Goal: Task Accomplishment & Management: Use online tool/utility

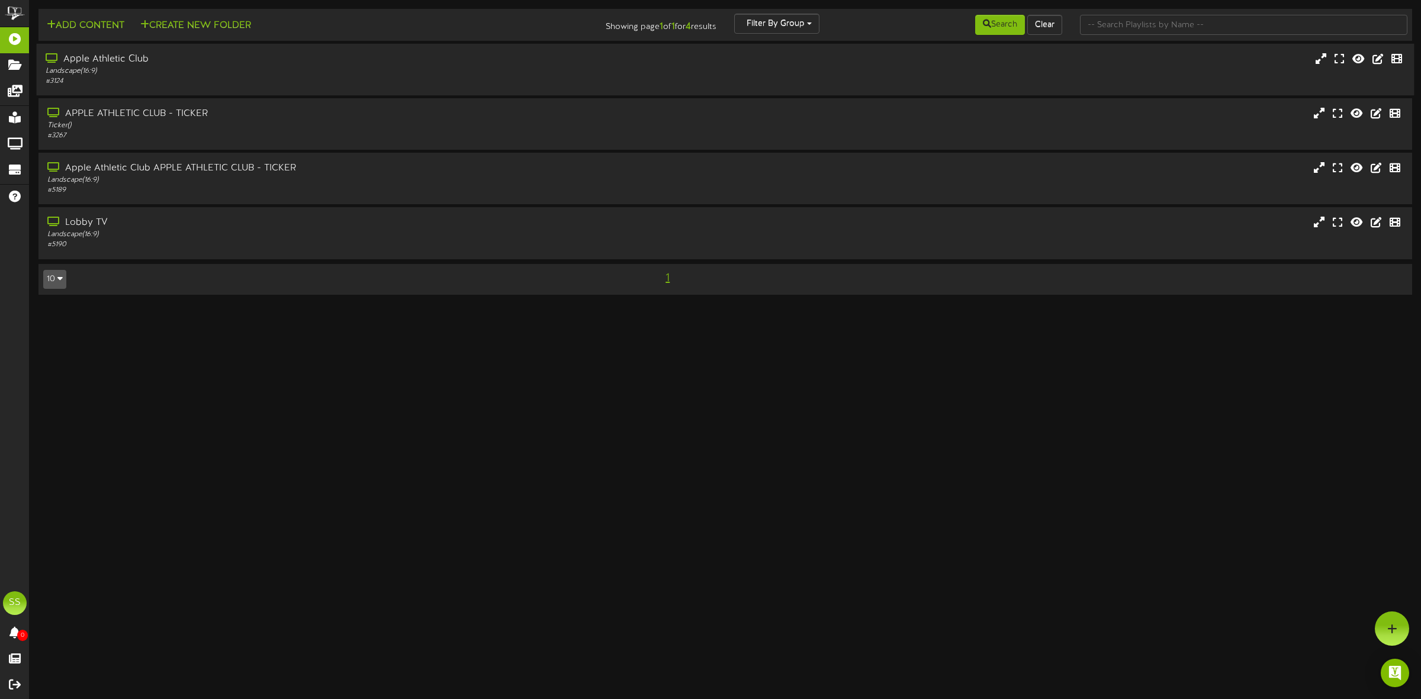
click at [200, 70] on div "Landscape ( 16:9 )" at bounding box center [324, 71] width 556 height 10
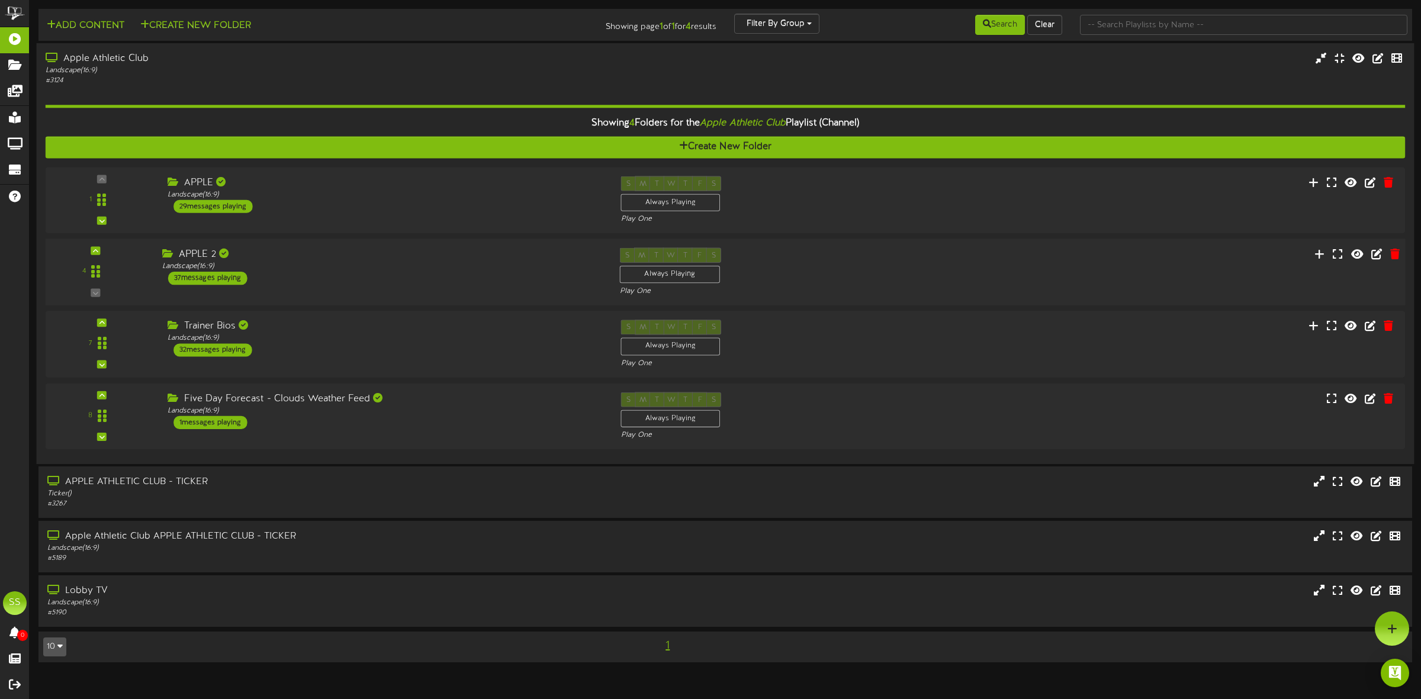
click at [343, 253] on div "APPLE 2" at bounding box center [382, 255] width 440 height 14
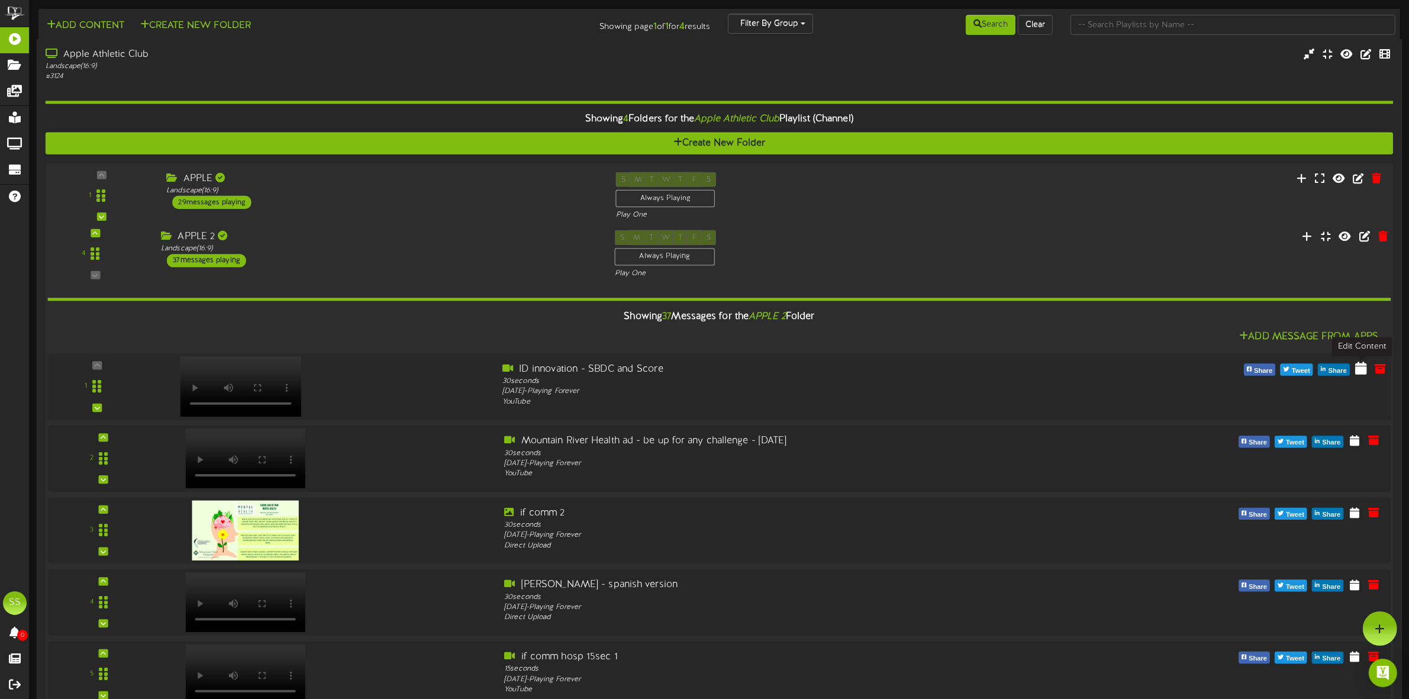
click at [1358, 371] on icon at bounding box center [1362, 368] width 12 height 13
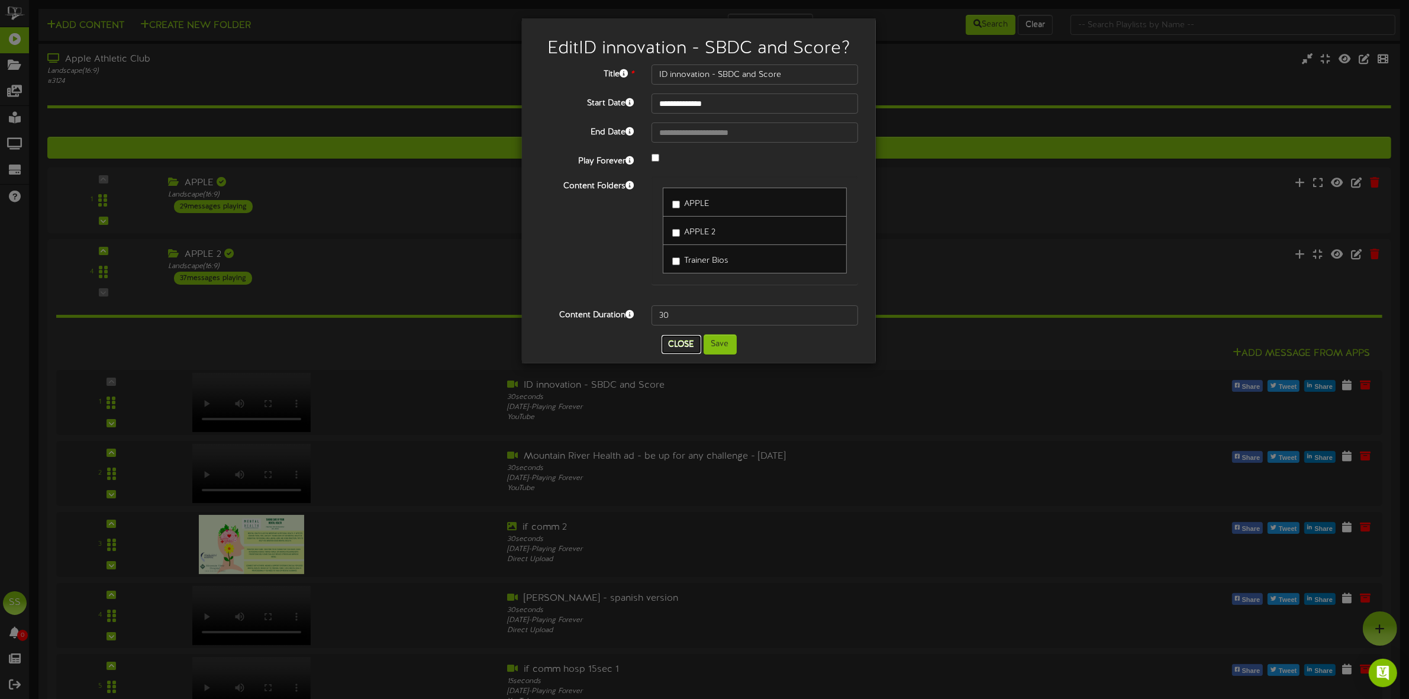
click at [674, 346] on button "Close" at bounding box center [682, 344] width 40 height 19
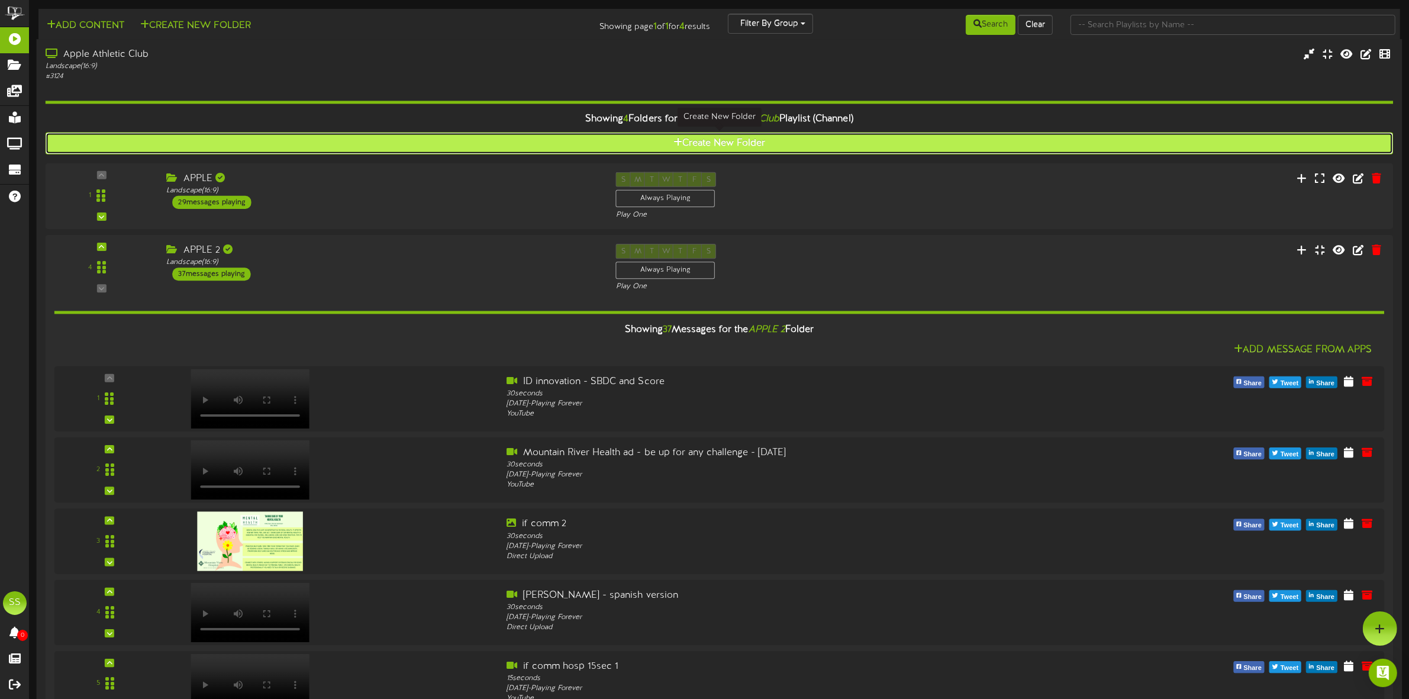
click at [720, 144] on button "Create New Folder" at bounding box center [720, 144] width 1348 height 22
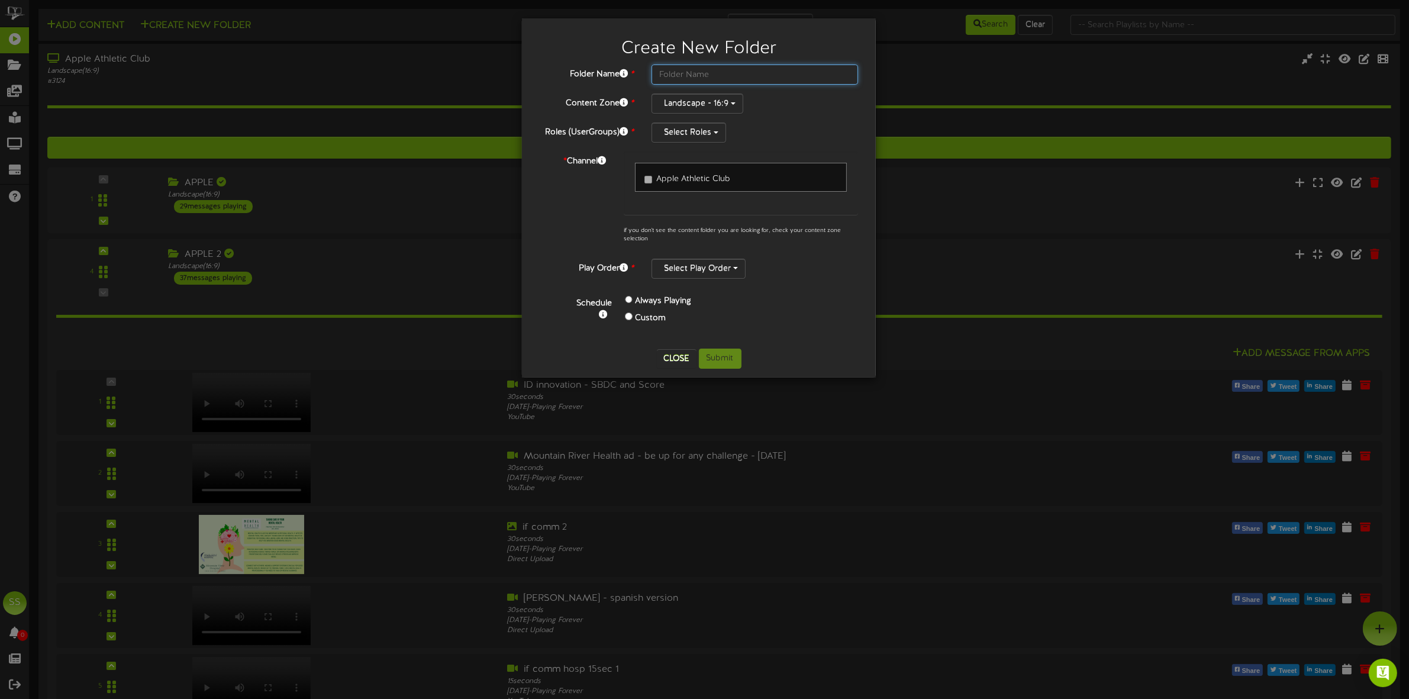
click at [696, 74] on input "text" at bounding box center [755, 75] width 207 height 20
type input "Advertisers 1"
click at [709, 130] on button "Select Roles" at bounding box center [689, 133] width 75 height 20
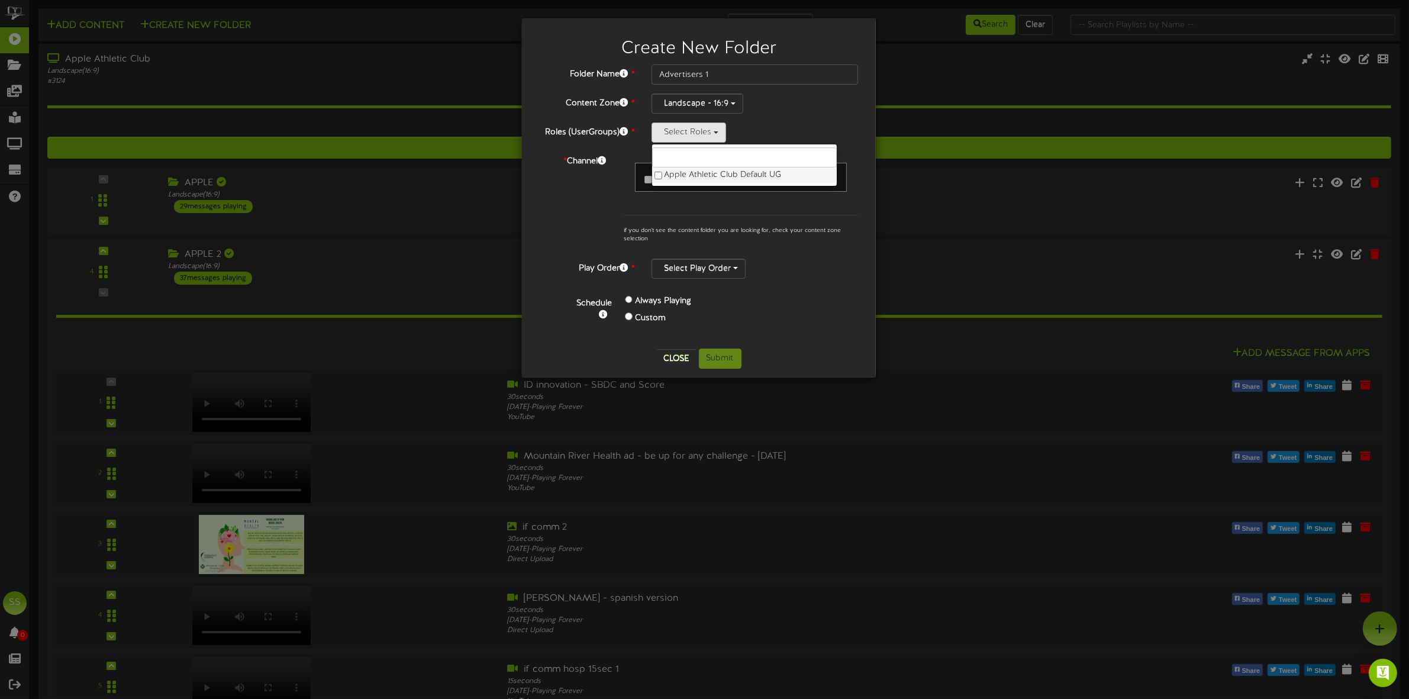
click at [700, 178] on label "Apple Athletic Club Default UG" at bounding box center [744, 175] width 185 height 15
click at [546, 197] on div "* Channel Apple Athletic Club if you don't see the content folder you are looki…" at bounding box center [699, 201] width 336 height 98
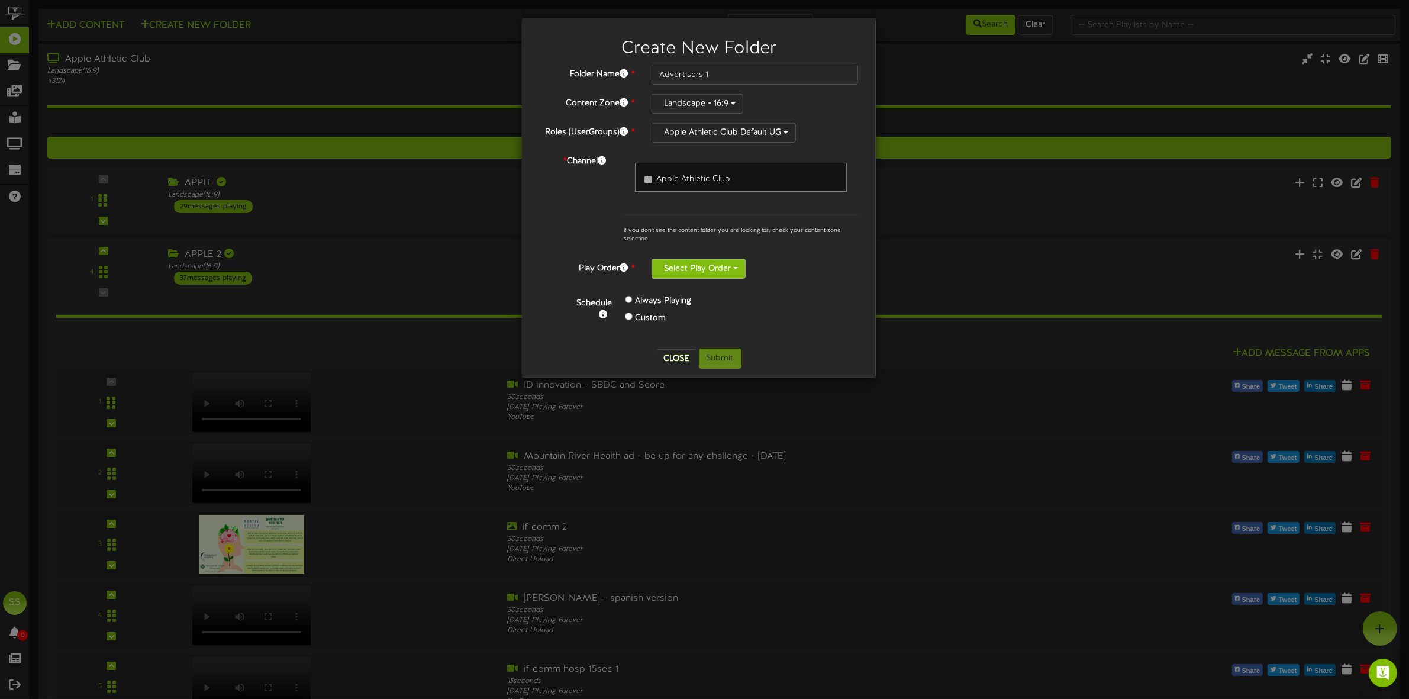
click at [704, 264] on button "Select Play Order" at bounding box center [699, 269] width 94 height 20
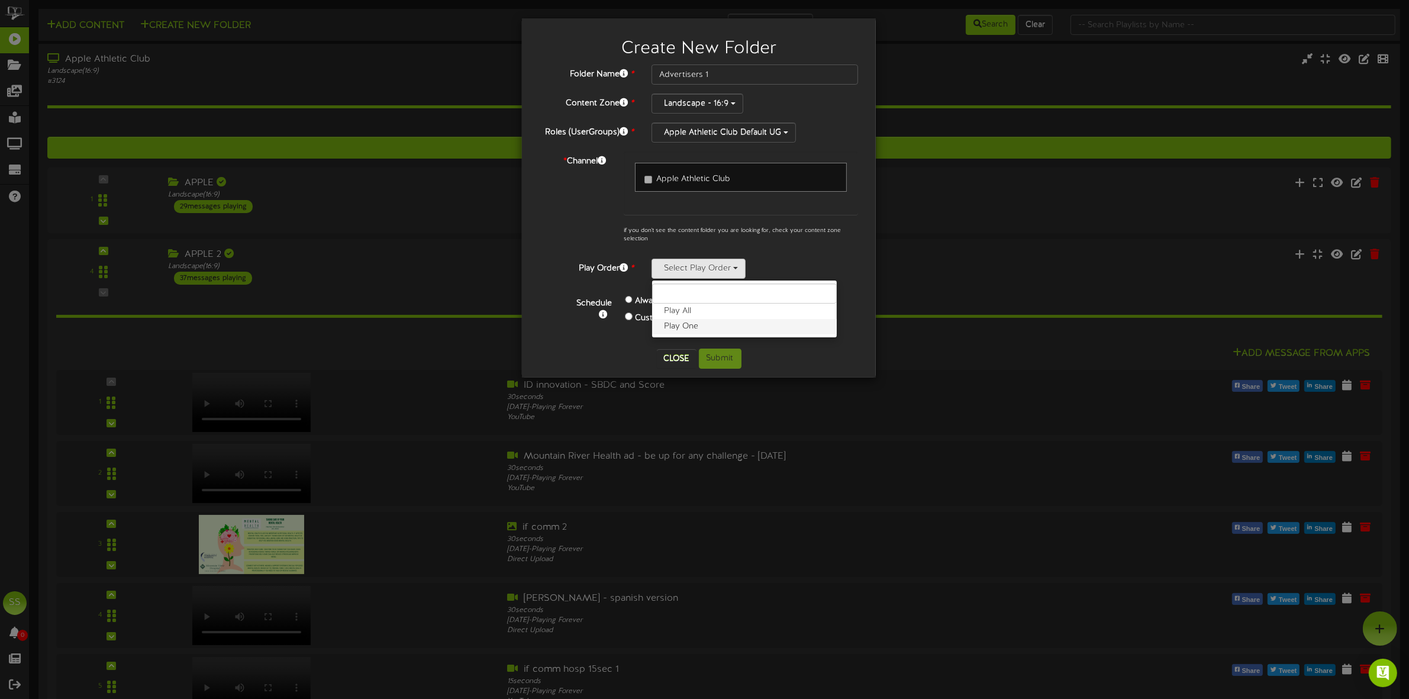
click at [687, 329] on label "Play One" at bounding box center [744, 326] width 185 height 15
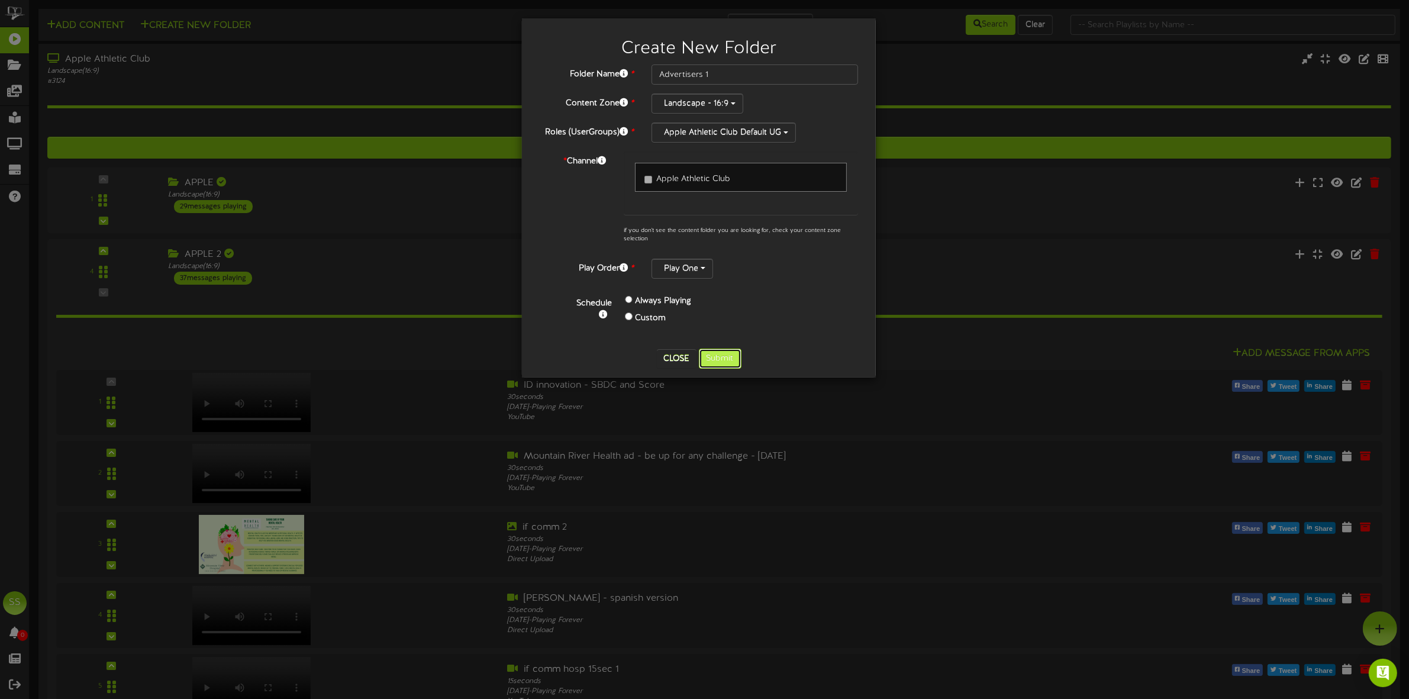
click at [721, 355] on button "Submit" at bounding box center [720, 359] width 43 height 20
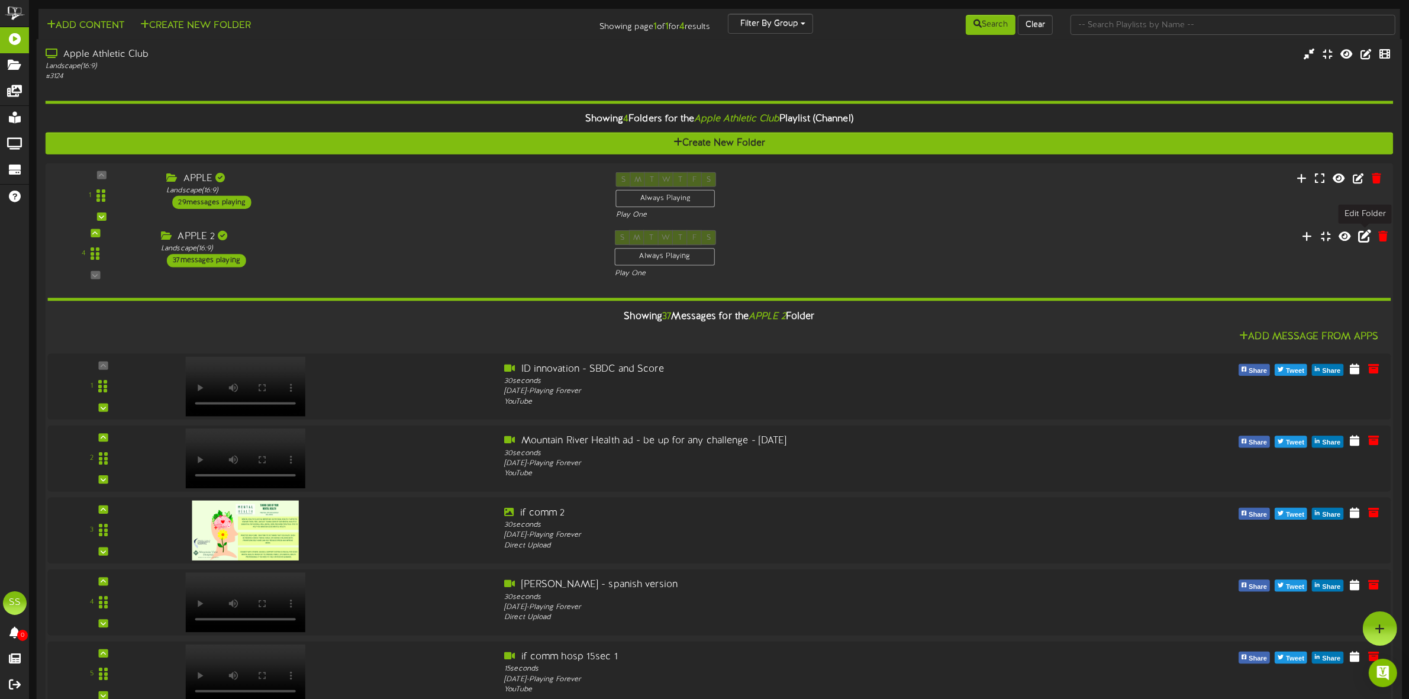
click at [1365, 237] on icon at bounding box center [1364, 236] width 13 height 13
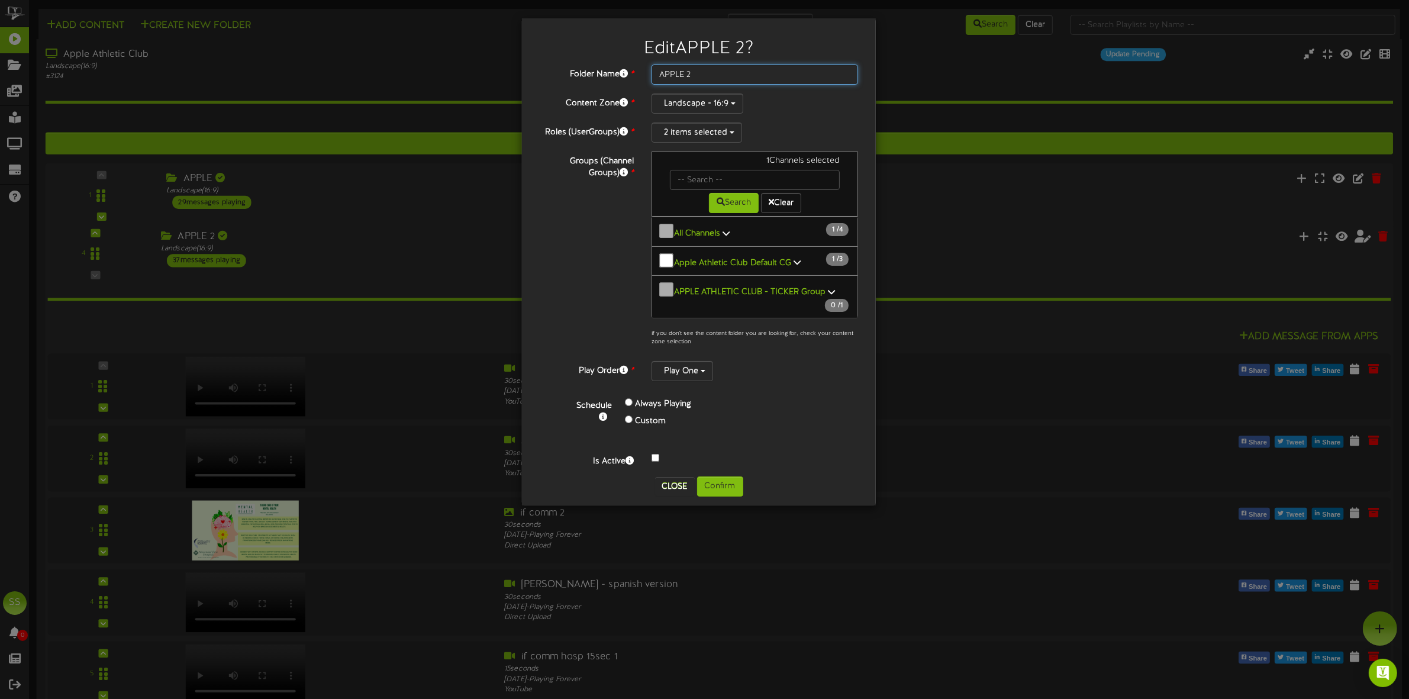
drag, startPoint x: 726, startPoint y: 68, endPoint x: 638, endPoint y: 73, distance: 87.7
click at [638, 73] on div "Folder Name * APPLE 2" at bounding box center [699, 75] width 336 height 20
type input "Advertisers 2"
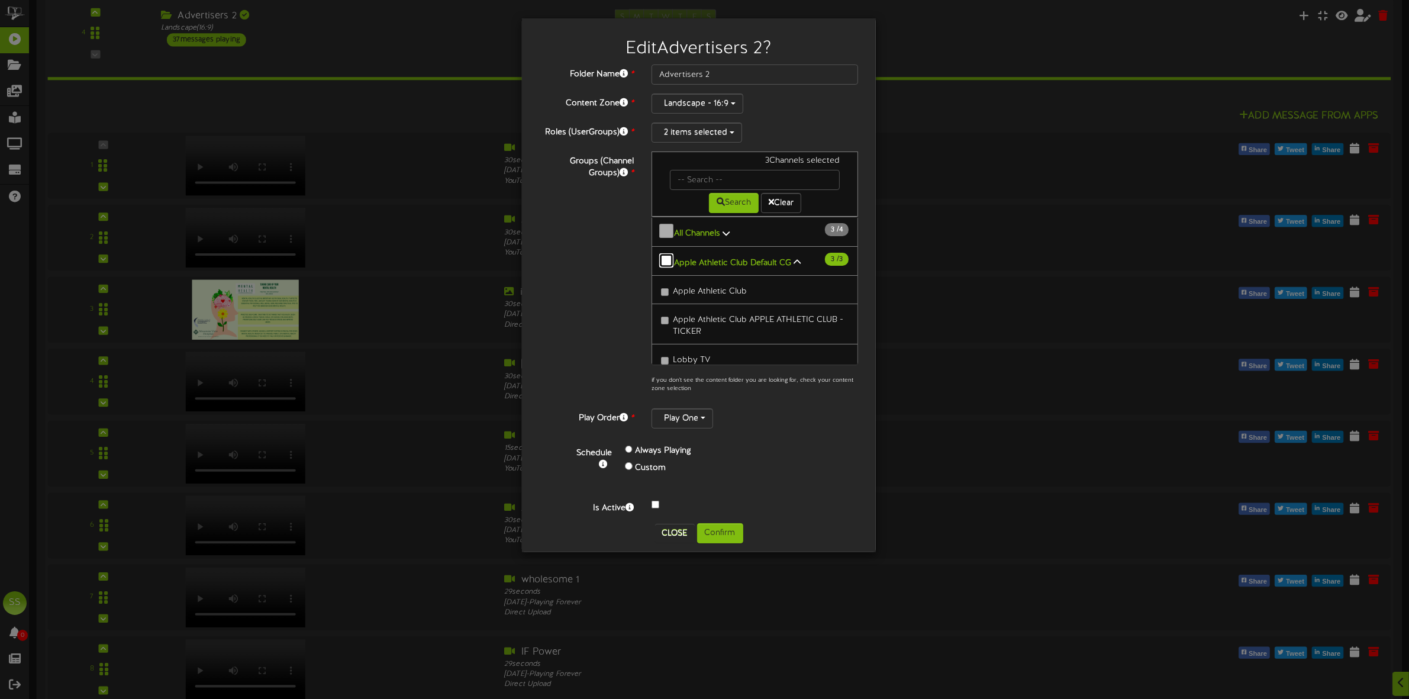
scroll to position [222, 0]
click at [729, 534] on button "Confirm" at bounding box center [720, 533] width 46 height 20
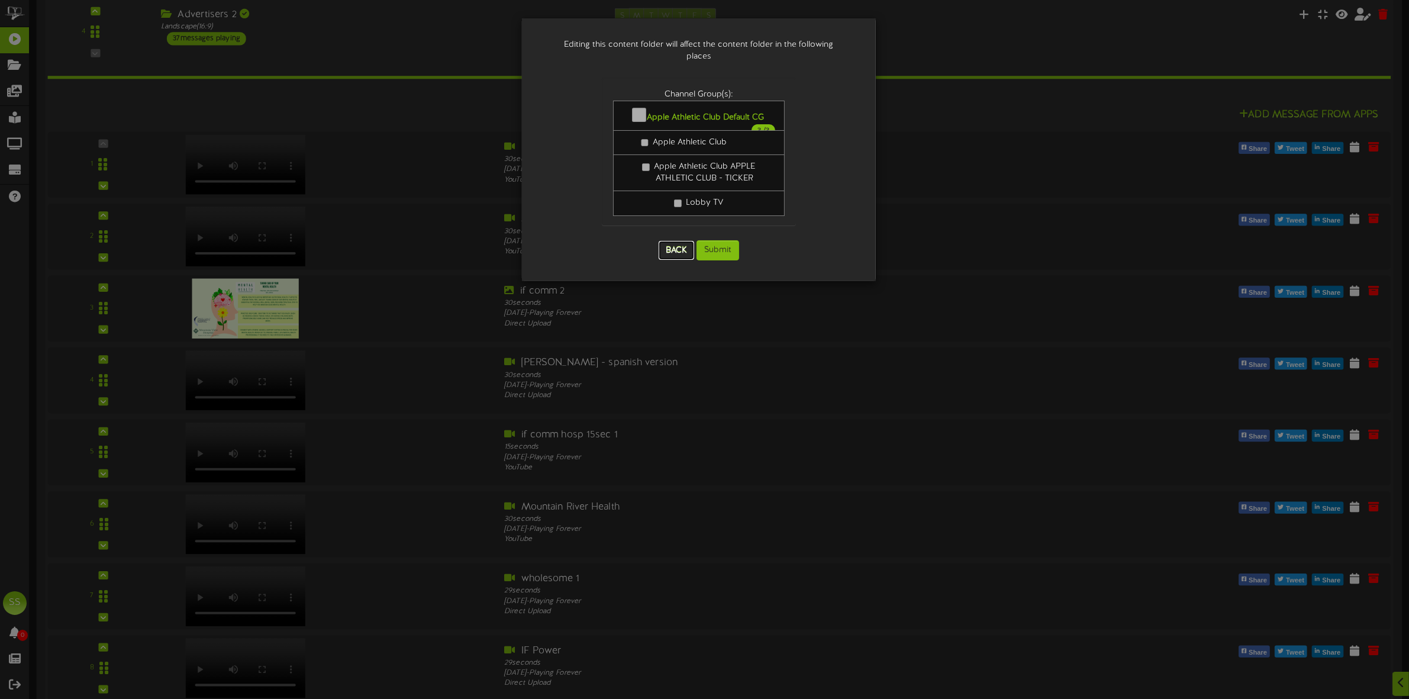
click at [666, 256] on button "Back" at bounding box center [677, 250] width 36 height 19
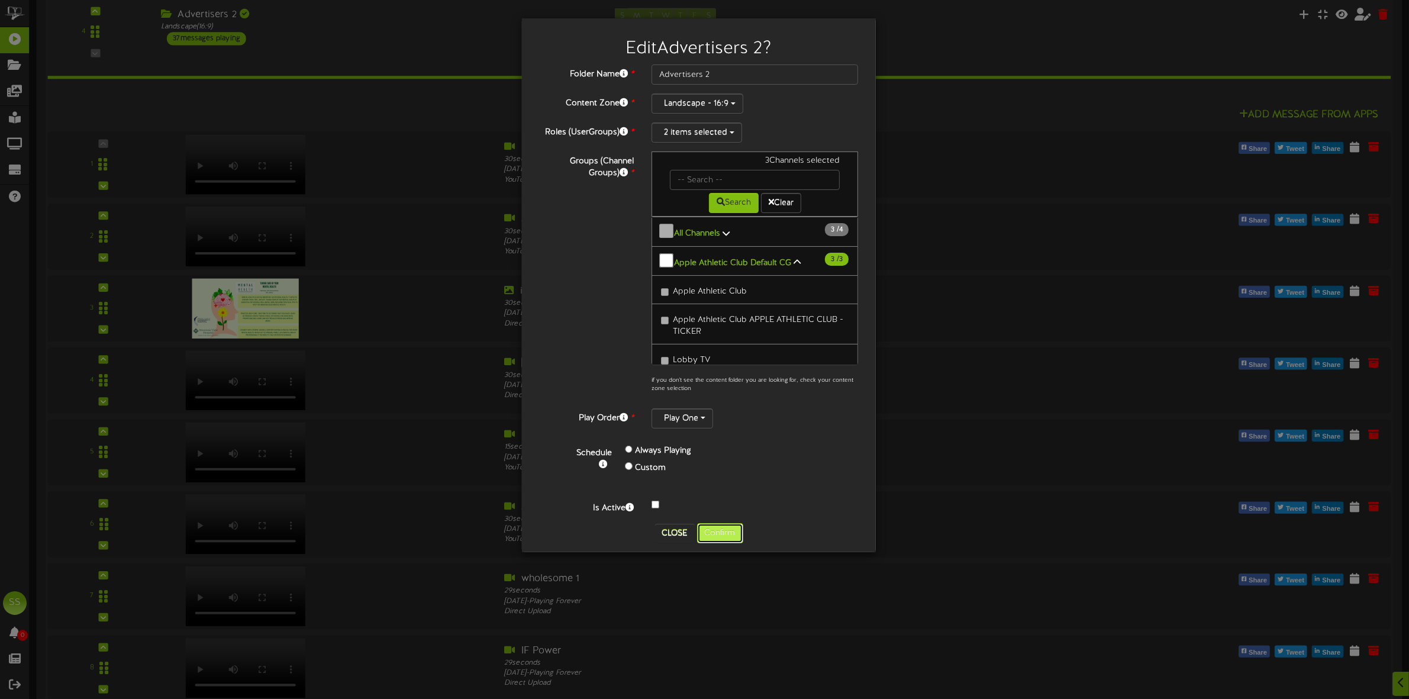
click at [726, 531] on button "Confirm" at bounding box center [720, 533] width 46 height 20
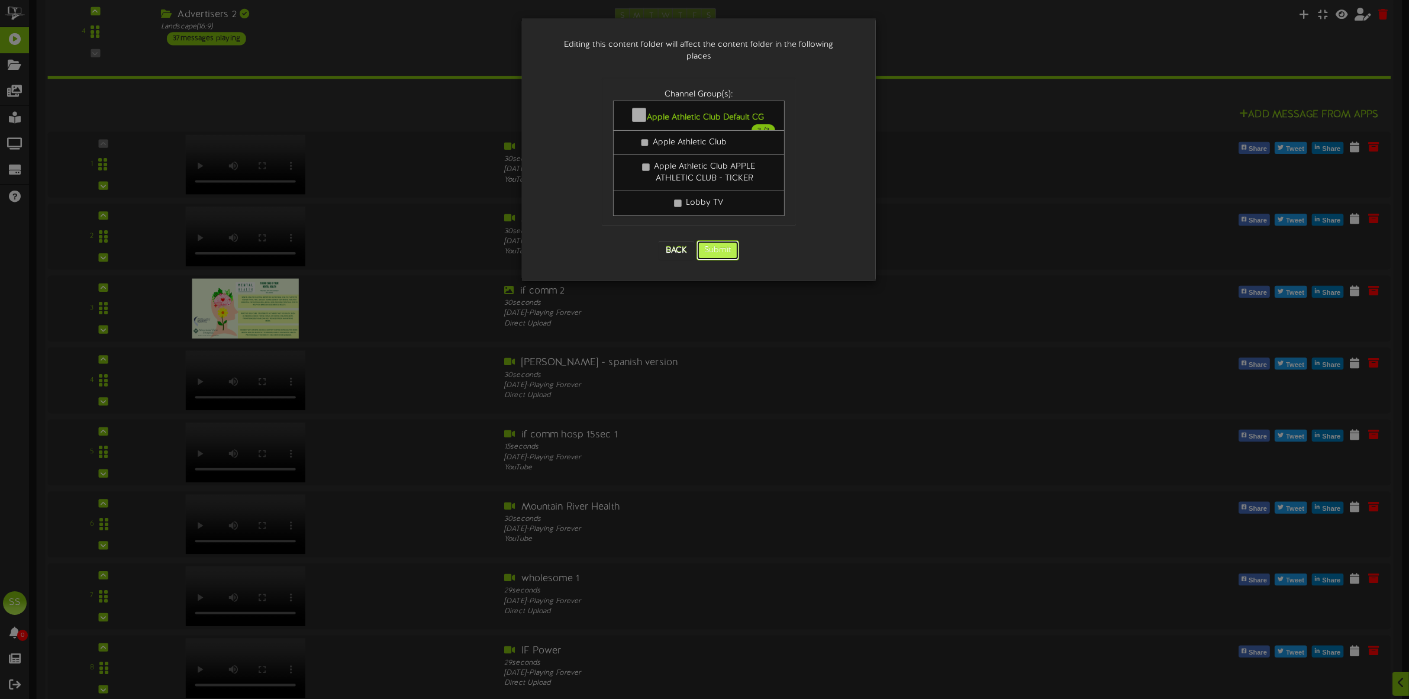
click at [717, 253] on button "Submit" at bounding box center [718, 250] width 43 height 20
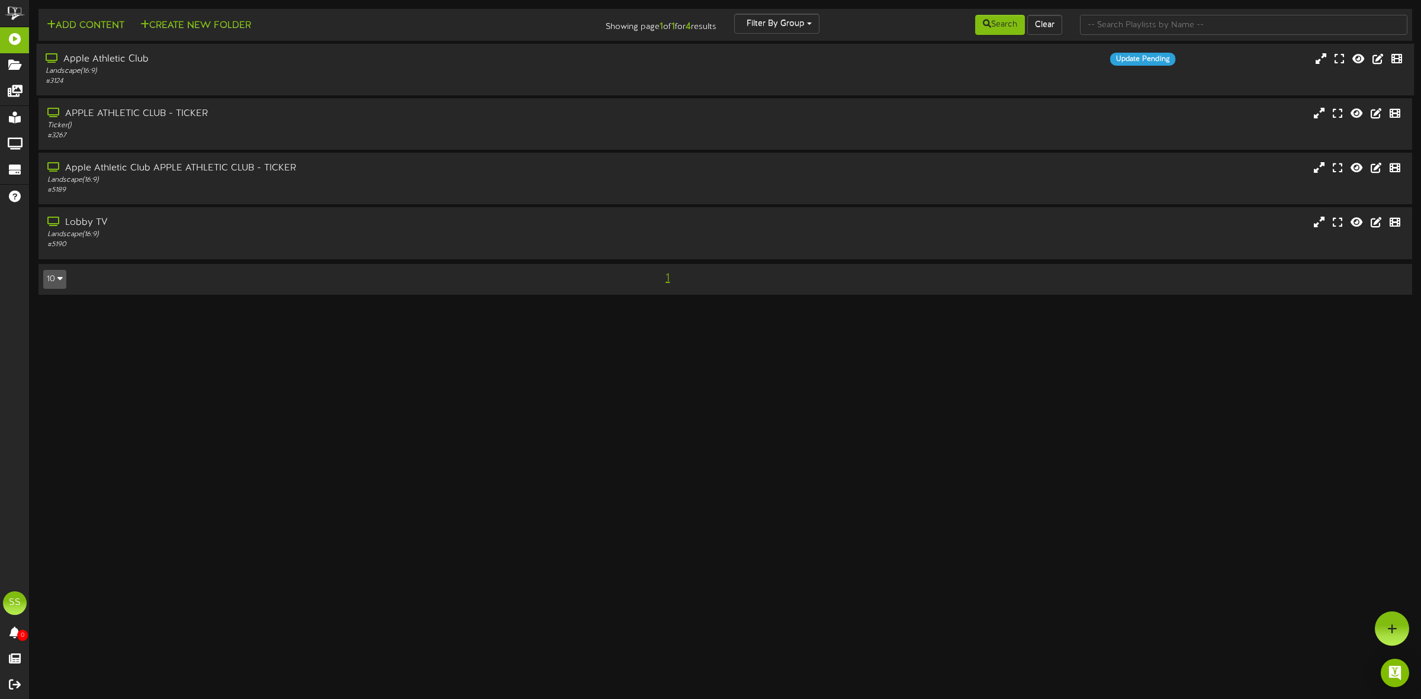
click at [258, 72] on div "Landscape ( 16:9 )" at bounding box center [324, 71] width 556 height 10
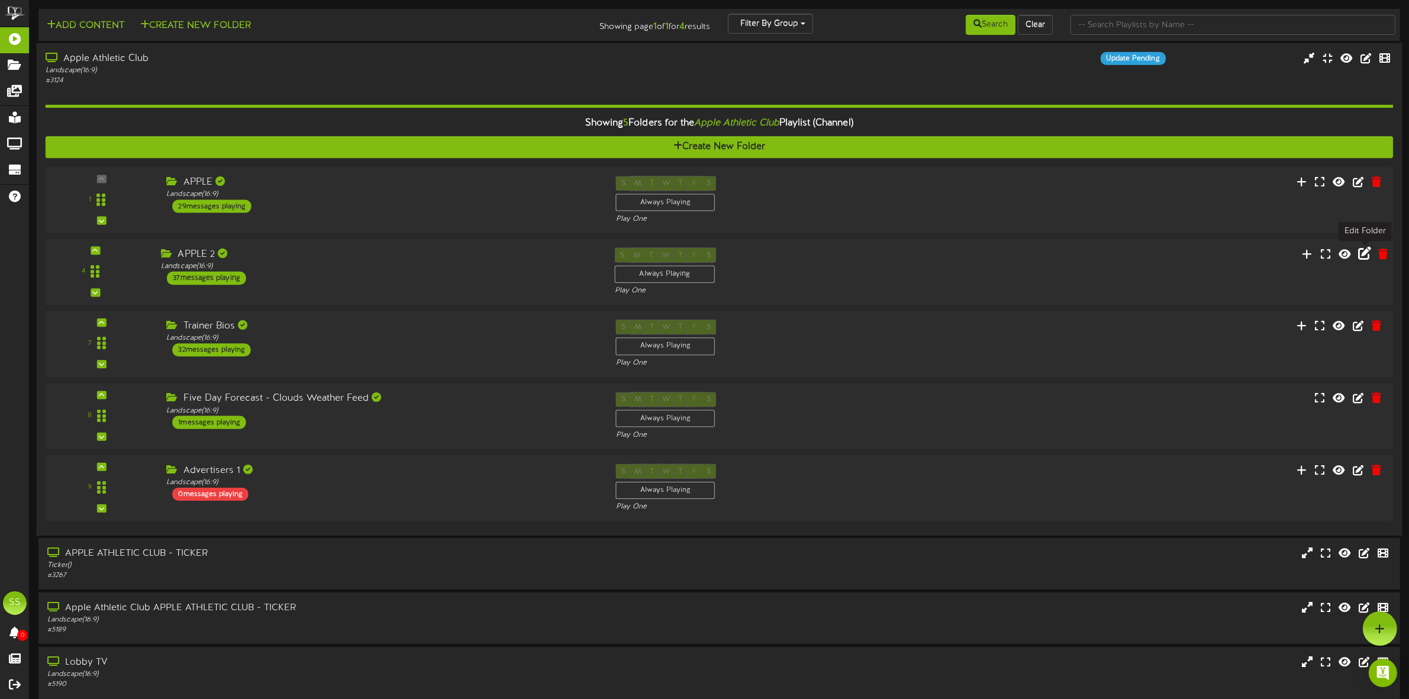
click at [1363, 259] on icon at bounding box center [1364, 253] width 13 height 13
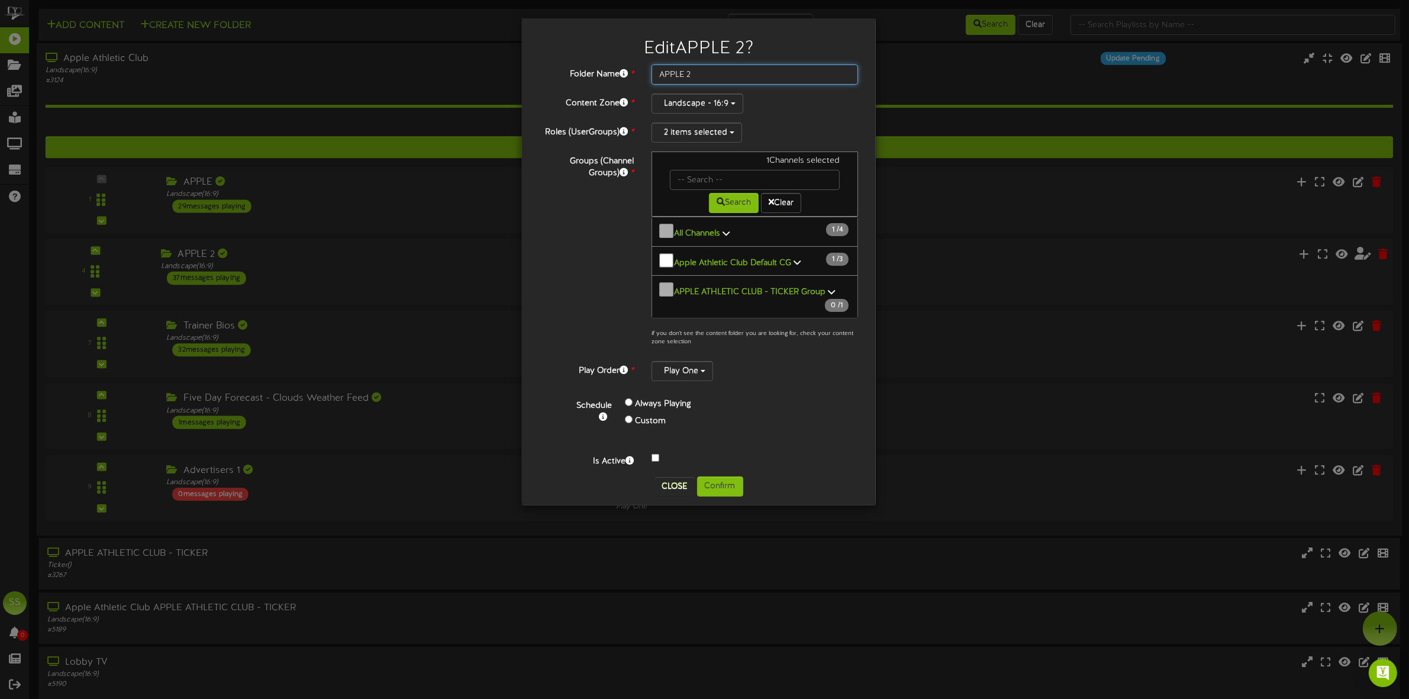
drag, startPoint x: 707, startPoint y: 75, endPoint x: 633, endPoint y: 76, distance: 74.0
click at [633, 76] on div "Folder Name * APPLE 2" at bounding box center [699, 75] width 336 height 20
type input "Advertisers 2"
click at [716, 476] on button "Confirm" at bounding box center [720, 486] width 46 height 20
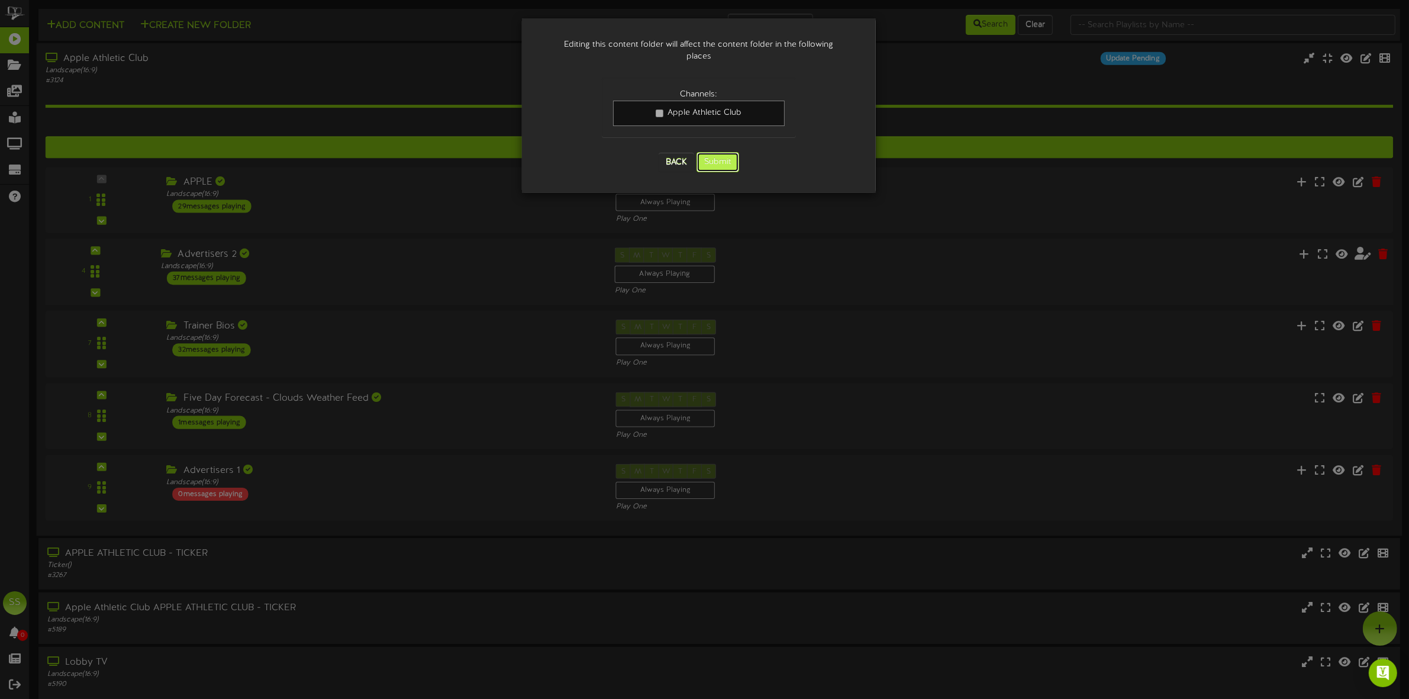
click at [713, 163] on button "Submit" at bounding box center [718, 162] width 43 height 20
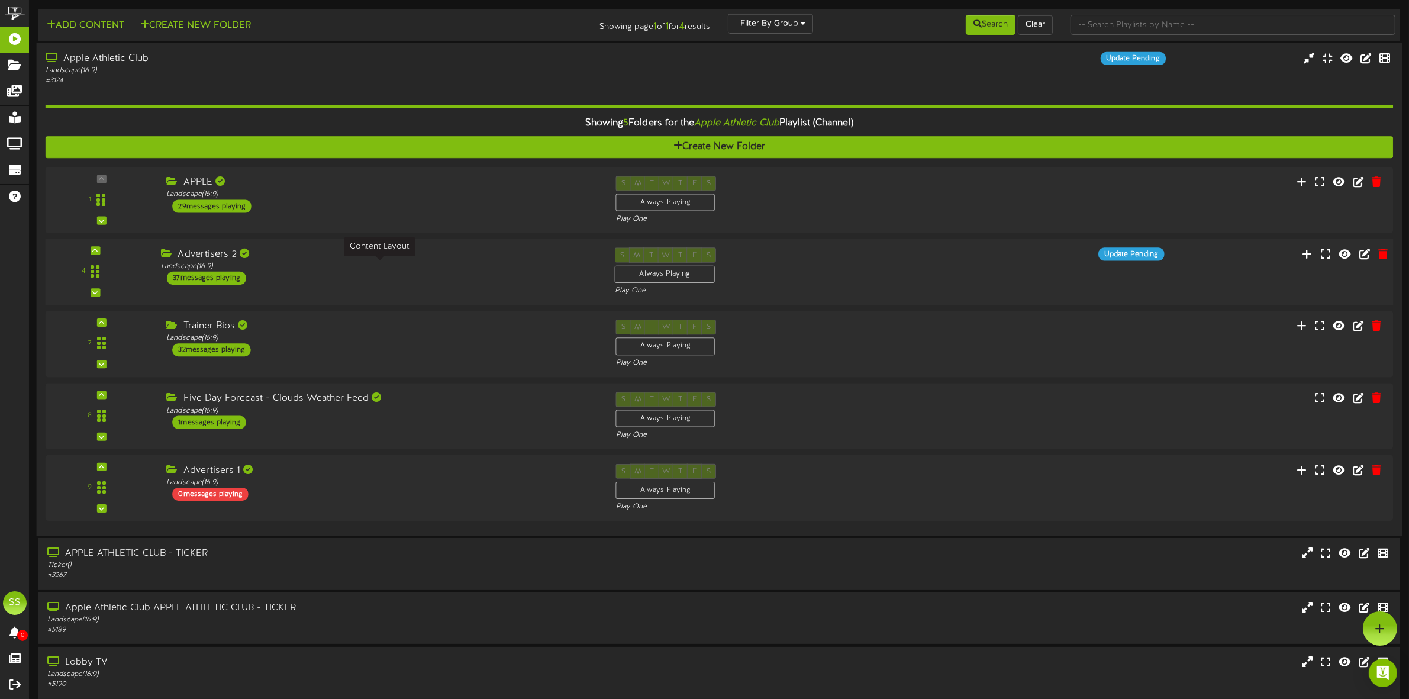
click at [353, 268] on div "Landscape ( 16:9 )" at bounding box center [379, 267] width 436 height 10
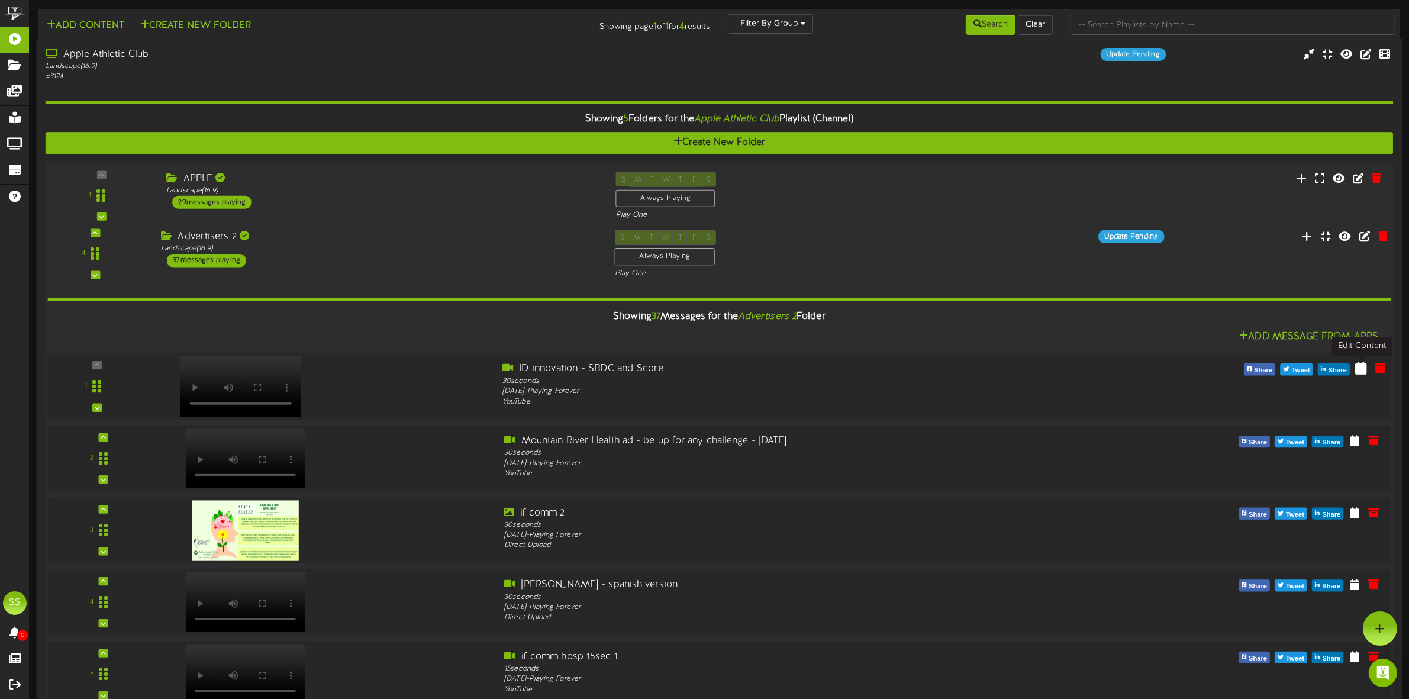
click at [1358, 373] on icon at bounding box center [1362, 368] width 12 height 13
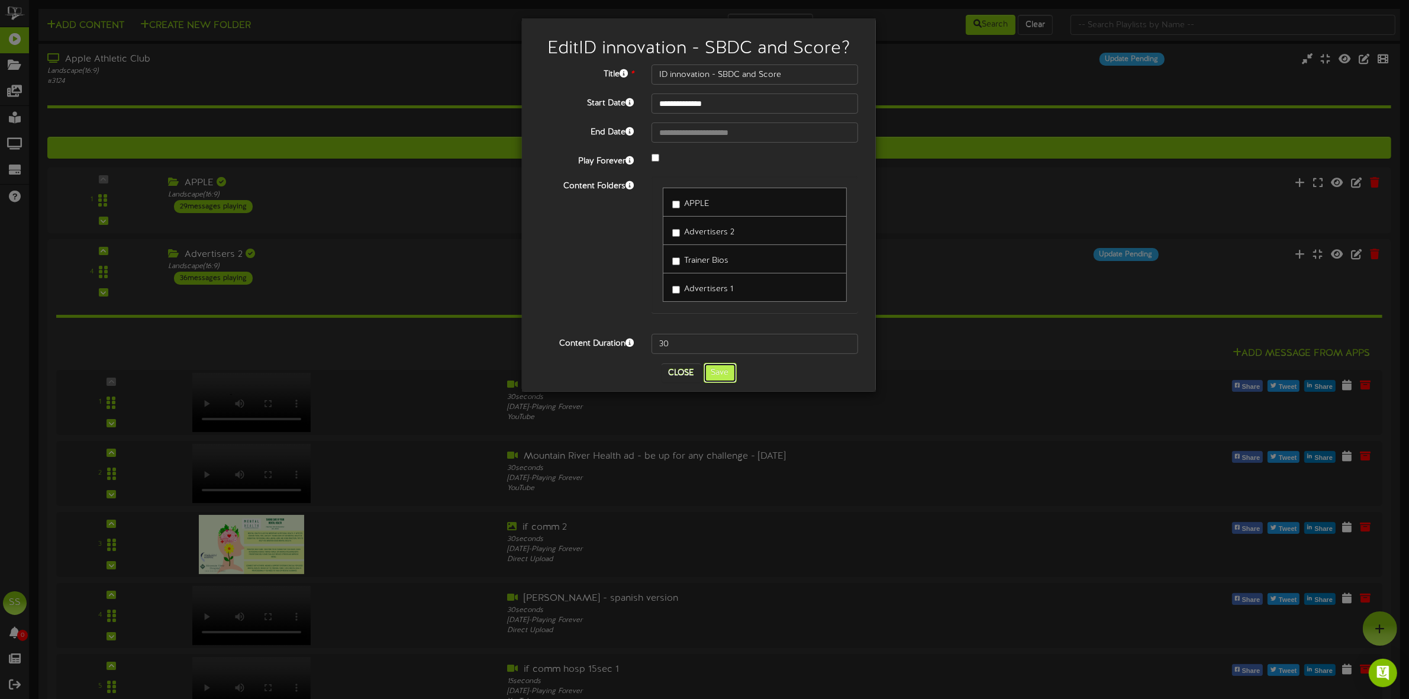
click at [722, 379] on button "Save" at bounding box center [720, 373] width 33 height 20
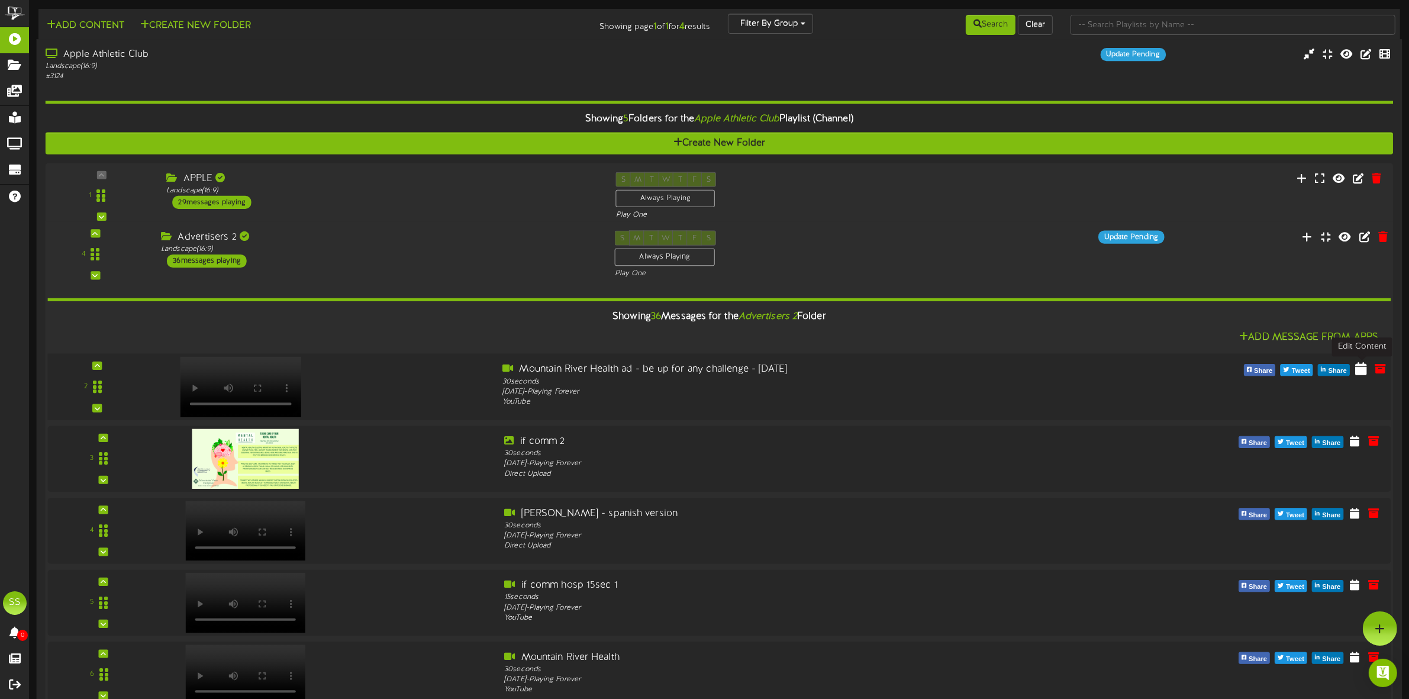
click at [1363, 373] on icon at bounding box center [1362, 368] width 12 height 13
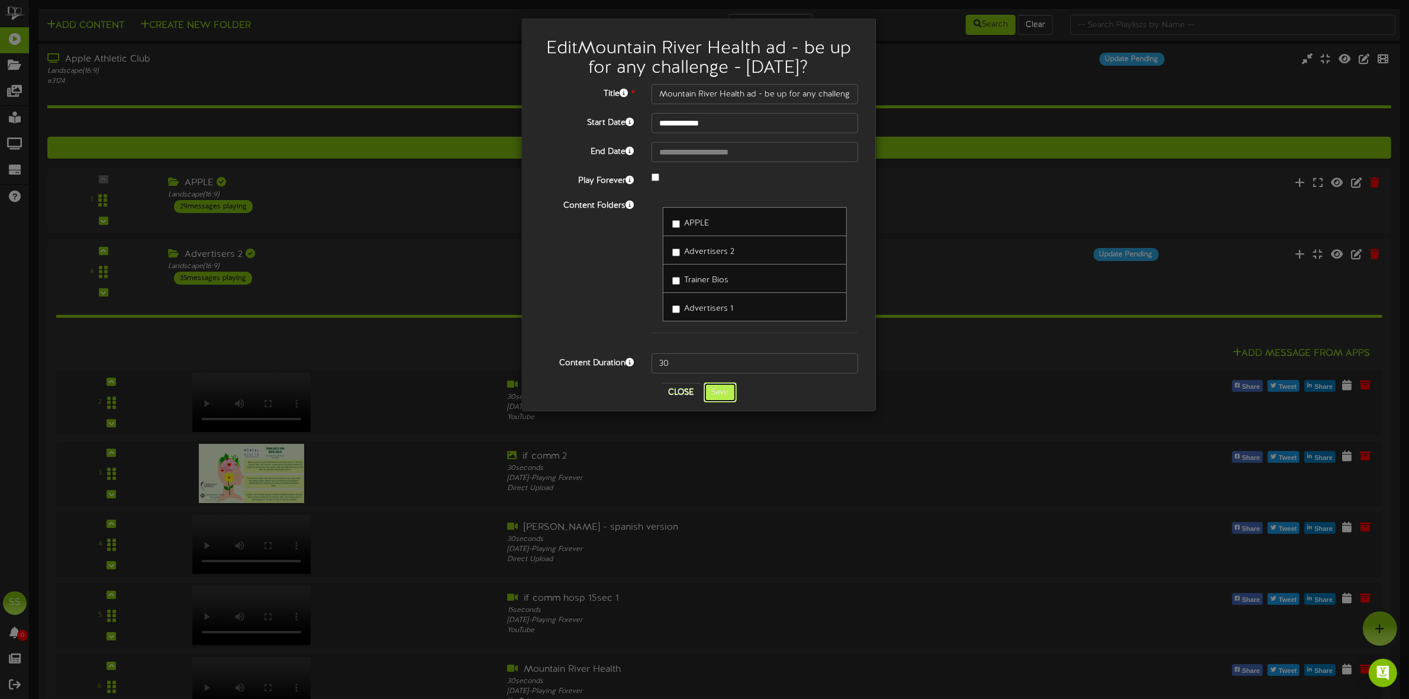
click at [727, 394] on button "Save" at bounding box center [720, 392] width 33 height 20
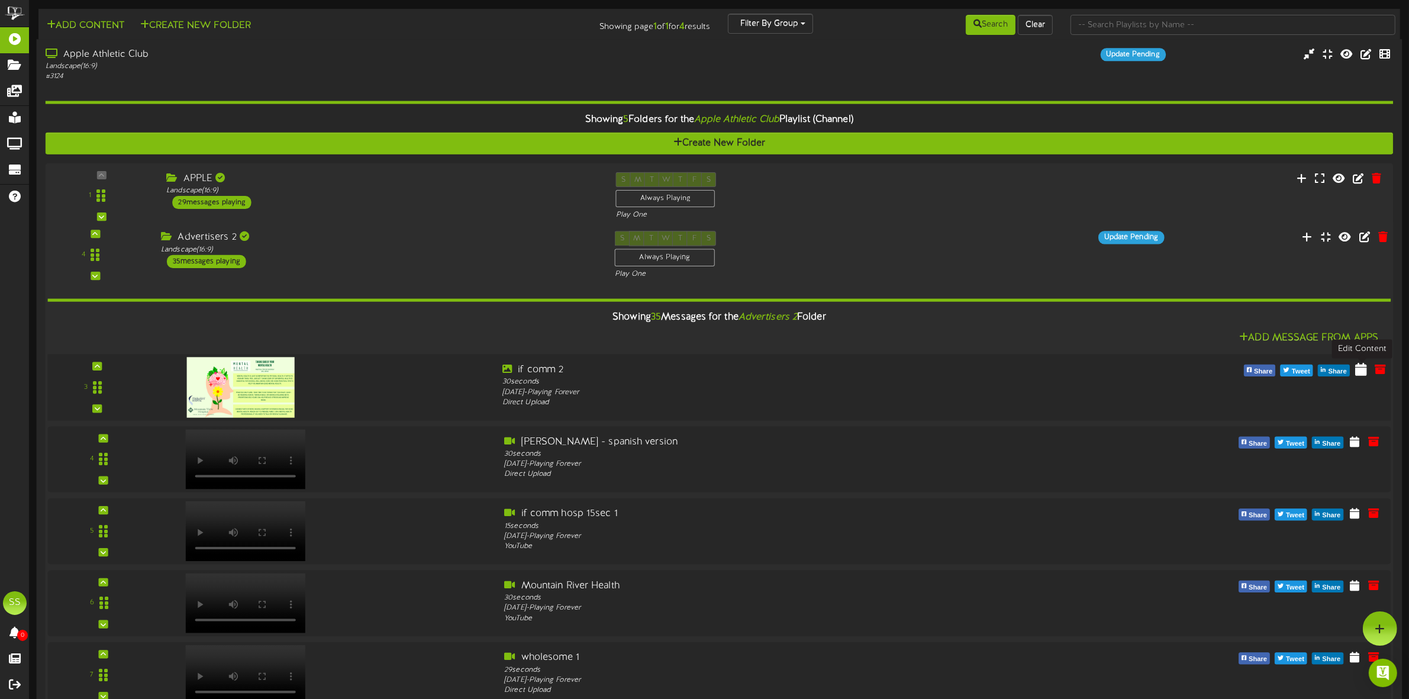
click at [1363, 373] on icon at bounding box center [1362, 368] width 12 height 13
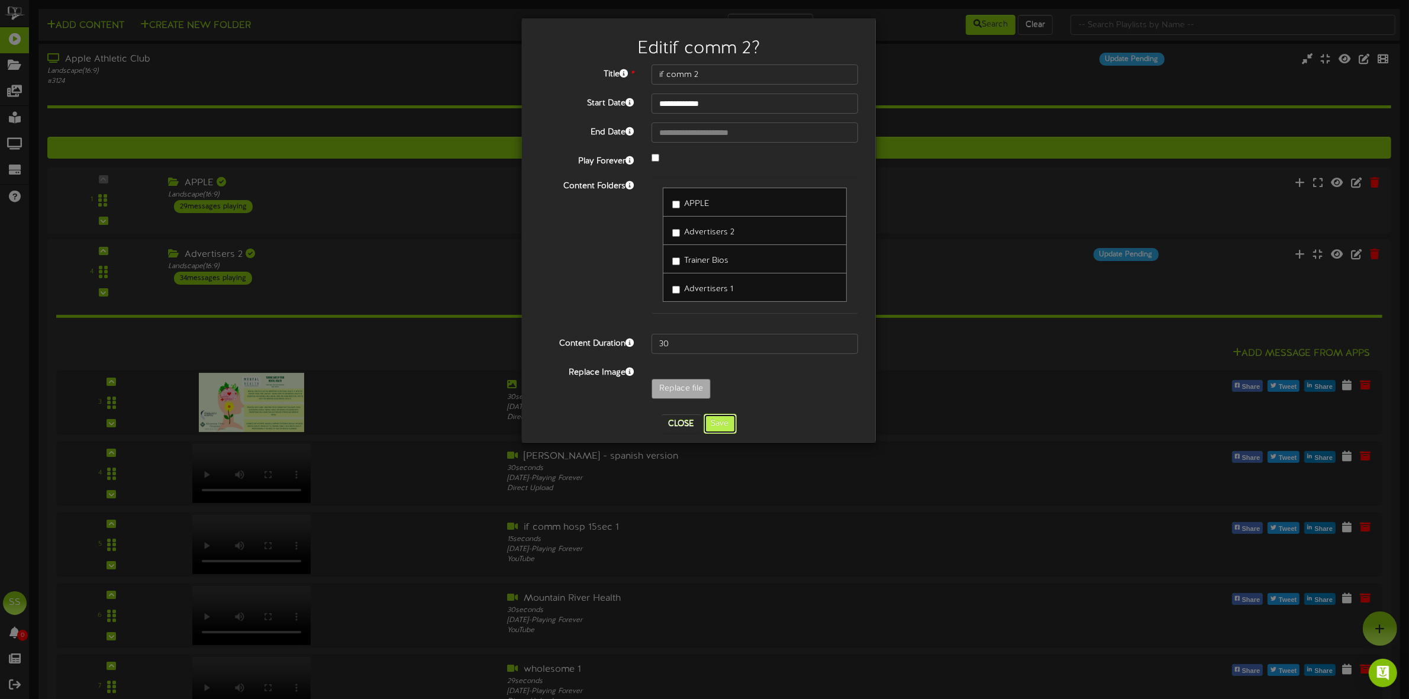
click at [729, 424] on button "Save" at bounding box center [720, 424] width 33 height 20
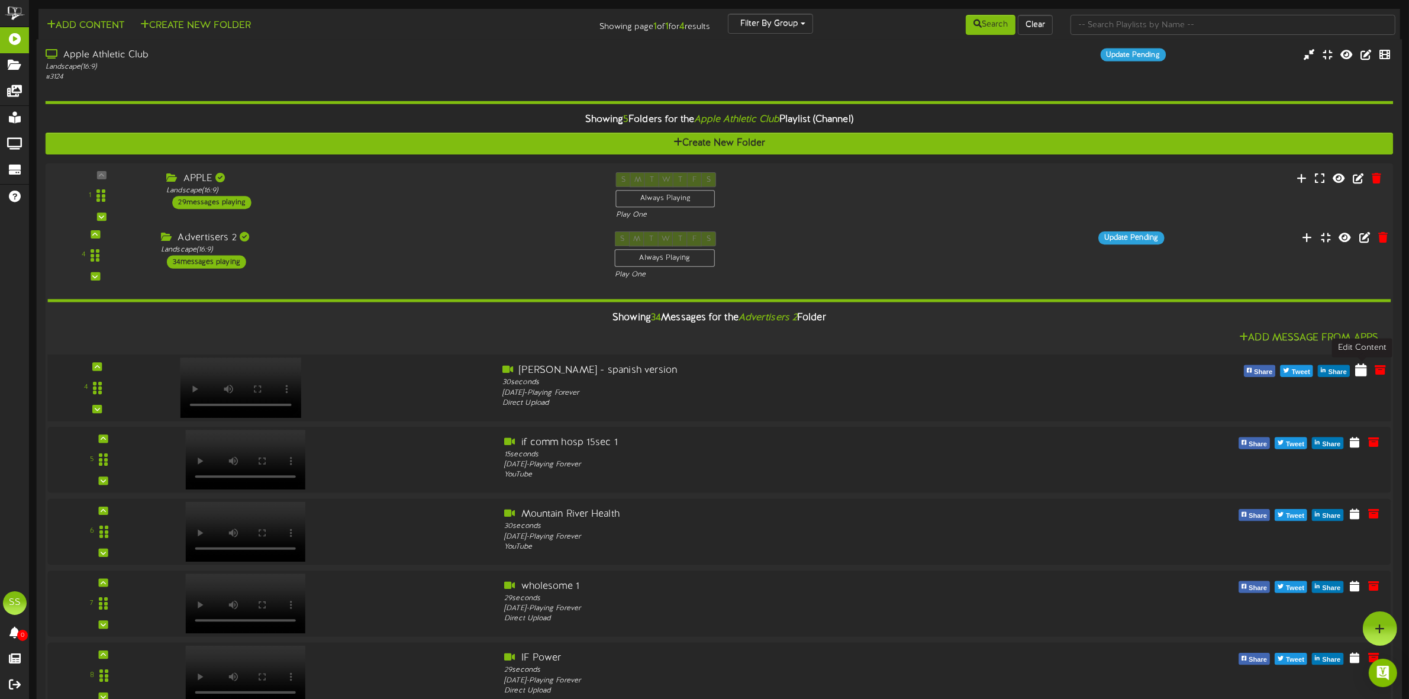
click at [1360, 376] on icon at bounding box center [1362, 369] width 12 height 13
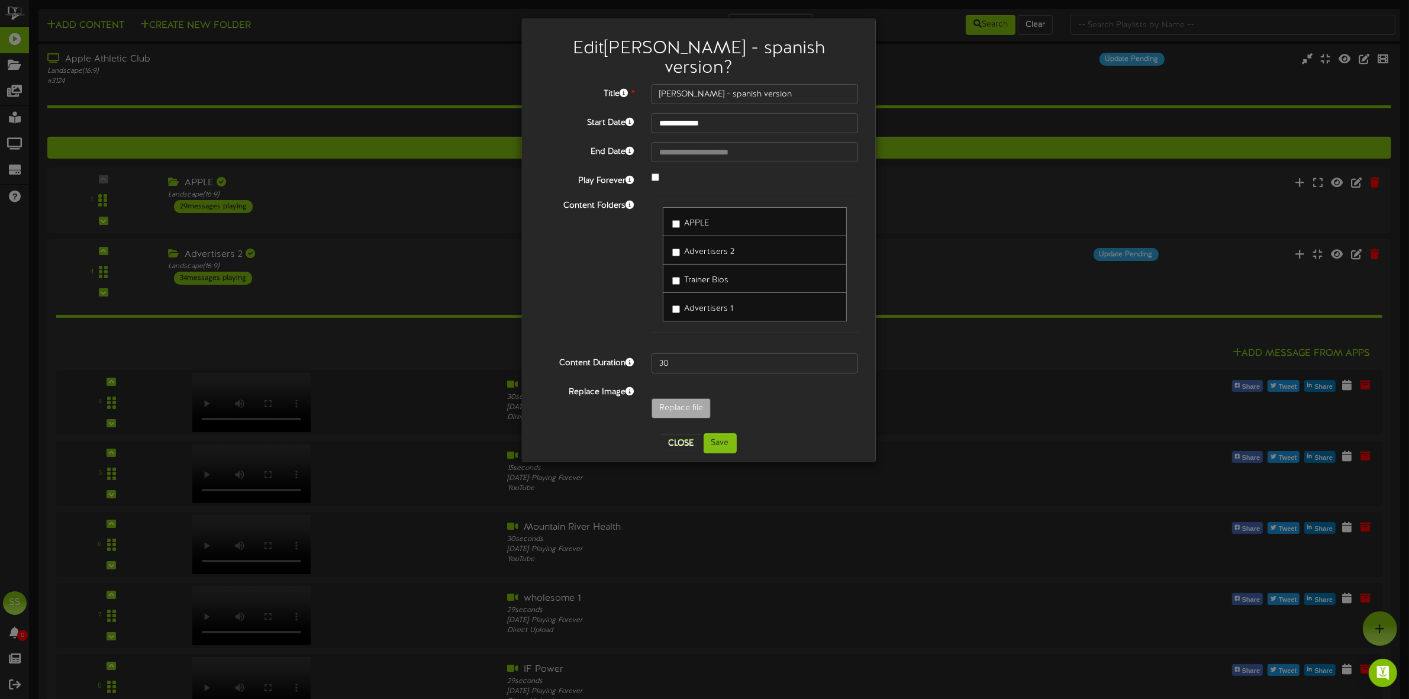
click at [688, 304] on span "Advertisers 1" at bounding box center [708, 308] width 49 height 9
click at [707, 247] on span "Advertisers 2" at bounding box center [709, 251] width 50 height 9
click at [728, 433] on button "Save" at bounding box center [720, 443] width 33 height 20
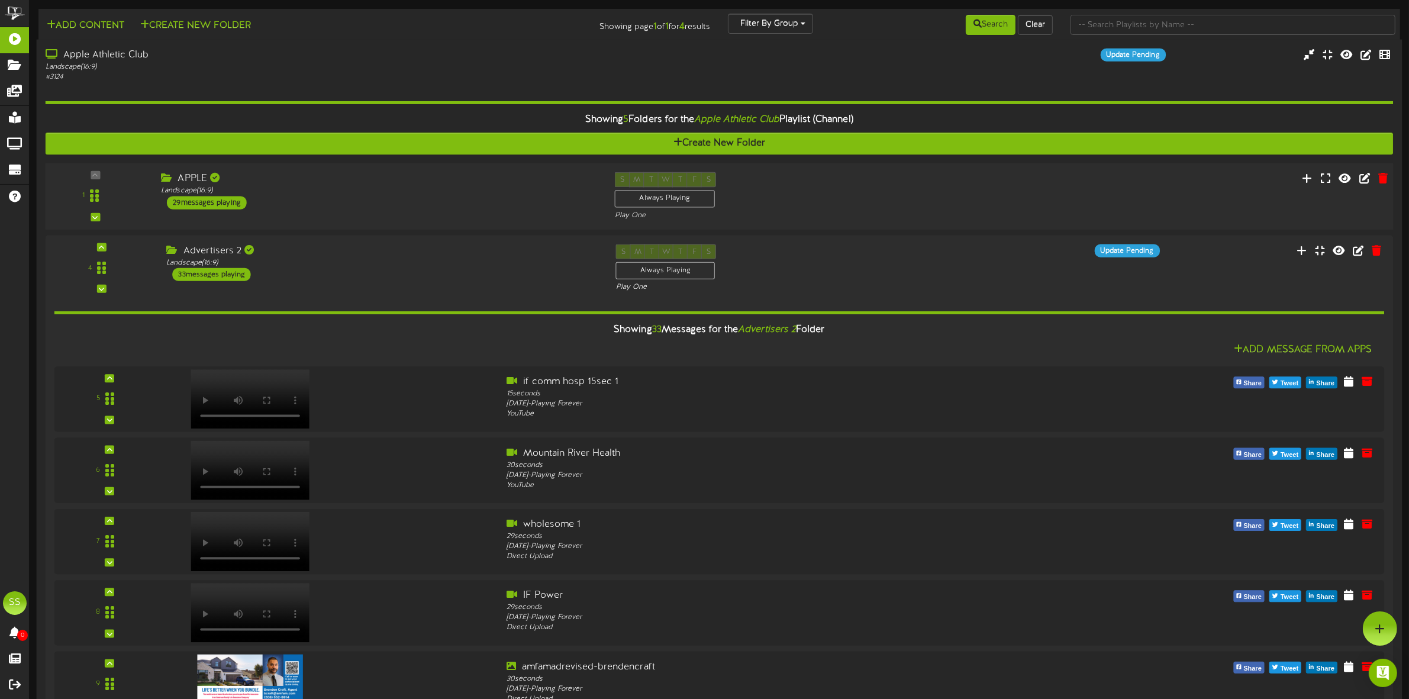
click at [417, 201] on div "APPLE Landscape ( 16:9 ) 29 messages playing" at bounding box center [379, 190] width 454 height 37
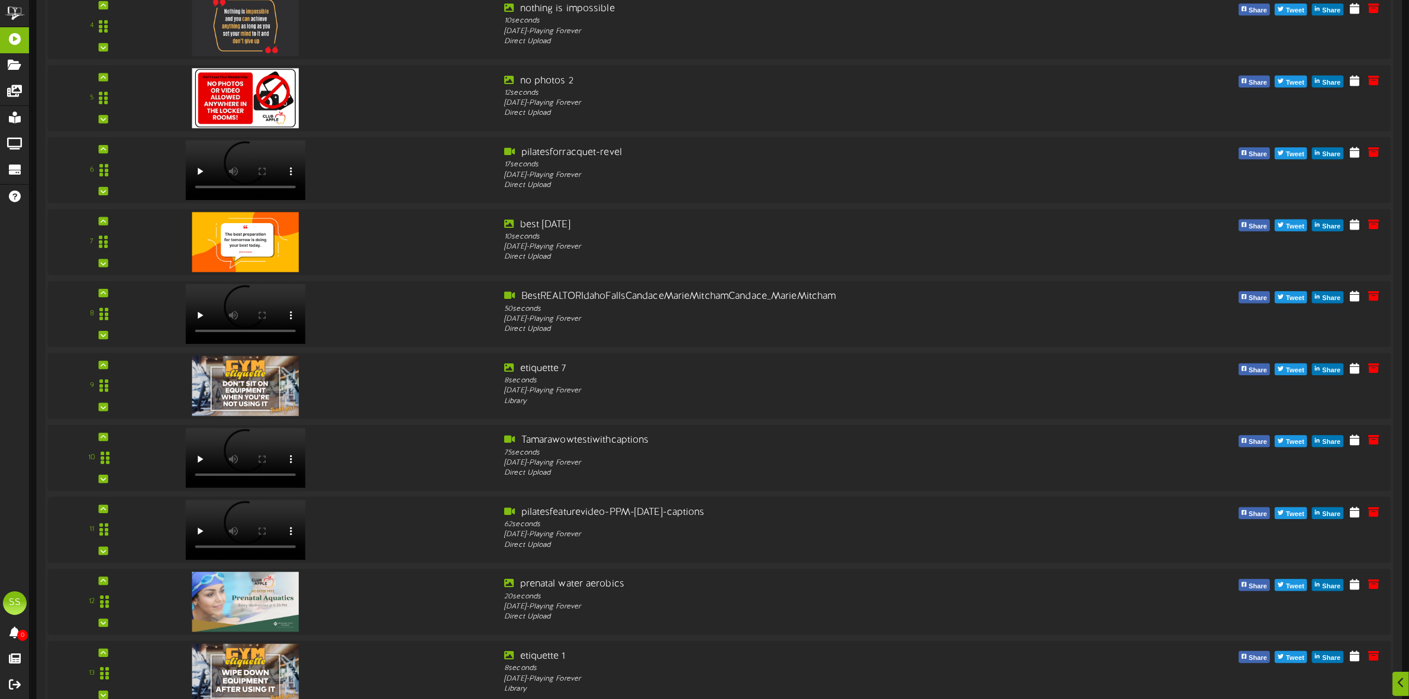
scroll to position [518, 0]
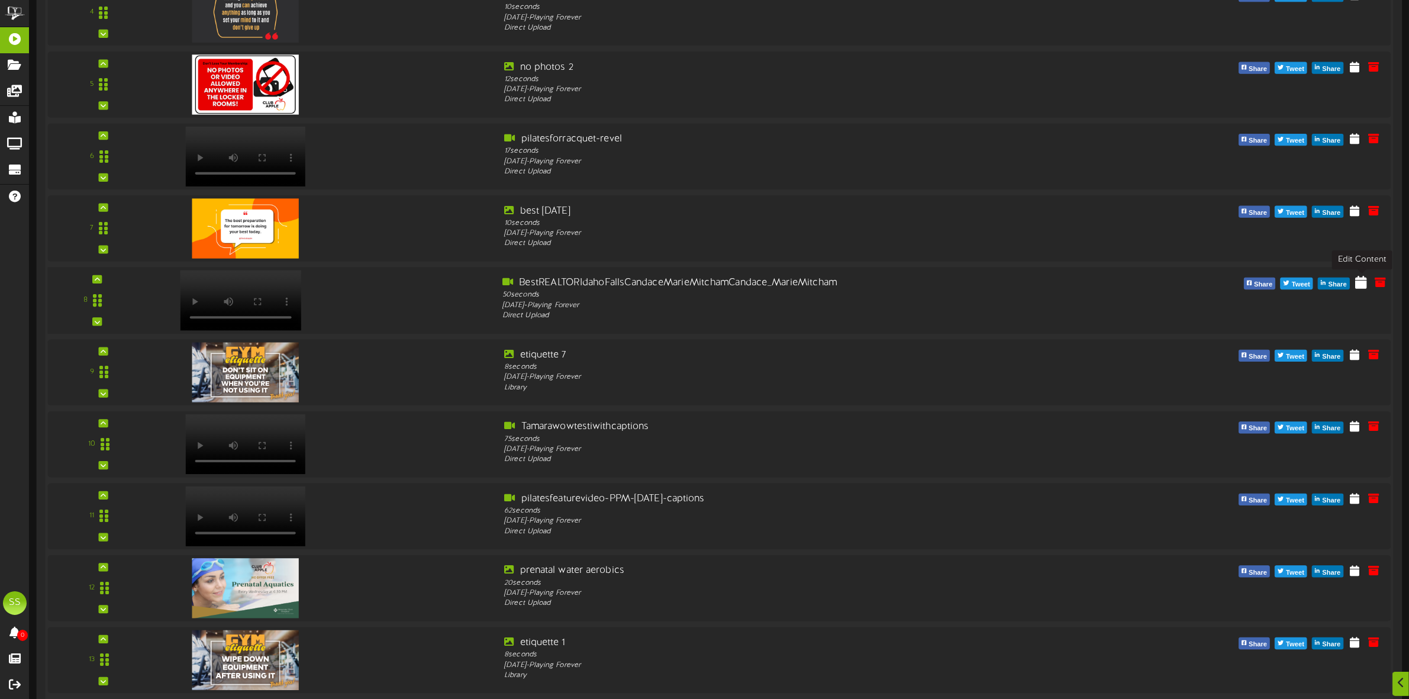
click at [1360, 283] on icon at bounding box center [1362, 281] width 12 height 13
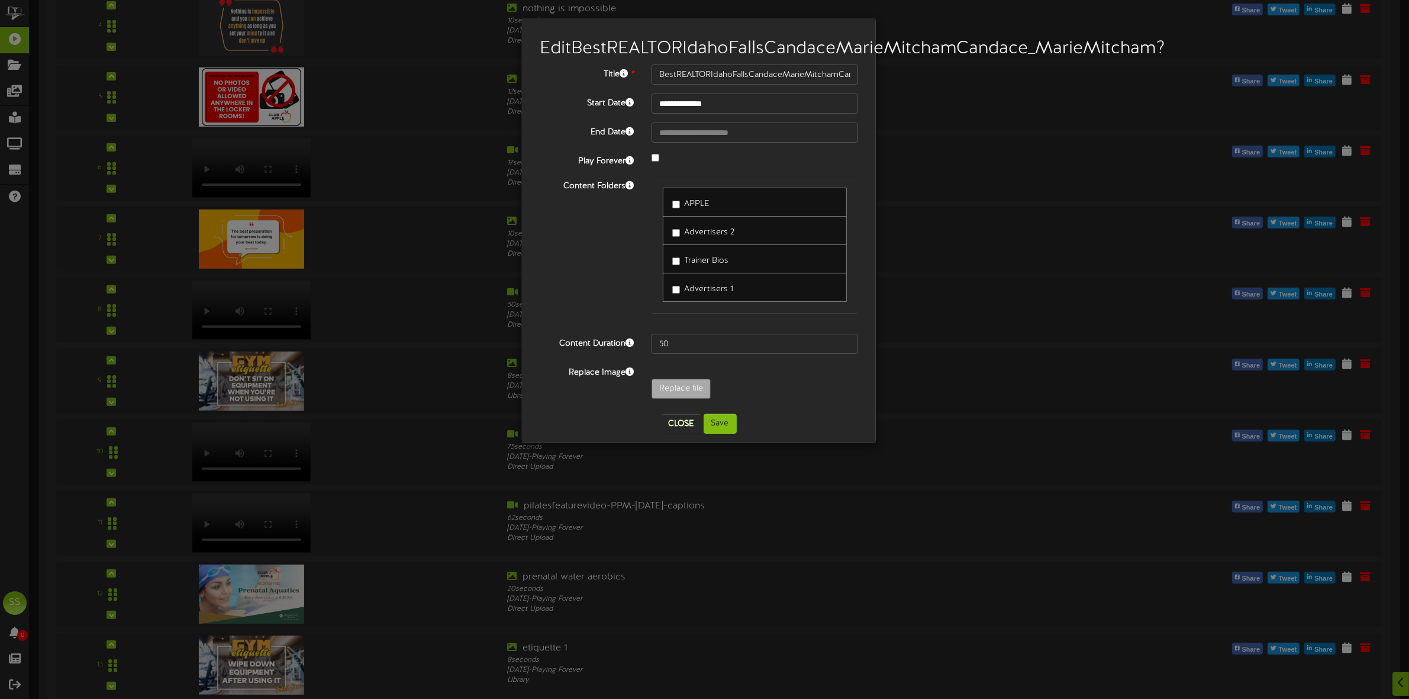
click at [703, 294] on span "Advertisers 1" at bounding box center [708, 289] width 49 height 9
click at [716, 434] on button "Save" at bounding box center [720, 424] width 33 height 20
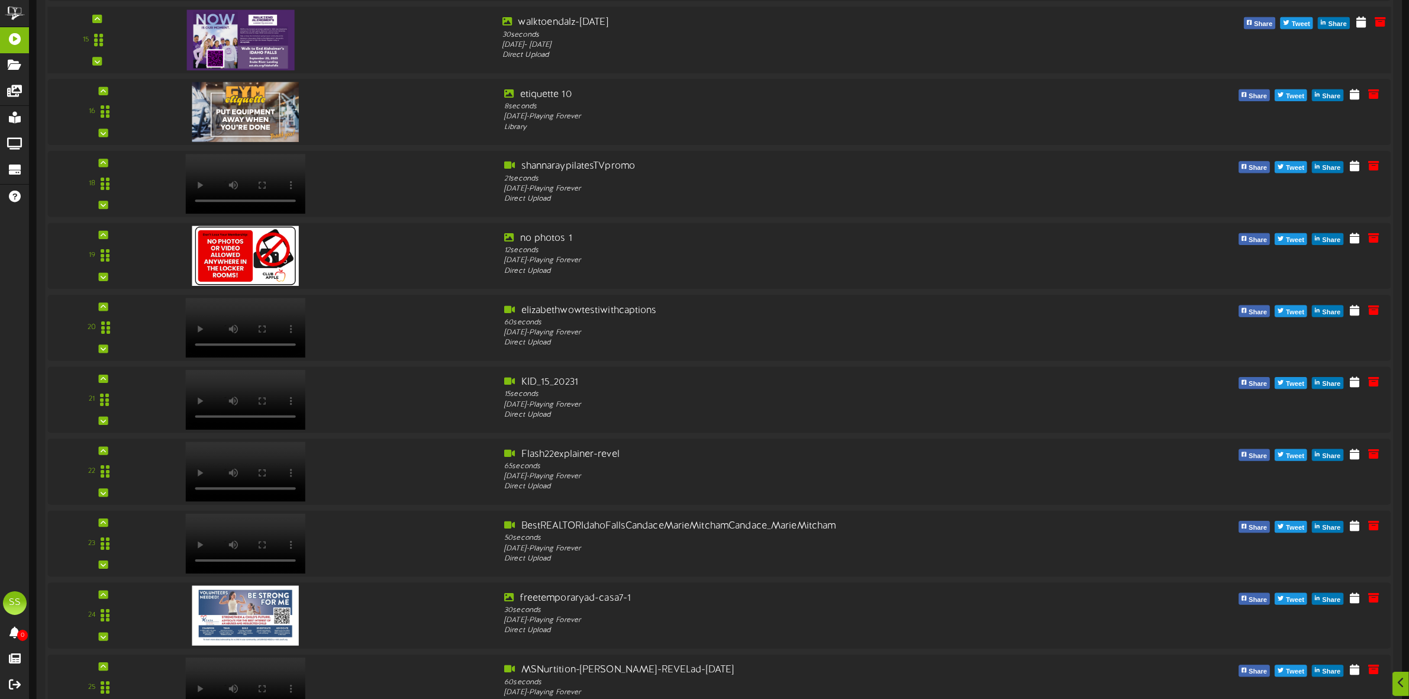
scroll to position [1258, 0]
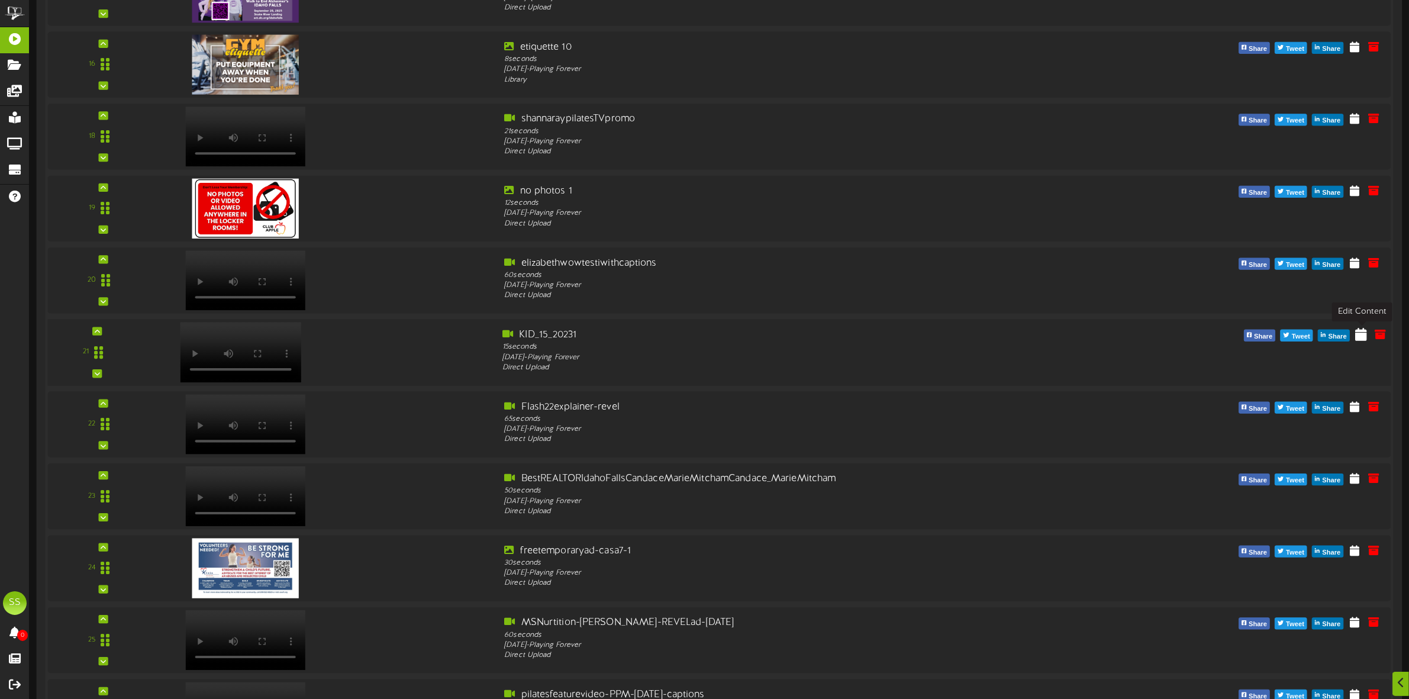
click at [1362, 338] on icon at bounding box center [1362, 333] width 12 height 13
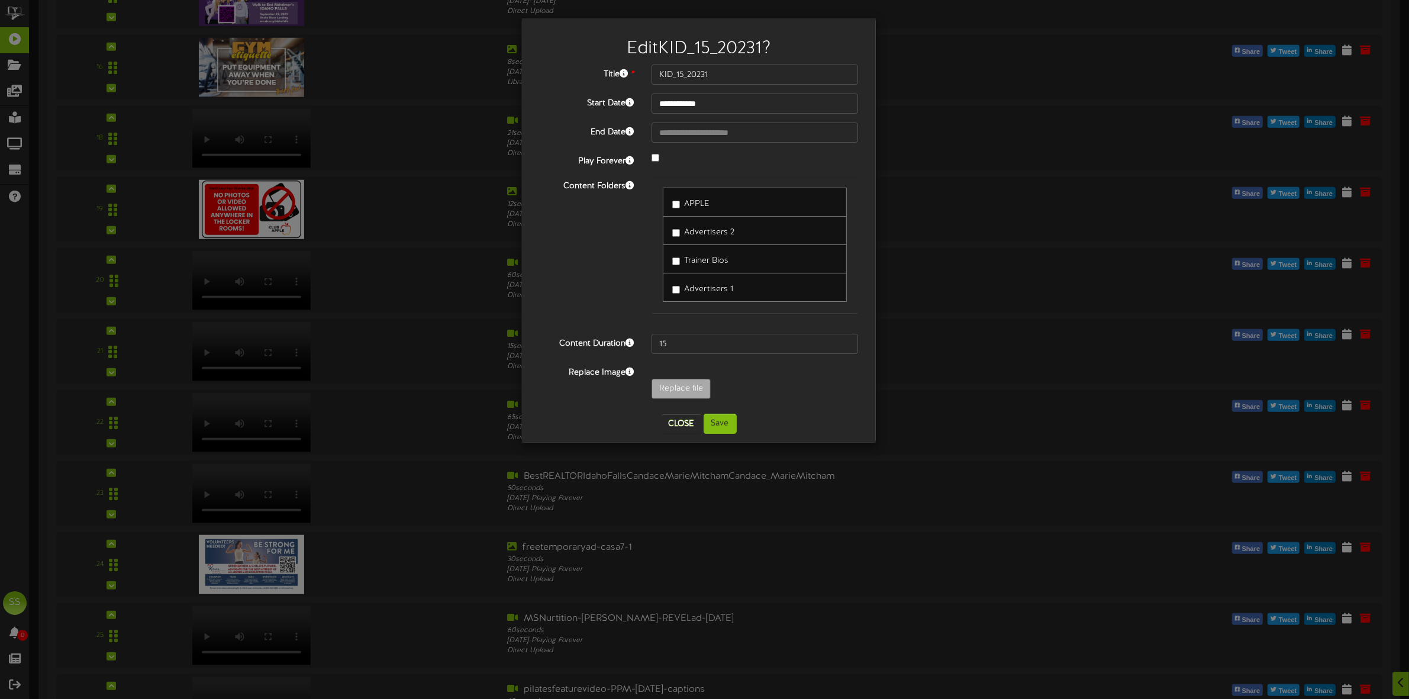
click at [703, 288] on span "Advertisers 1" at bounding box center [708, 289] width 49 height 9
click at [694, 203] on span "APPLE" at bounding box center [696, 203] width 25 height 9
click at [721, 427] on button "Save" at bounding box center [720, 424] width 33 height 20
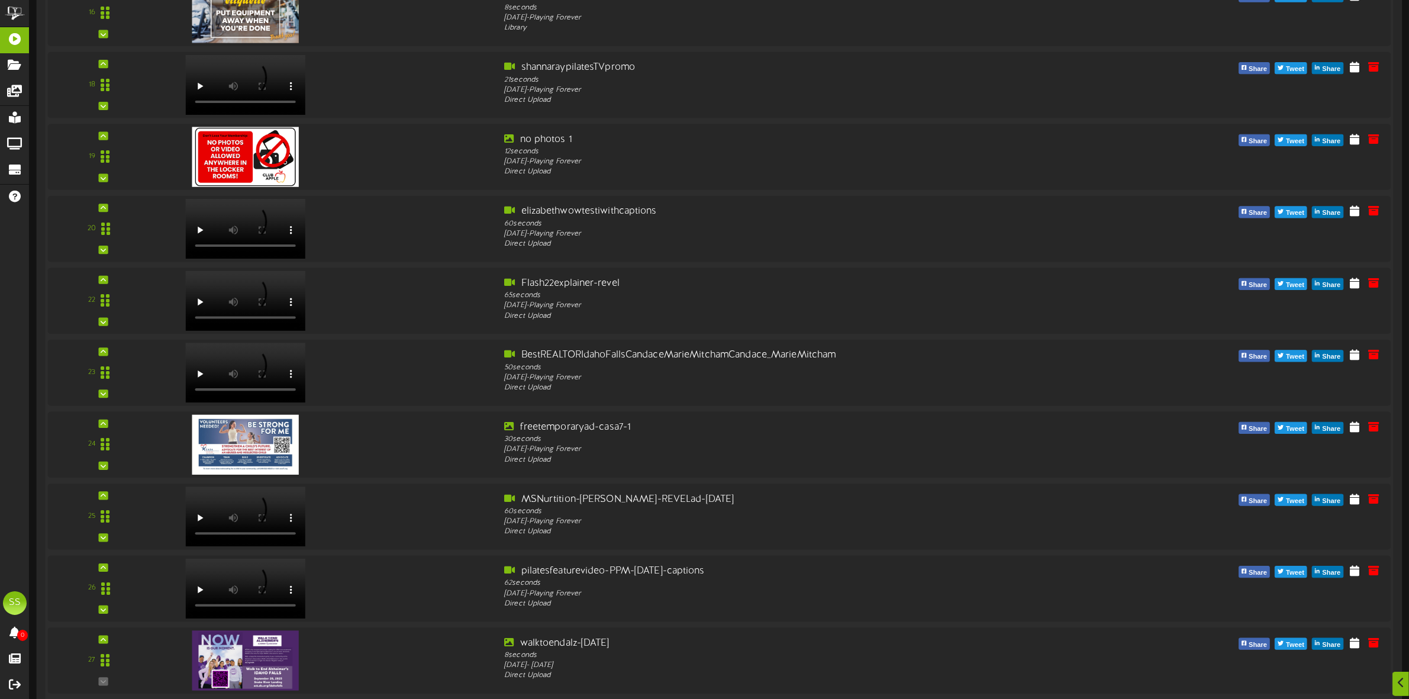
scroll to position [1332, 0]
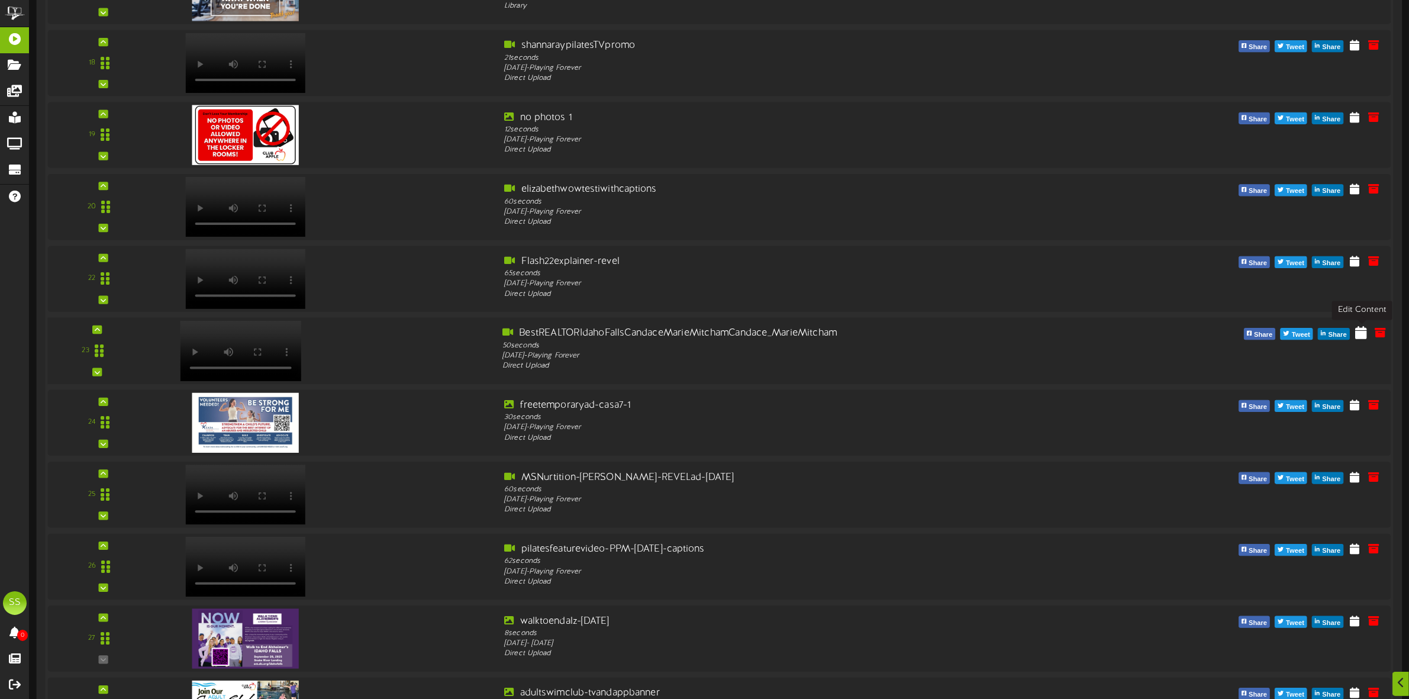
click at [1360, 336] on icon at bounding box center [1362, 332] width 12 height 13
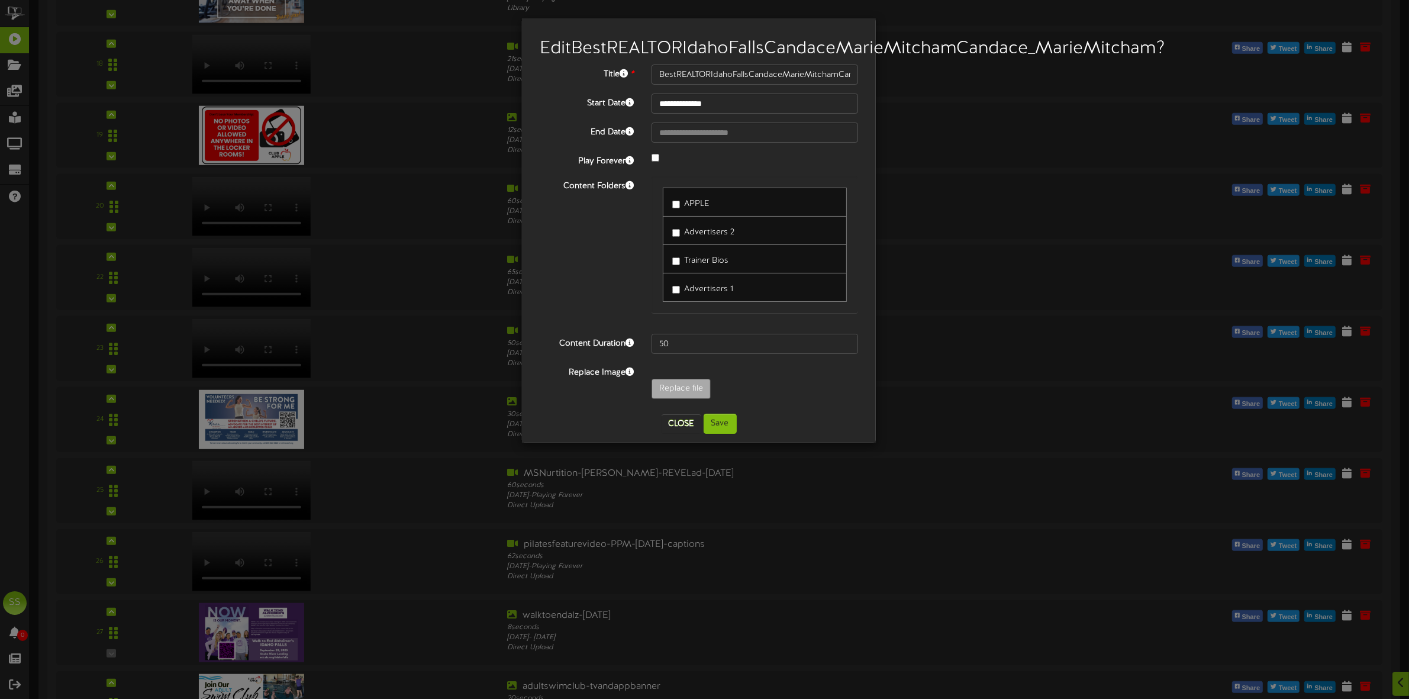
click at [698, 294] on span "Advertisers 1" at bounding box center [708, 289] width 49 height 9
click at [695, 208] on span "APPLE" at bounding box center [696, 203] width 25 height 9
click at [729, 434] on button "Save" at bounding box center [720, 424] width 33 height 20
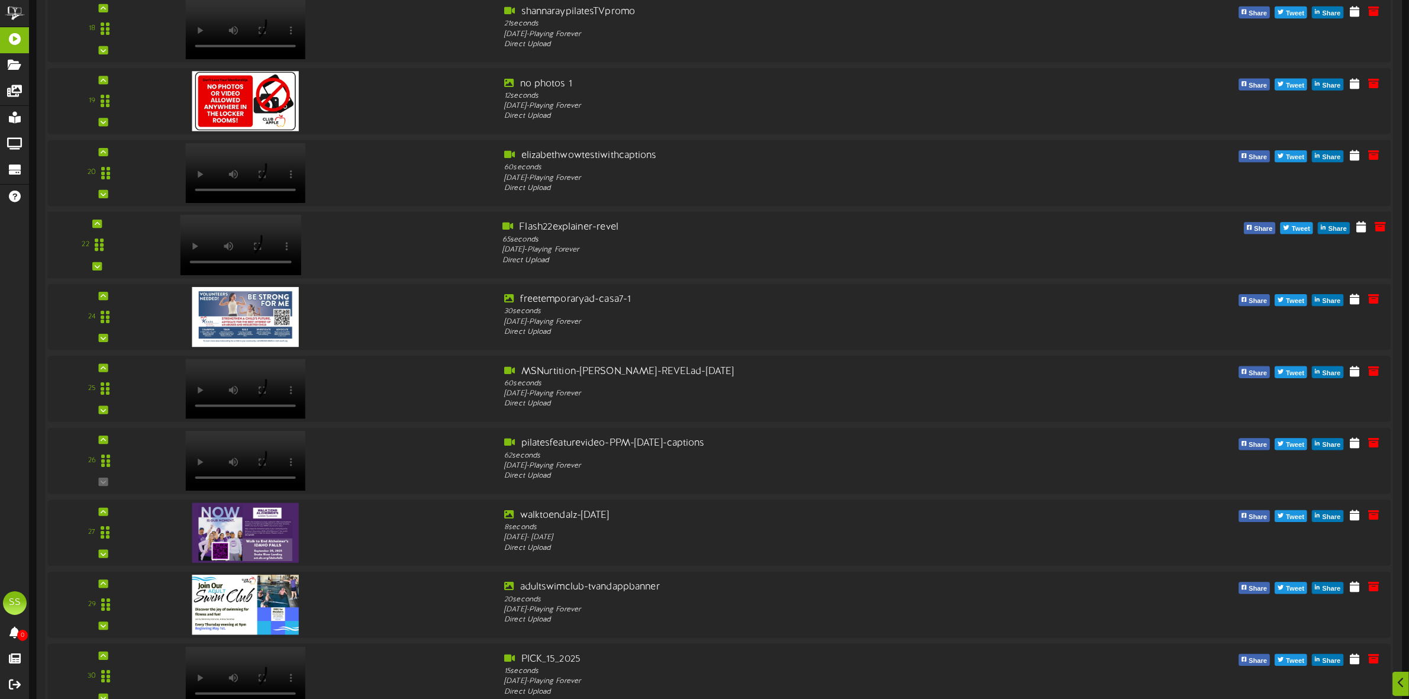
scroll to position [1440, 0]
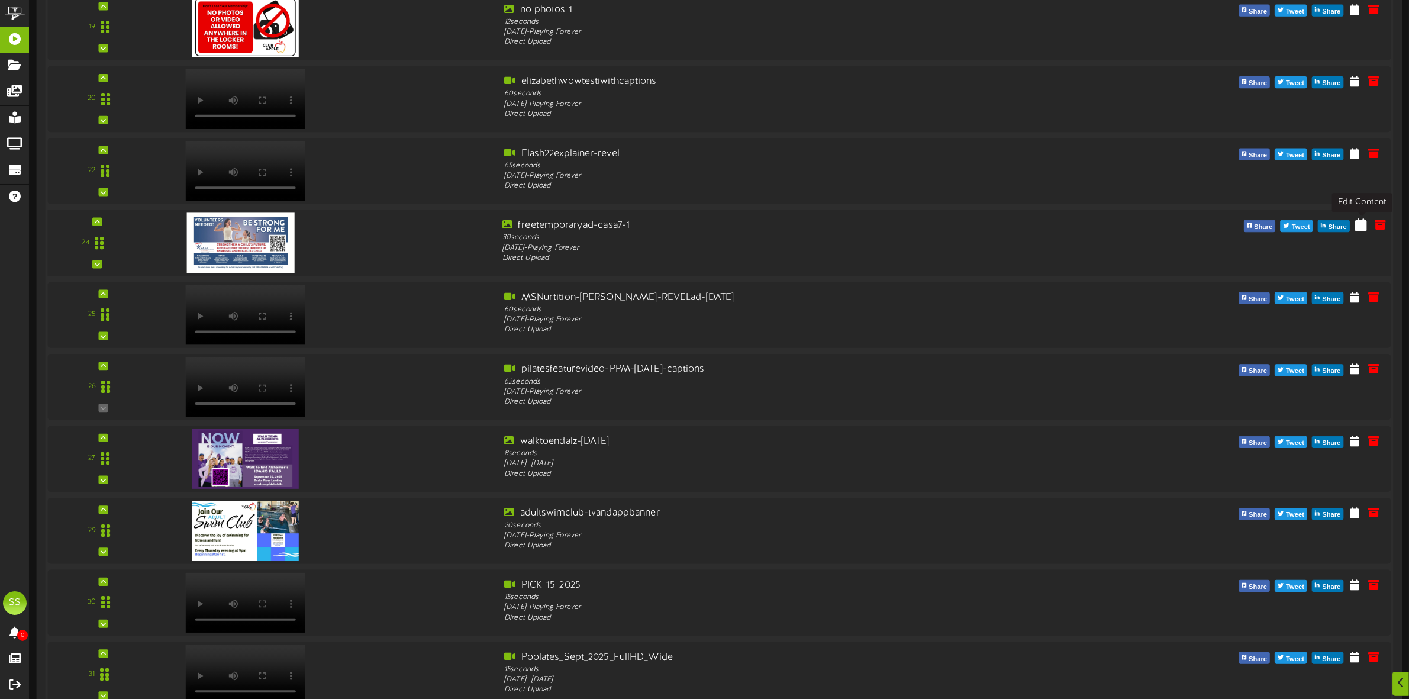
click at [1357, 224] on icon at bounding box center [1362, 224] width 12 height 13
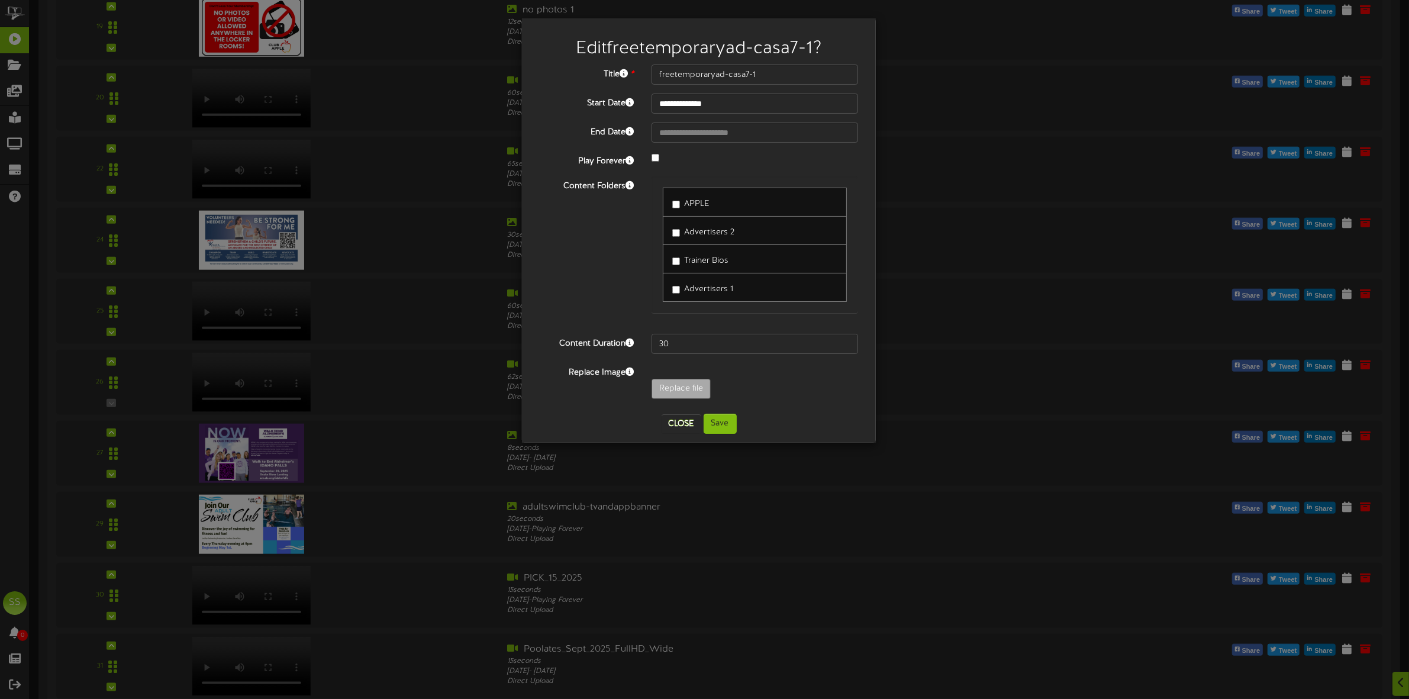
click at [691, 290] on span "Advertisers 1" at bounding box center [708, 289] width 49 height 9
click at [698, 199] on span "APPLE" at bounding box center [696, 203] width 25 height 9
click at [723, 427] on button "Save" at bounding box center [720, 424] width 33 height 20
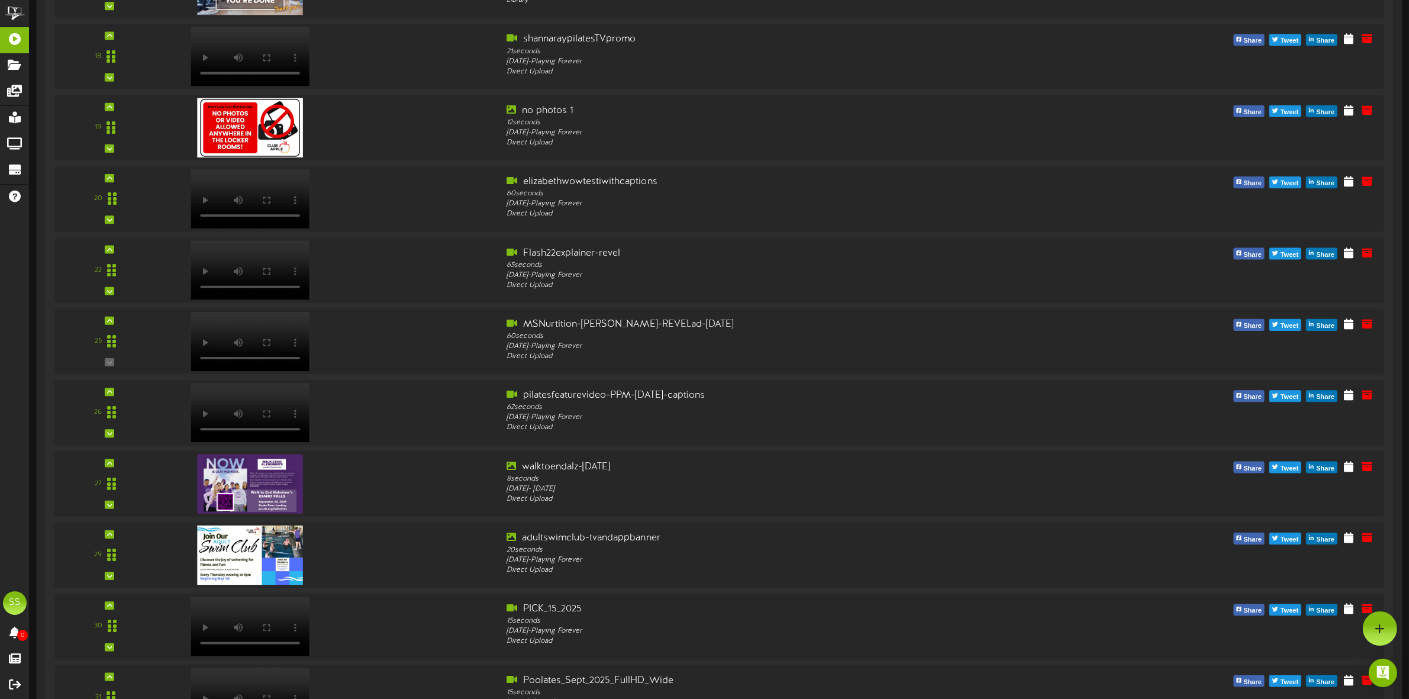
scroll to position [1330, 0]
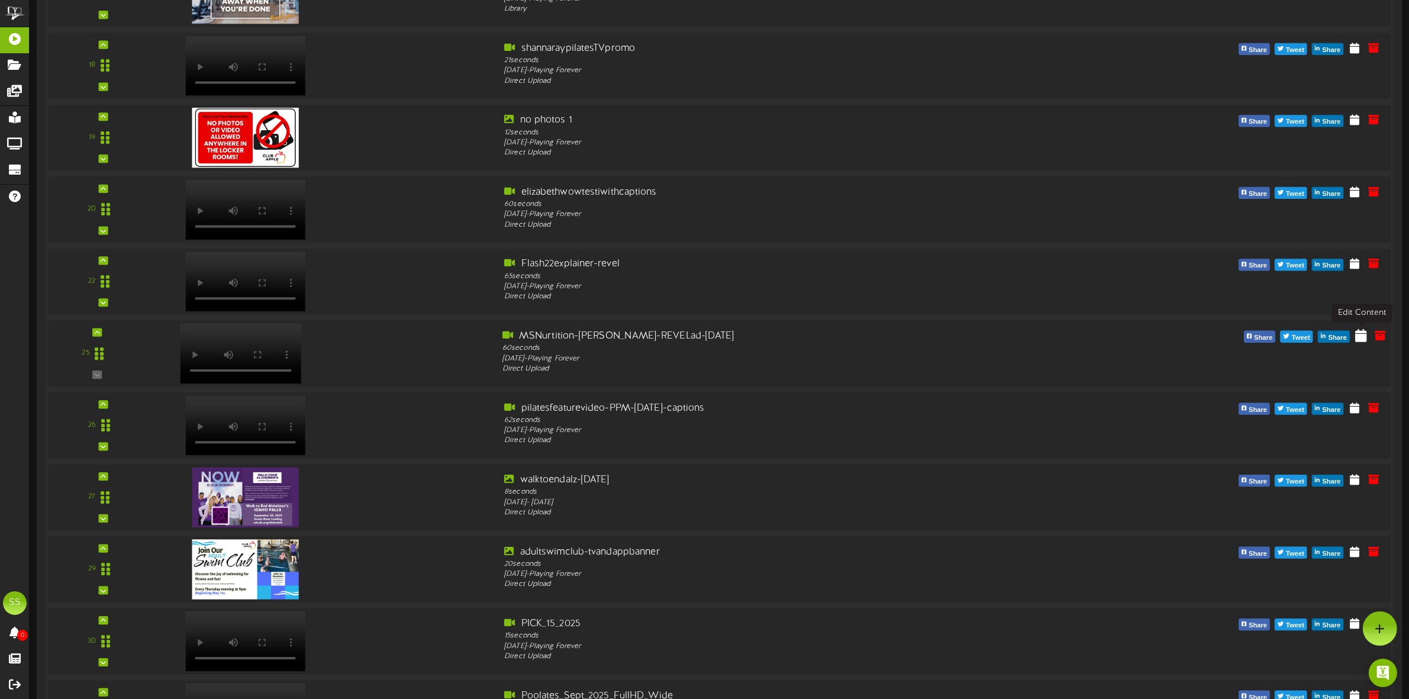
click at [1363, 336] on icon at bounding box center [1362, 335] width 12 height 13
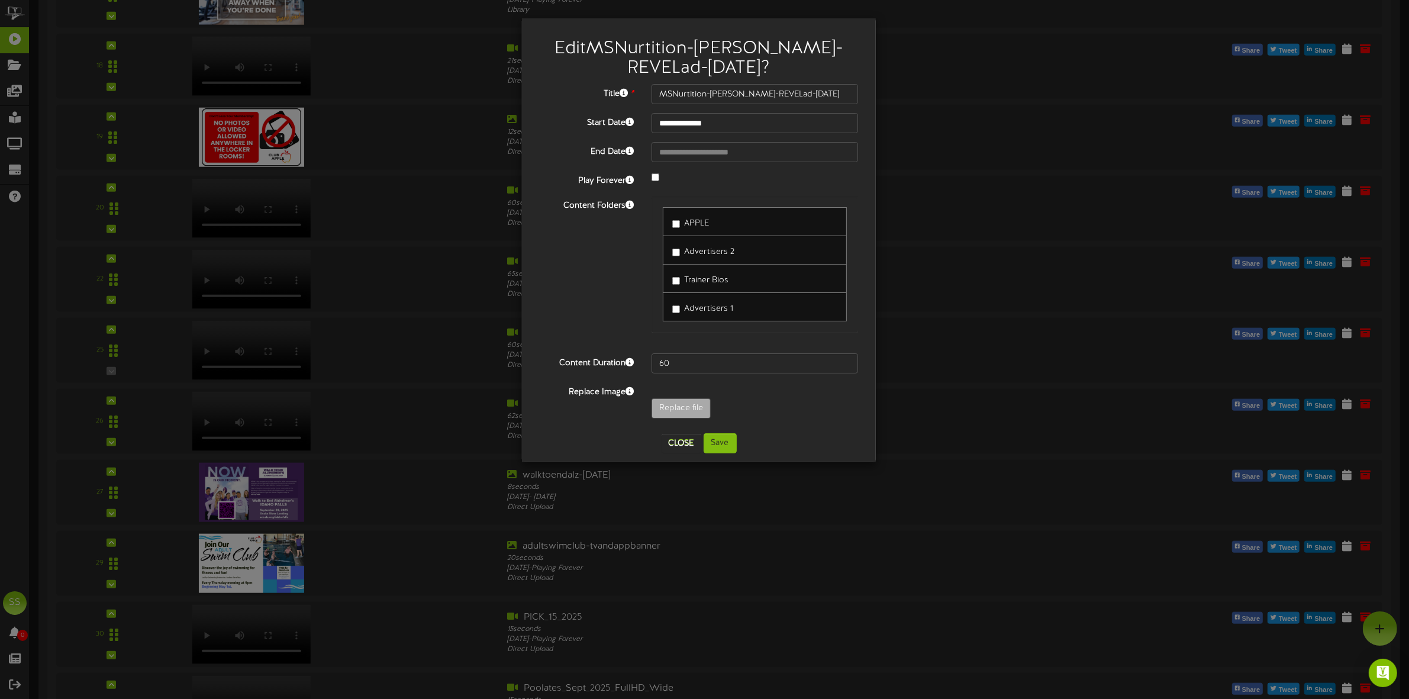
click at [695, 320] on div "Advertisers 1" at bounding box center [755, 306] width 184 height 29
click at [698, 313] on span "Advertisers 1" at bounding box center [708, 308] width 49 height 9
click at [697, 223] on span "APPLE" at bounding box center [696, 223] width 25 height 9
click at [723, 440] on button "Save" at bounding box center [720, 443] width 33 height 20
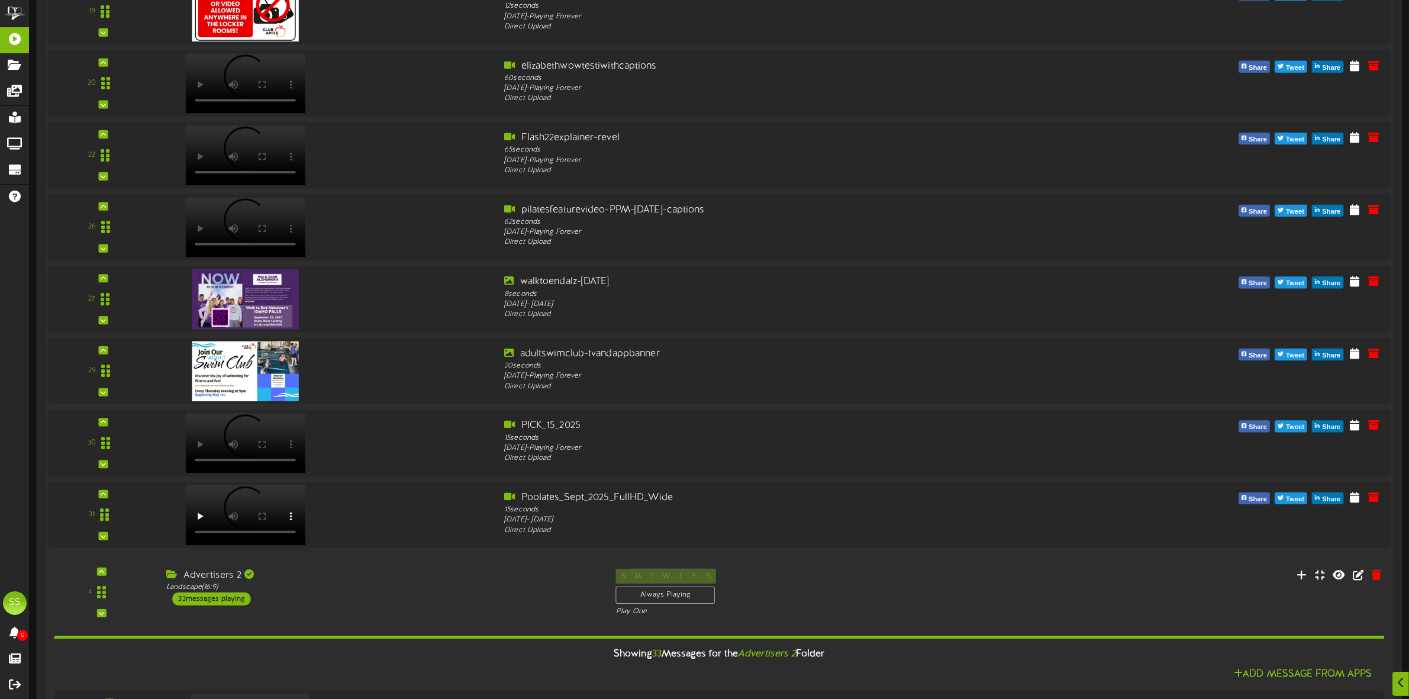
scroll to position [1480, 0]
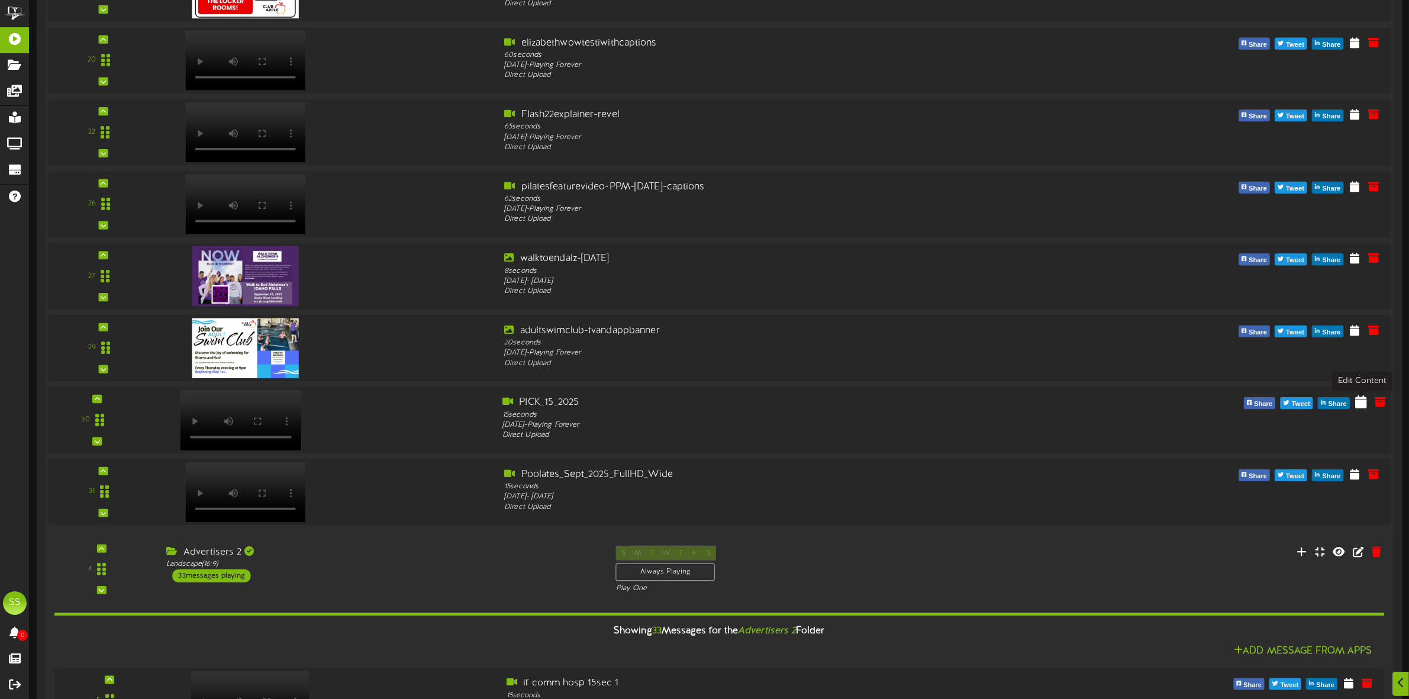
click at [1365, 401] on icon at bounding box center [1362, 401] width 12 height 13
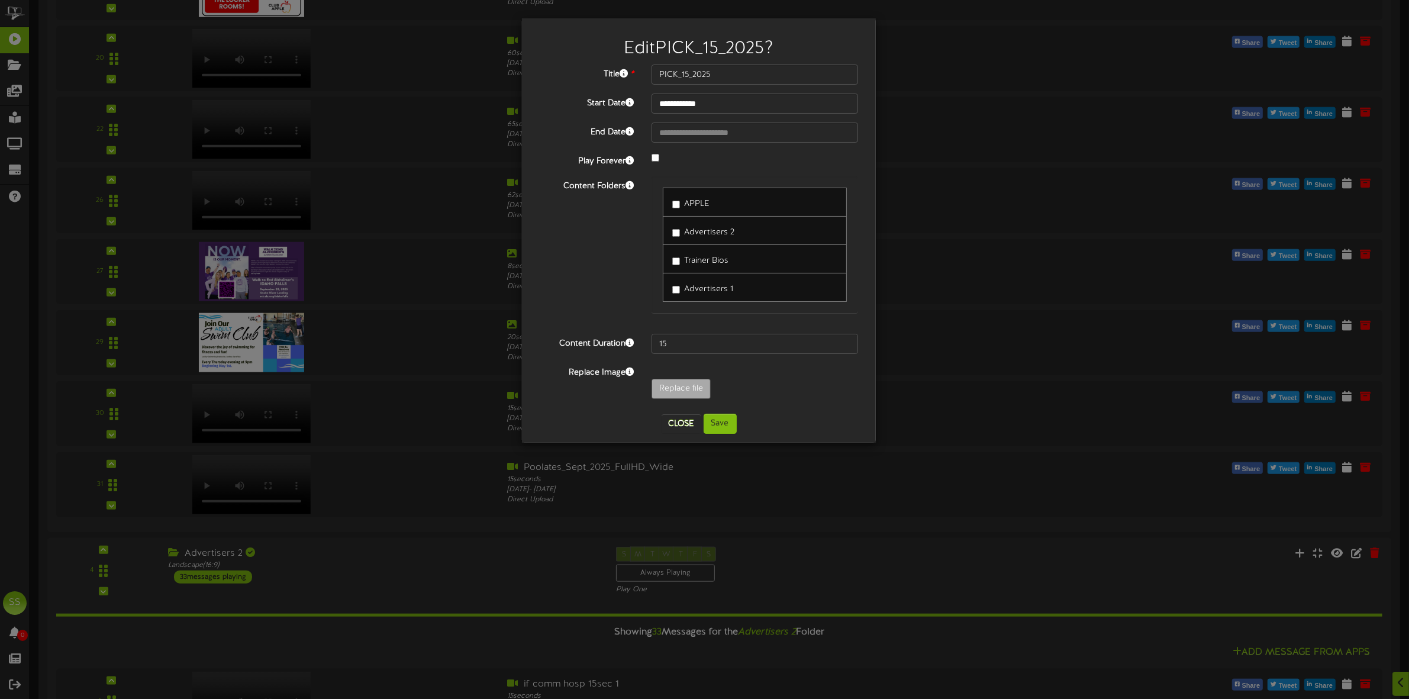
click at [688, 289] on span "Advertisers 1" at bounding box center [708, 289] width 49 height 9
click at [697, 202] on span "APPLE" at bounding box center [696, 203] width 25 height 9
click at [728, 424] on button "Save" at bounding box center [720, 424] width 33 height 20
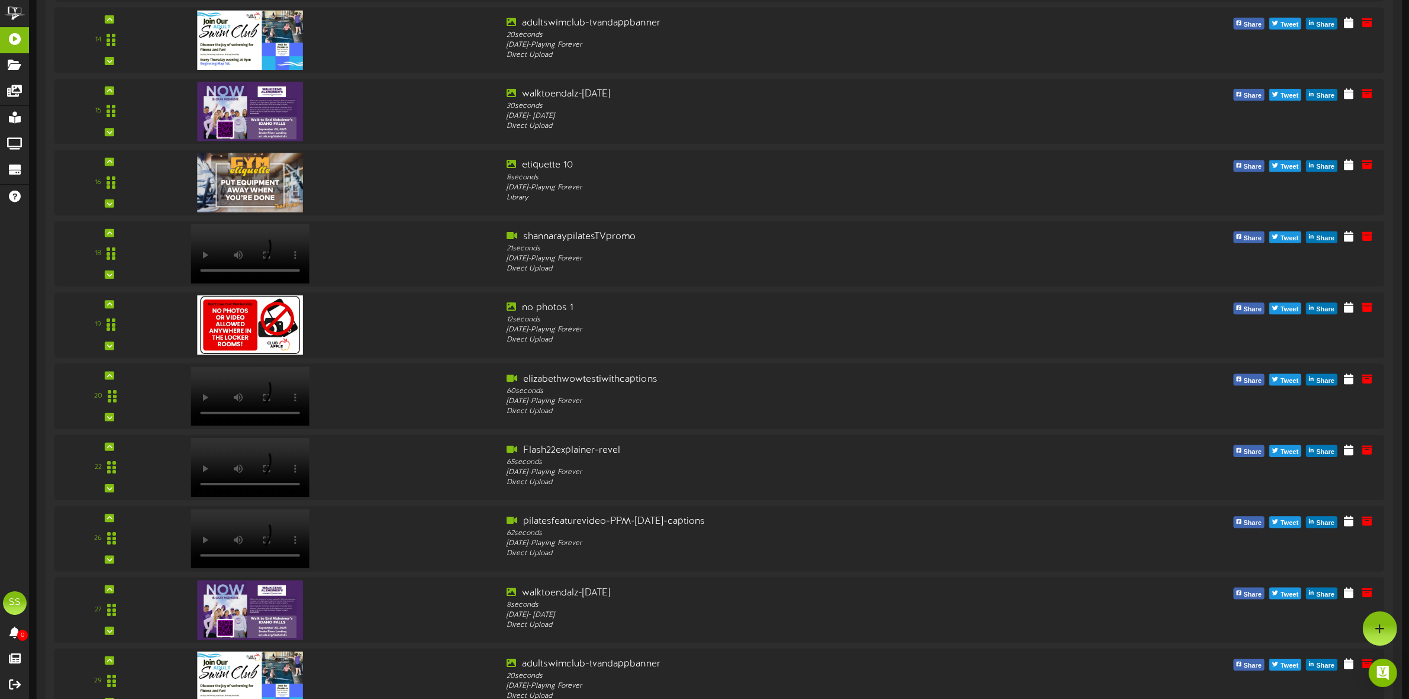
scroll to position [1005, 0]
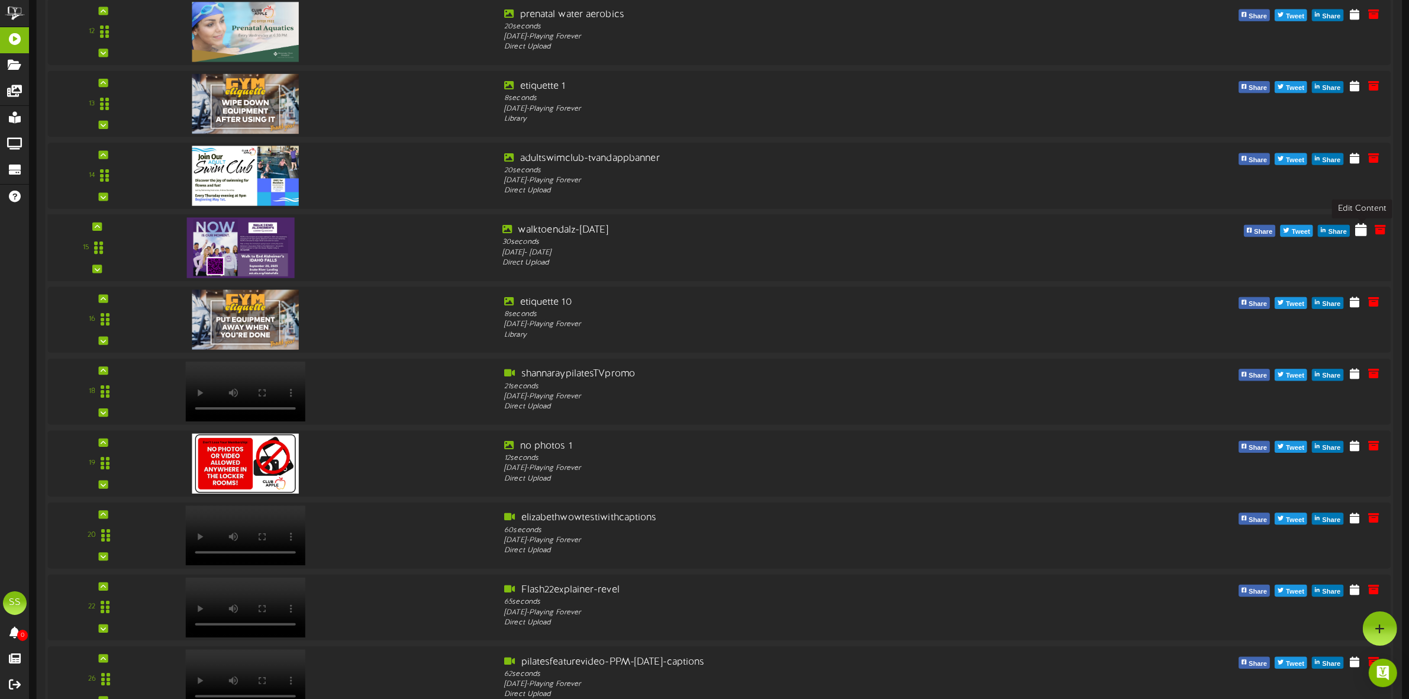
click at [1363, 230] on icon at bounding box center [1362, 229] width 12 height 13
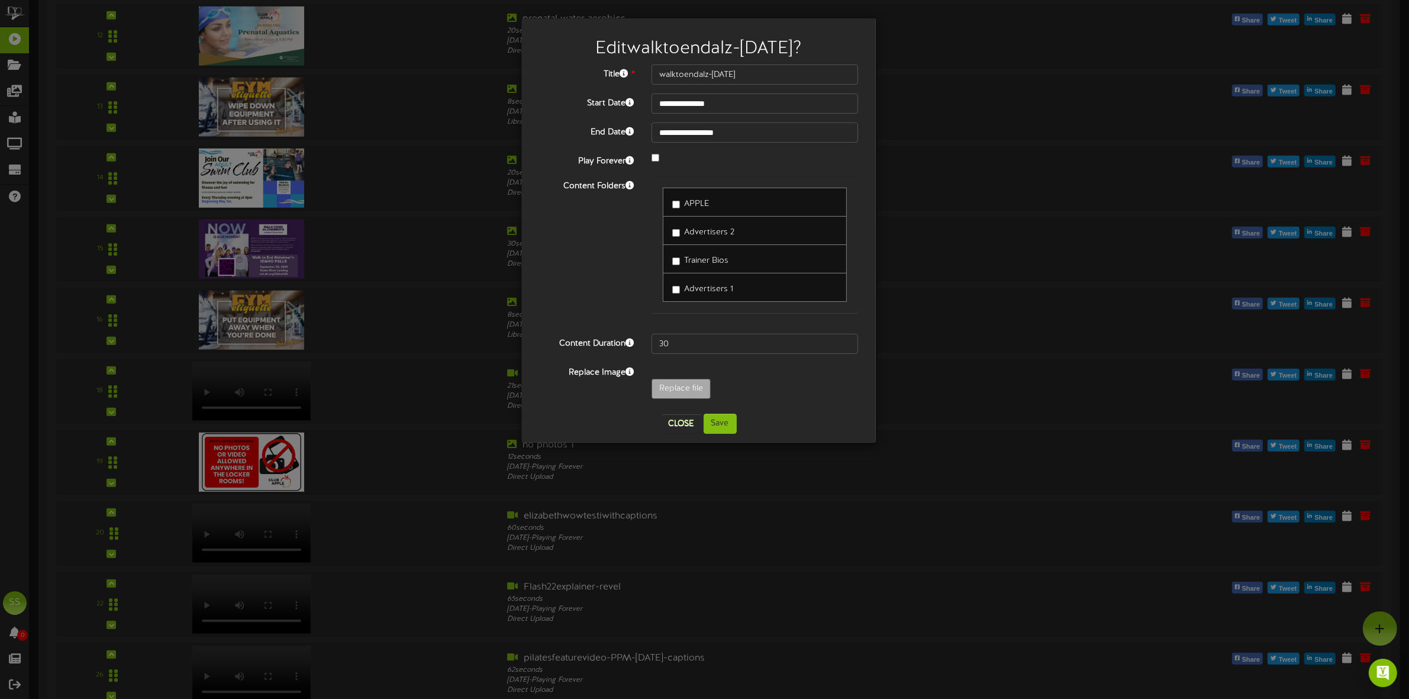
click at [700, 288] on span "Advertisers 1" at bounding box center [708, 289] width 49 height 9
click at [698, 202] on span "APPLE" at bounding box center [696, 203] width 25 height 9
click at [724, 425] on button "Save" at bounding box center [720, 424] width 33 height 20
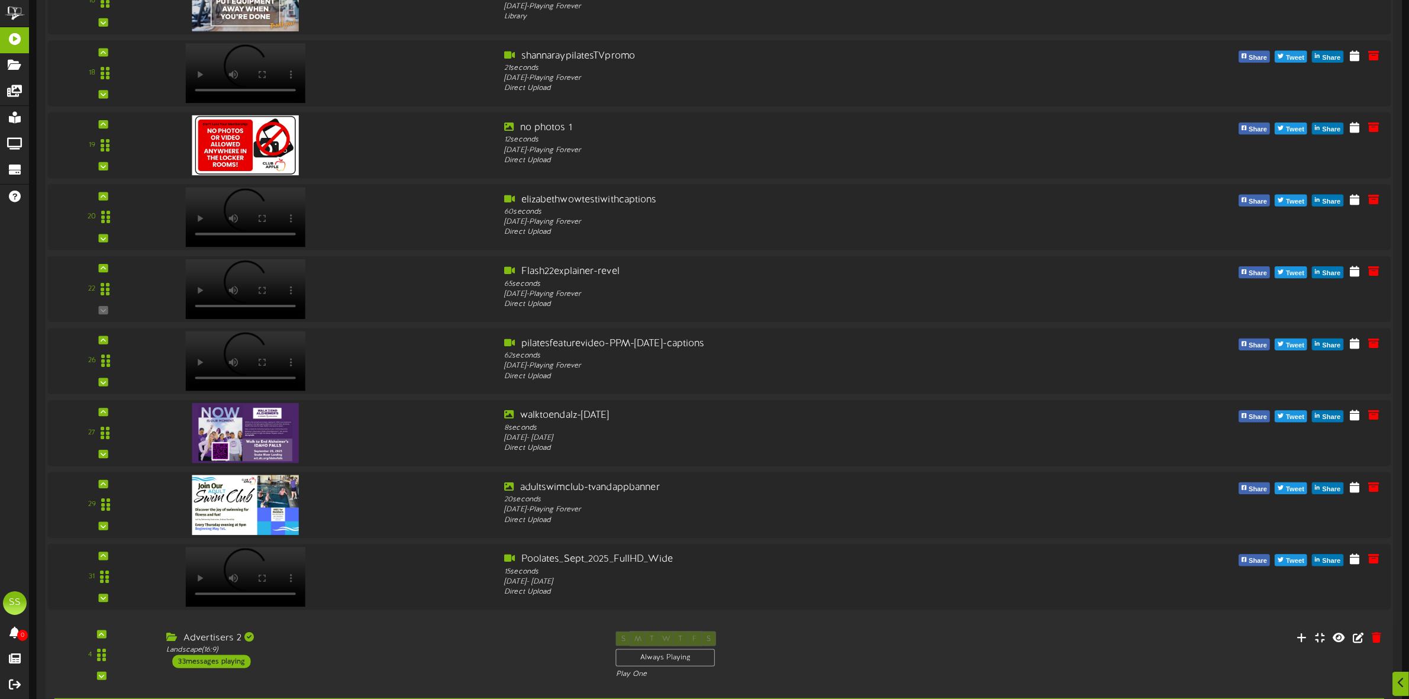
scroll to position [1258, 0]
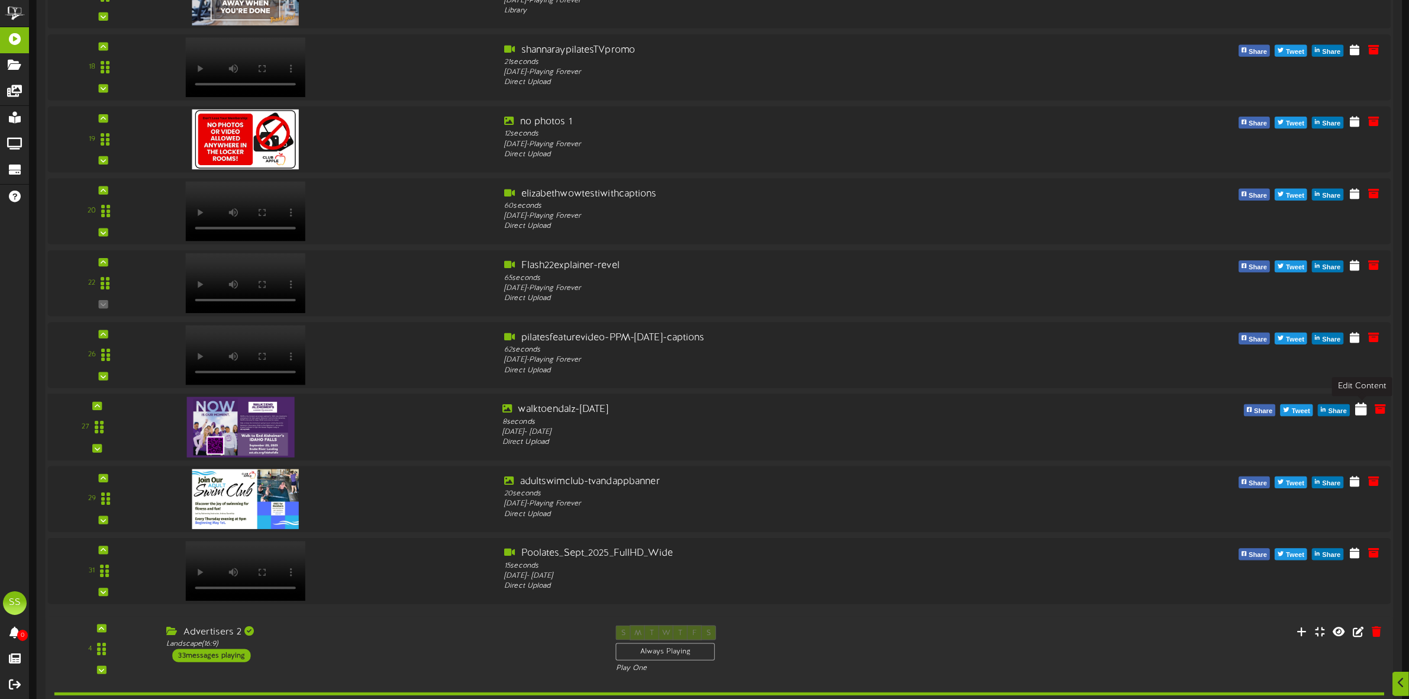
click at [1360, 411] on icon at bounding box center [1362, 408] width 12 height 13
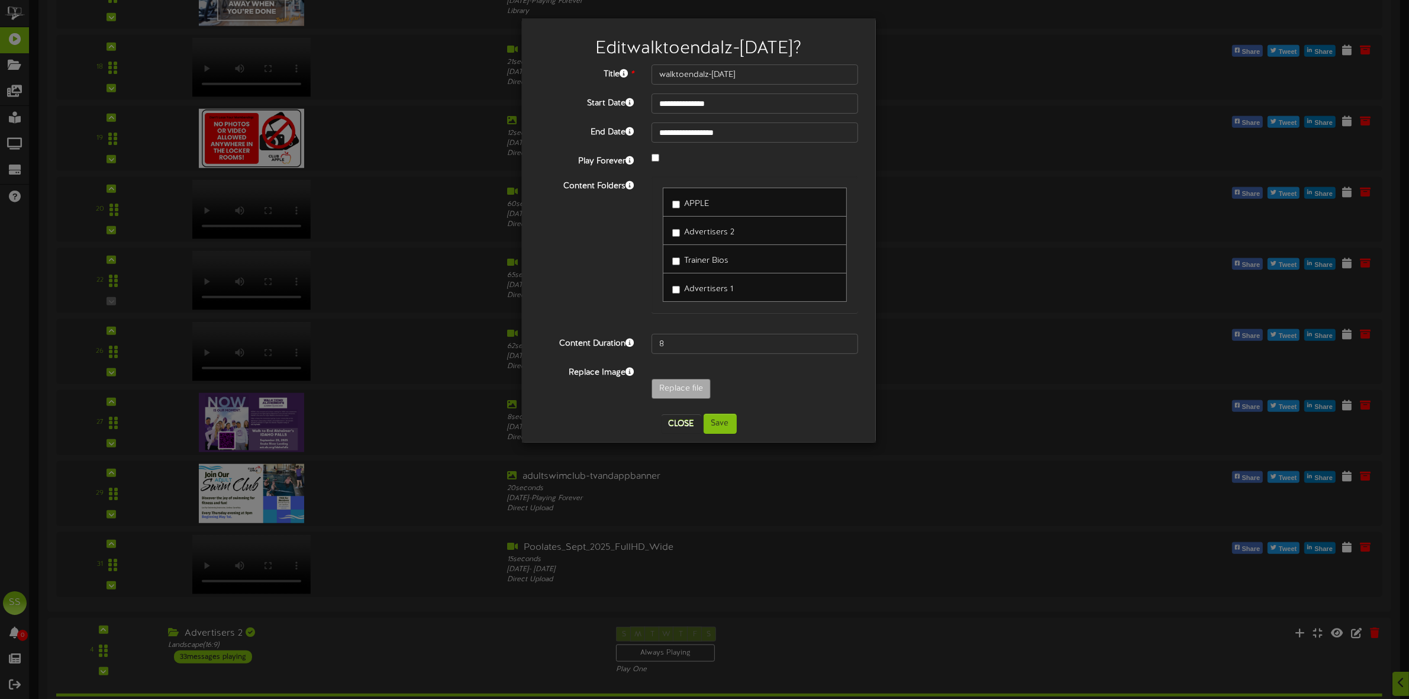
click at [693, 295] on label "Advertisers 1" at bounding box center [702, 287] width 61 height 16
click at [699, 197] on label "APPLE" at bounding box center [690, 202] width 37 height 16
click at [723, 418] on button "Save" at bounding box center [720, 424] width 33 height 20
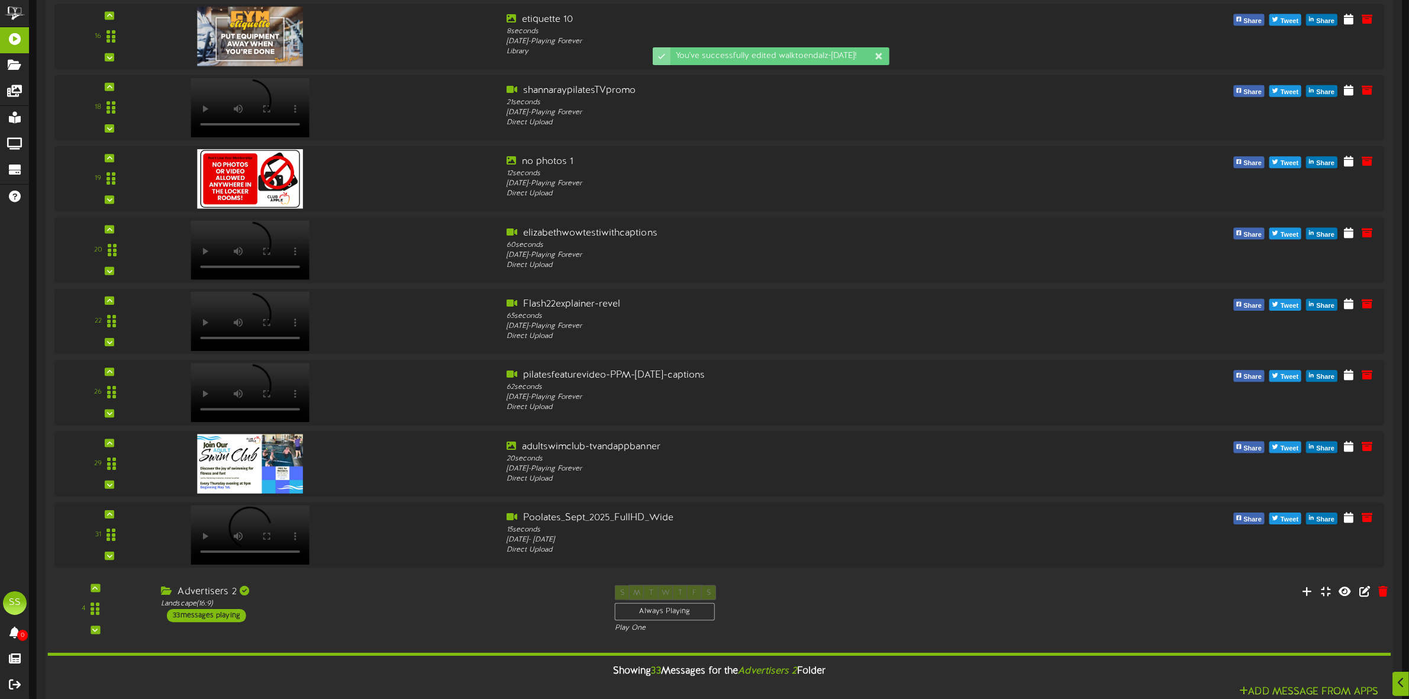
scroll to position [1605, 0]
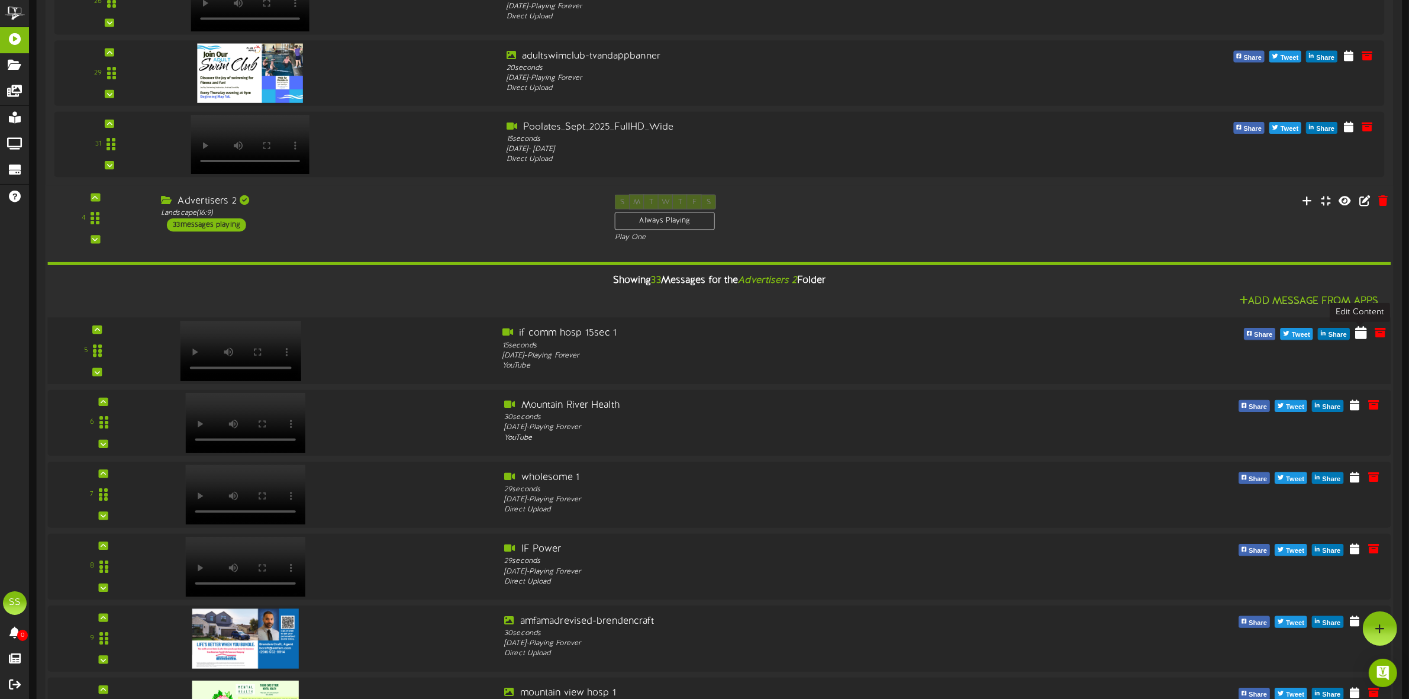
click at [1363, 339] on icon at bounding box center [1362, 332] width 12 height 13
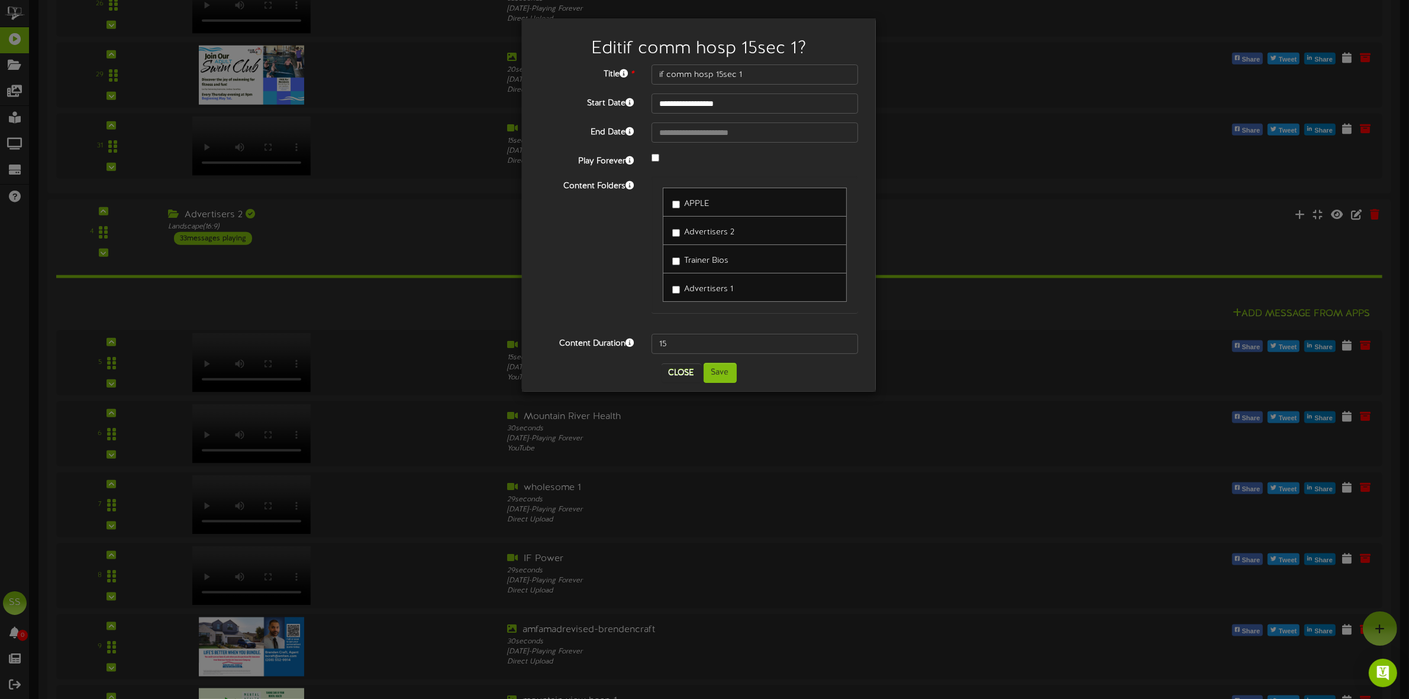
click at [709, 291] on span "Advertisers 1" at bounding box center [708, 289] width 49 height 9
click at [693, 232] on span "Advertisers 2" at bounding box center [709, 232] width 50 height 9
click at [715, 374] on button "Save" at bounding box center [720, 373] width 33 height 20
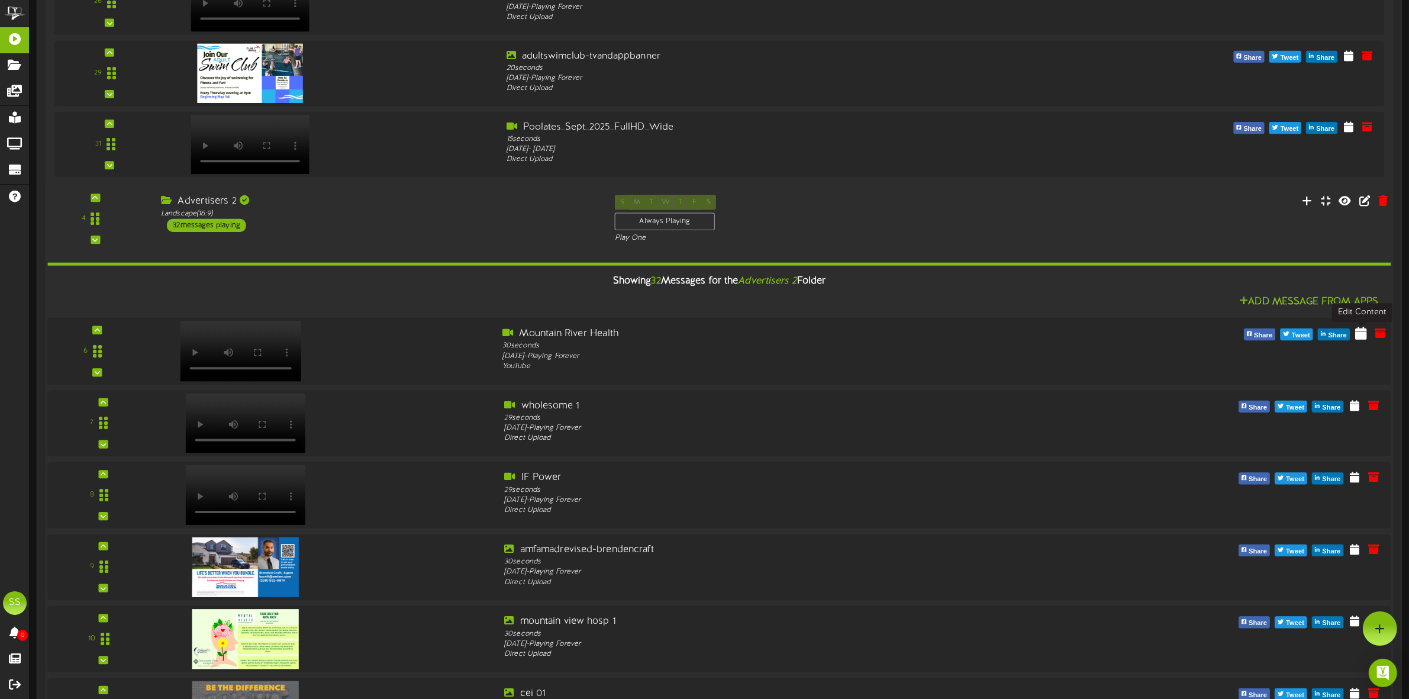
click at [1360, 336] on icon at bounding box center [1362, 332] width 12 height 13
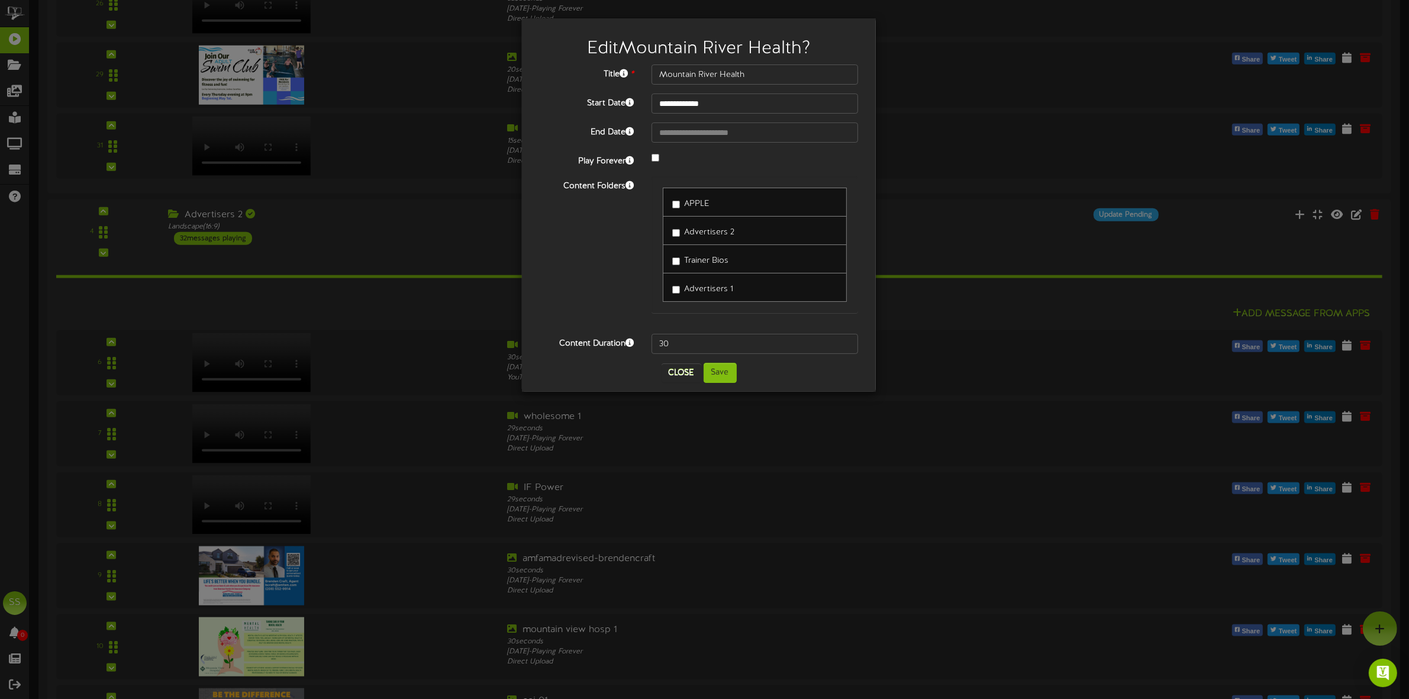
click at [684, 232] on label "Advertisers 2" at bounding box center [703, 231] width 62 height 16
click at [694, 286] on span "Advertisers 1" at bounding box center [708, 289] width 49 height 9
click at [731, 372] on button "Save" at bounding box center [720, 373] width 33 height 20
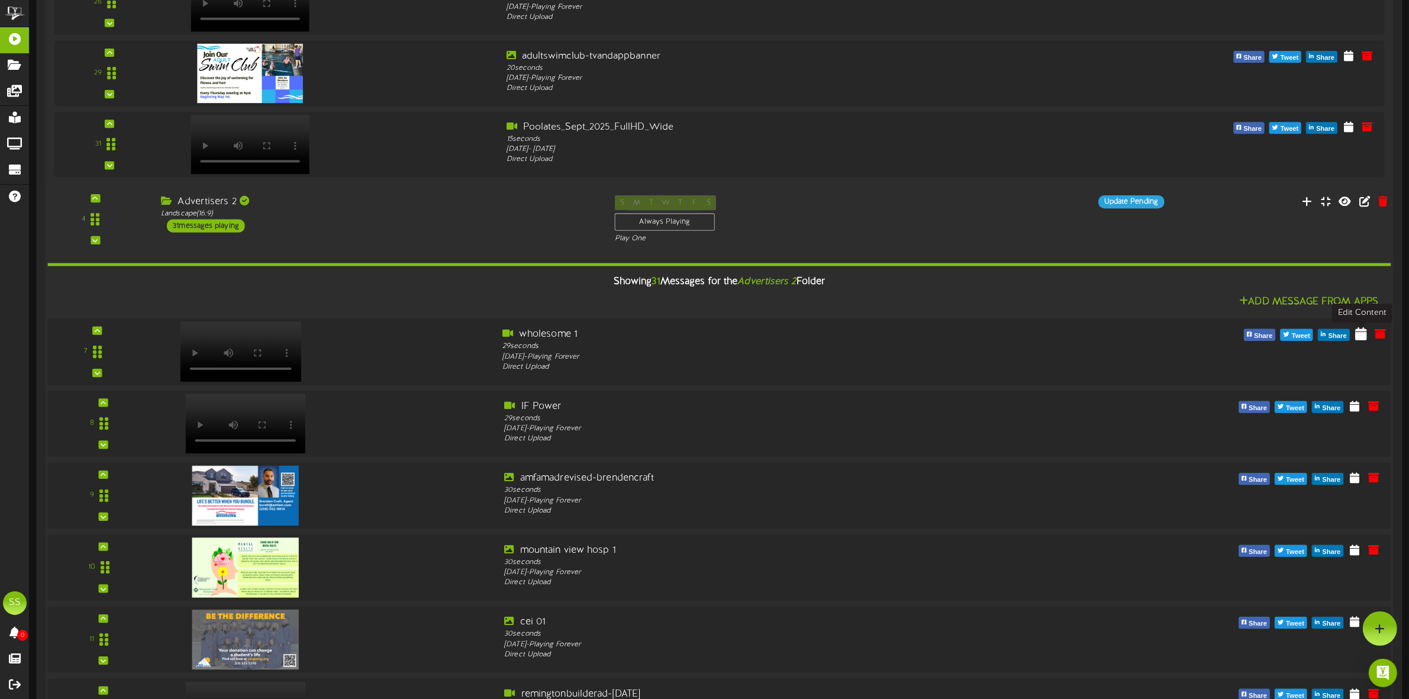
click at [1358, 336] on icon at bounding box center [1362, 333] width 12 height 13
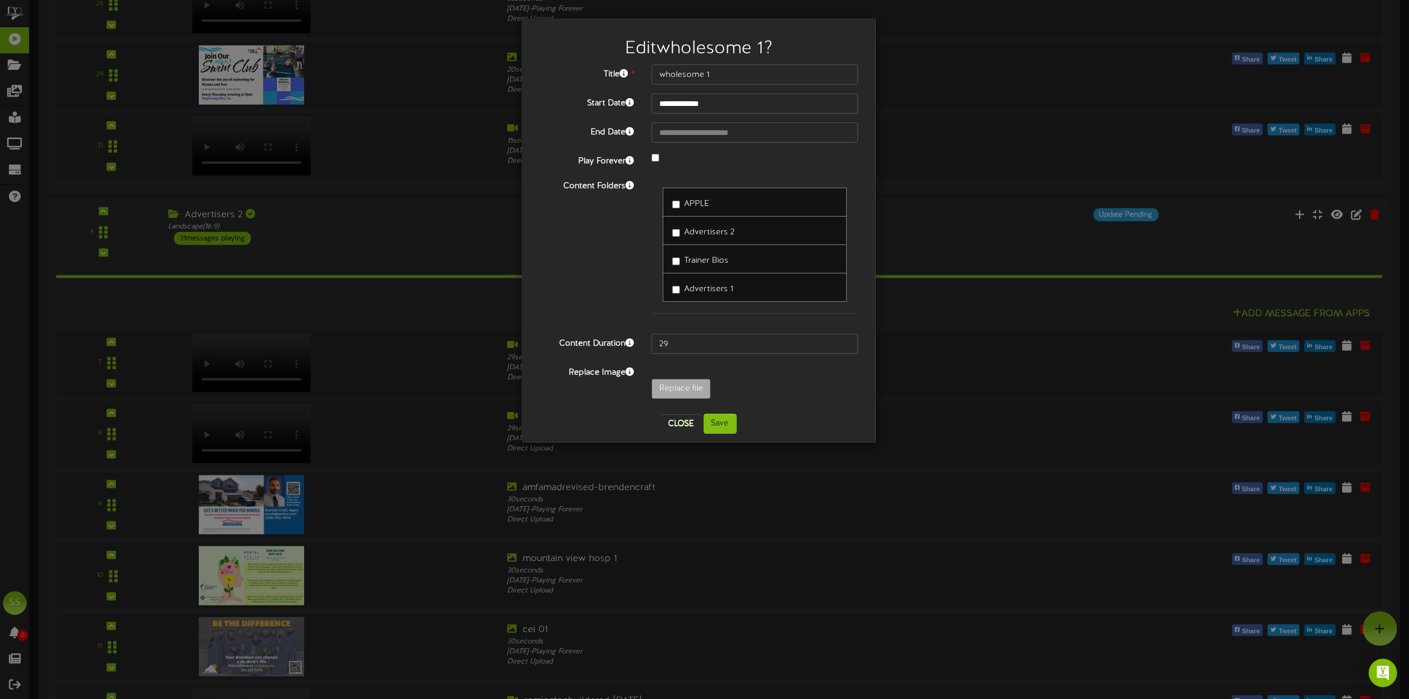
click at [699, 289] on span "Advertisers 1" at bounding box center [708, 289] width 49 height 9
click at [706, 236] on span "Advertisers 2" at bounding box center [709, 232] width 50 height 9
click at [724, 428] on button "Save" at bounding box center [720, 424] width 33 height 20
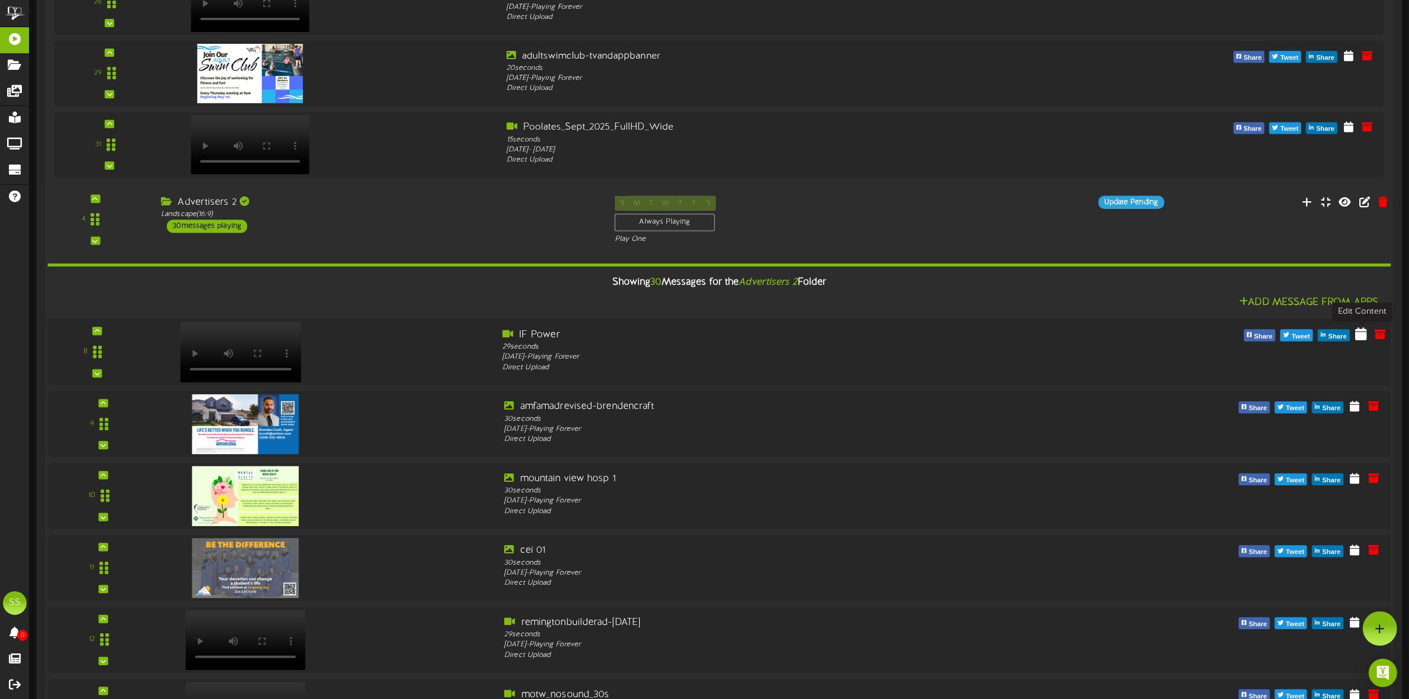
click at [1363, 337] on icon at bounding box center [1362, 333] width 12 height 13
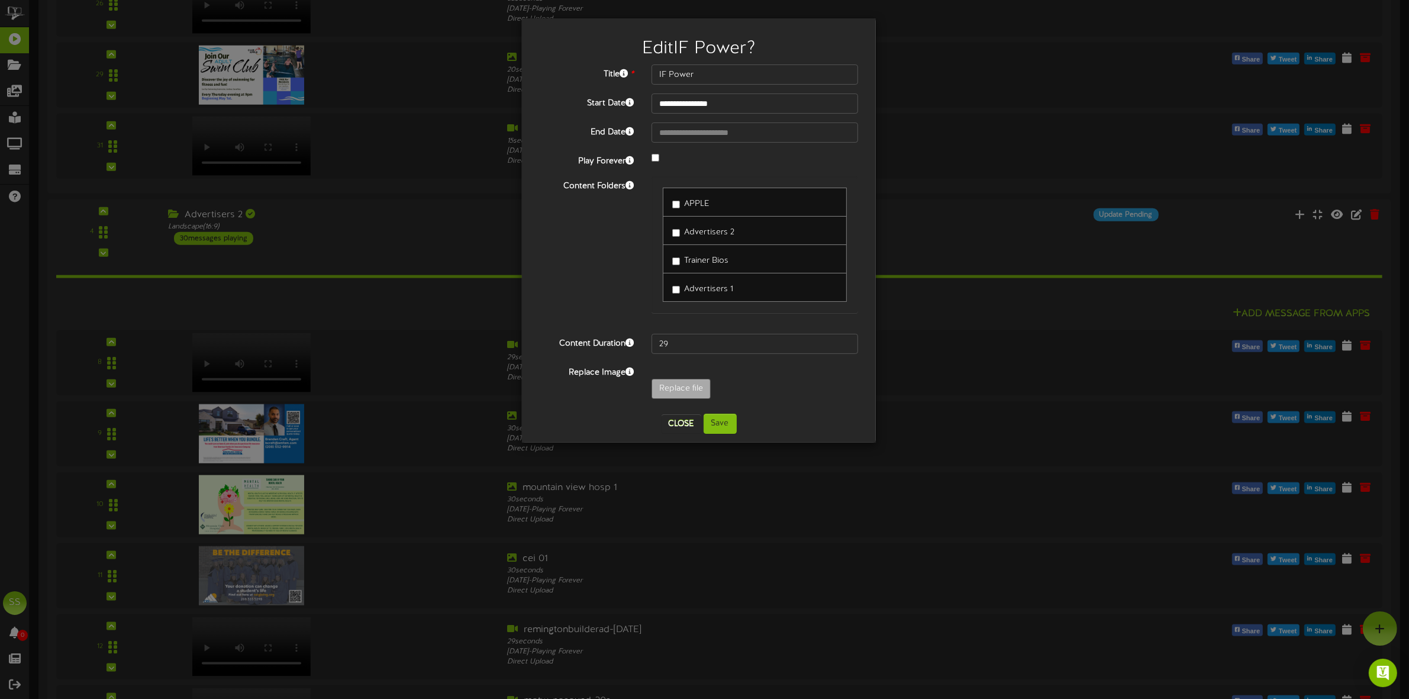
click at [700, 229] on span "Advertisers 2" at bounding box center [709, 232] width 50 height 9
click at [706, 291] on span "Advertisers 1" at bounding box center [708, 289] width 49 height 9
click at [720, 428] on button "Save" at bounding box center [720, 424] width 33 height 20
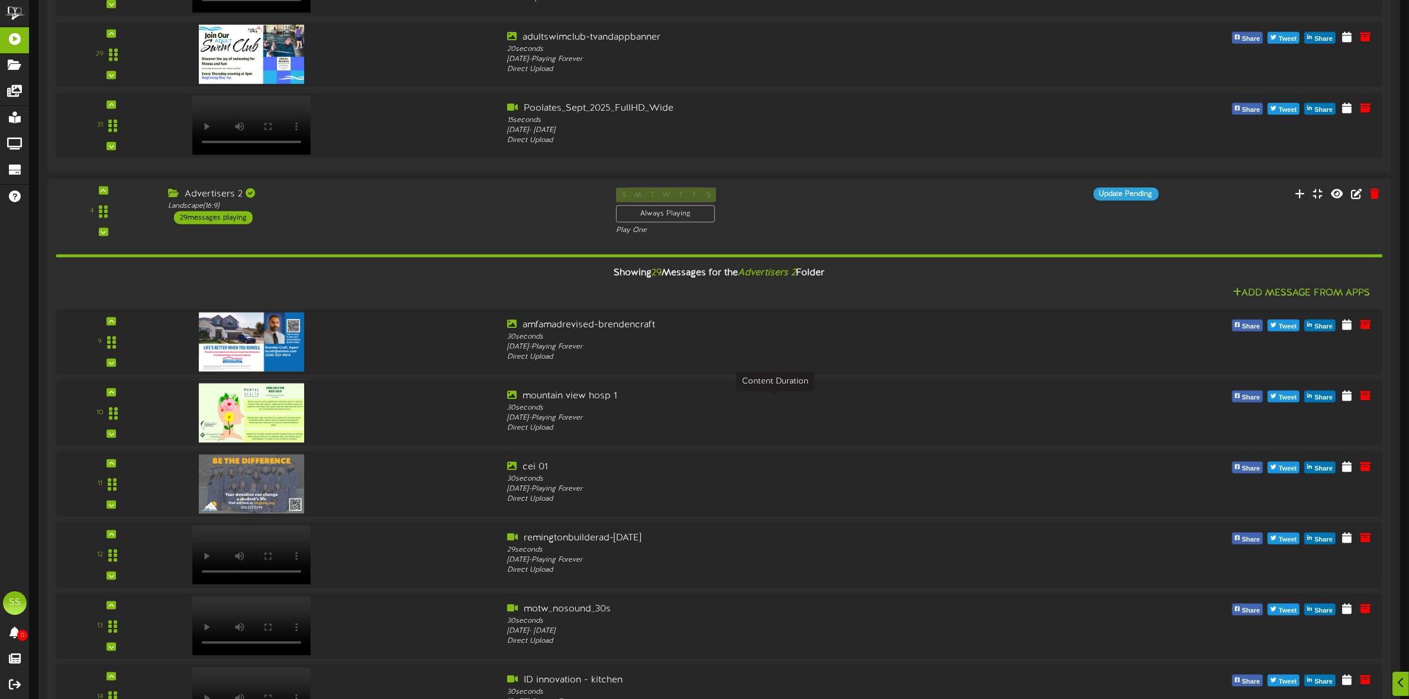
scroll to position [1679, 0]
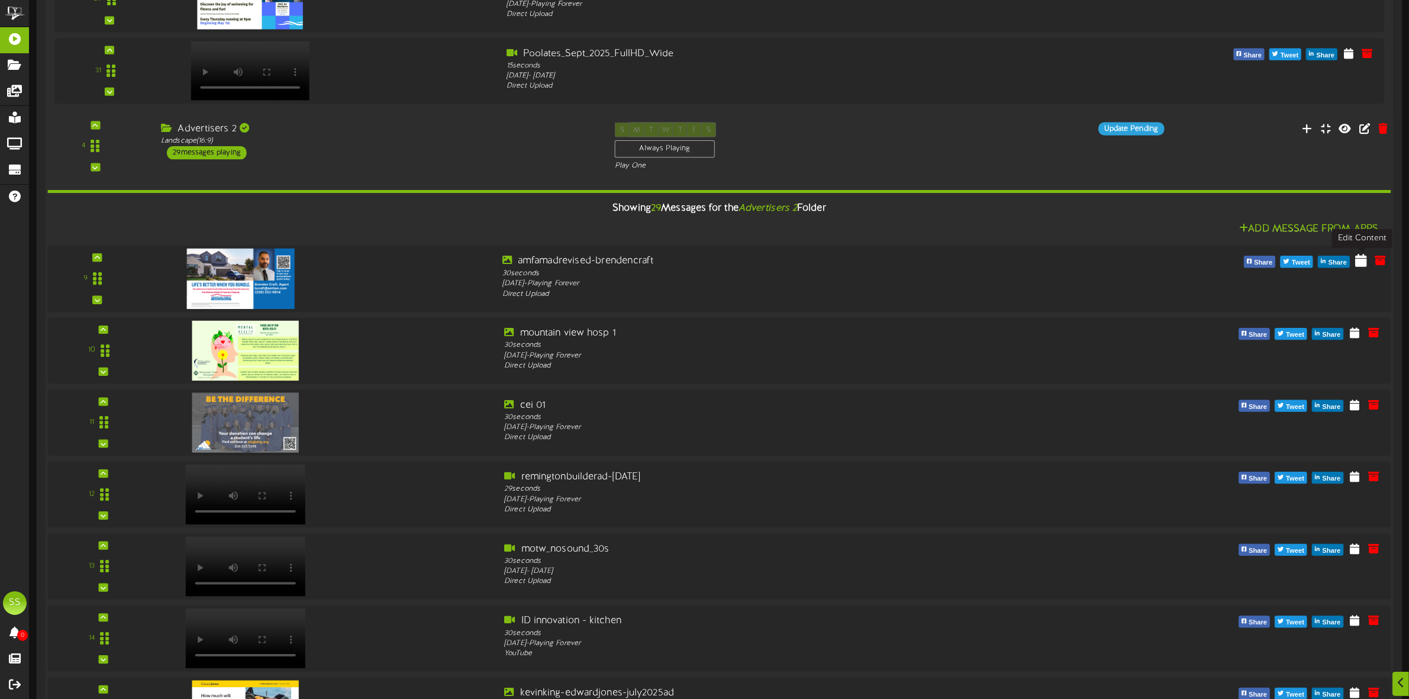
click at [1362, 264] on icon at bounding box center [1362, 260] width 12 height 13
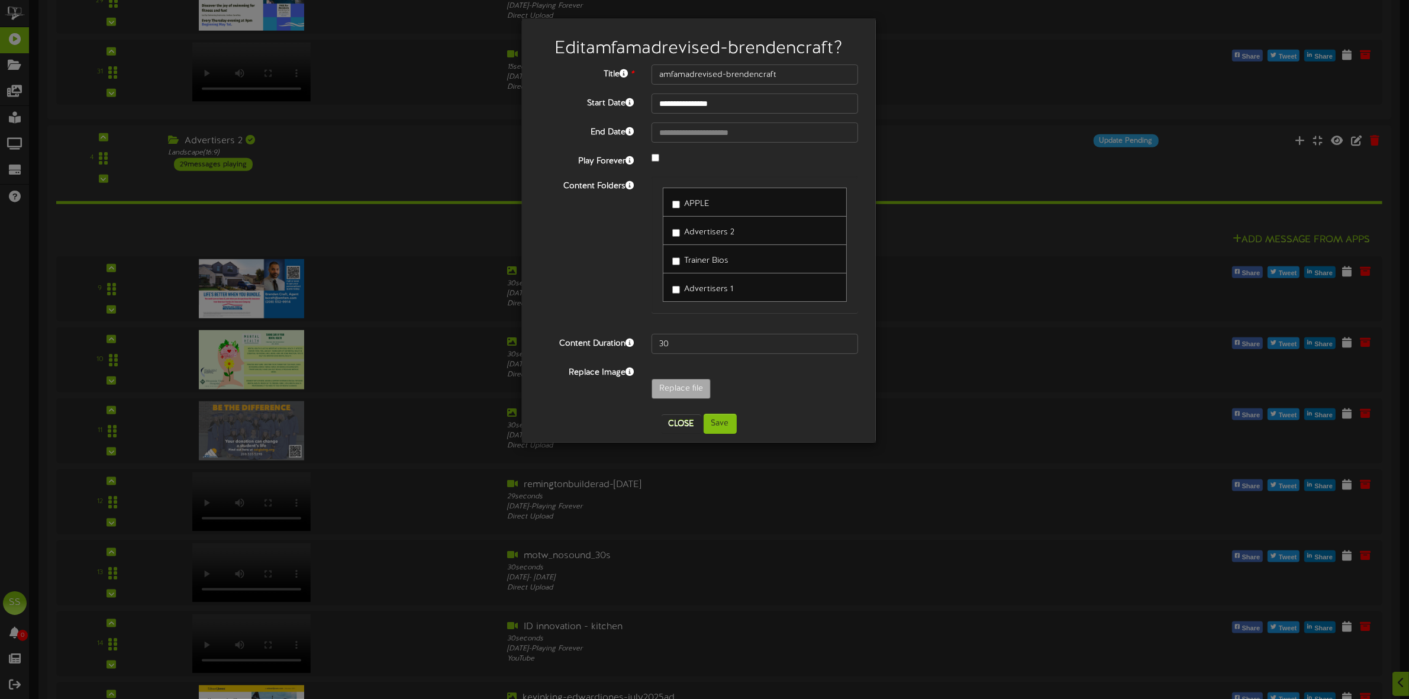
click at [699, 231] on span "Advertisers 2" at bounding box center [709, 232] width 50 height 9
click at [693, 291] on span "Advertisers 1" at bounding box center [708, 289] width 49 height 9
click at [723, 427] on button "Save" at bounding box center [720, 424] width 33 height 20
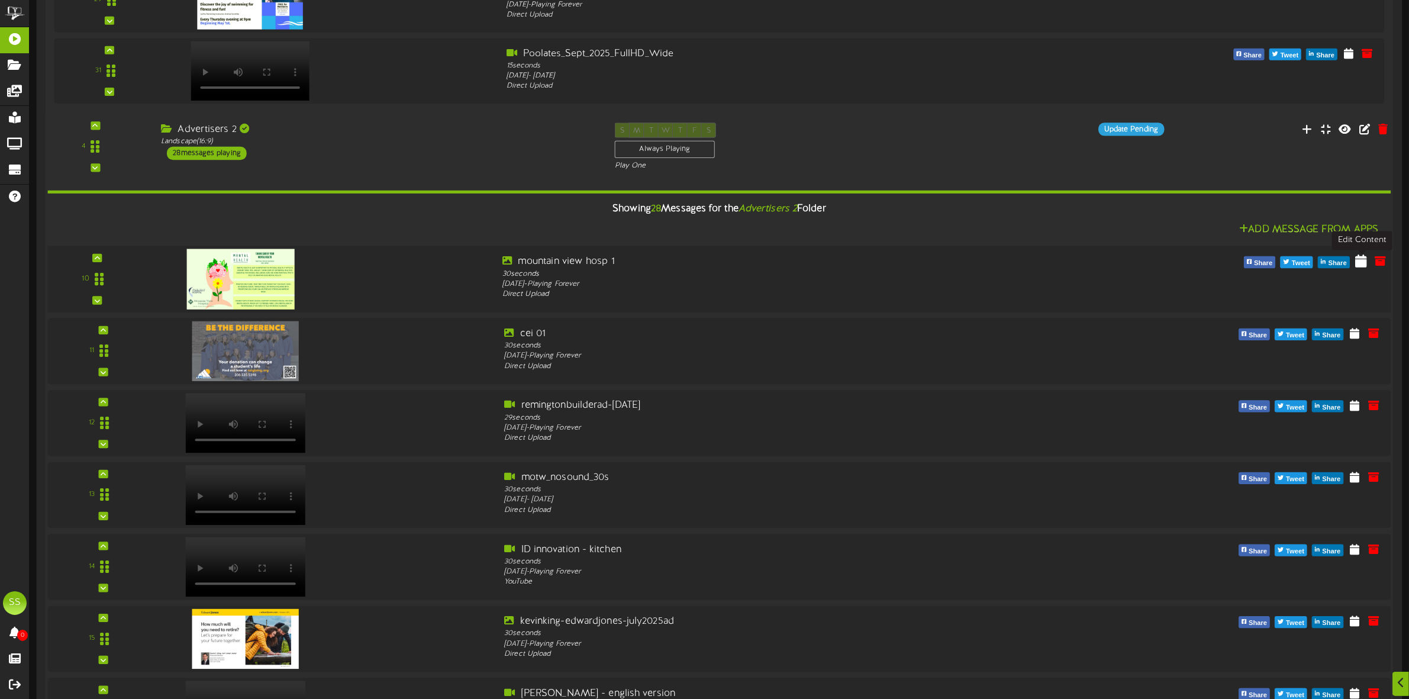
click at [1362, 265] on icon at bounding box center [1362, 260] width 12 height 13
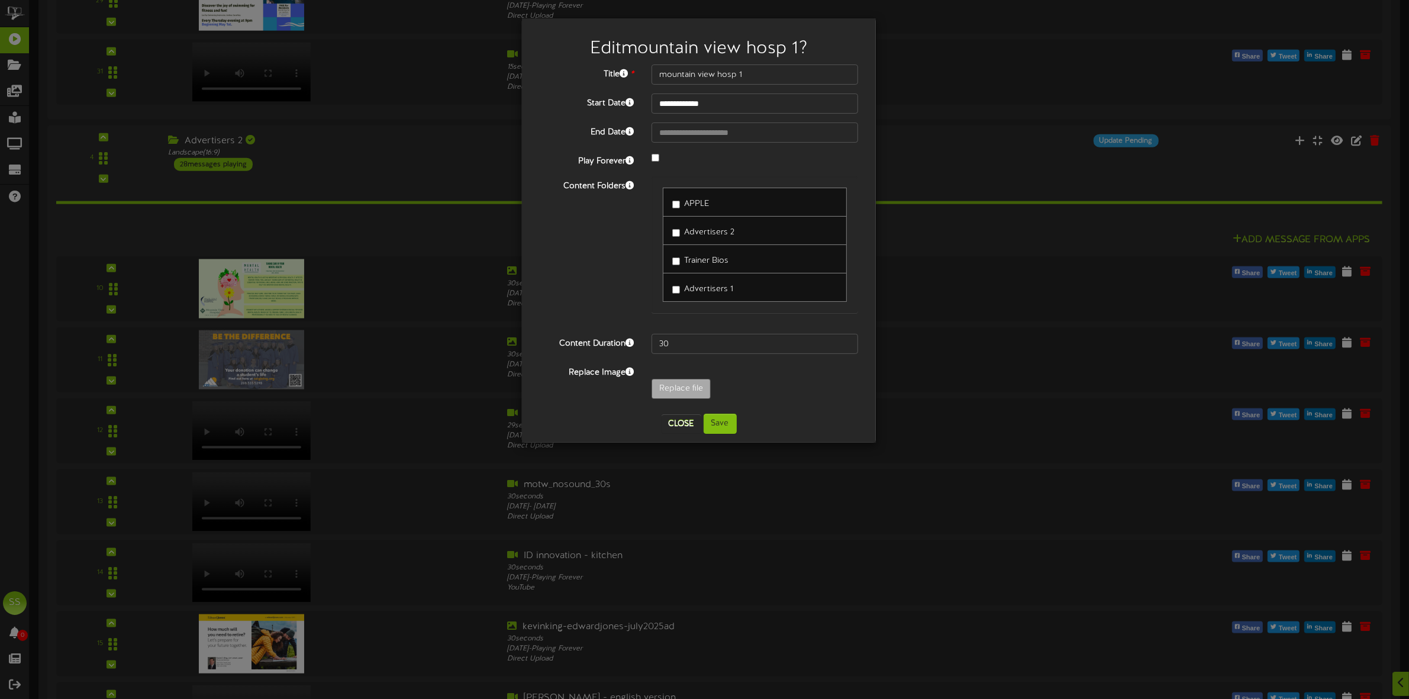
click at [701, 289] on span "Advertisers 1" at bounding box center [708, 289] width 49 height 9
click at [707, 235] on span "Advertisers 2" at bounding box center [709, 232] width 50 height 9
click at [717, 424] on button "Save" at bounding box center [720, 424] width 33 height 20
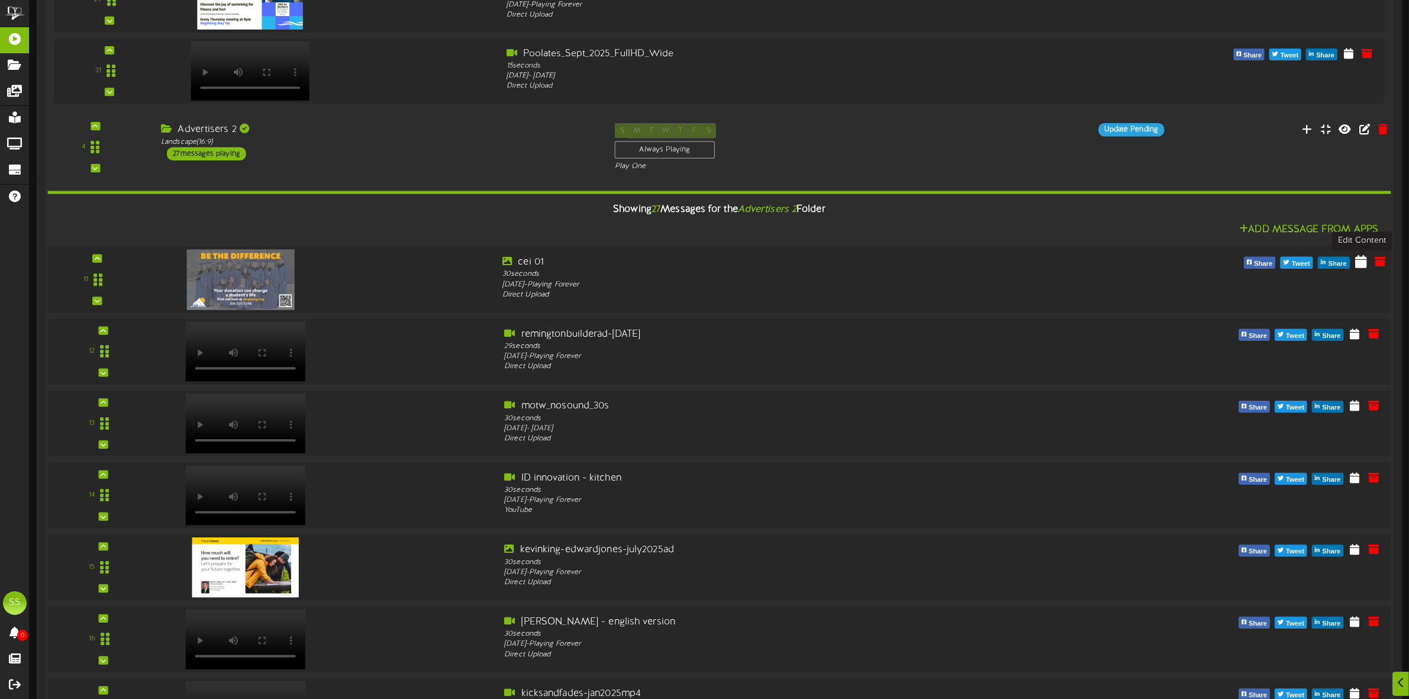
click at [1358, 264] on icon at bounding box center [1362, 261] width 12 height 13
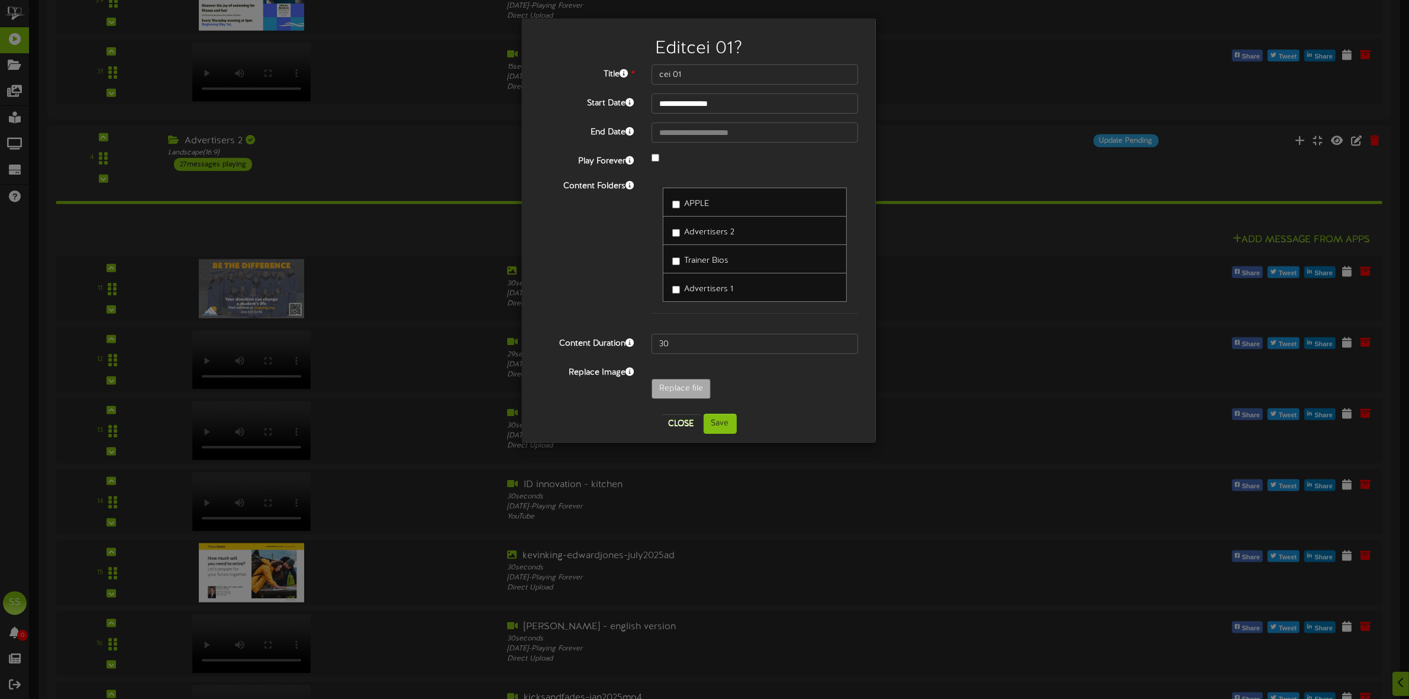
click at [691, 290] on span "Advertisers 1" at bounding box center [708, 289] width 49 height 9
click at [706, 234] on span "Advertisers 2" at bounding box center [709, 232] width 50 height 9
click at [718, 427] on button "Save" at bounding box center [720, 424] width 33 height 20
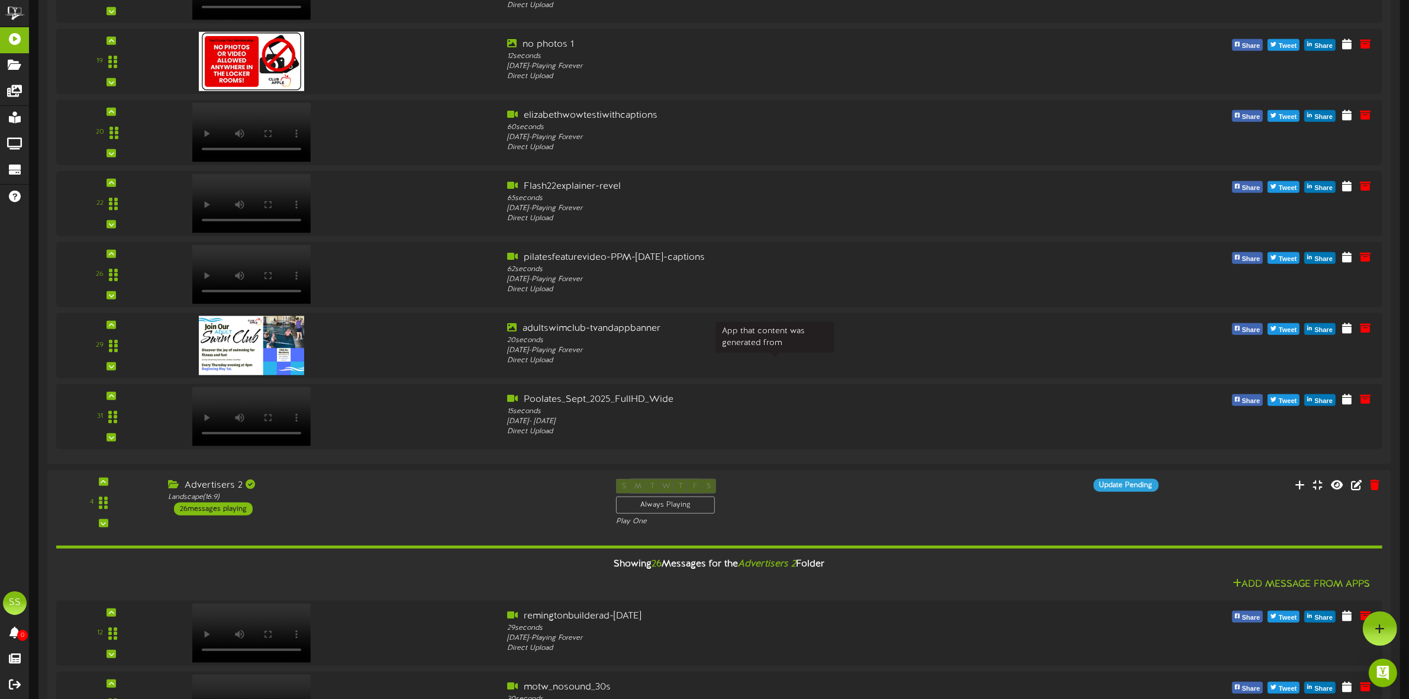
scroll to position [1235, 0]
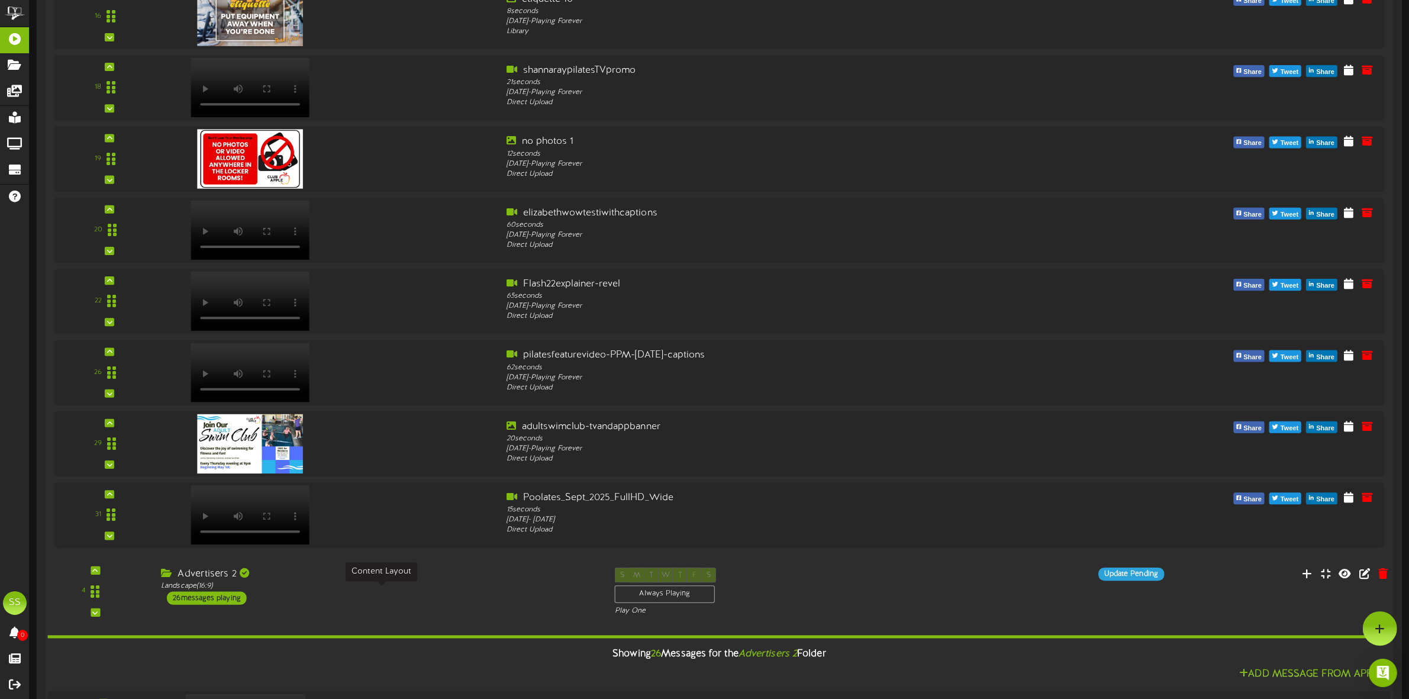
click at [430, 590] on div "Landscape ( 16:9 )" at bounding box center [379, 586] width 436 height 10
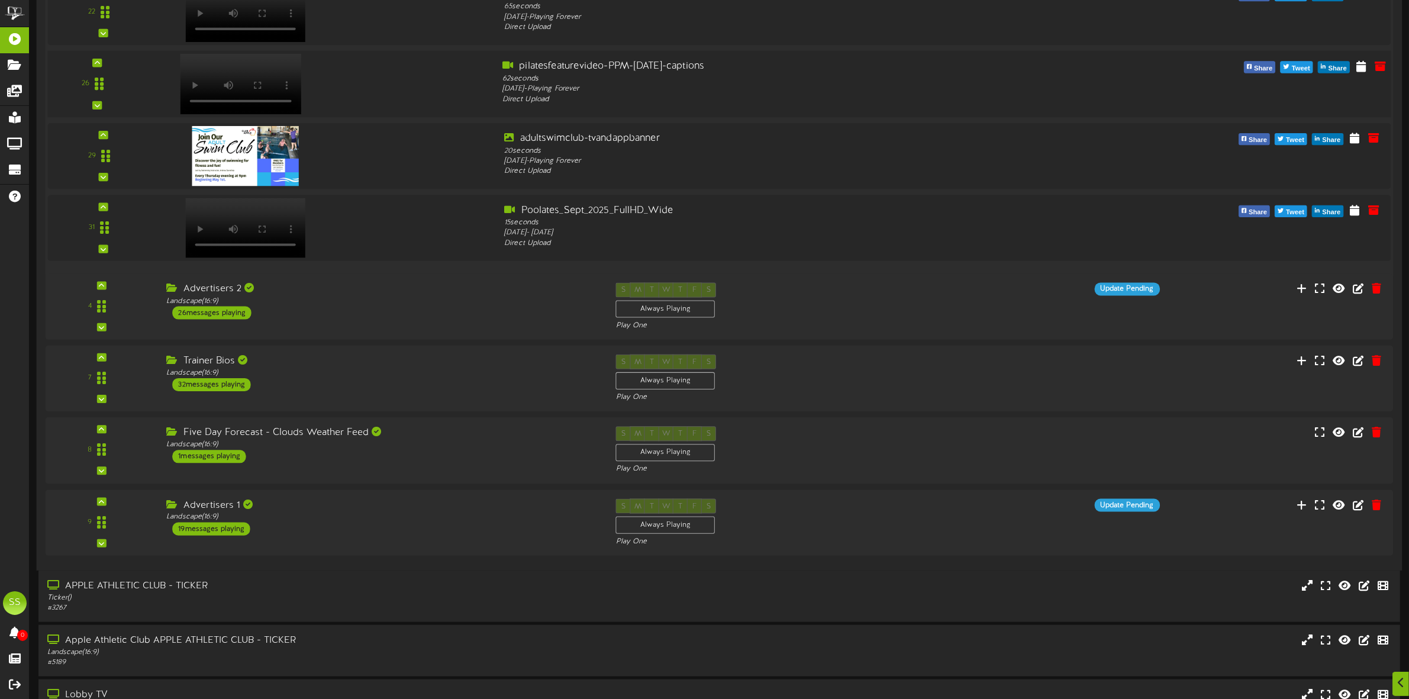
scroll to position [1534, 0]
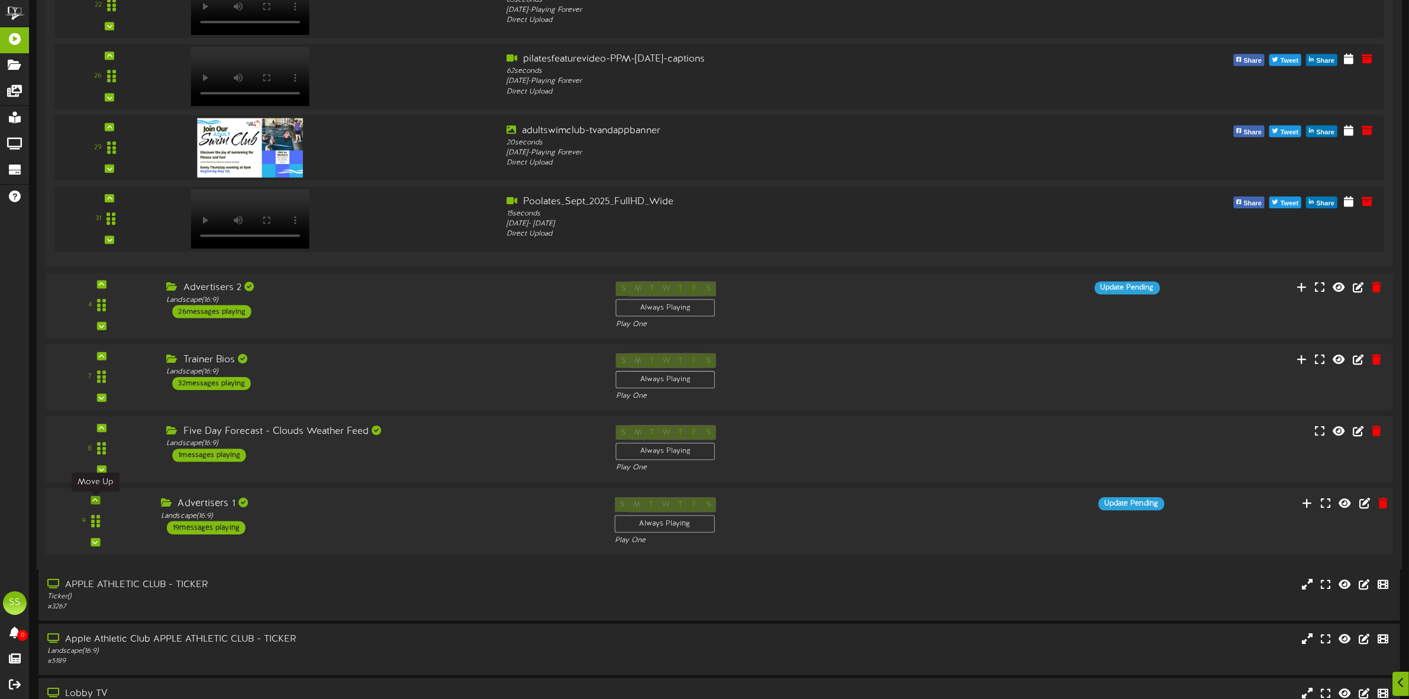
click at [95, 500] on icon at bounding box center [95, 500] width 5 height 6
click at [95, 429] on icon at bounding box center [95, 428] width 5 height 6
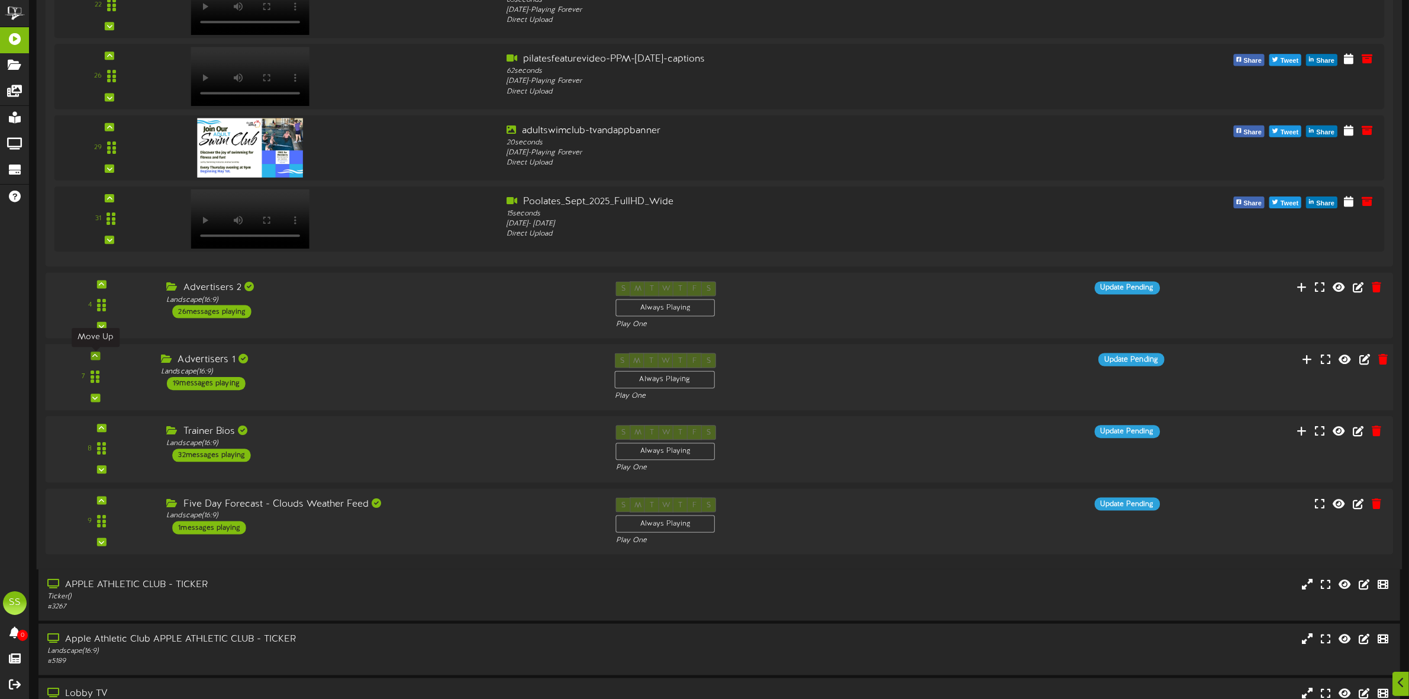
click at [94, 355] on icon at bounding box center [95, 356] width 5 height 6
click at [96, 427] on icon at bounding box center [95, 428] width 5 height 6
click at [297, 447] on div "Landscape ( 16:9 )" at bounding box center [379, 444] width 436 height 10
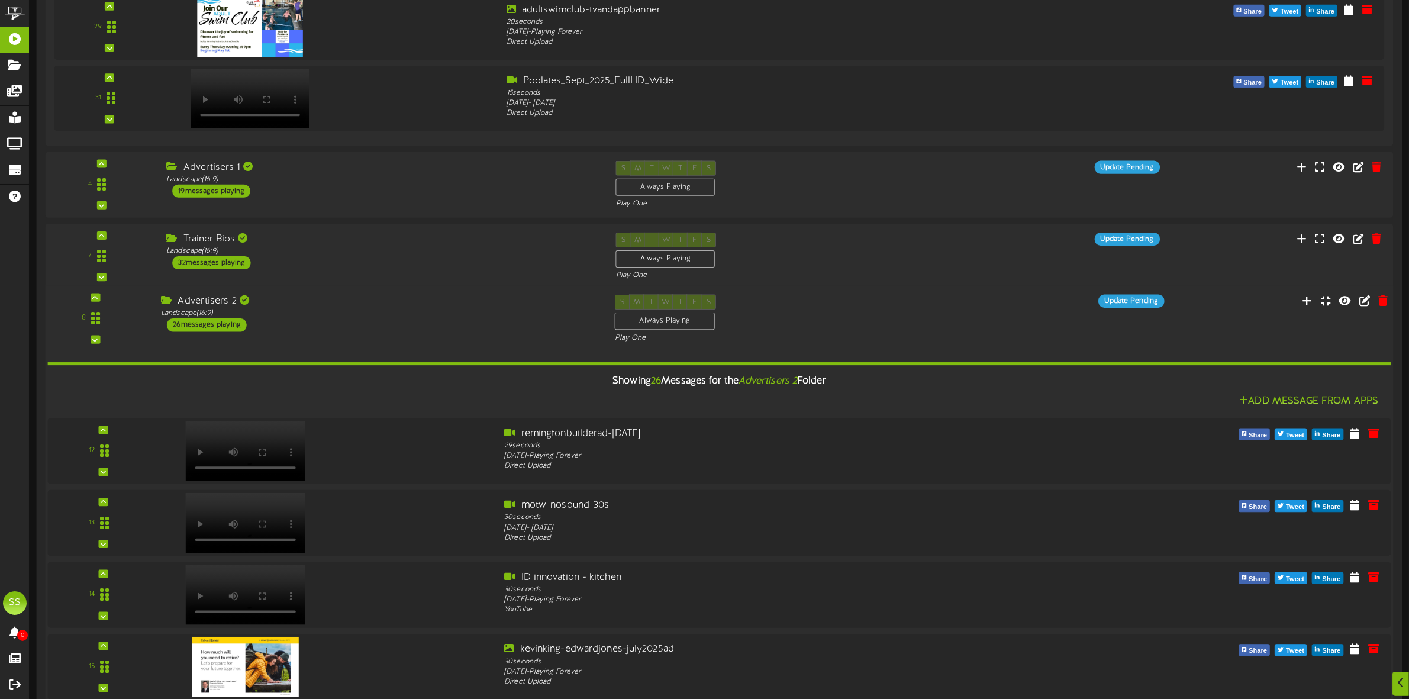
scroll to position [1753, 0]
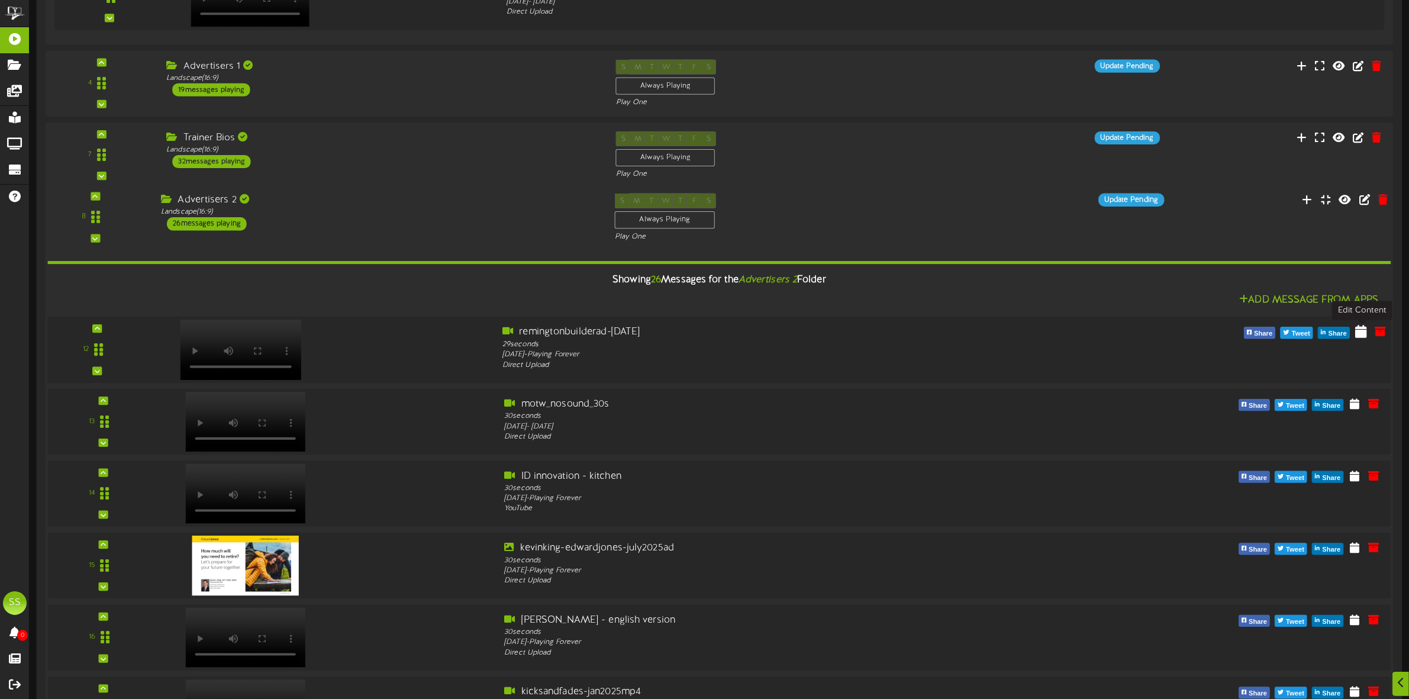
click at [1364, 337] on icon at bounding box center [1362, 331] width 12 height 13
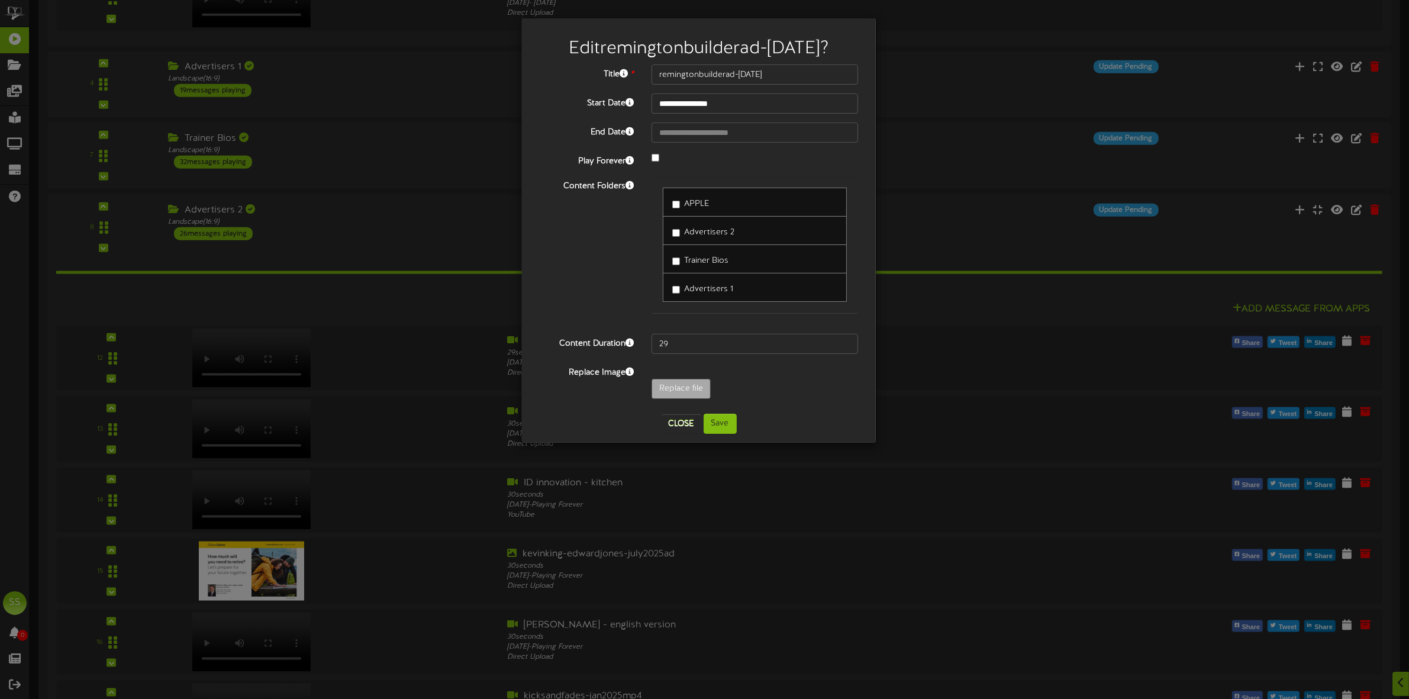
click at [705, 228] on span "Advertisers 2" at bounding box center [709, 232] width 50 height 9
click at [706, 291] on span "Advertisers 1" at bounding box center [708, 289] width 49 height 9
click at [726, 428] on button "Save" at bounding box center [720, 424] width 33 height 20
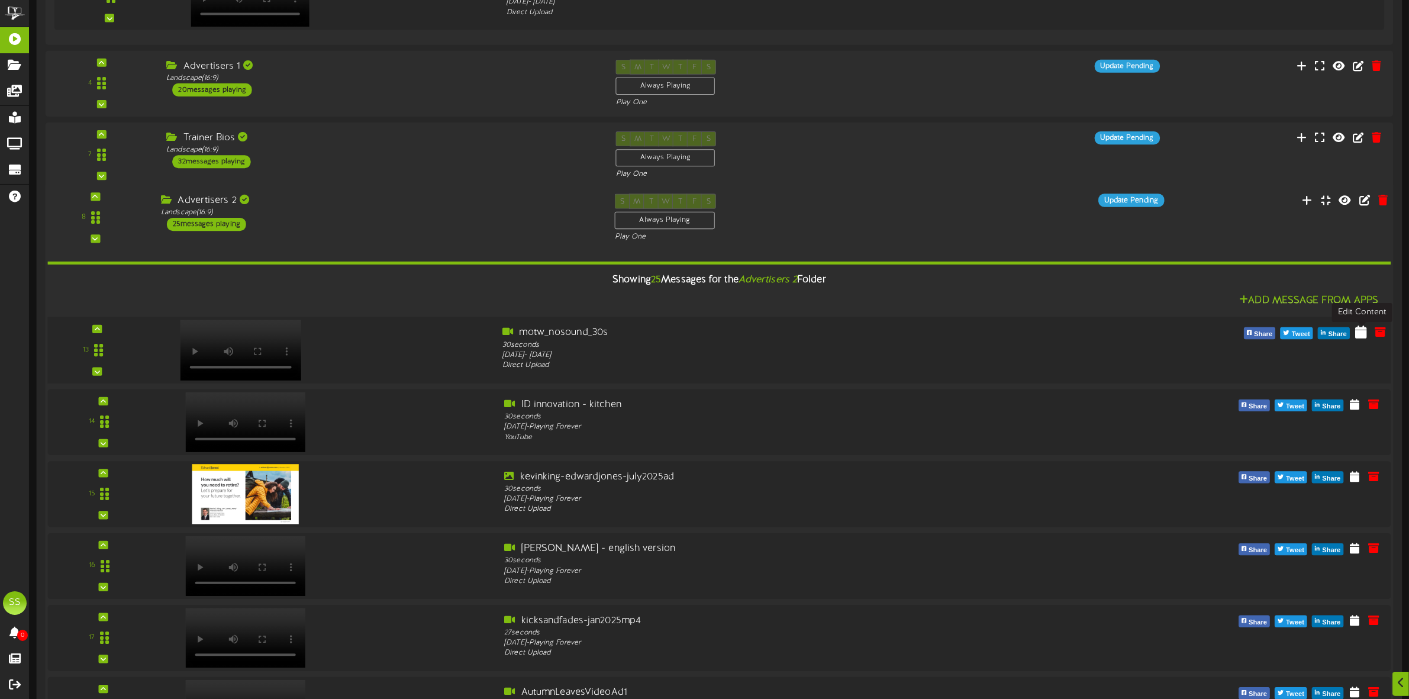
click at [1358, 336] on icon at bounding box center [1362, 332] width 12 height 13
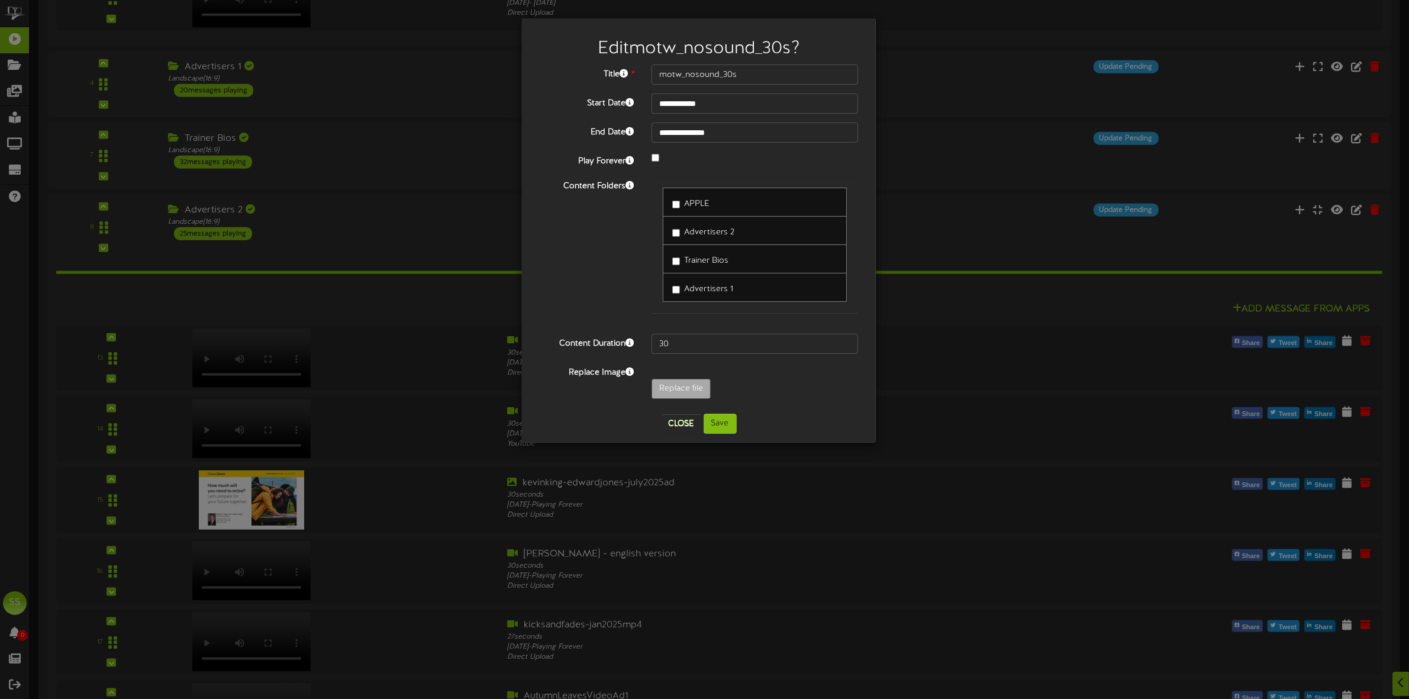
click at [704, 231] on span "Advertisers 2" at bounding box center [709, 232] width 50 height 9
click at [711, 291] on span "Advertisers 1" at bounding box center [708, 289] width 49 height 9
click at [729, 429] on button "Save" at bounding box center [720, 424] width 33 height 20
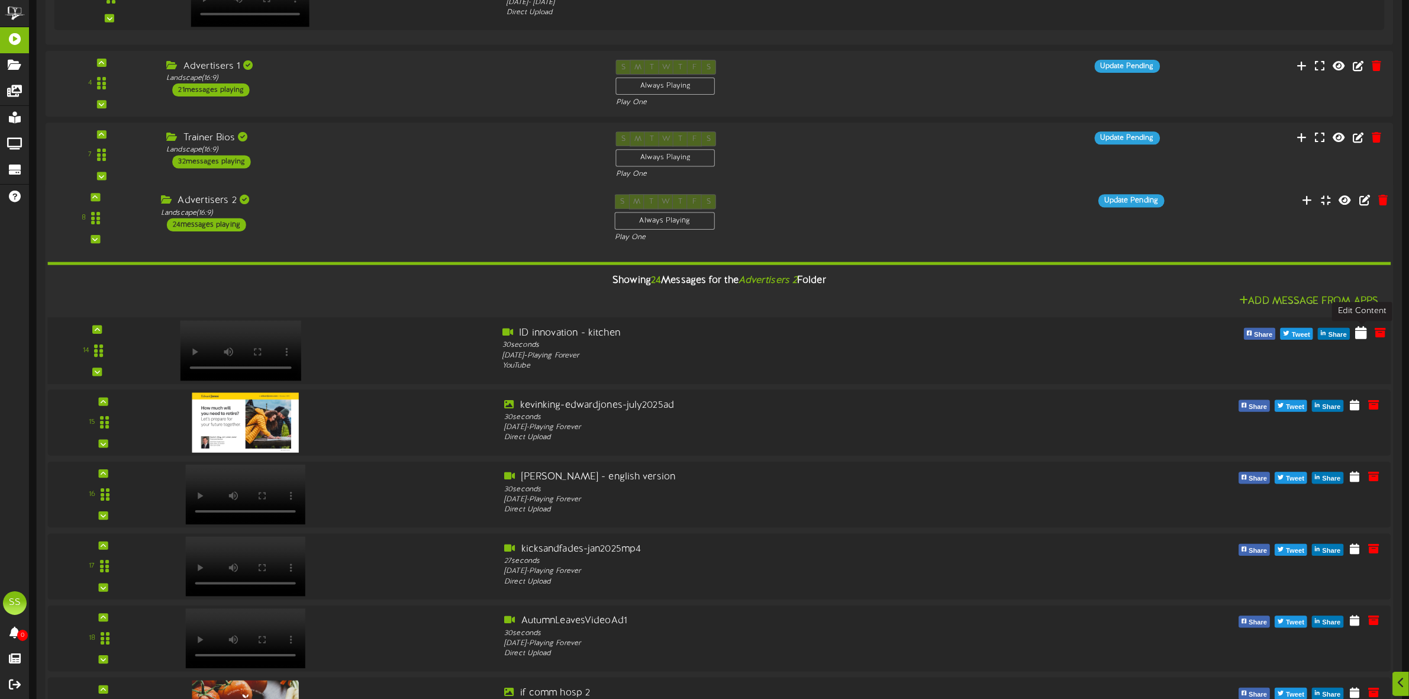
click at [1366, 330] on icon at bounding box center [1362, 332] width 12 height 13
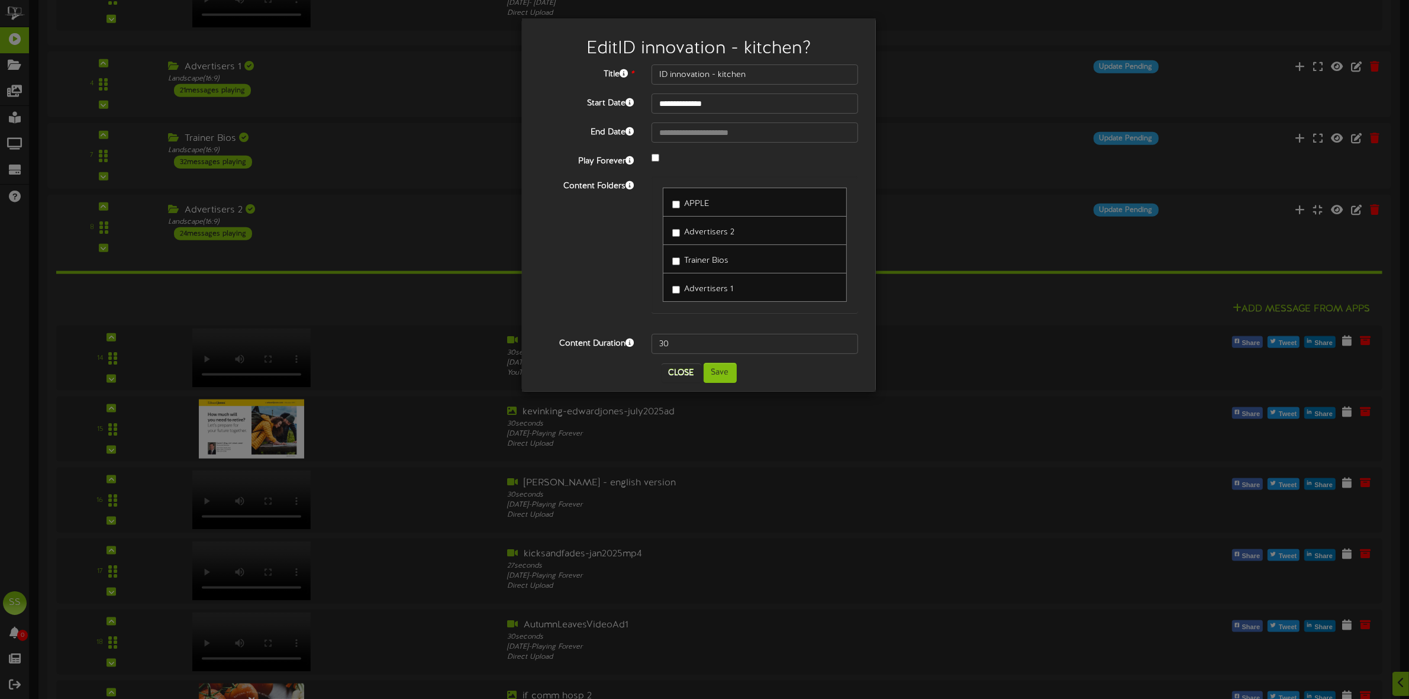
click at [690, 291] on span "Advertisers 1" at bounding box center [708, 289] width 49 height 9
click at [711, 232] on span "Advertisers 2" at bounding box center [709, 232] width 50 height 9
click at [721, 378] on button "Save" at bounding box center [720, 373] width 33 height 20
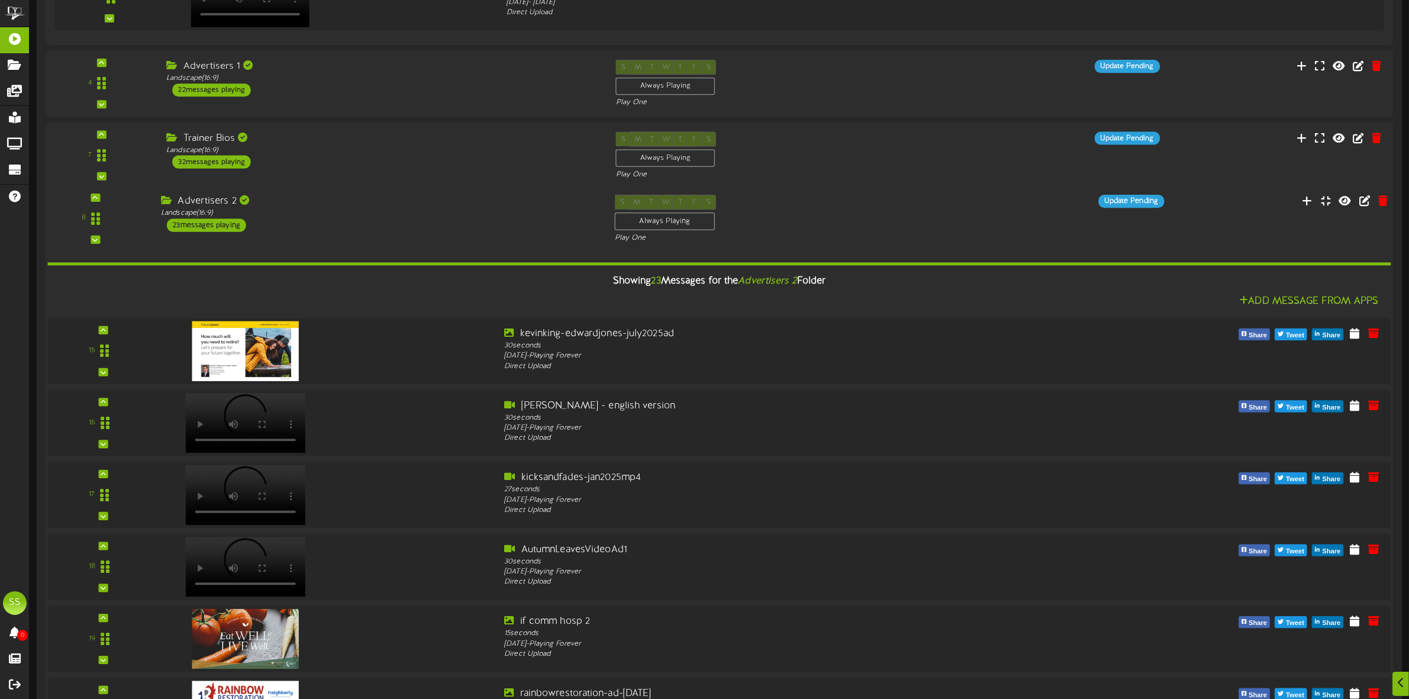
click at [388, 233] on div "Advertisers 2 Landscape ( 16:9 ) 23 messages playing" at bounding box center [379, 213] width 454 height 37
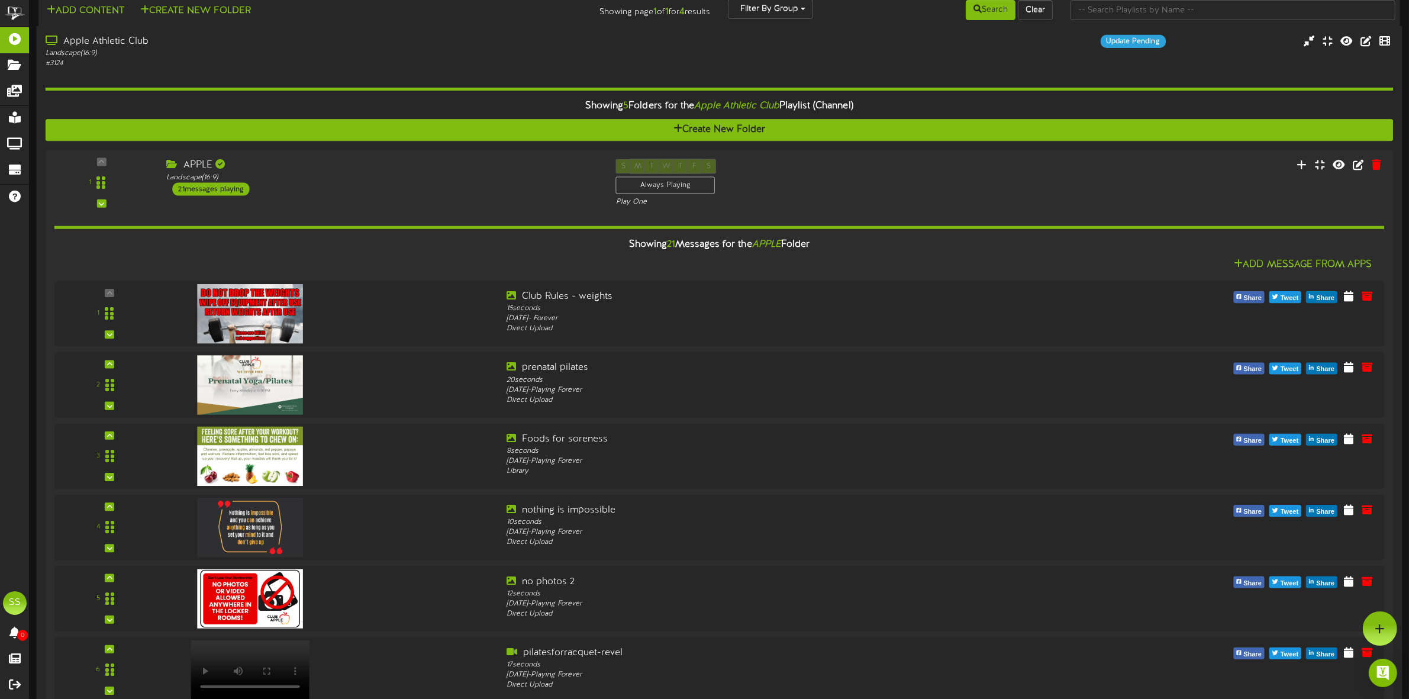
scroll to position [0, 0]
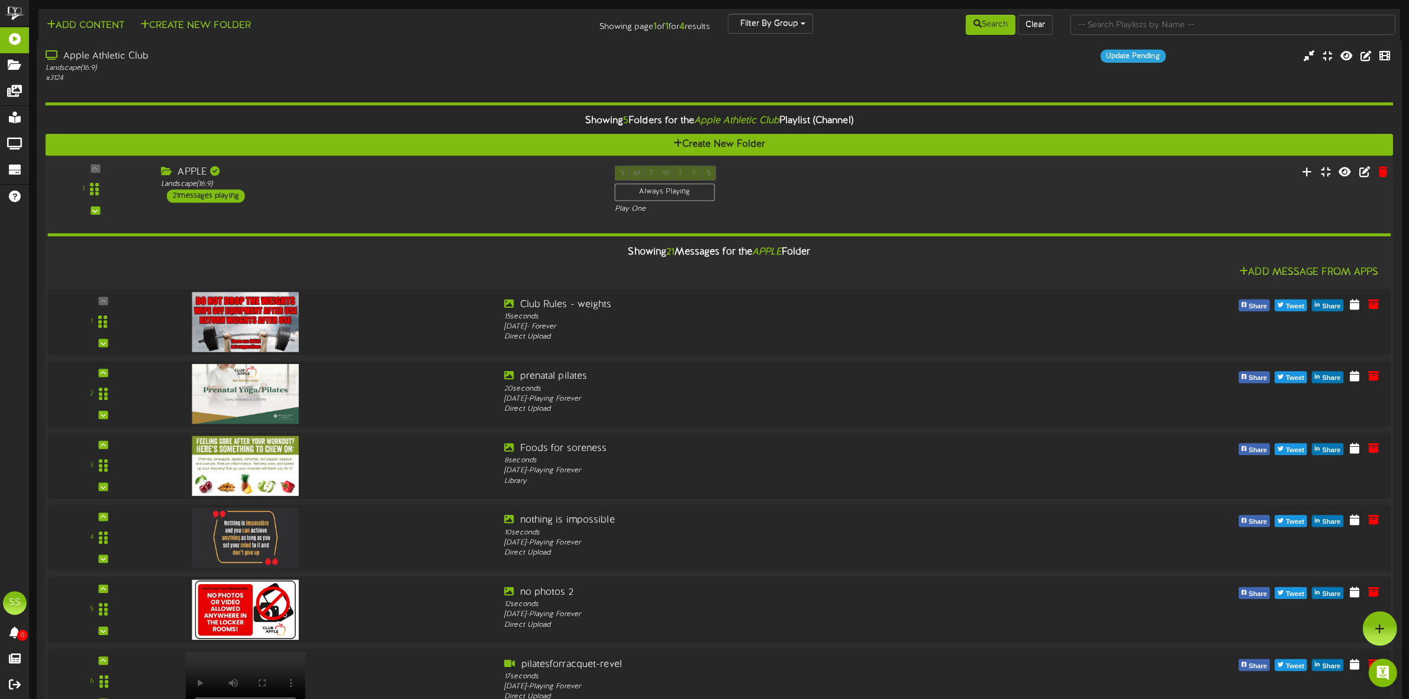
click at [376, 193] on div "APPLE Landscape ( 16:9 ) 21 messages playing" at bounding box center [379, 184] width 454 height 37
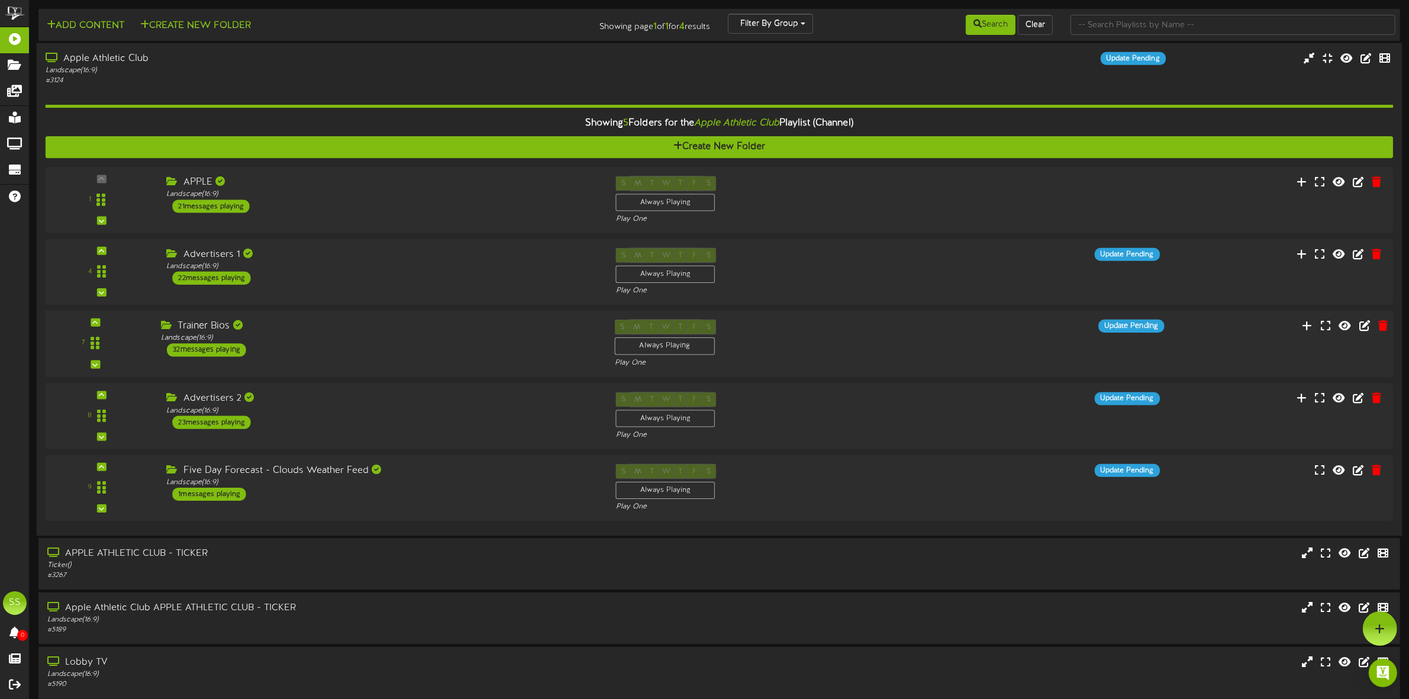
click at [341, 346] on div "Trainer Bios Landscape ( 16:9 ) 32 messages playing" at bounding box center [379, 338] width 454 height 37
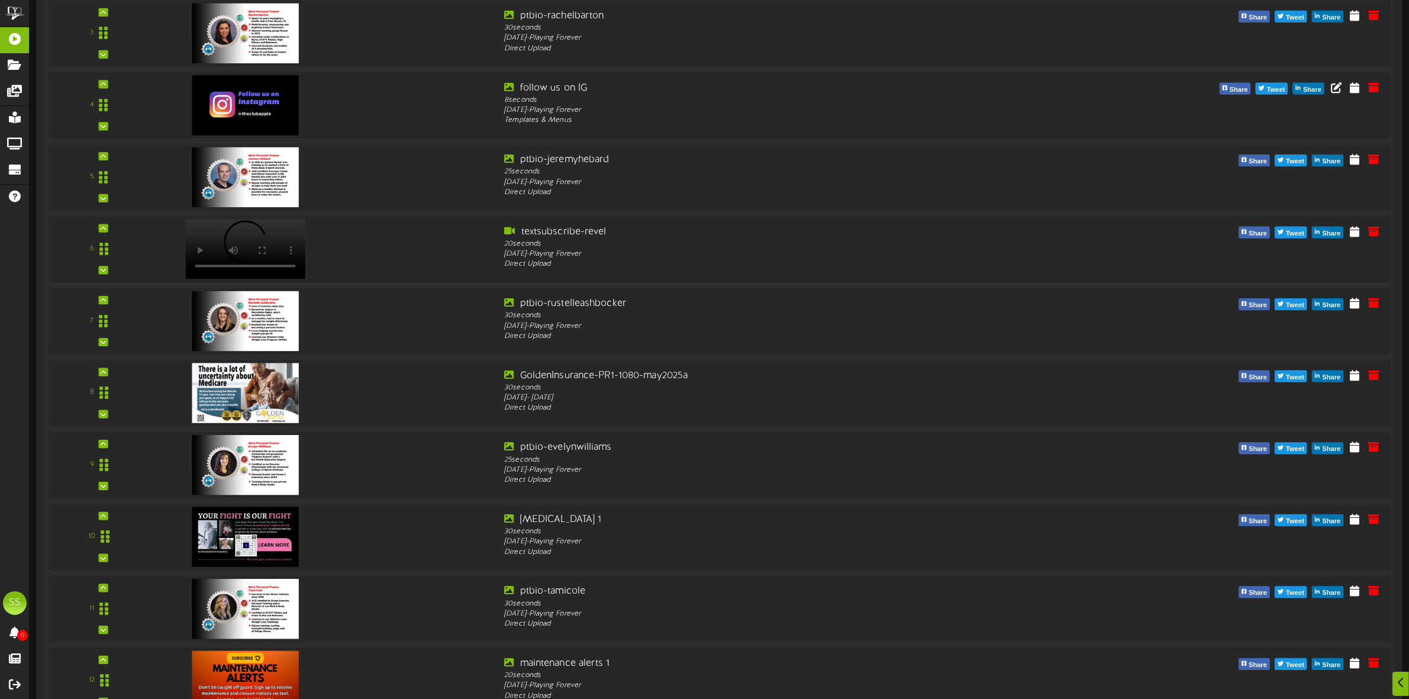
scroll to position [592, 0]
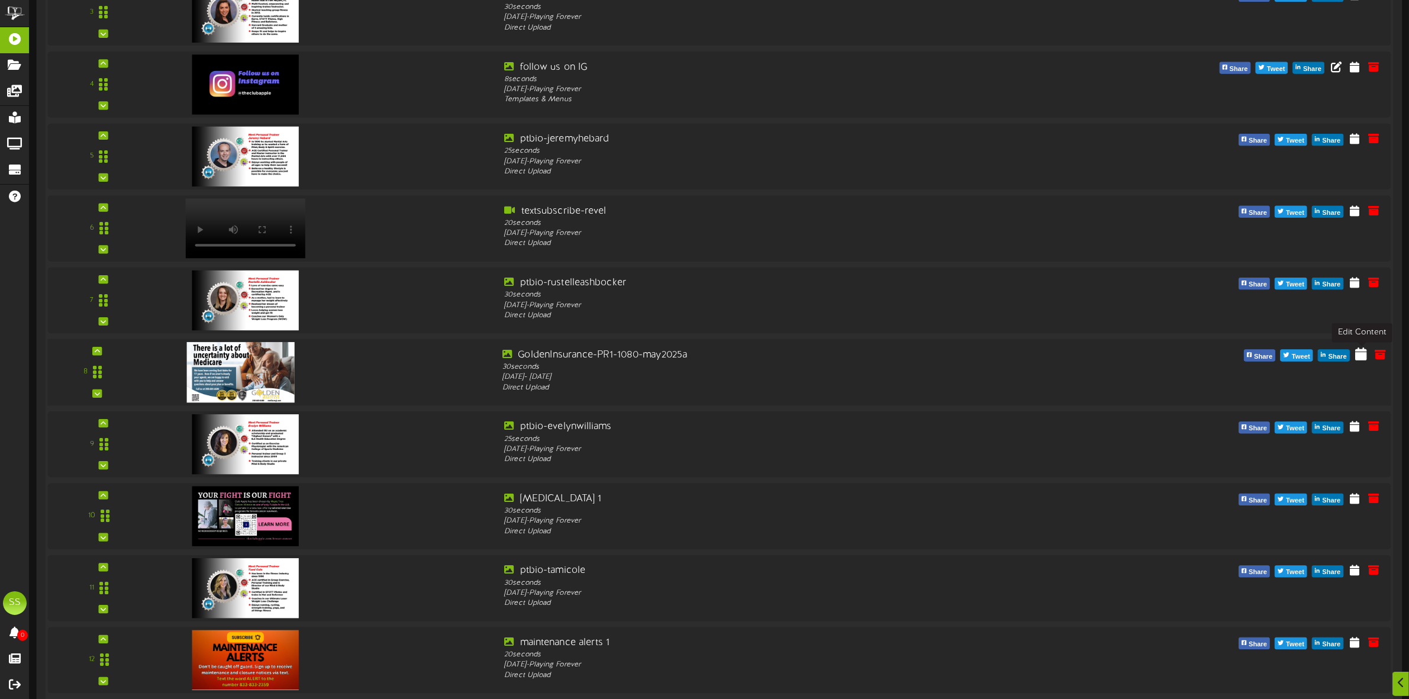
click at [1360, 355] on icon at bounding box center [1362, 353] width 12 height 13
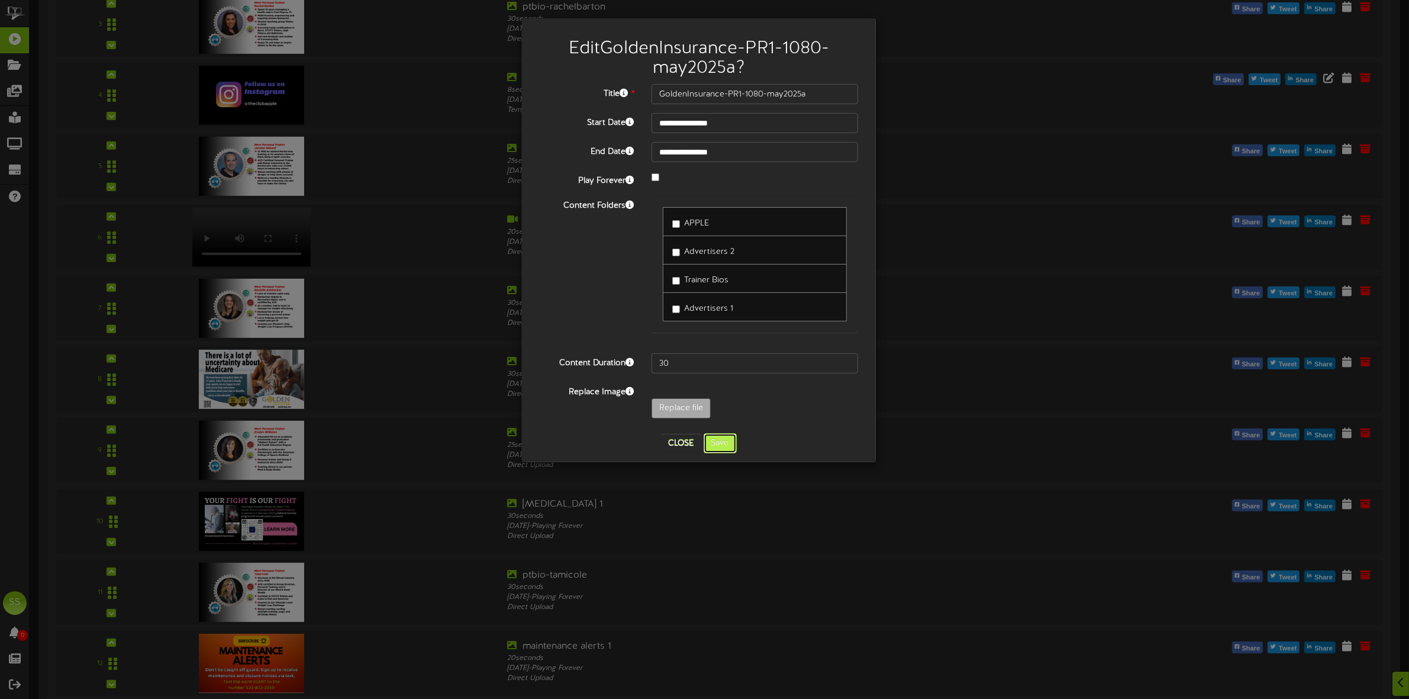
click at [718, 443] on button "Save" at bounding box center [720, 443] width 33 height 20
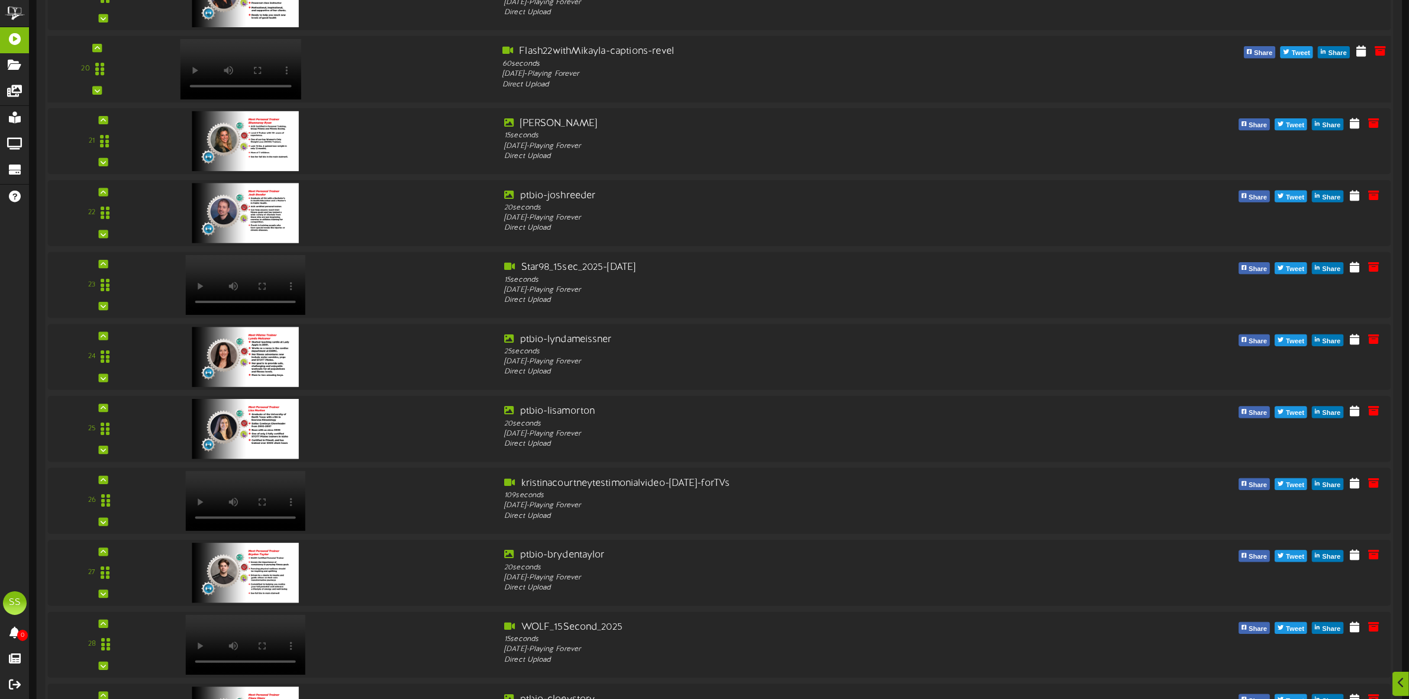
scroll to position [1702, 0]
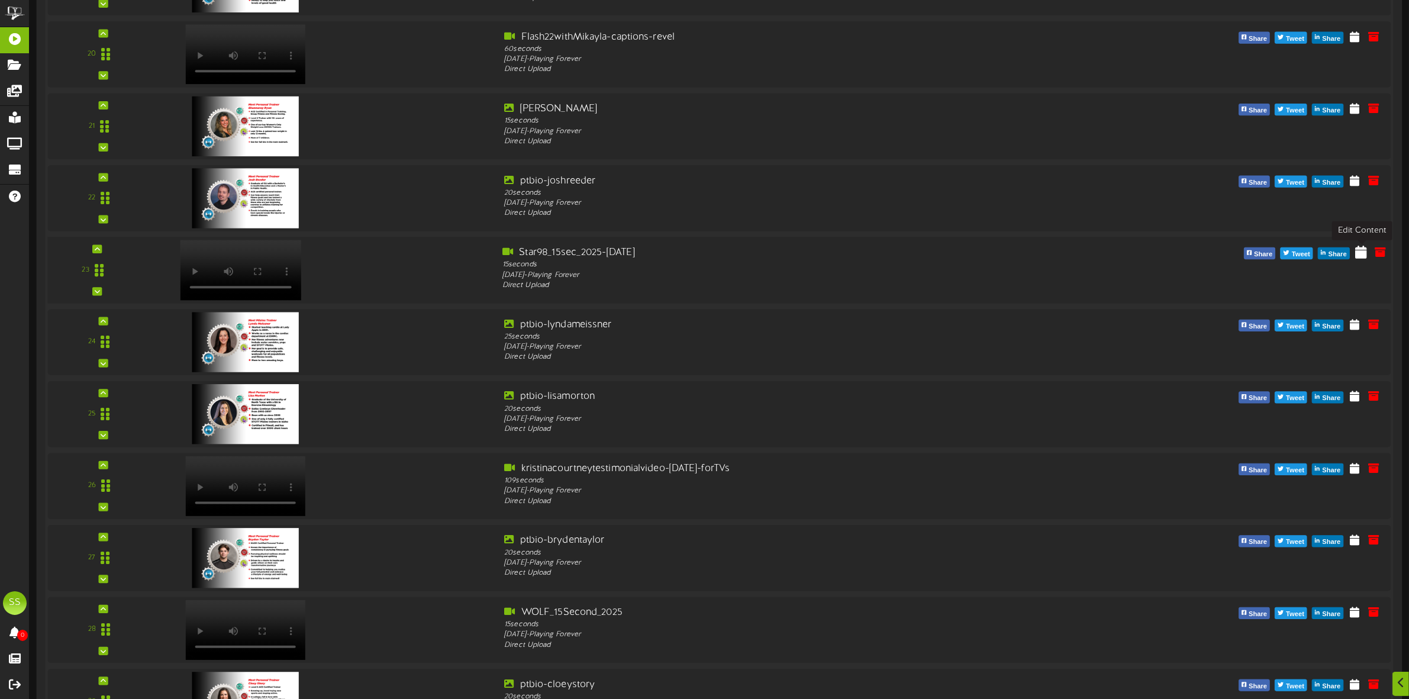
click at [1361, 258] on icon at bounding box center [1362, 252] width 12 height 13
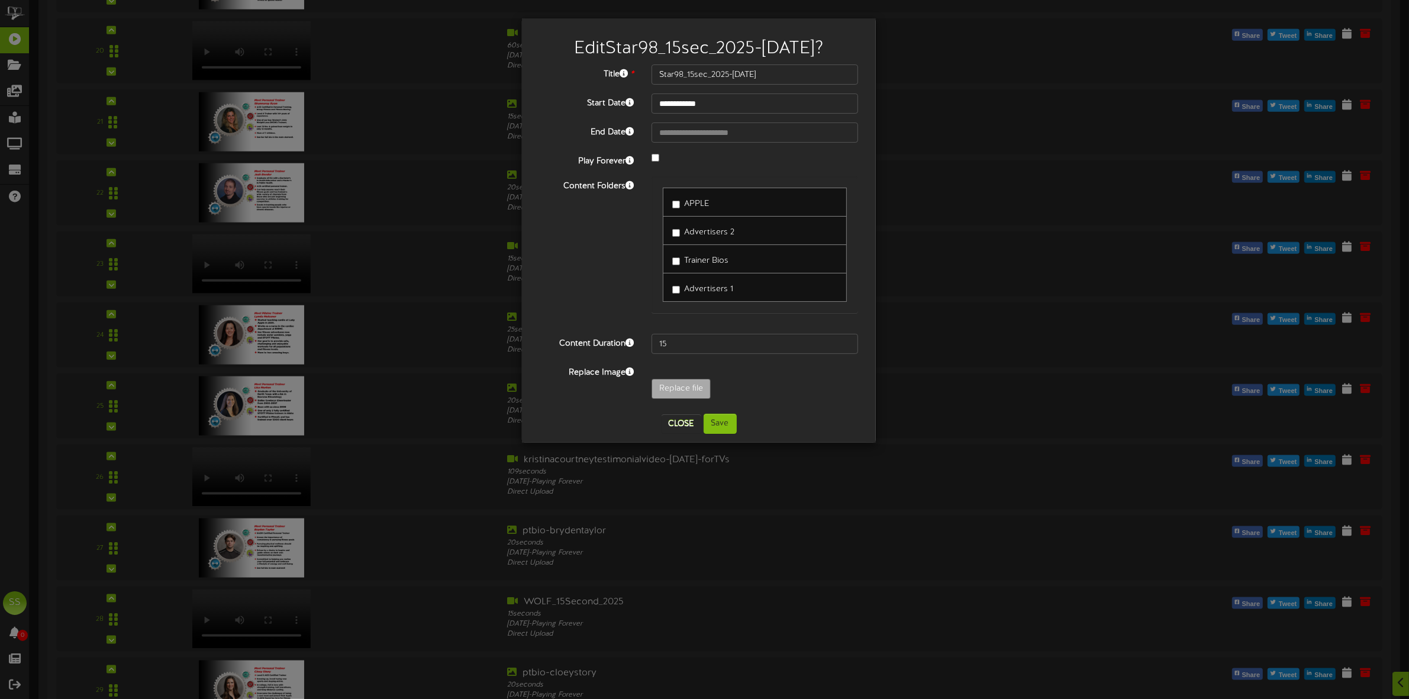
click at [693, 261] on span "Trainer Bios" at bounding box center [706, 260] width 44 height 9
click at [698, 234] on span "Advertisers 2" at bounding box center [709, 232] width 50 height 9
click at [718, 425] on button "Save" at bounding box center [720, 424] width 33 height 20
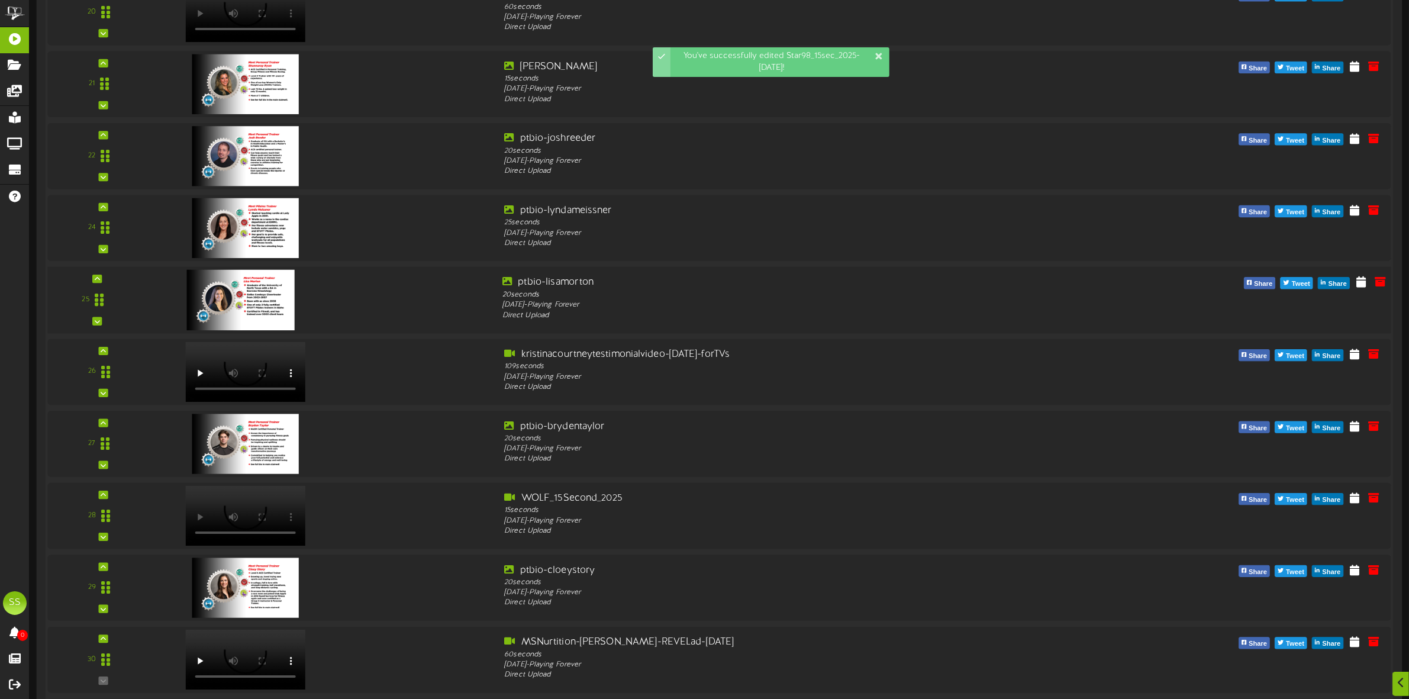
scroll to position [1850, 0]
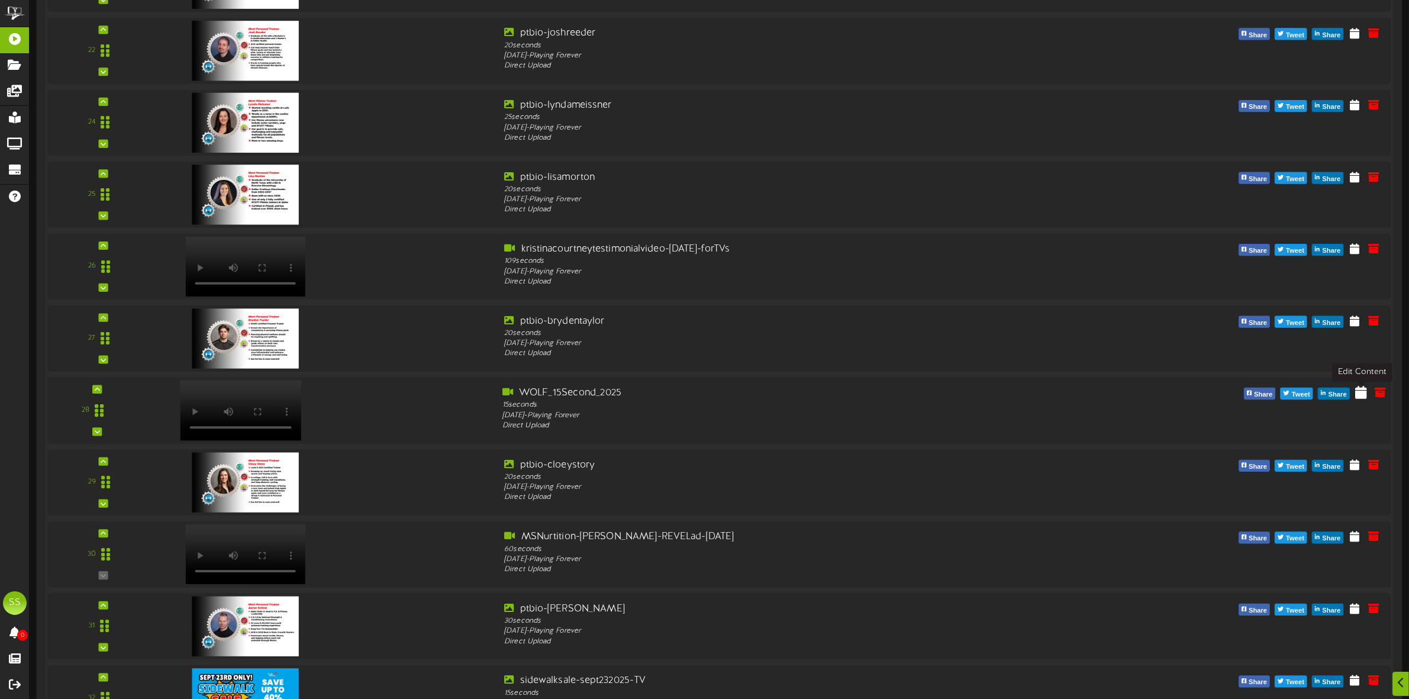
click at [1363, 395] on icon at bounding box center [1362, 392] width 12 height 13
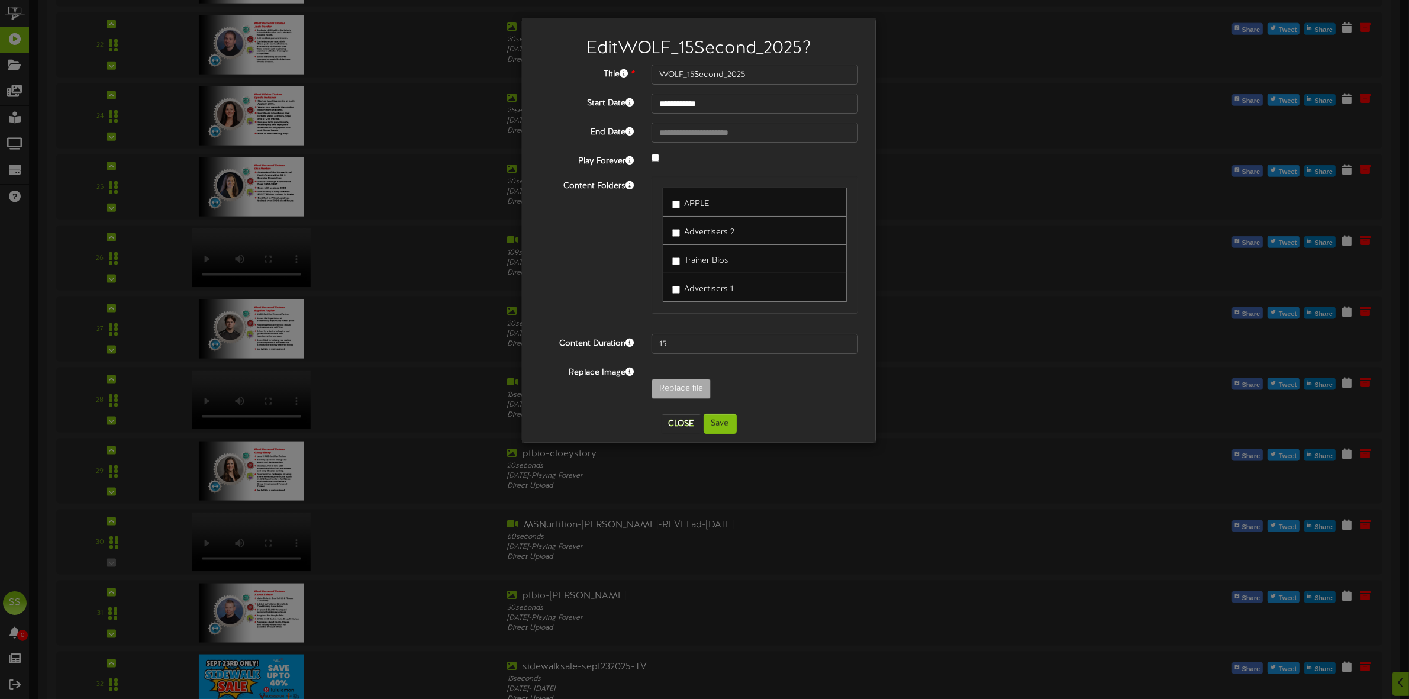
click at [688, 260] on span "Trainer Bios" at bounding box center [706, 260] width 44 height 9
click at [696, 288] on span "Advertisers 1" at bounding box center [708, 289] width 49 height 9
click at [729, 426] on button "Save" at bounding box center [720, 424] width 33 height 20
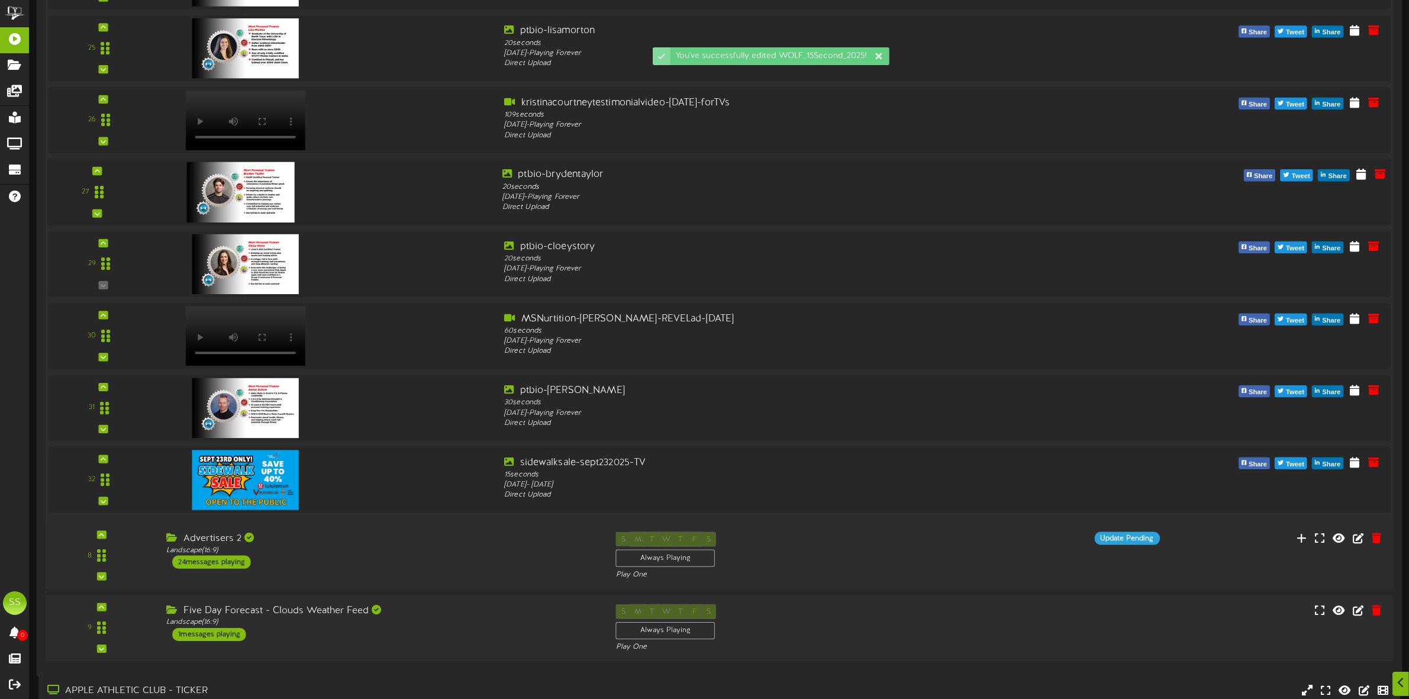
scroll to position [1998, 0]
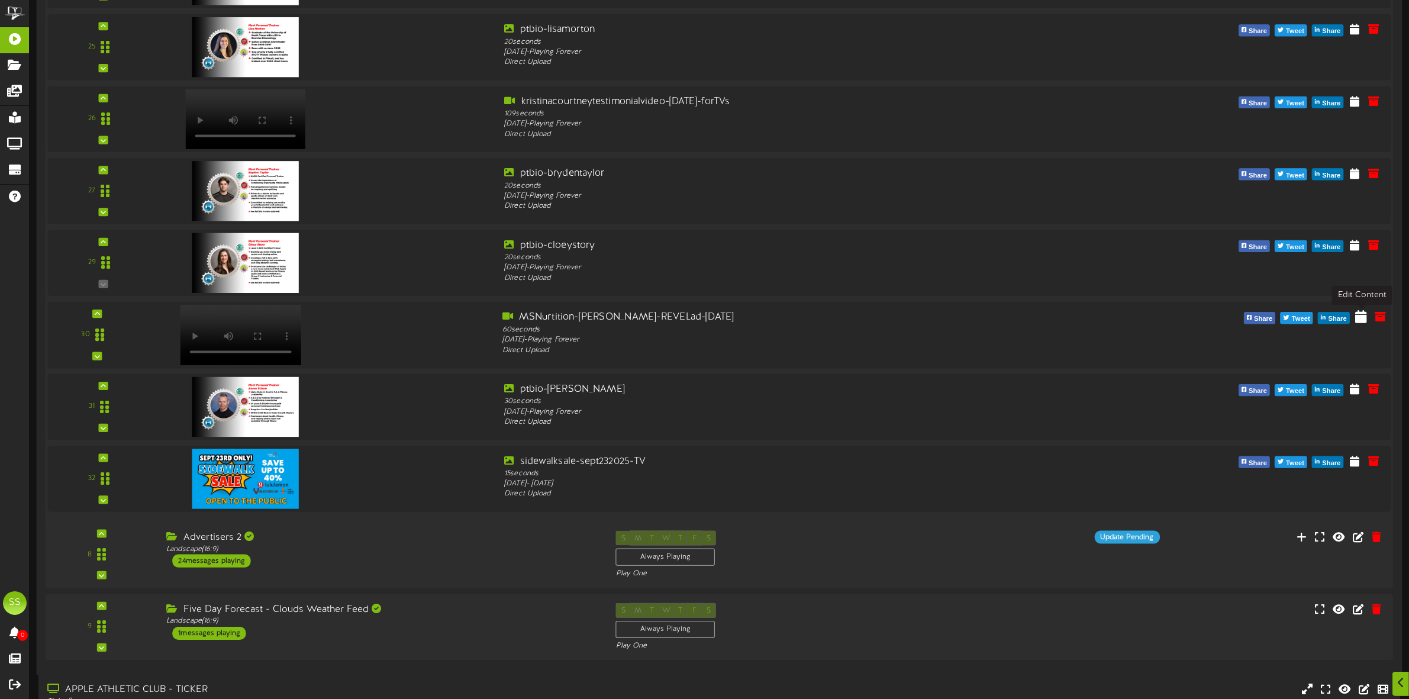
click at [1363, 320] on icon at bounding box center [1362, 316] width 12 height 13
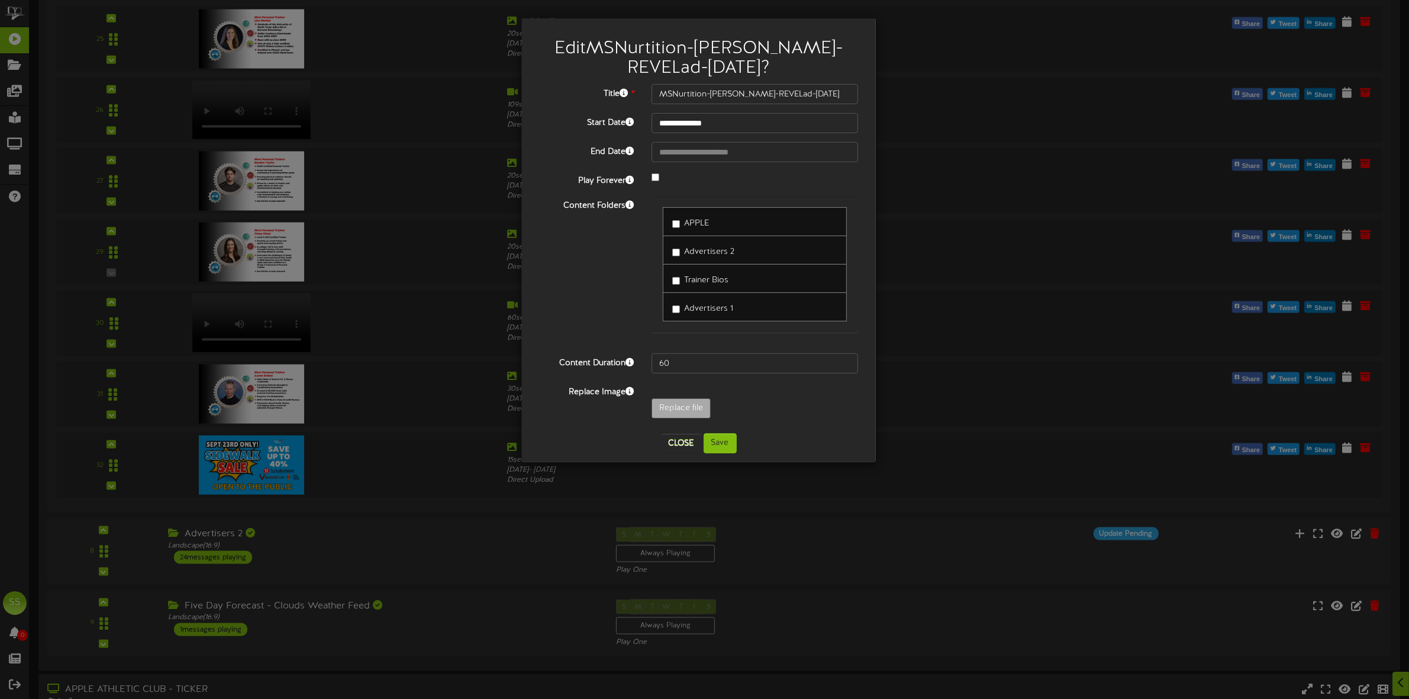
click at [719, 304] on label "Advertisers 1" at bounding box center [702, 307] width 61 height 16
click at [690, 277] on span "Trainer Bios" at bounding box center [706, 280] width 44 height 9
click at [726, 443] on button "Save" at bounding box center [720, 443] width 33 height 20
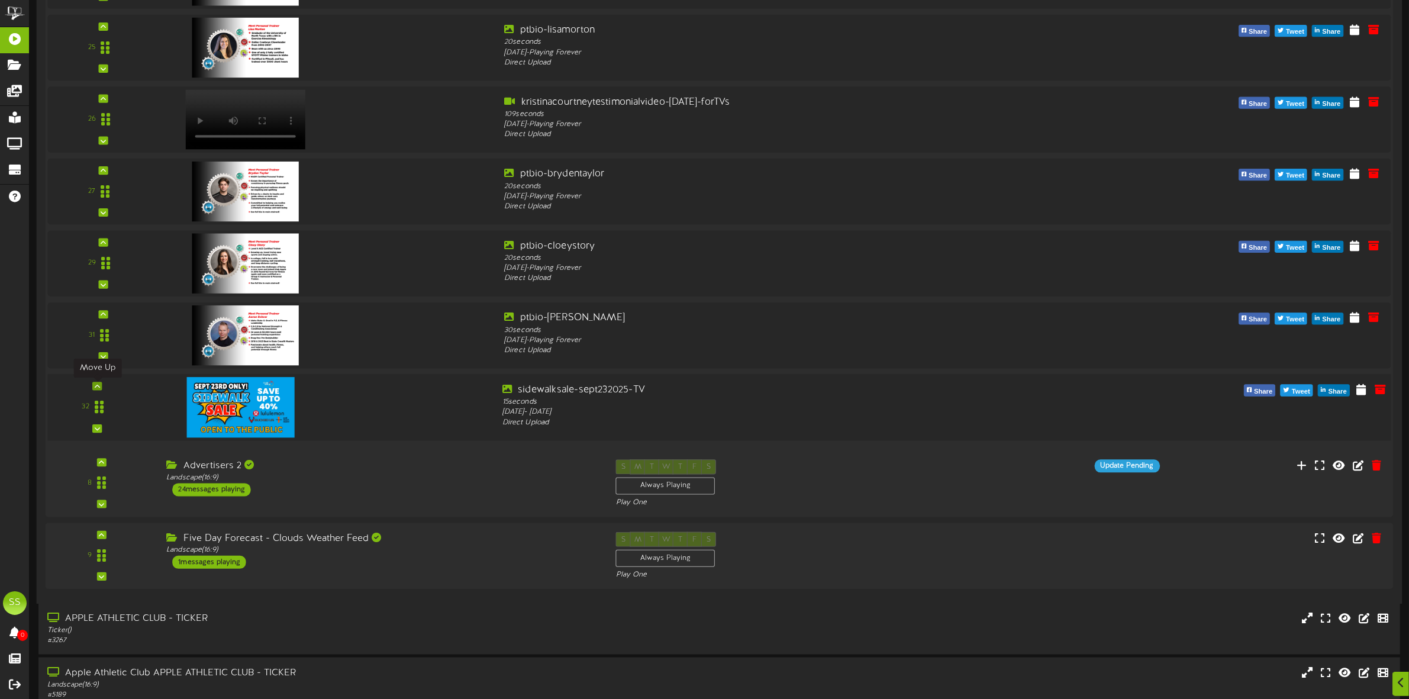
click at [96, 385] on icon at bounding box center [97, 387] width 5 height 6
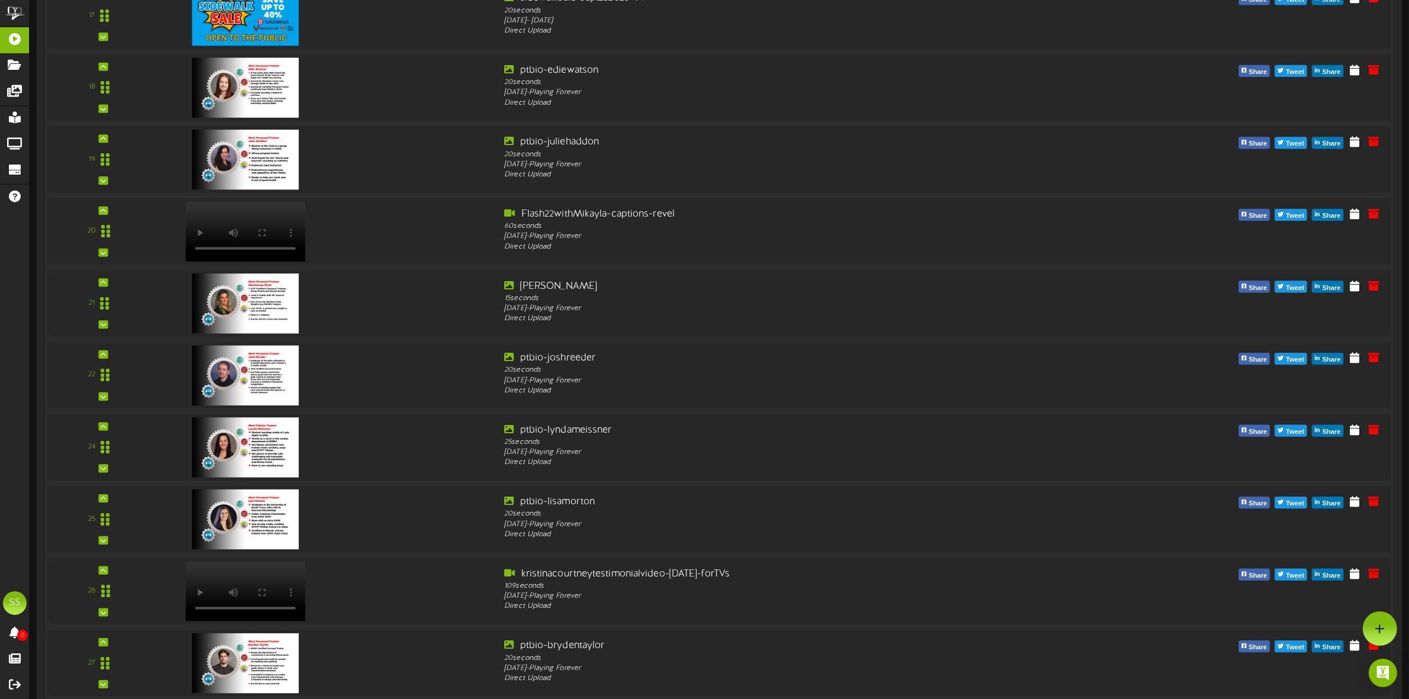
scroll to position [1480, 0]
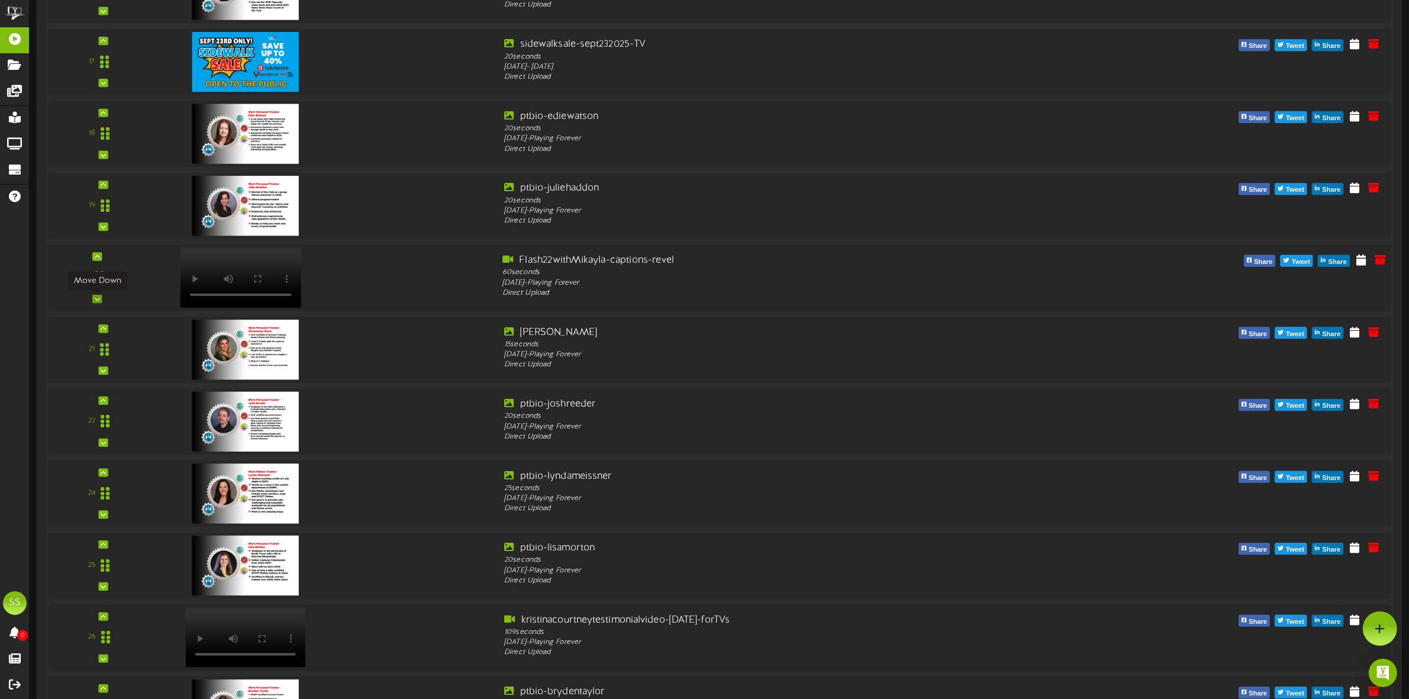
click at [96, 301] on icon at bounding box center [97, 300] width 5 height 6
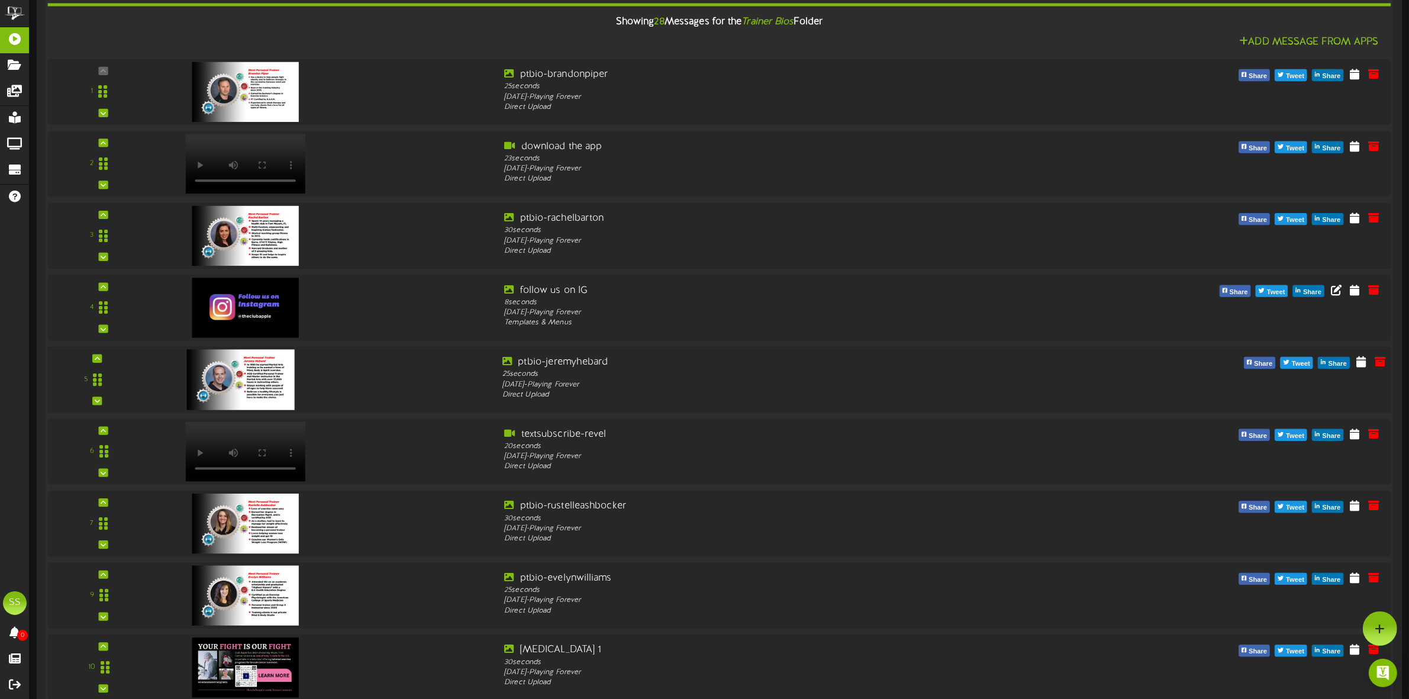
scroll to position [370, 0]
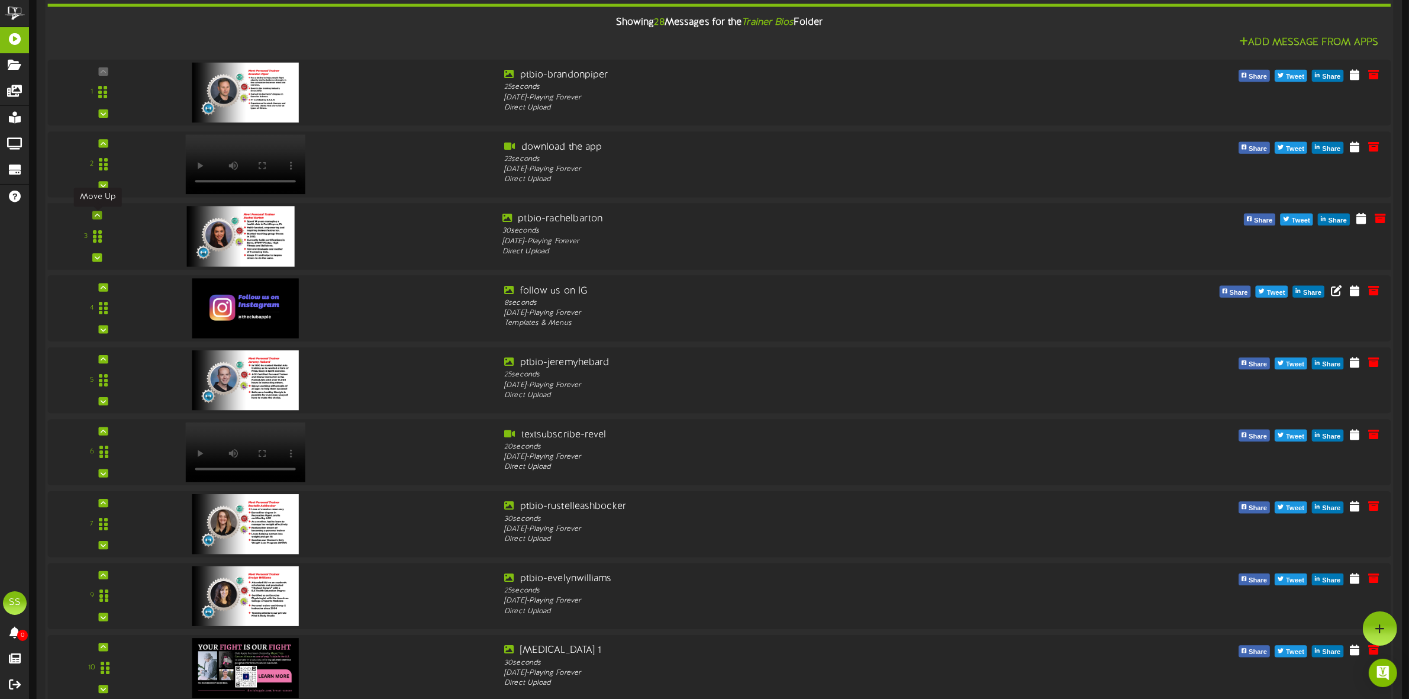
click at [95, 217] on icon at bounding box center [97, 215] width 5 height 6
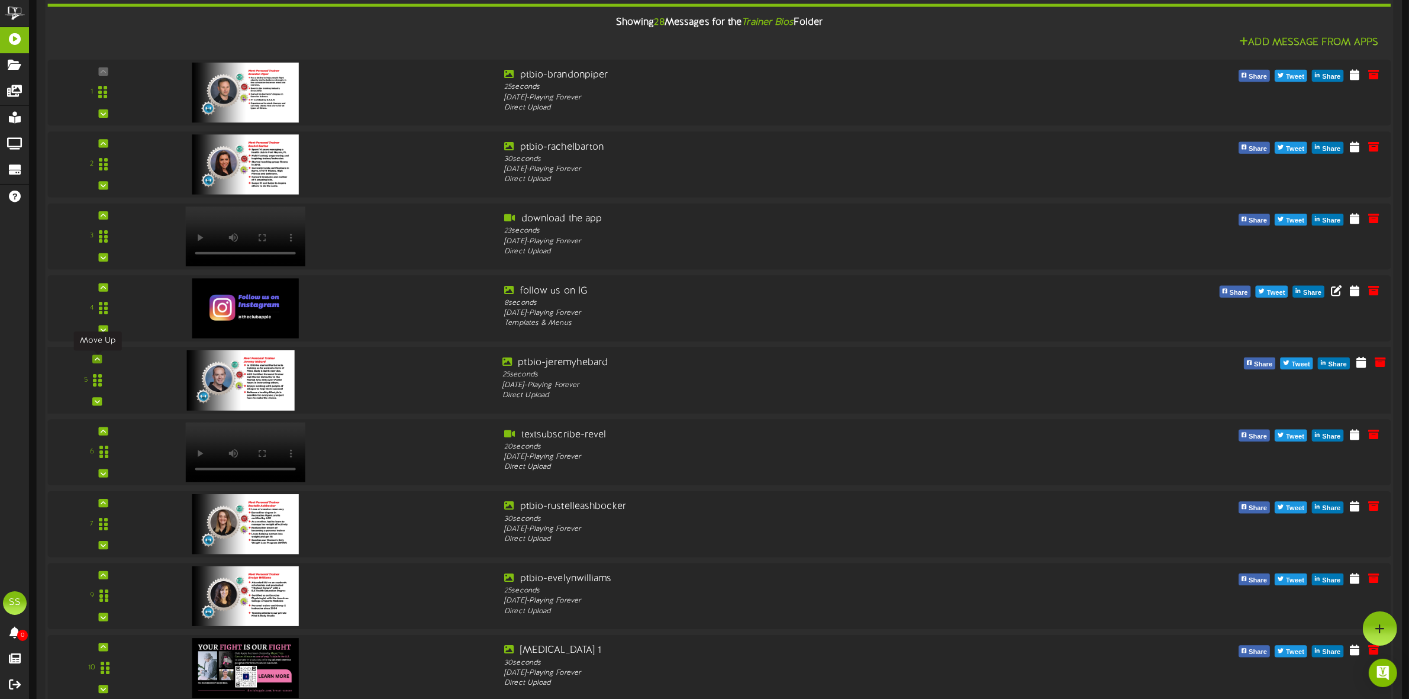
click at [96, 360] on icon at bounding box center [97, 359] width 5 height 6
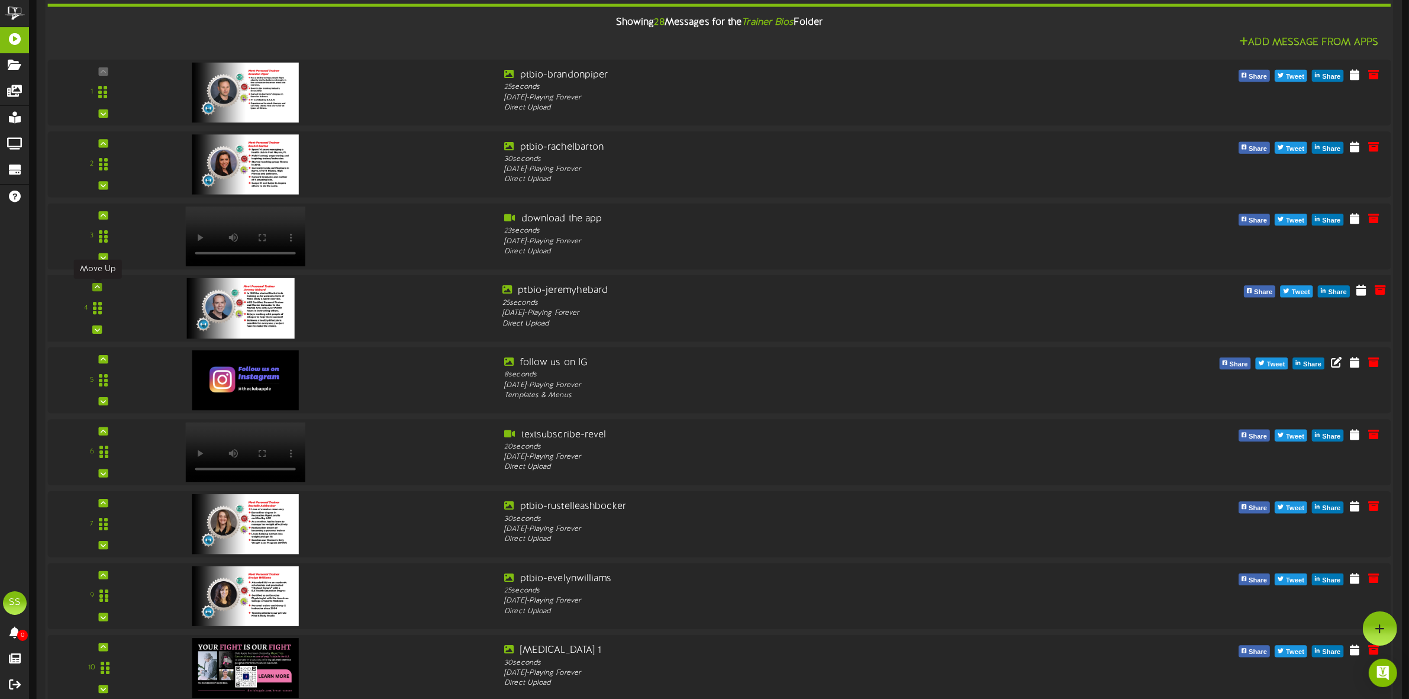
click at [95, 288] on icon at bounding box center [97, 288] width 5 height 6
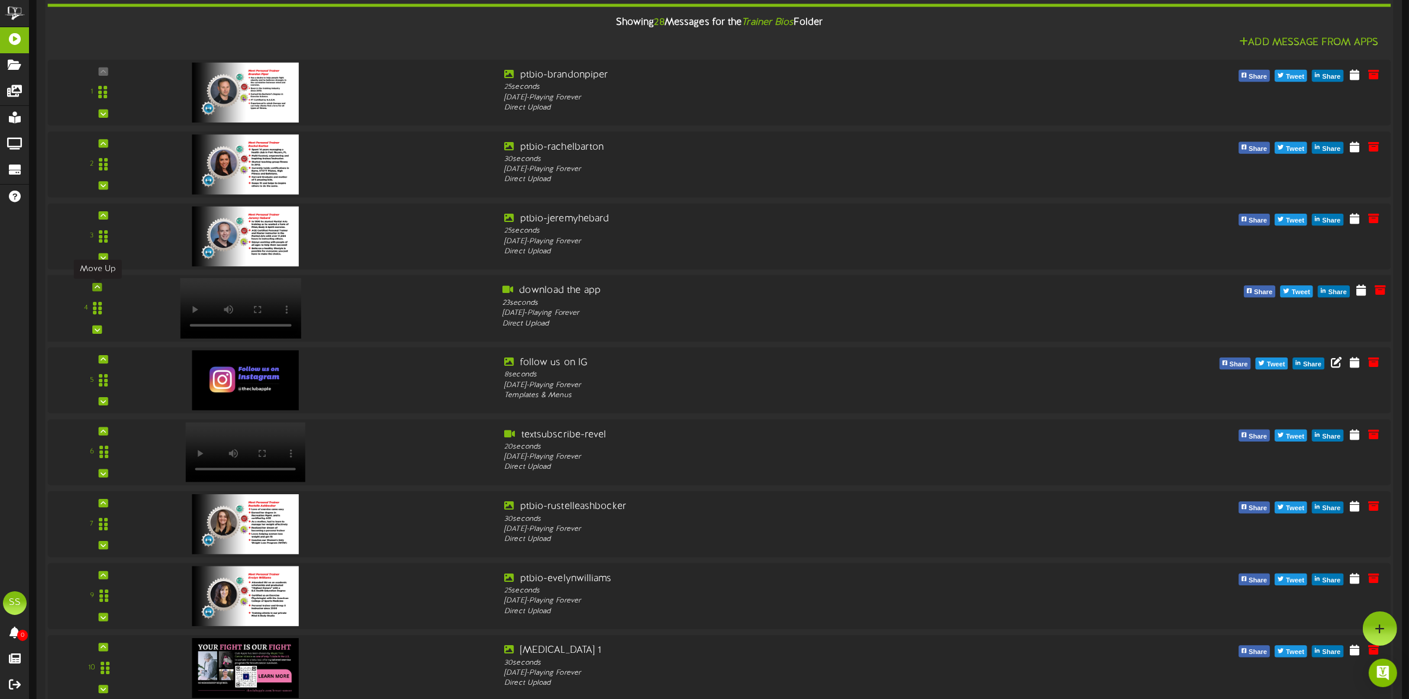
click at [98, 291] on icon at bounding box center [97, 288] width 5 height 6
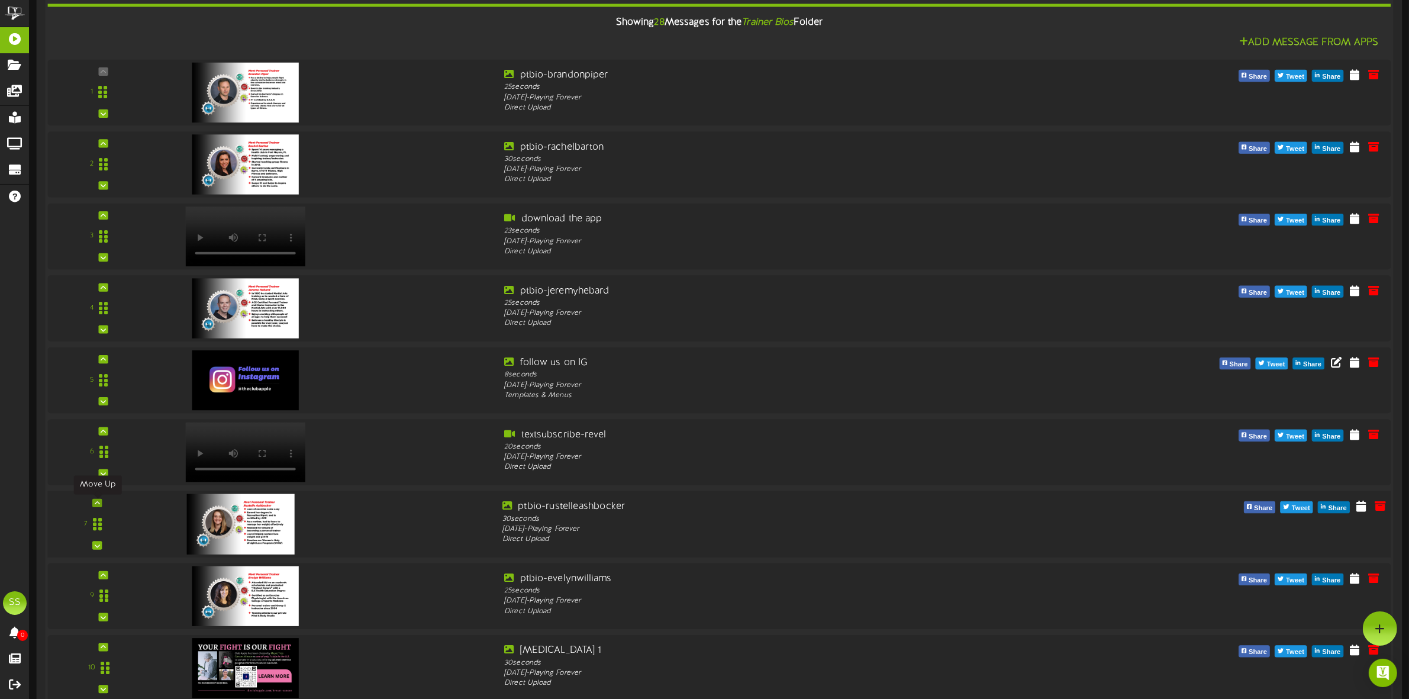
click at [99, 503] on icon at bounding box center [97, 503] width 5 height 6
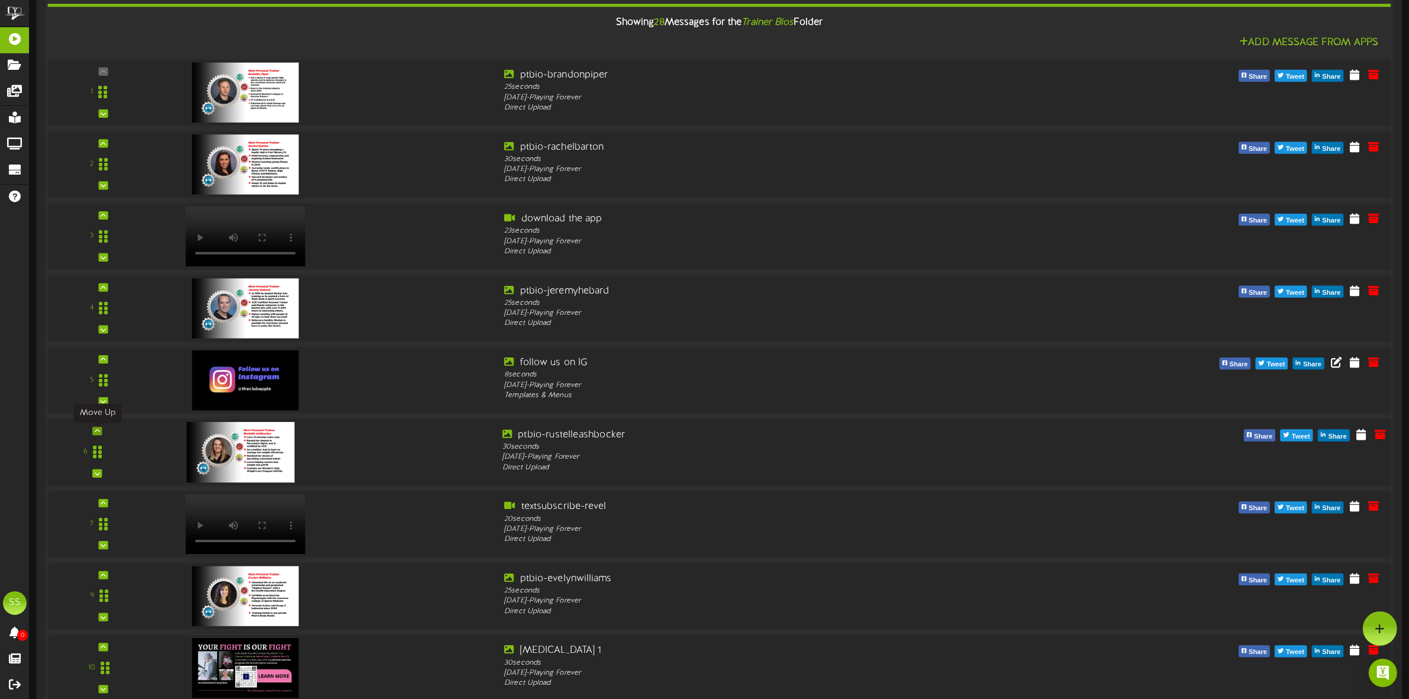
click at [96, 433] on icon at bounding box center [97, 432] width 5 height 6
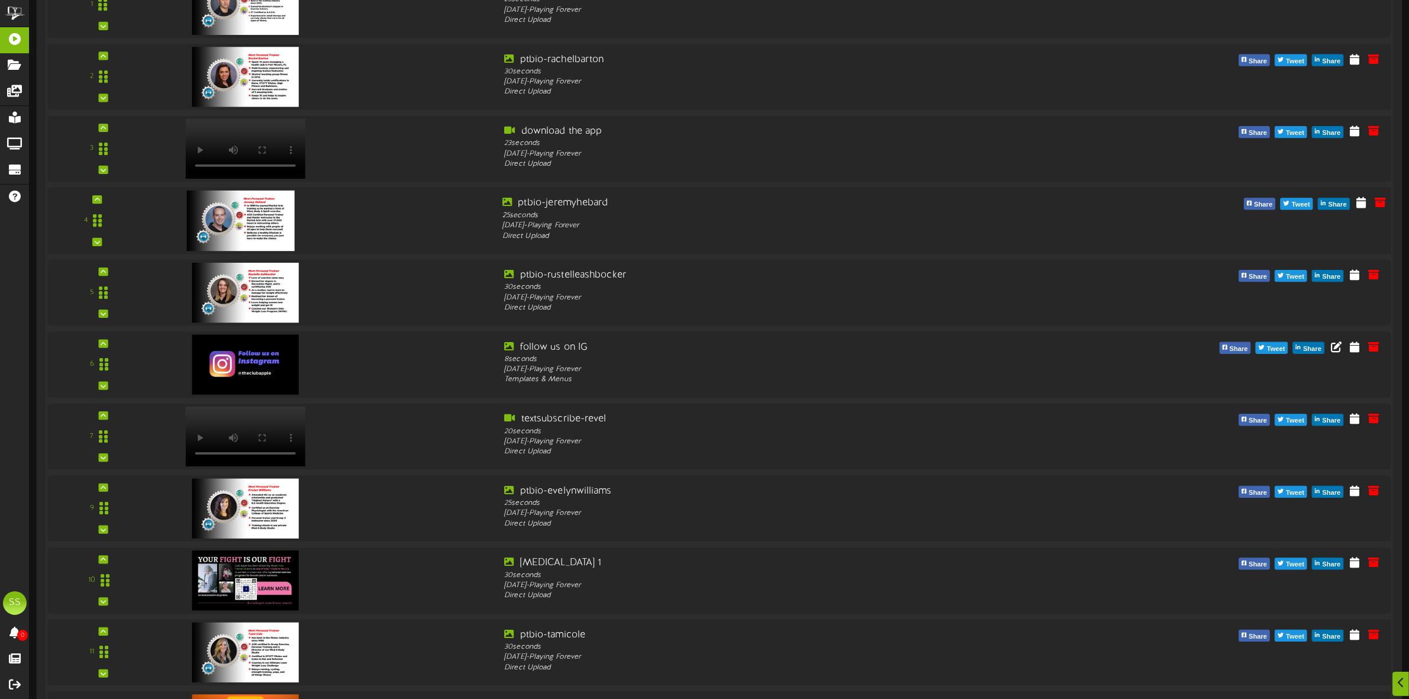
scroll to position [518, 0]
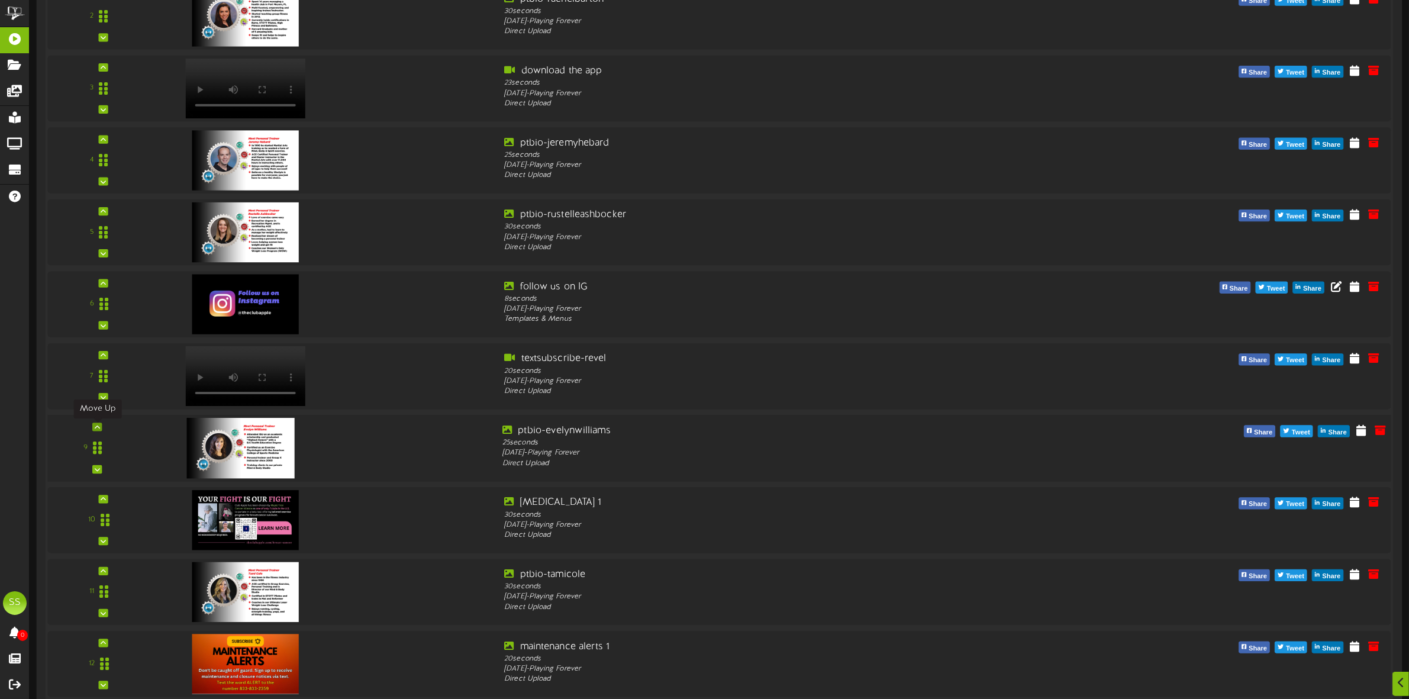
click at [99, 430] on icon at bounding box center [97, 427] width 5 height 6
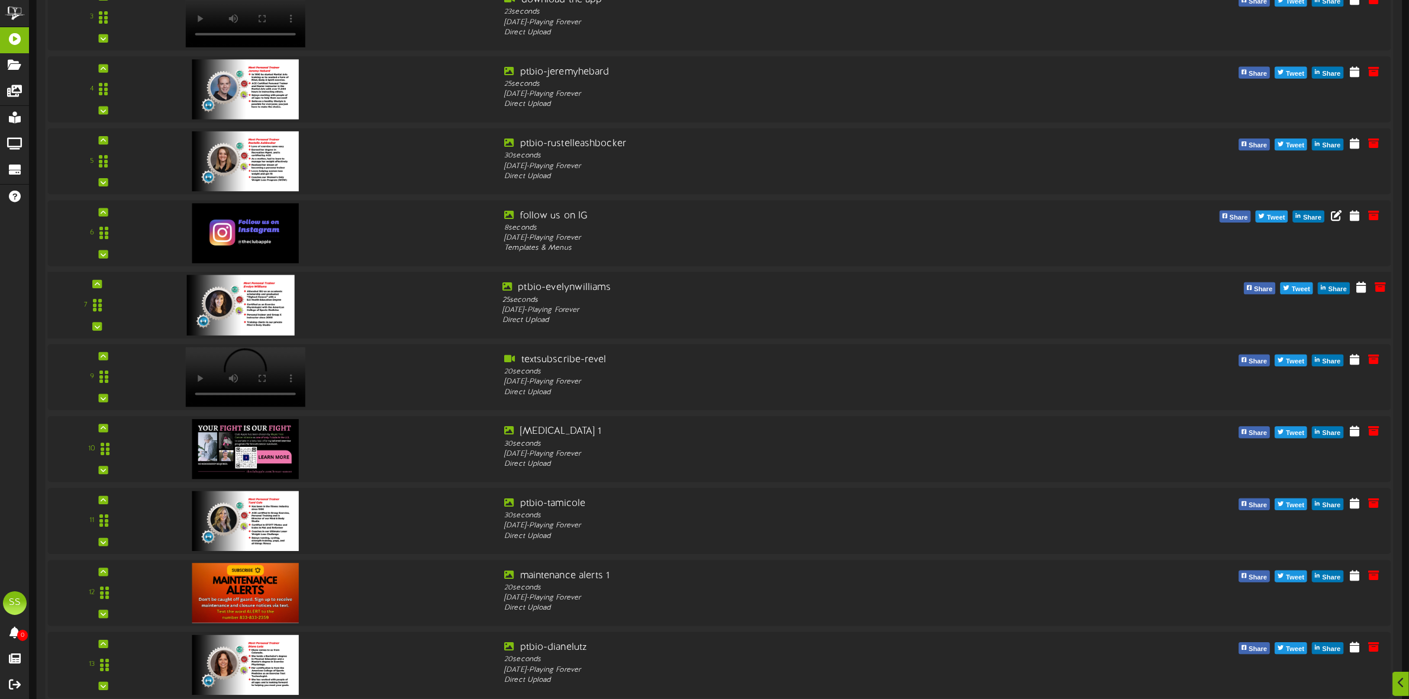
scroll to position [592, 0]
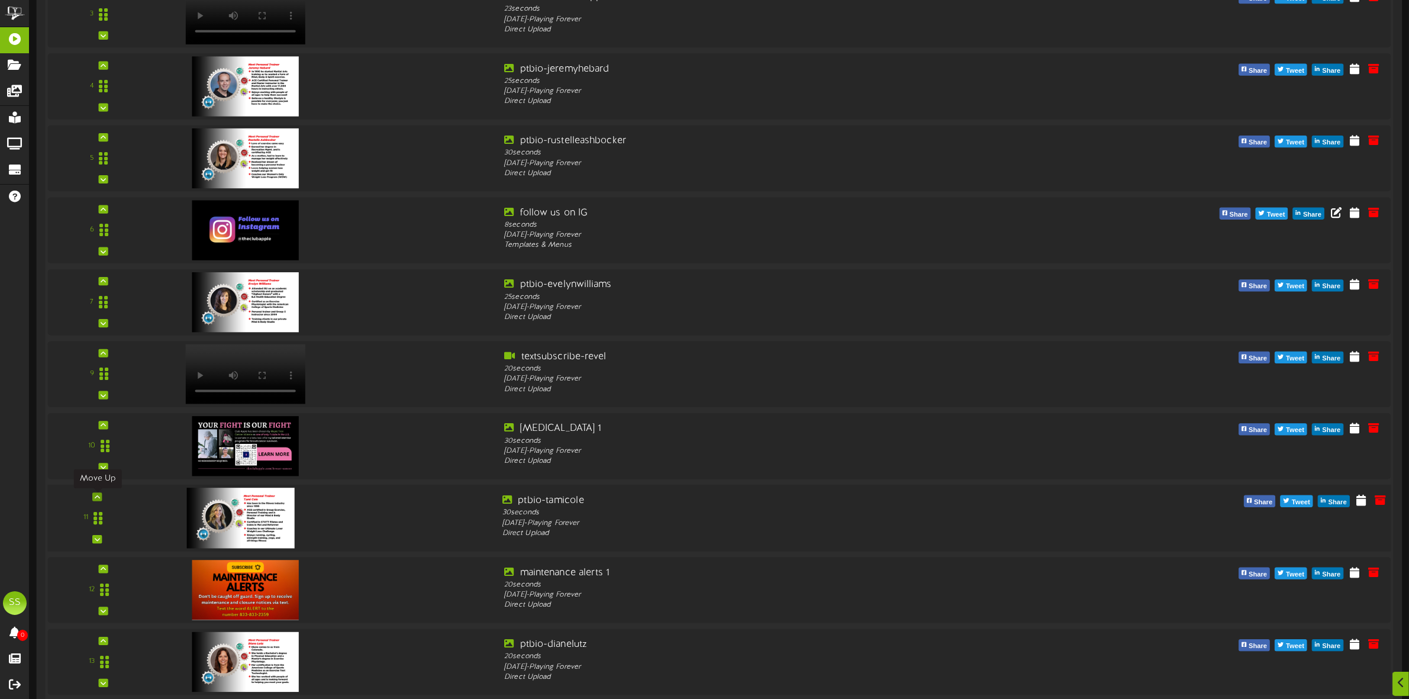
click at [96, 498] on icon at bounding box center [97, 497] width 5 height 6
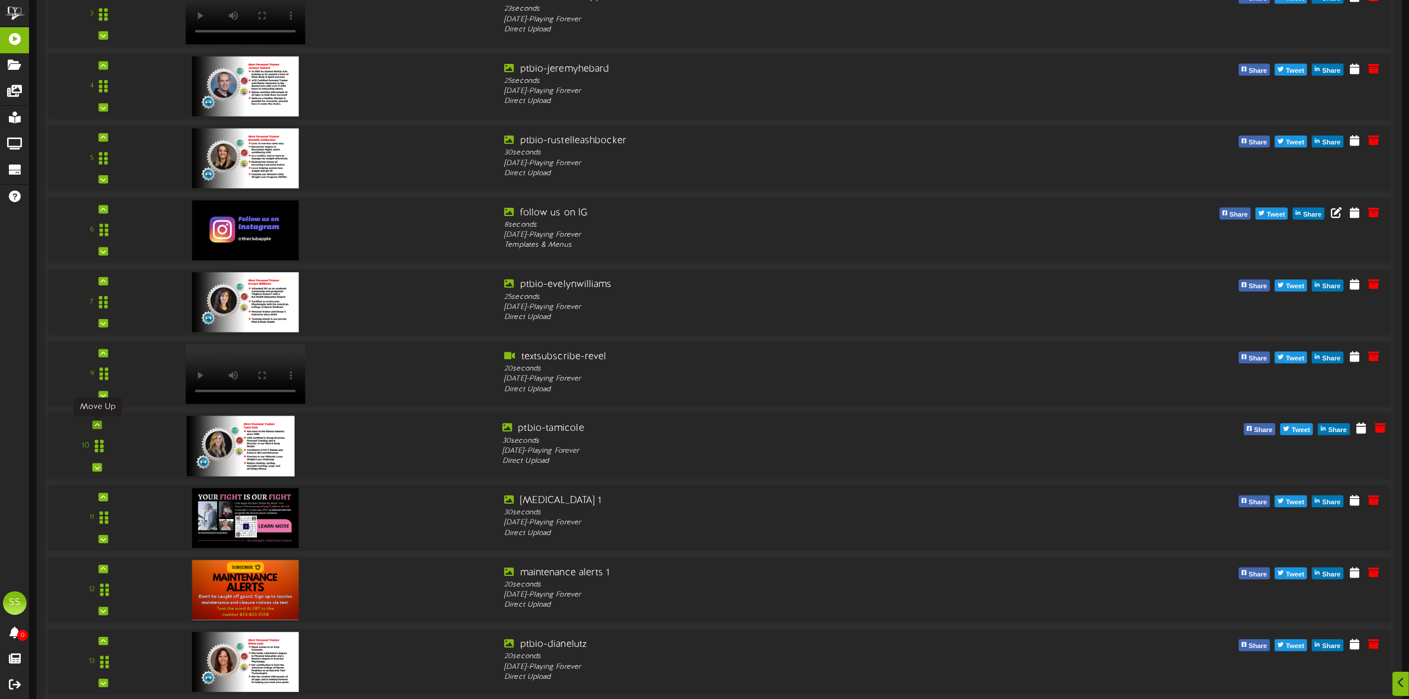
click at [95, 427] on icon at bounding box center [97, 425] width 5 height 6
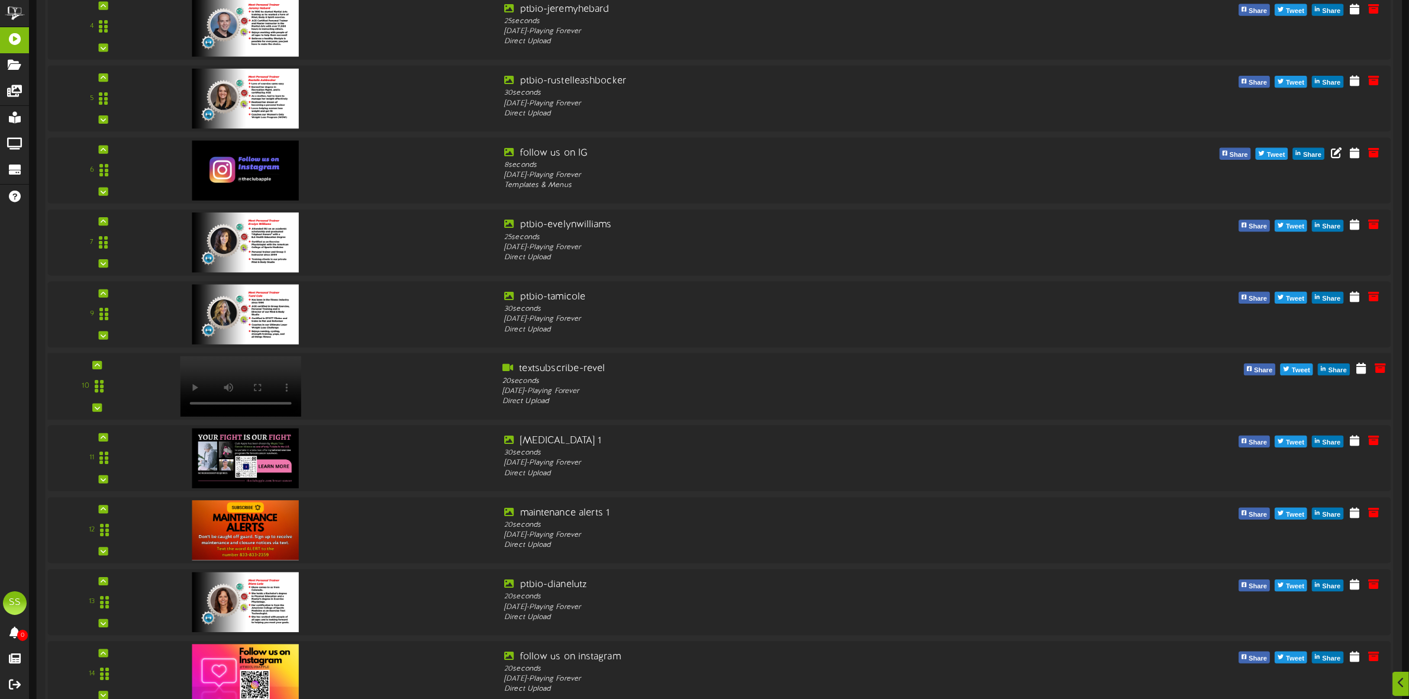
scroll to position [740, 0]
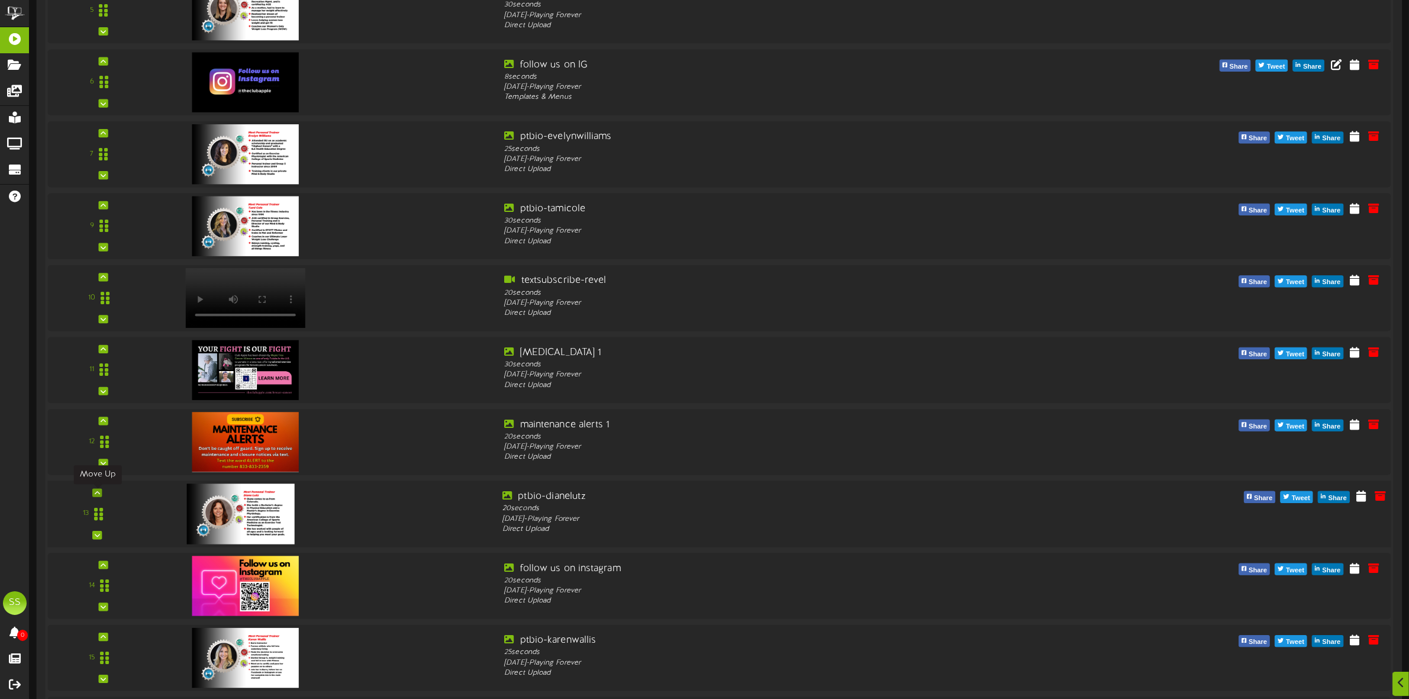
click at [95, 493] on icon at bounding box center [97, 493] width 5 height 6
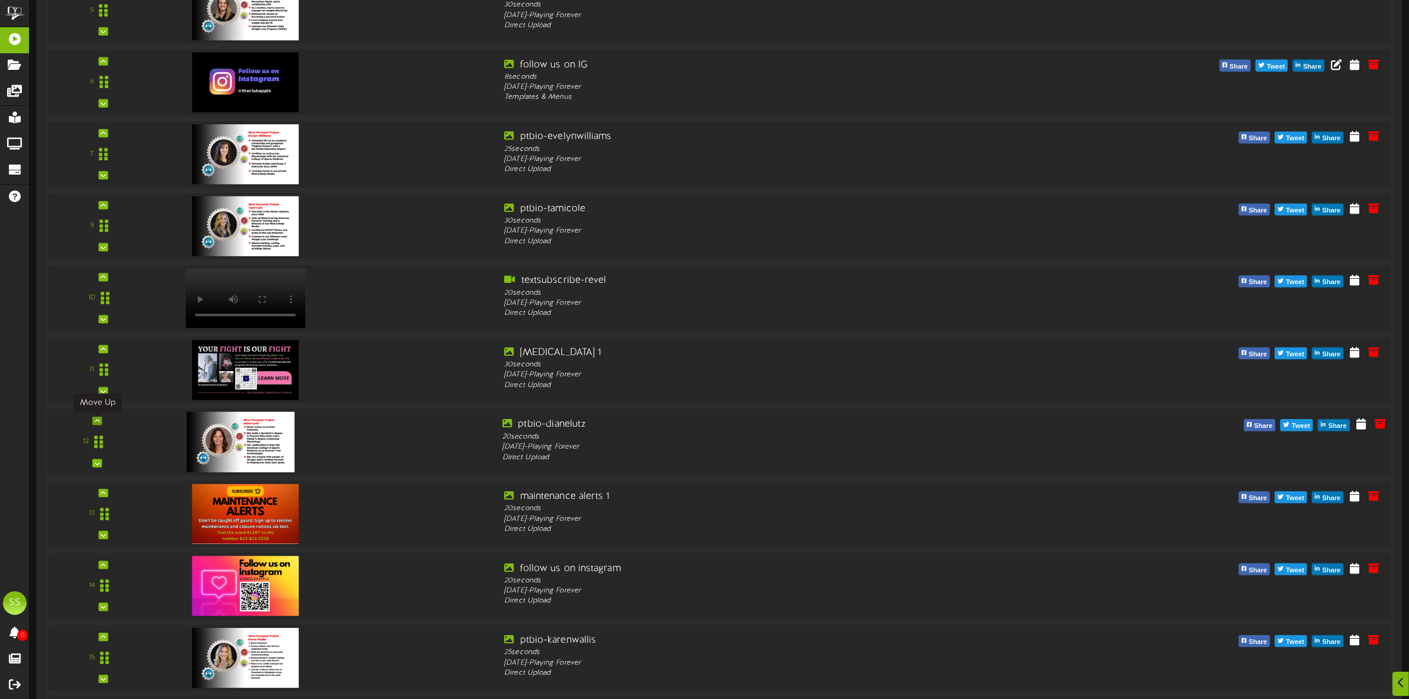
click at [96, 421] on icon at bounding box center [97, 421] width 5 height 6
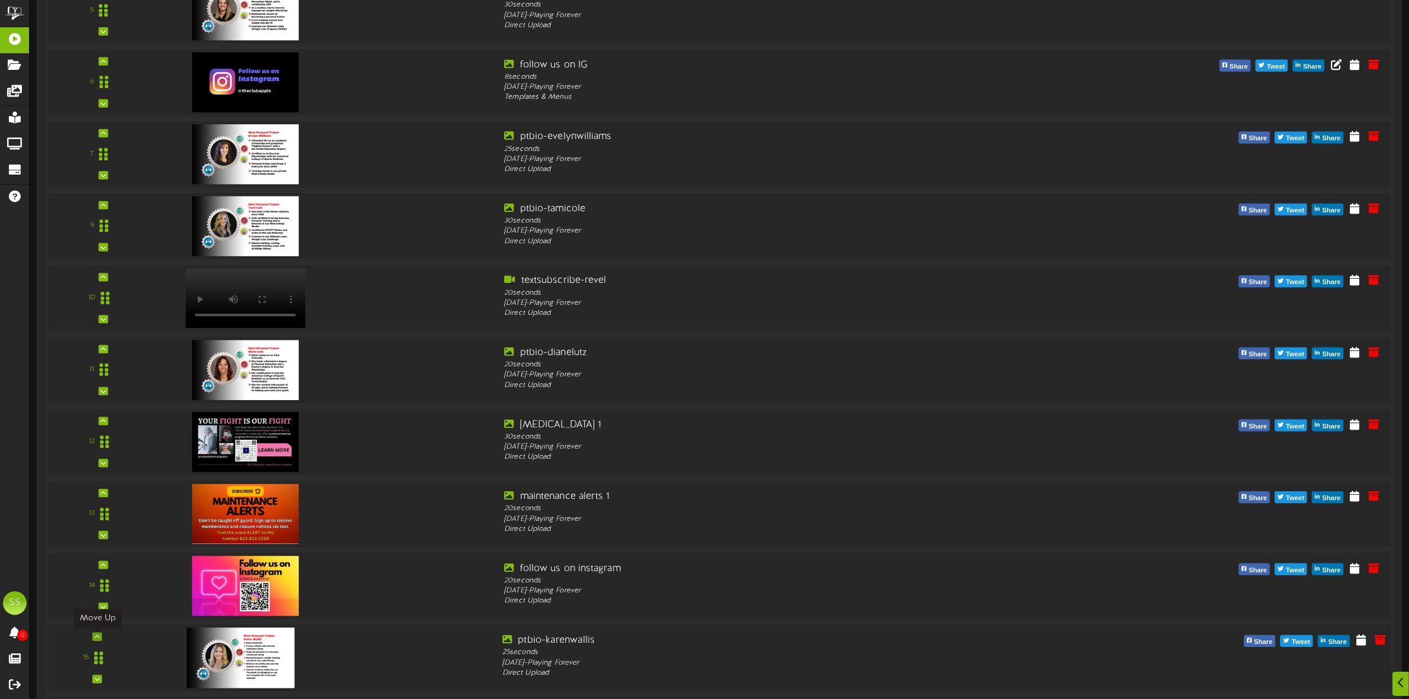
click at [101, 638] on div at bounding box center [96, 637] width 9 height 8
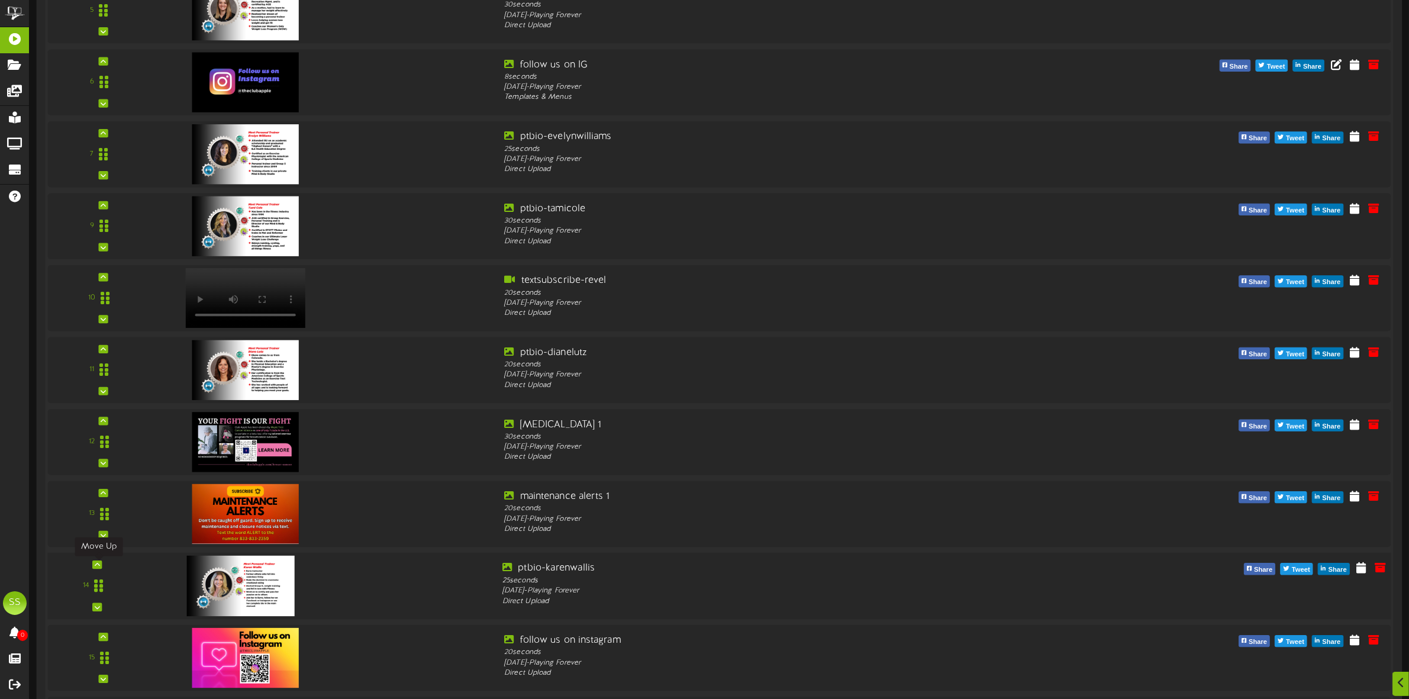
click at [96, 567] on icon at bounding box center [97, 565] width 5 height 6
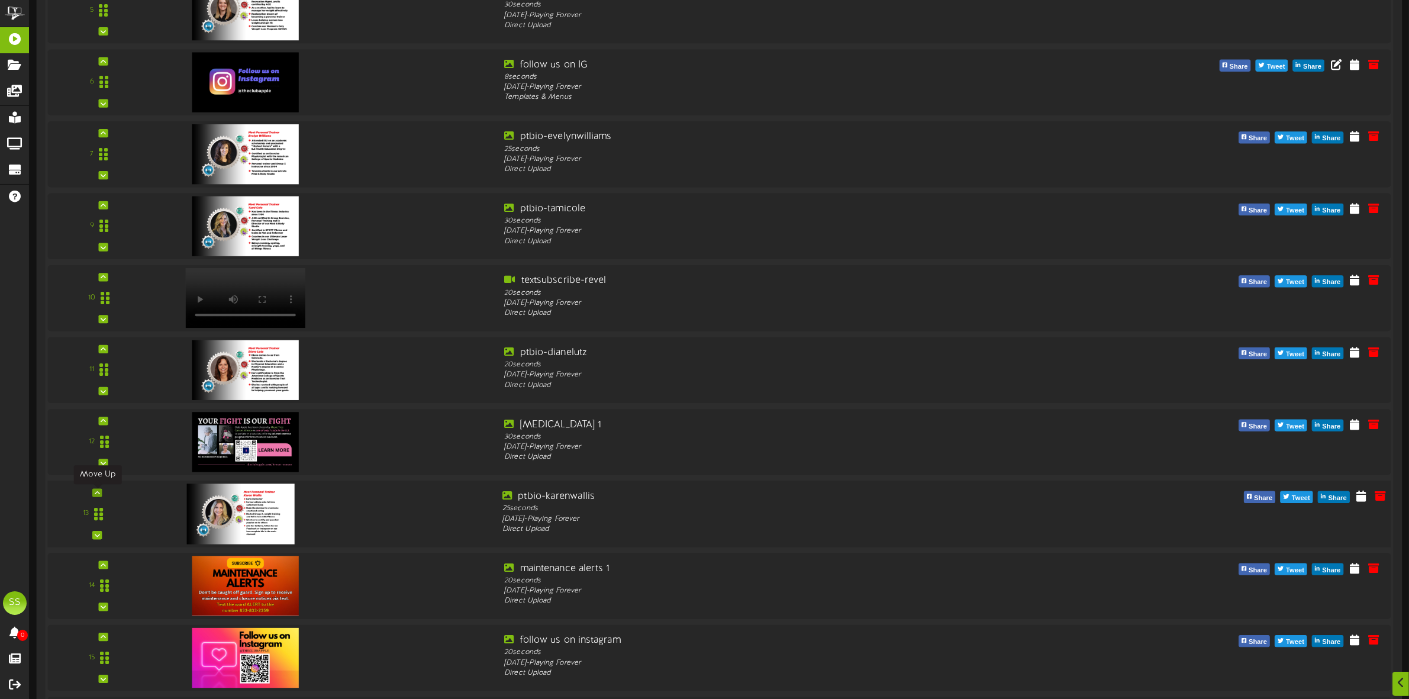
click at [96, 494] on icon at bounding box center [97, 493] width 5 height 6
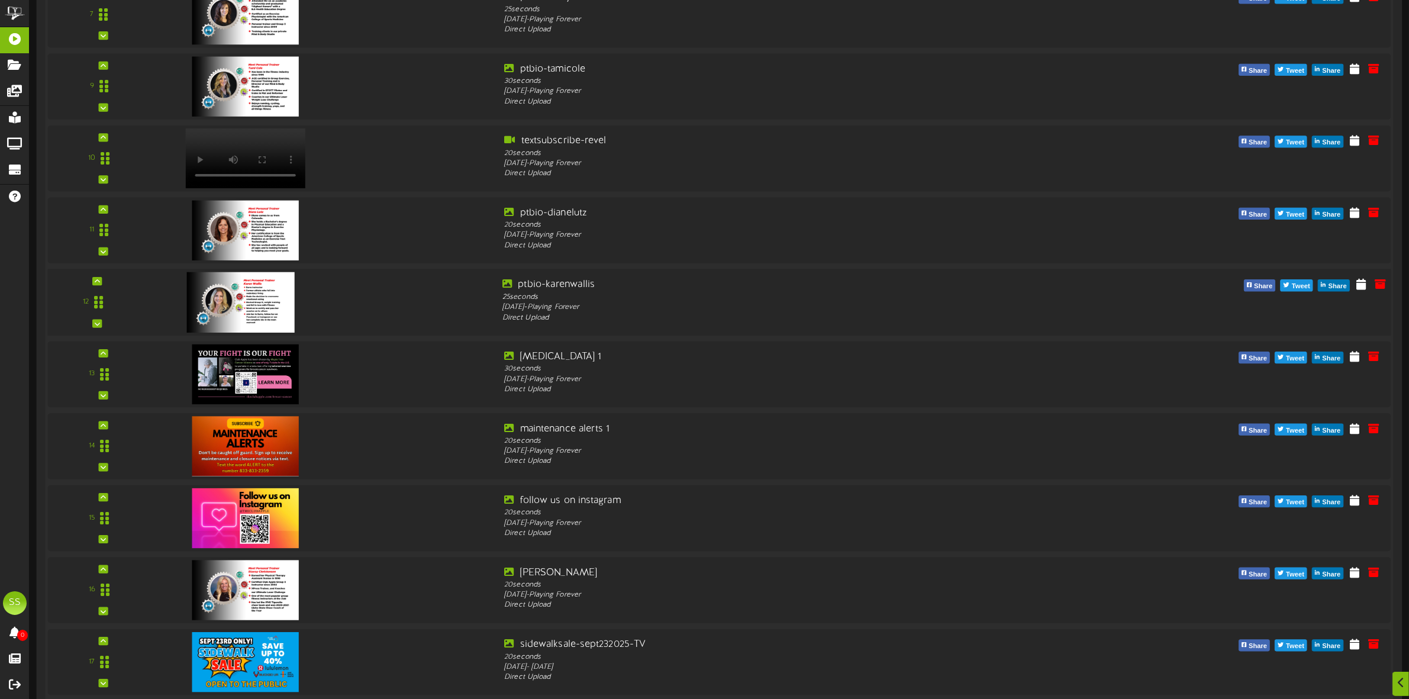
scroll to position [962, 0]
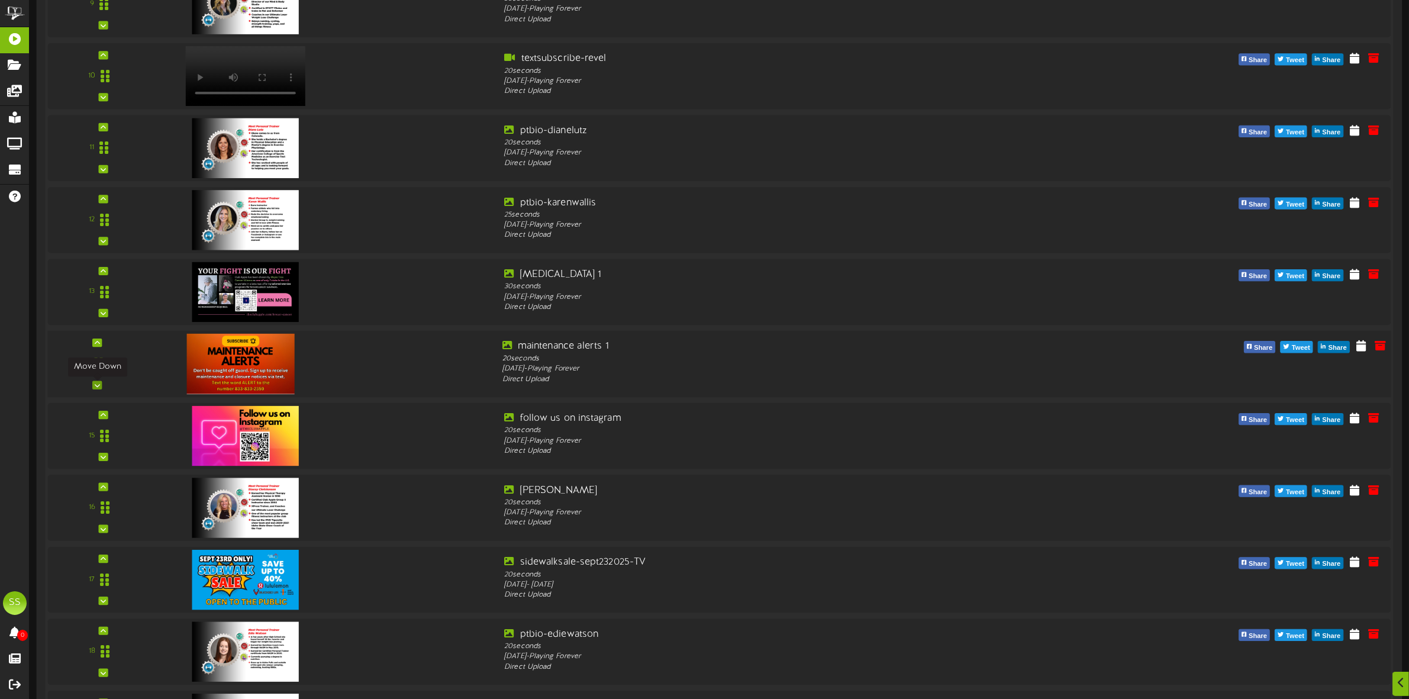
click at [96, 388] on icon at bounding box center [97, 385] width 5 height 6
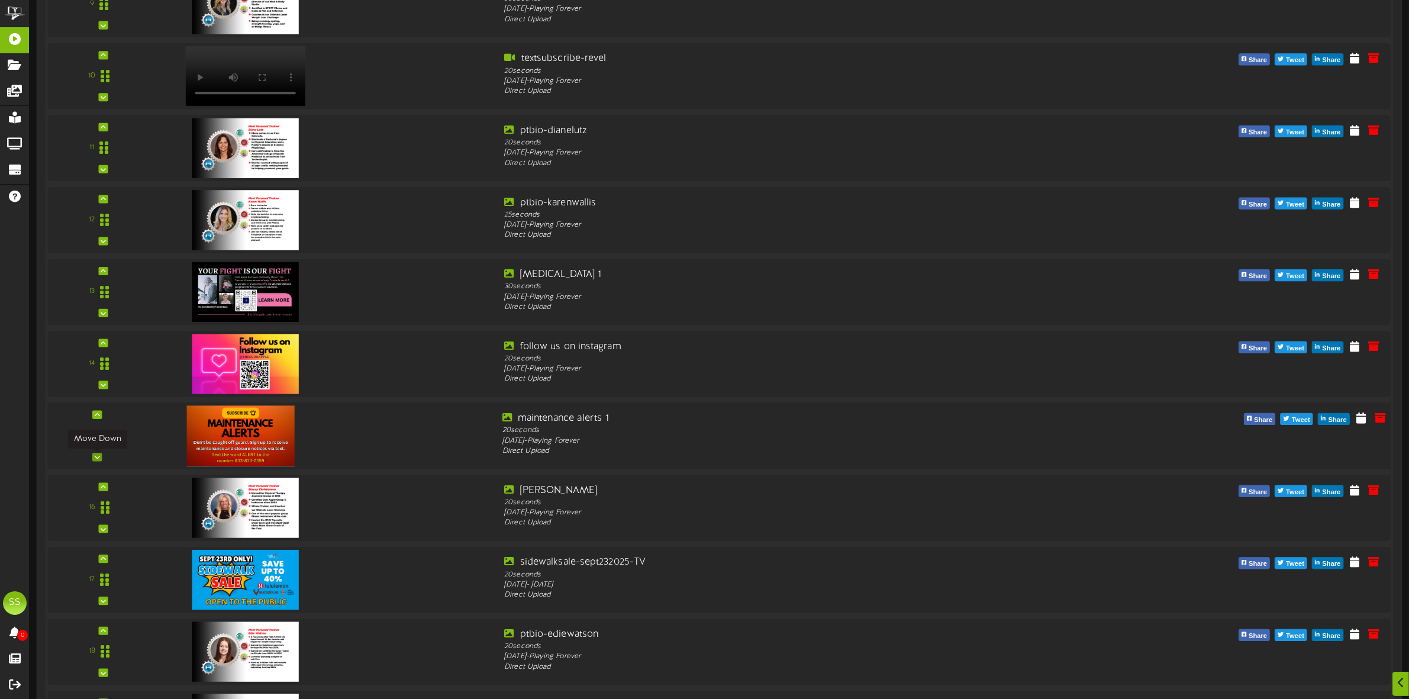
click at [95, 459] on icon at bounding box center [97, 458] width 5 height 6
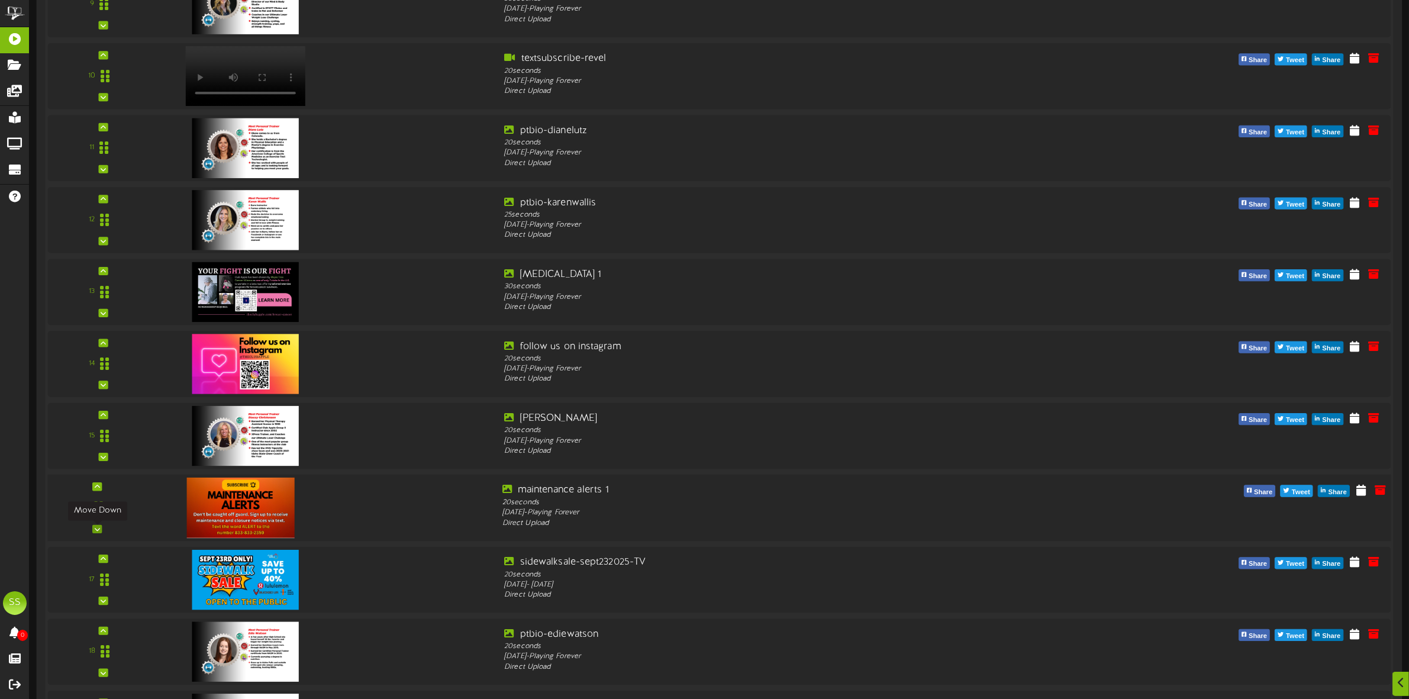
click at [99, 532] on icon at bounding box center [97, 529] width 5 height 6
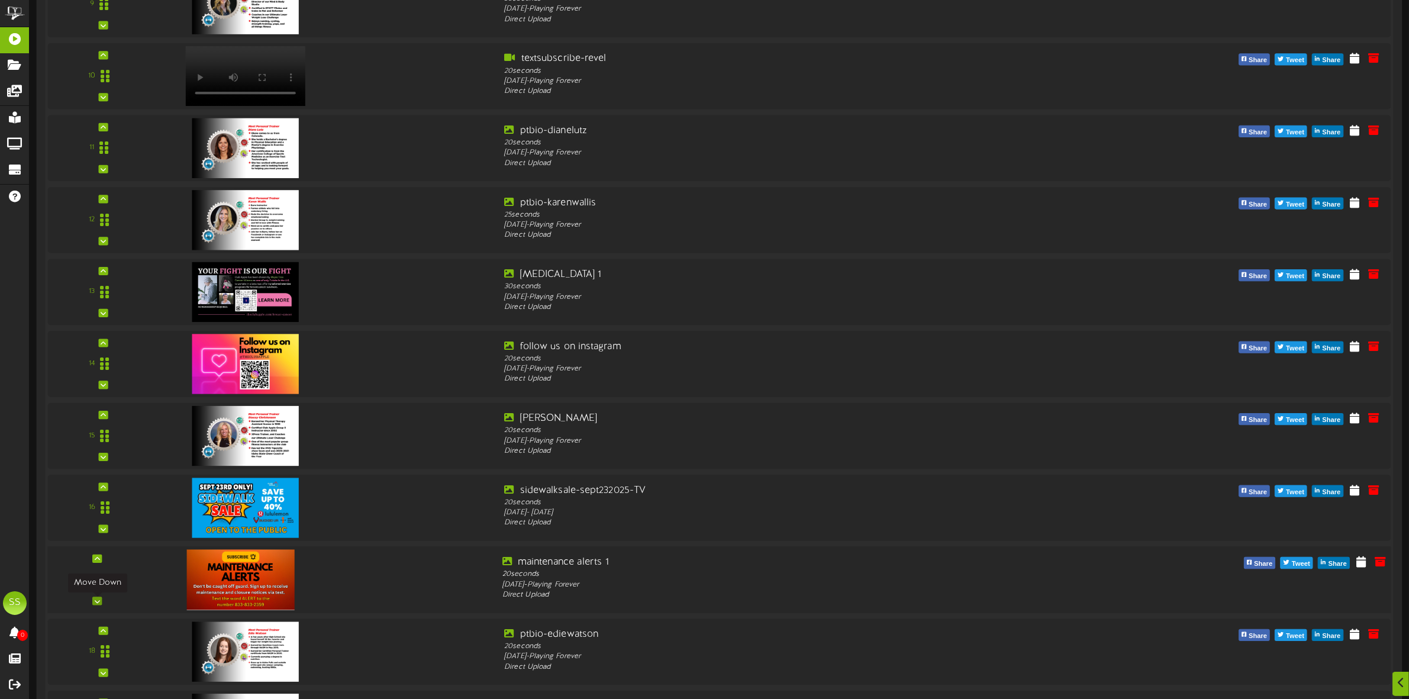
click at [96, 604] on icon at bounding box center [97, 601] width 5 height 6
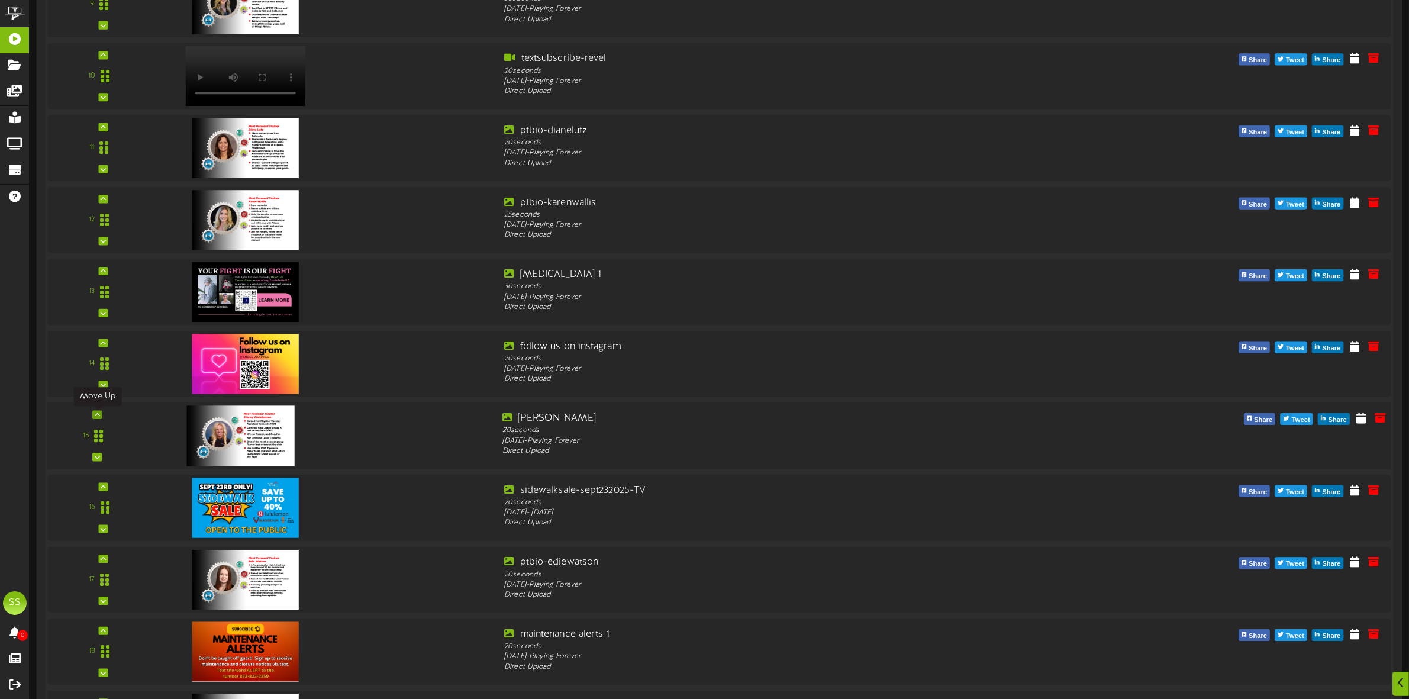
click at [99, 414] on icon at bounding box center [97, 415] width 5 height 6
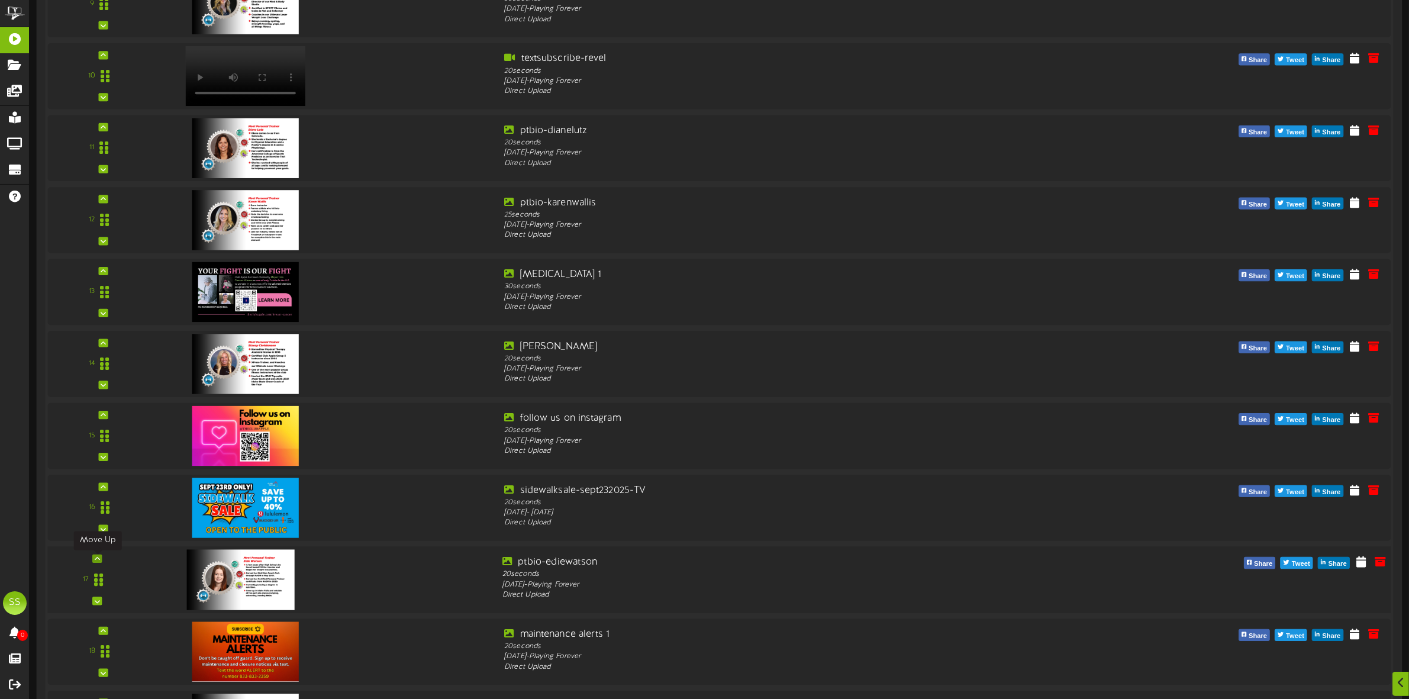
click at [96, 558] on icon at bounding box center [97, 559] width 5 height 6
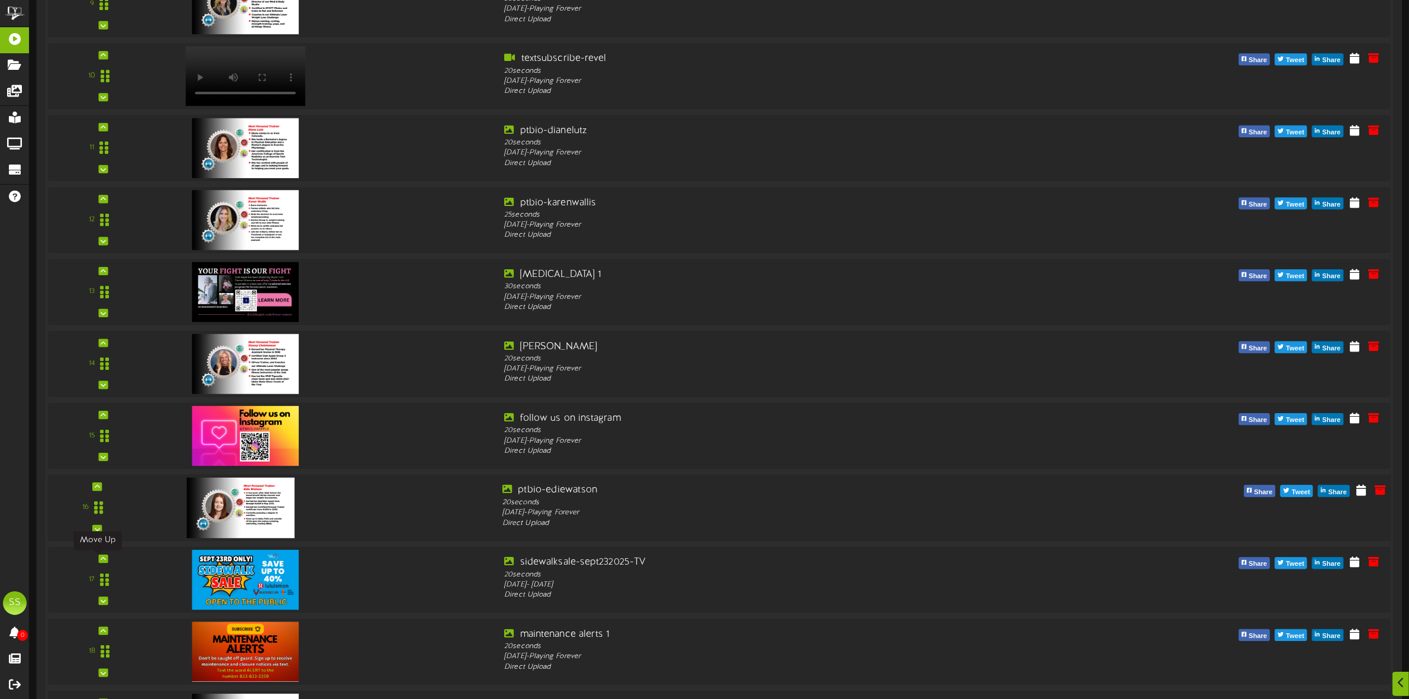
click at [101, 561] on icon at bounding box center [103, 559] width 5 height 6
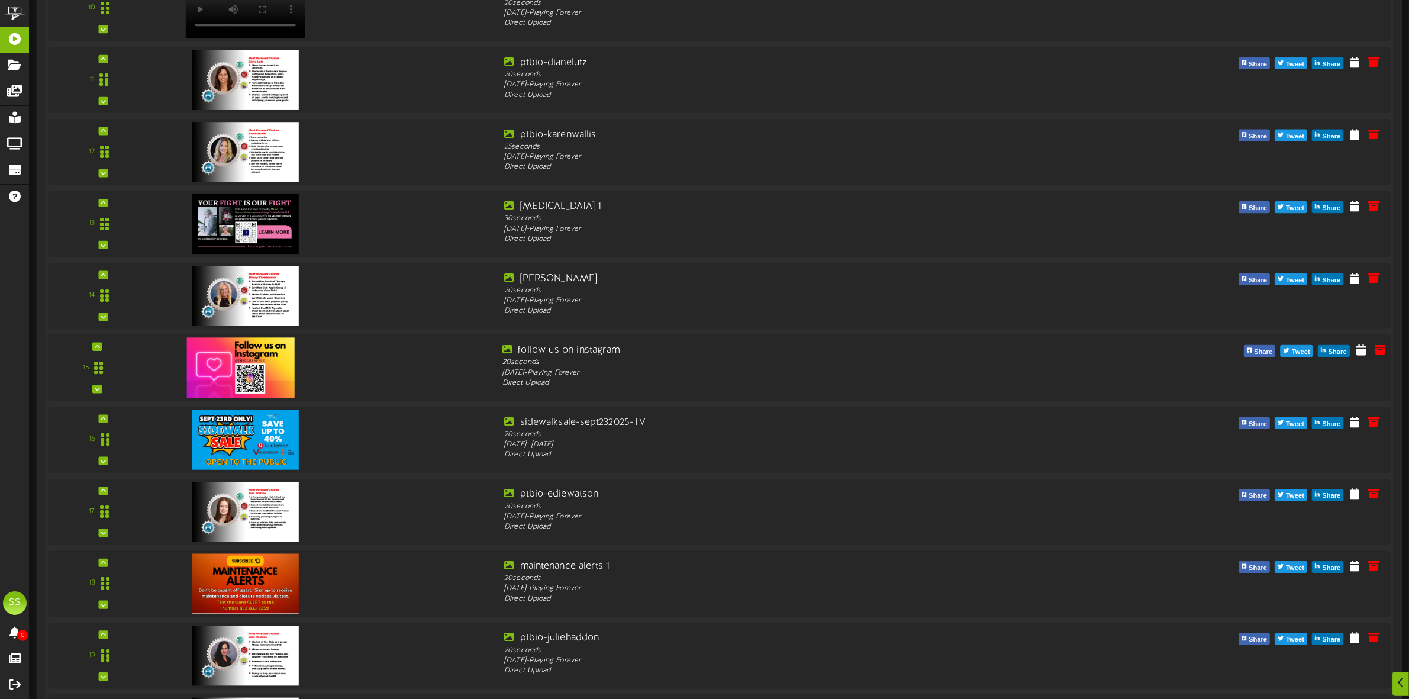
scroll to position [1110, 0]
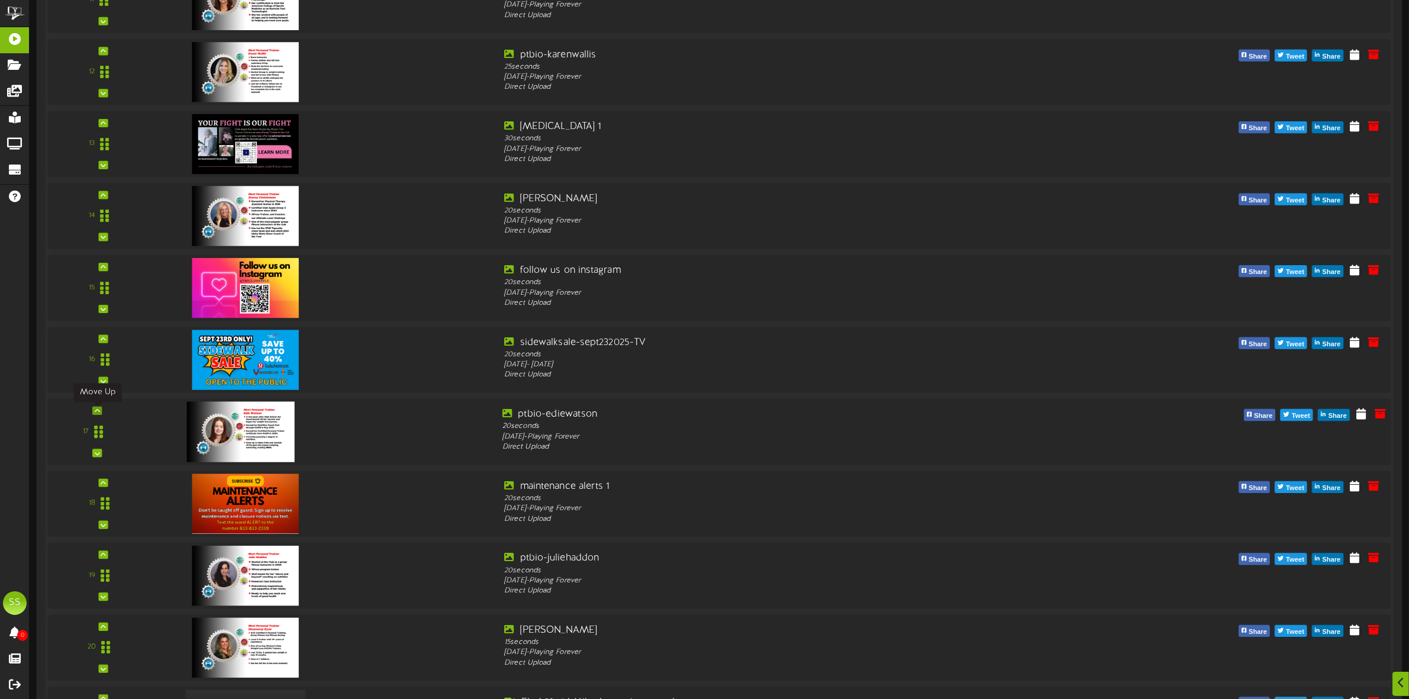
click at [96, 412] on icon at bounding box center [97, 411] width 5 height 6
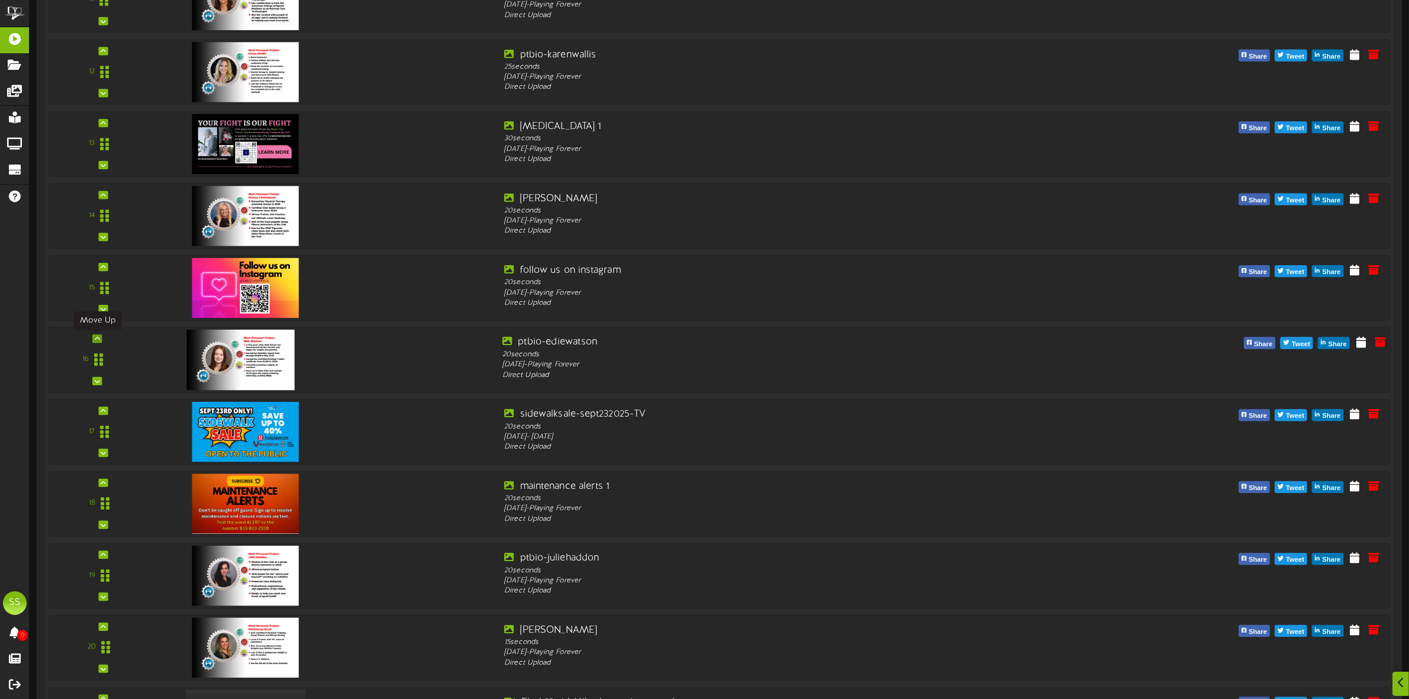
click at [96, 341] on icon at bounding box center [97, 339] width 5 height 6
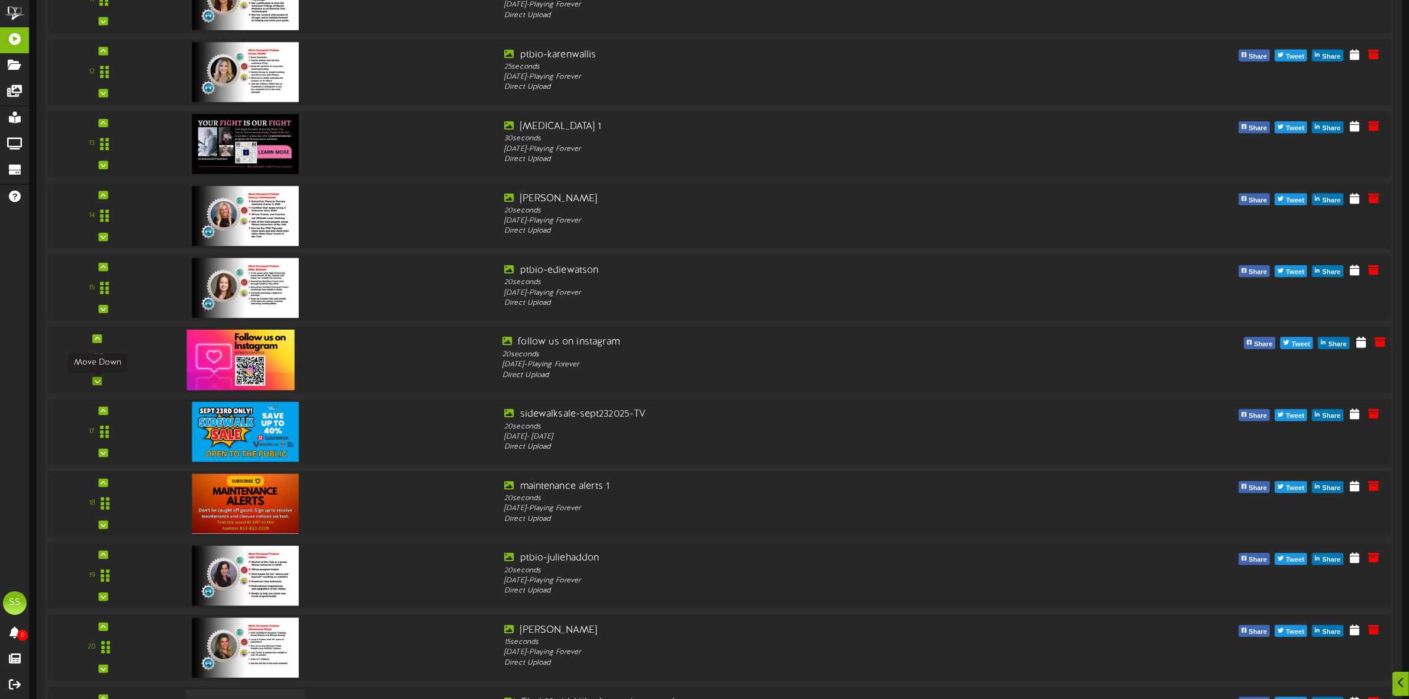
click at [95, 382] on icon at bounding box center [97, 381] width 5 height 6
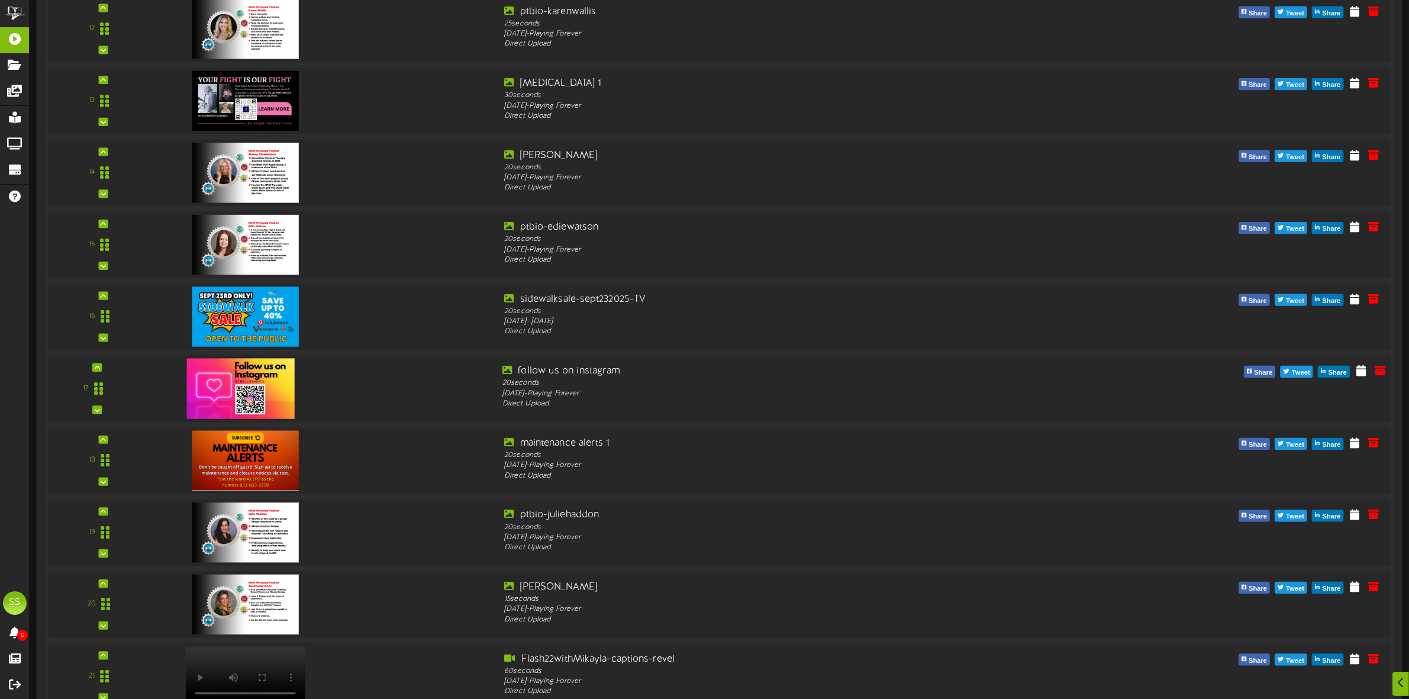
scroll to position [1184, 0]
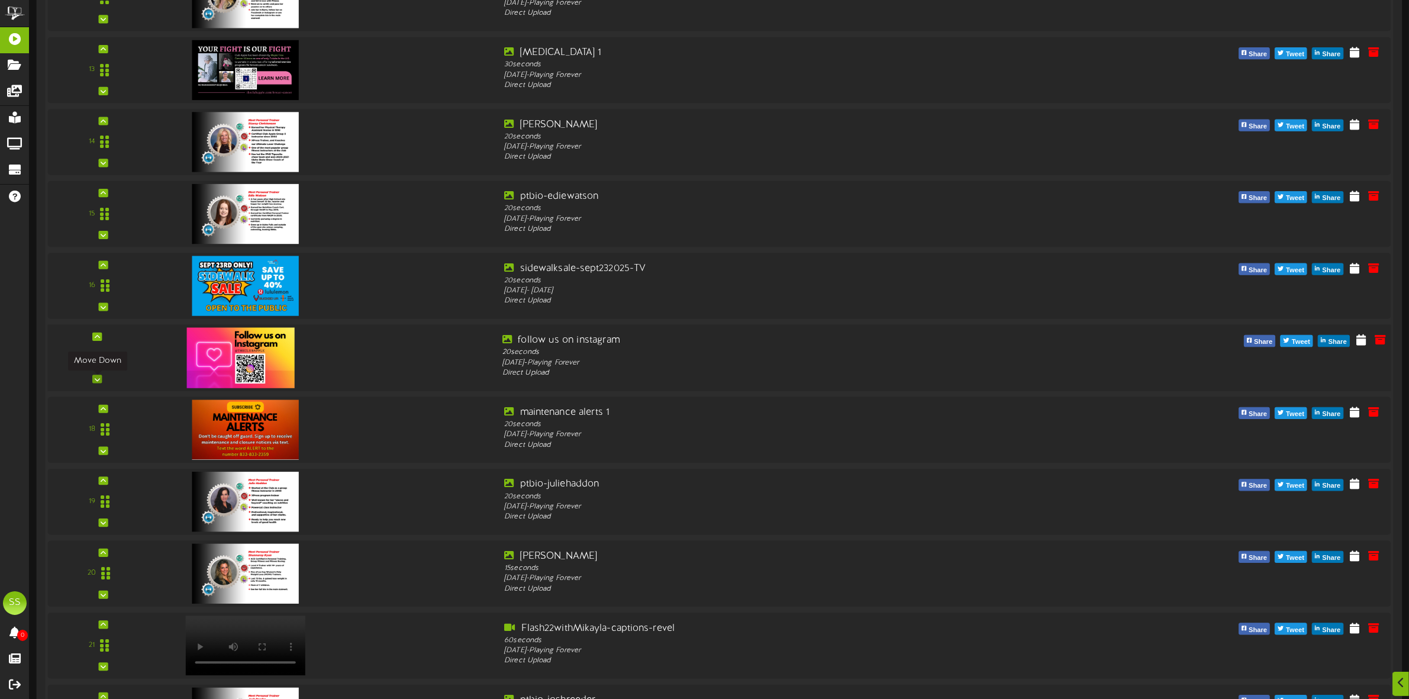
click at [95, 378] on icon at bounding box center [97, 379] width 5 height 6
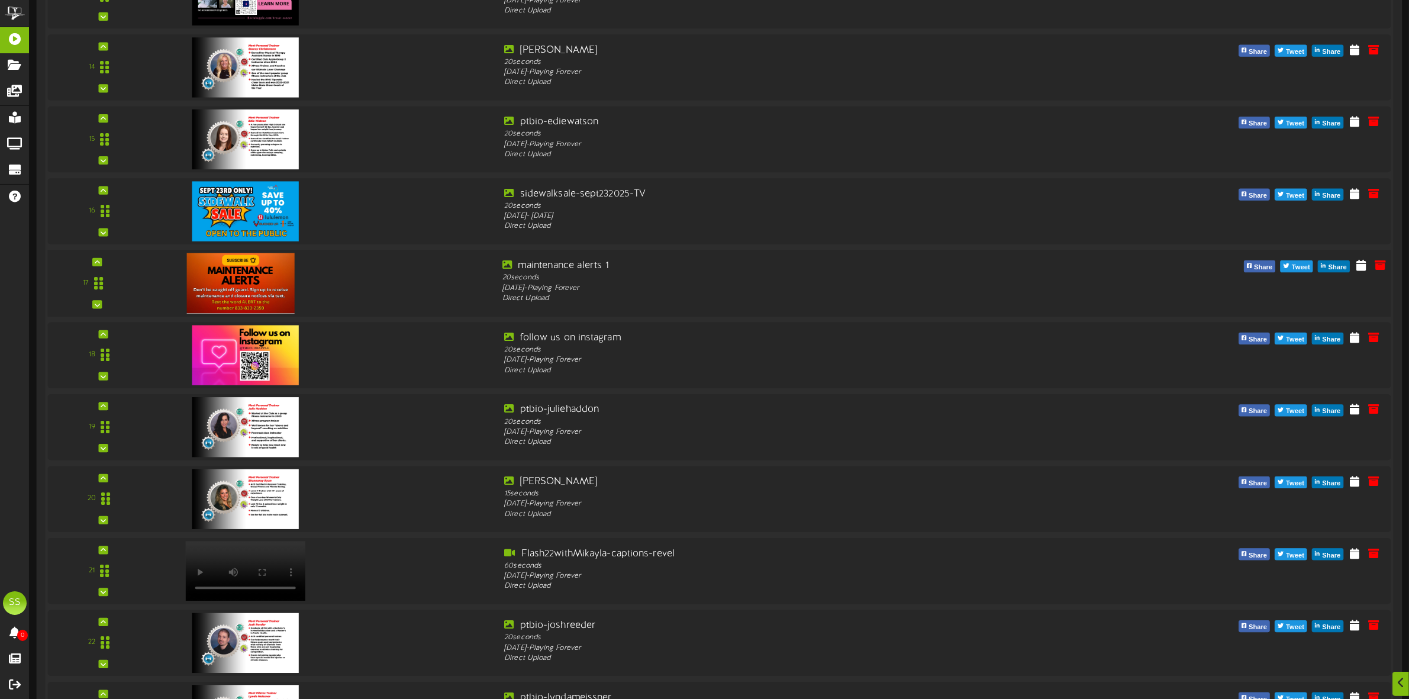
scroll to position [1332, 0]
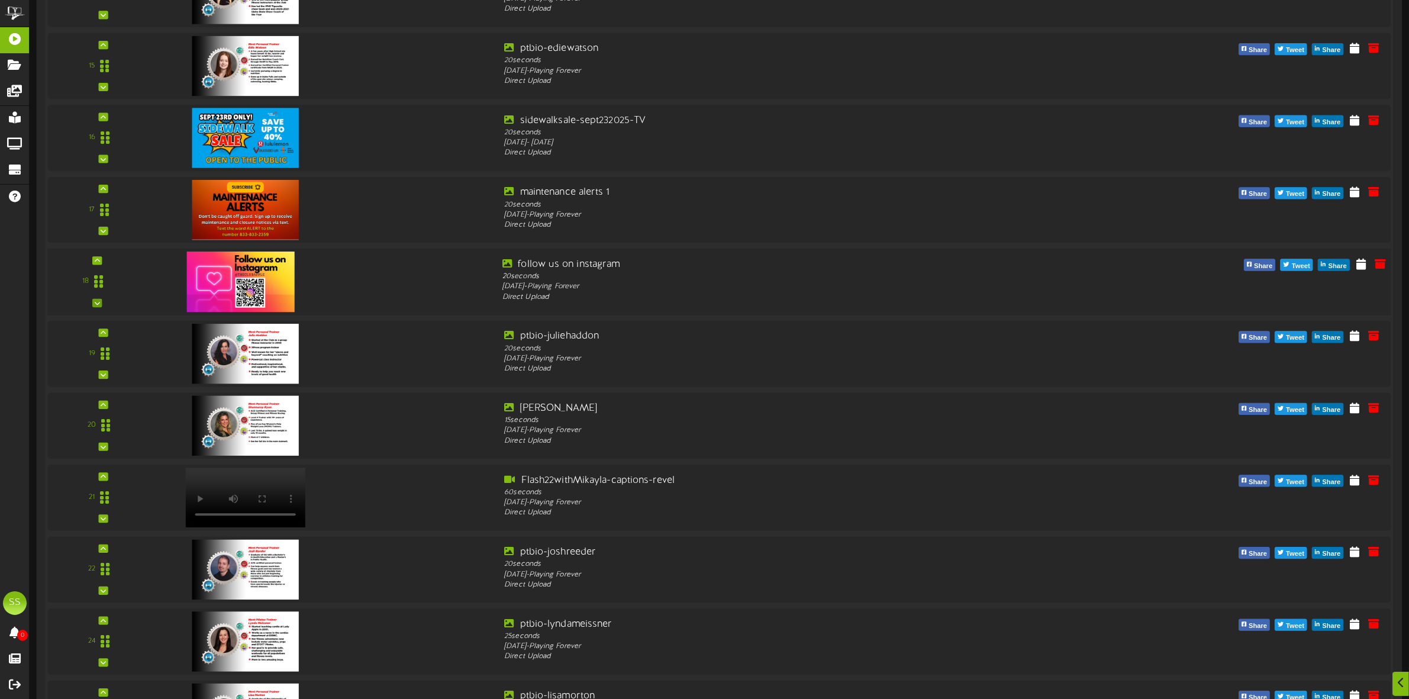
click at [104, 305] on div "18" at bounding box center [97, 282] width 95 height 49
click at [99, 304] on icon at bounding box center [97, 304] width 5 height 6
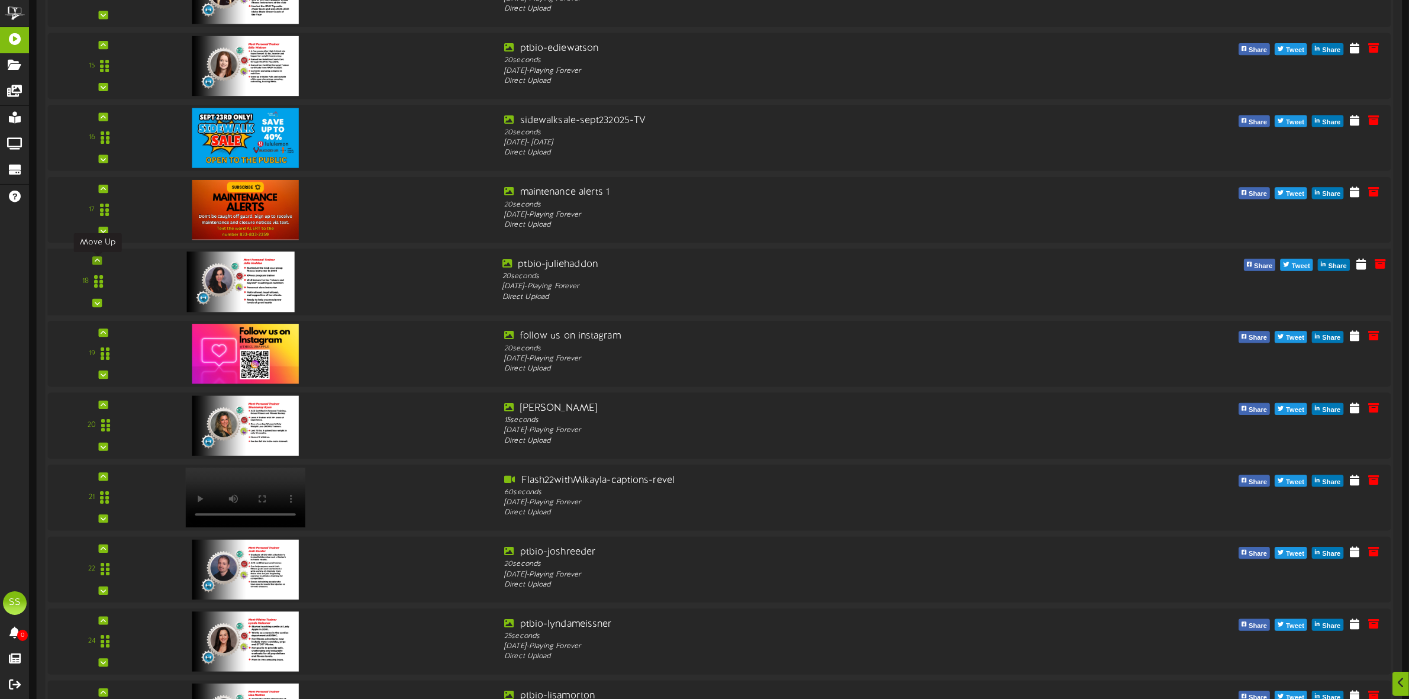
click at [98, 261] on icon at bounding box center [97, 261] width 5 height 6
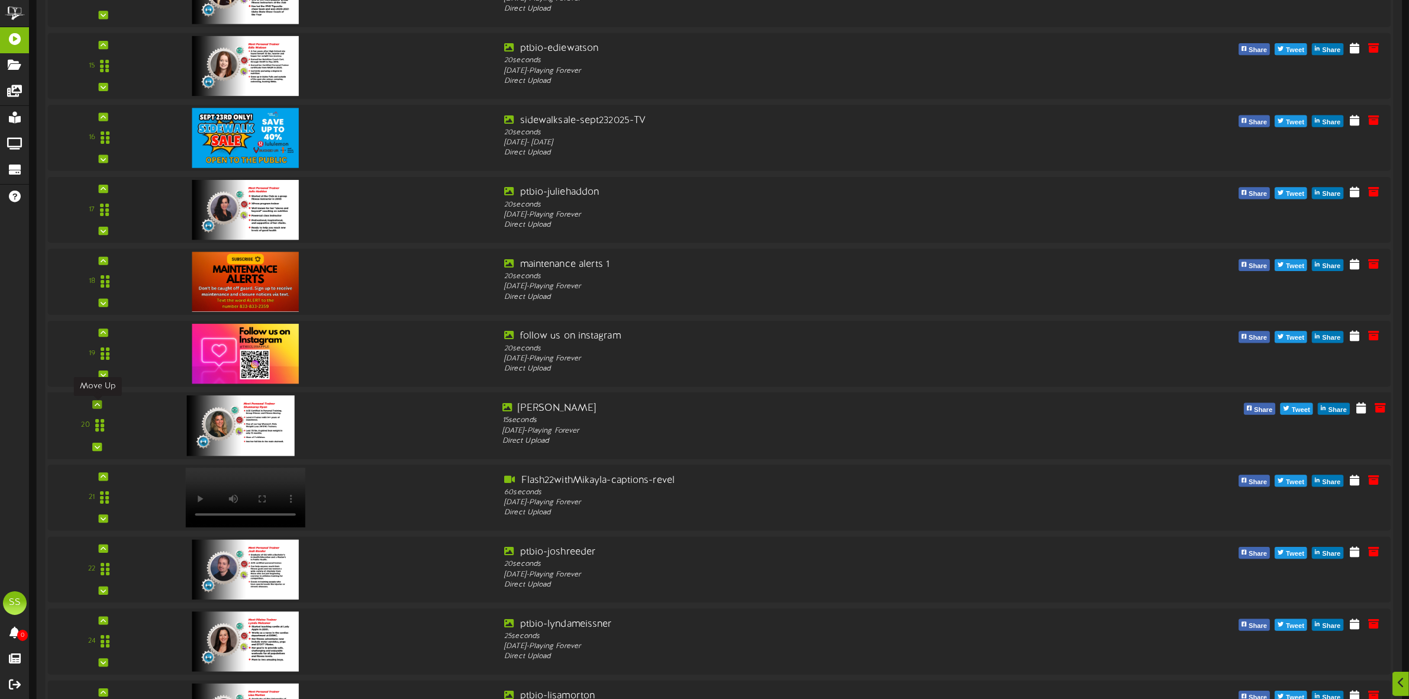
click at [99, 405] on icon at bounding box center [97, 405] width 5 height 6
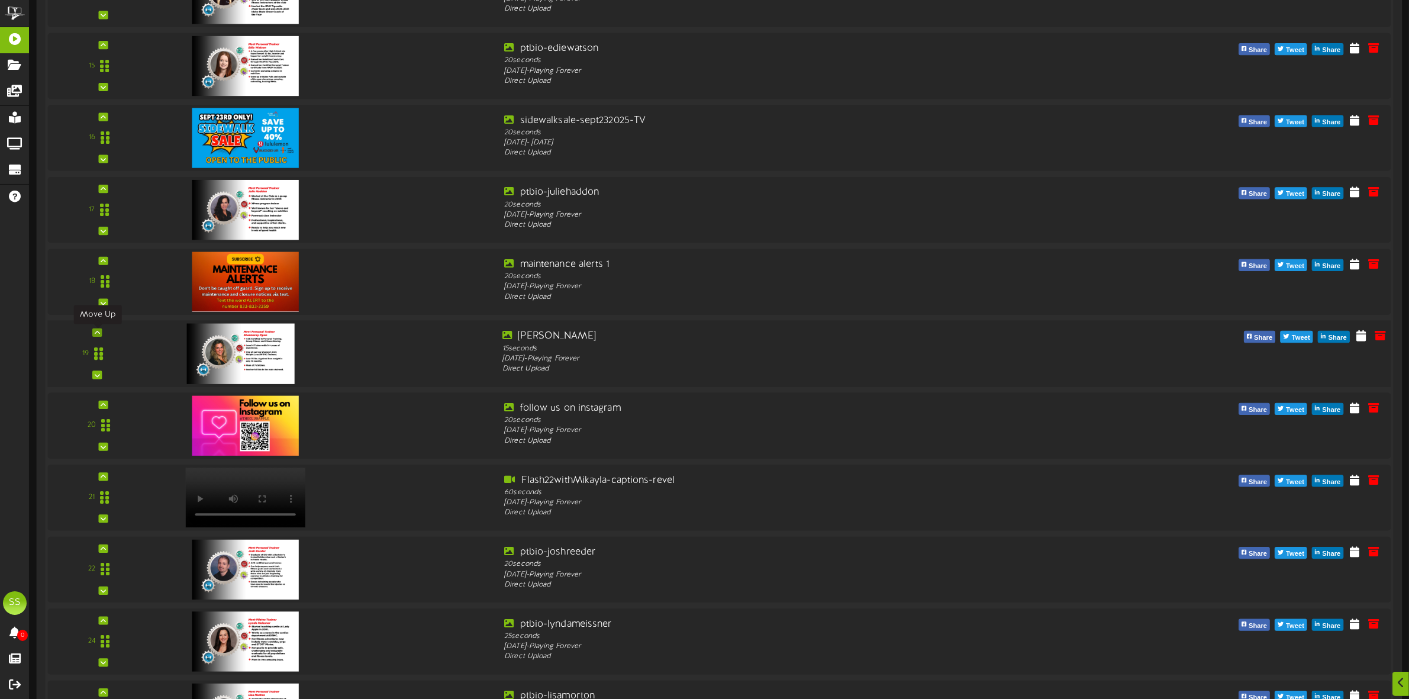
click at [96, 336] on icon at bounding box center [97, 333] width 5 height 6
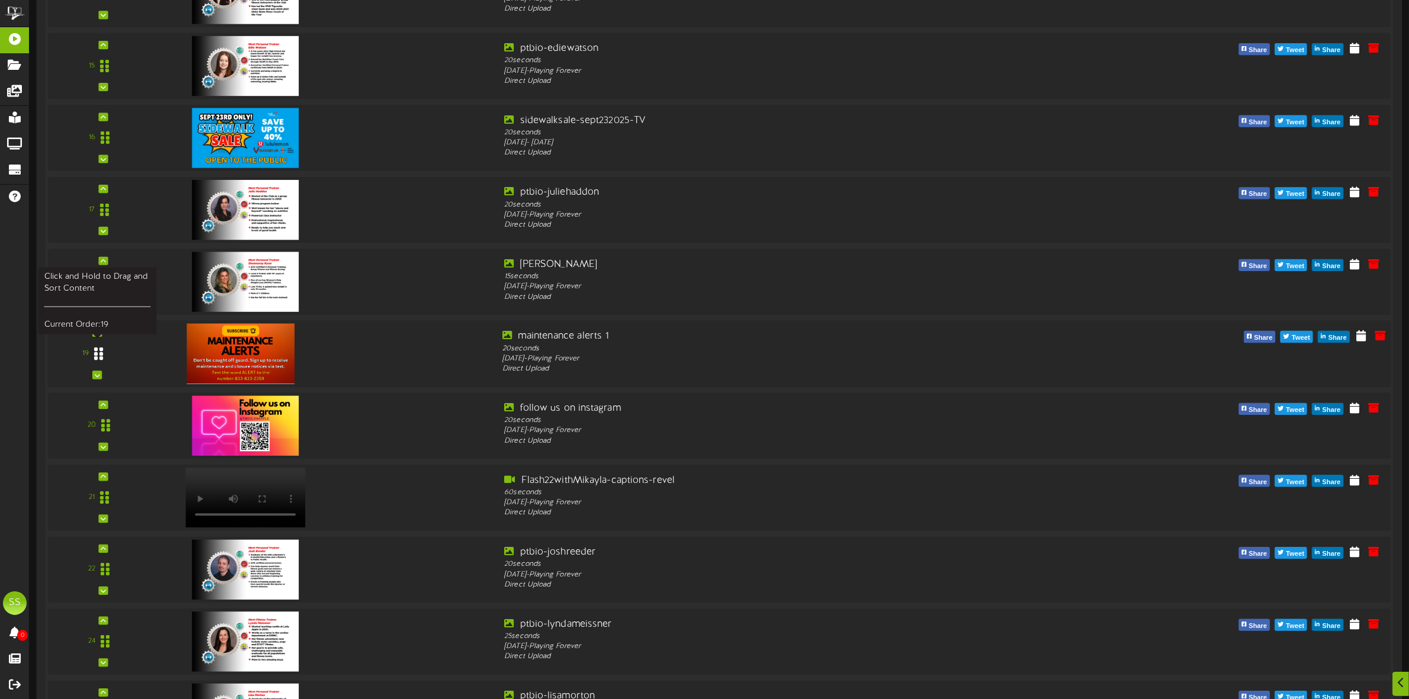
scroll to position [1406, 0]
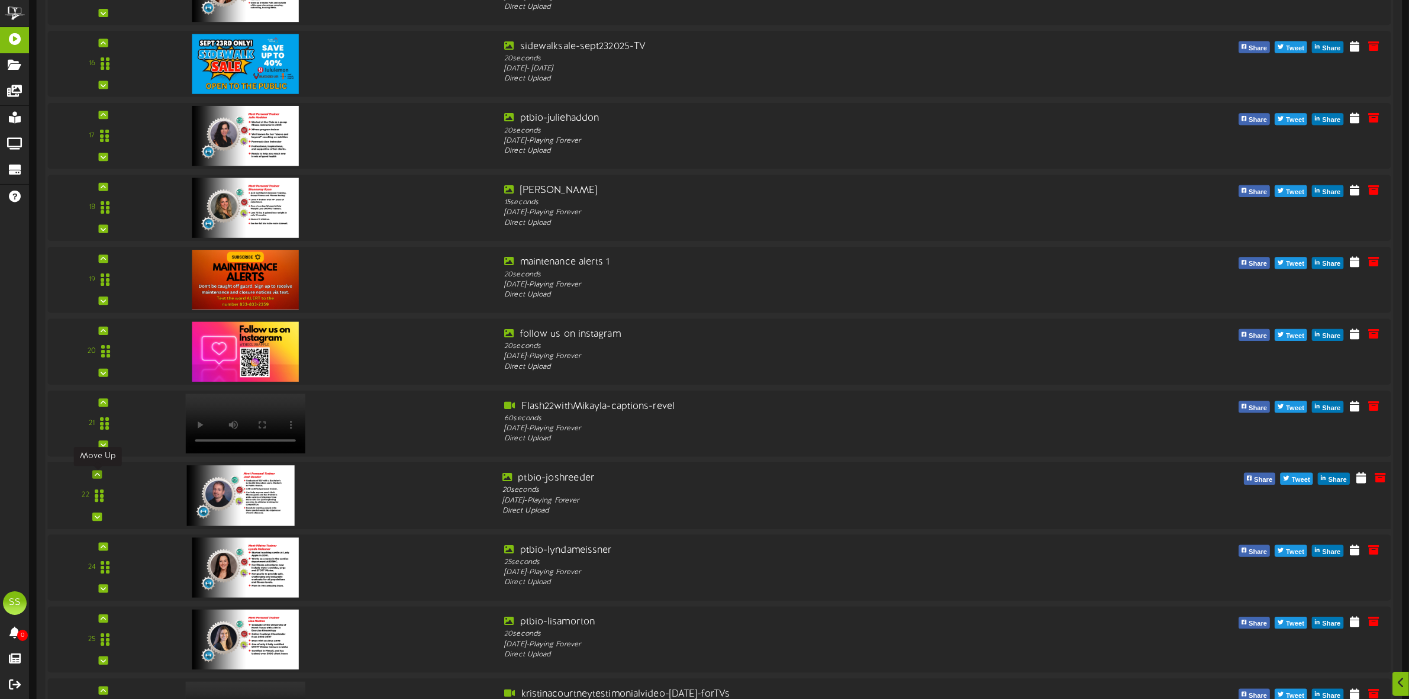
click at [95, 475] on icon at bounding box center [97, 475] width 5 height 6
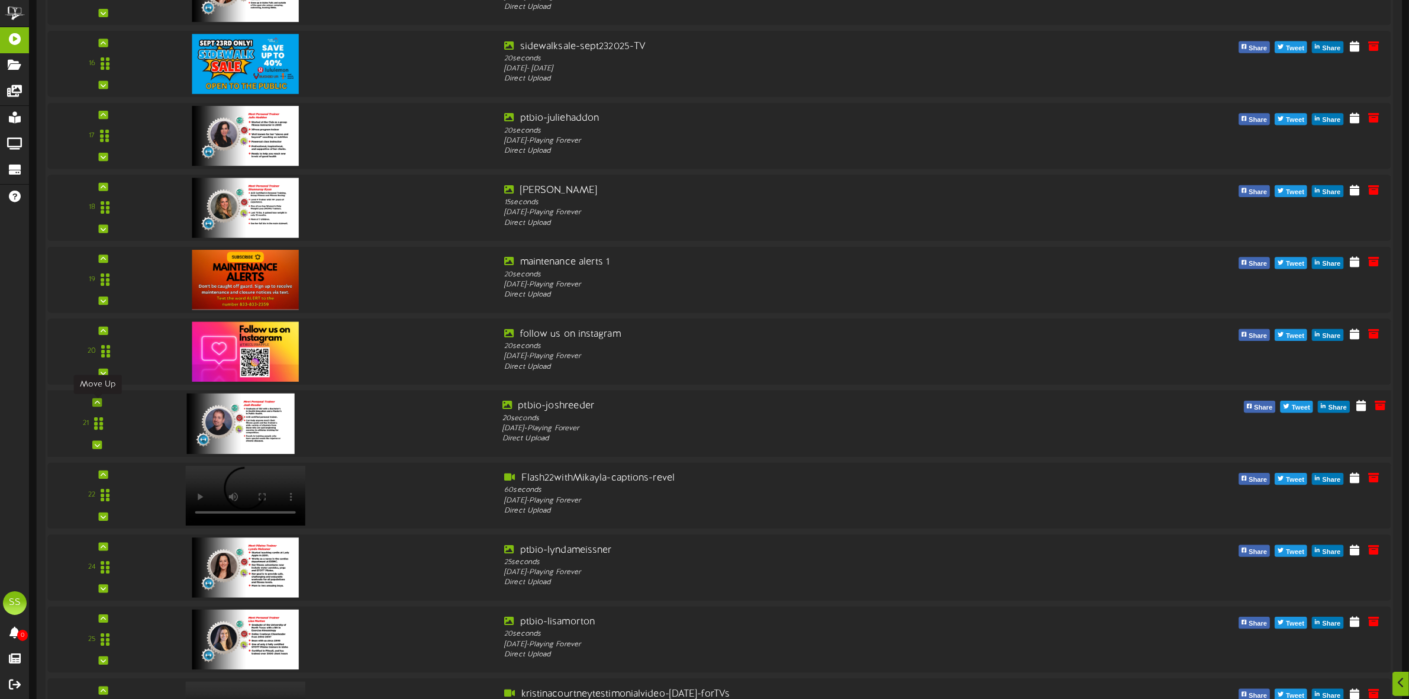
click at [96, 401] on icon at bounding box center [97, 403] width 5 height 6
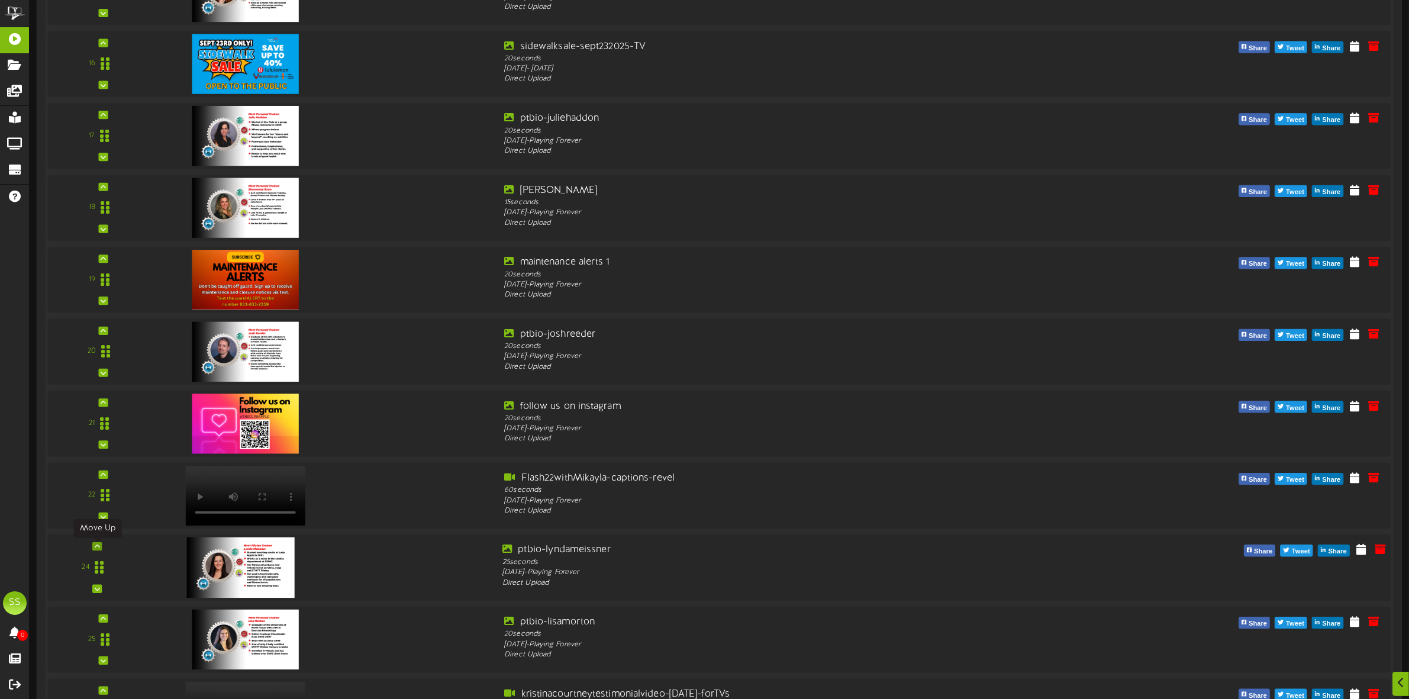
click at [99, 548] on icon at bounding box center [97, 547] width 5 height 6
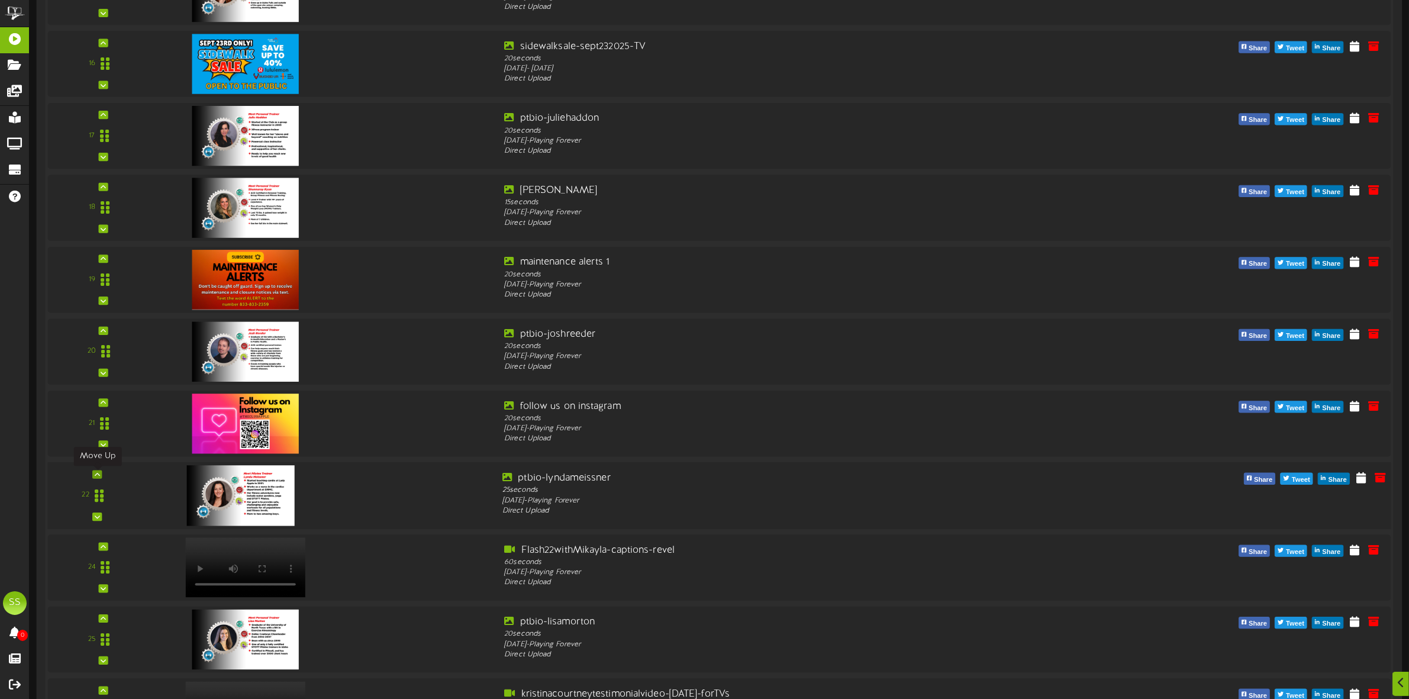
click at [96, 476] on icon at bounding box center [97, 475] width 5 height 6
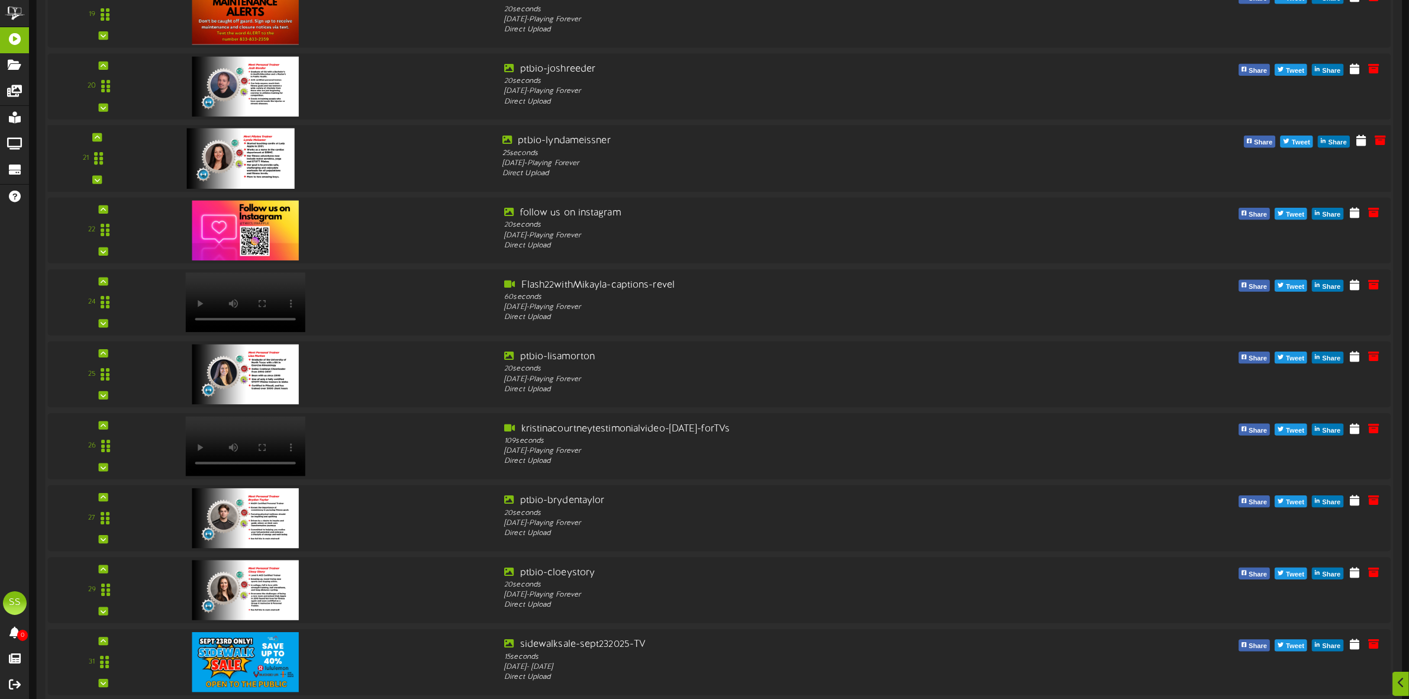
scroll to position [1702, 0]
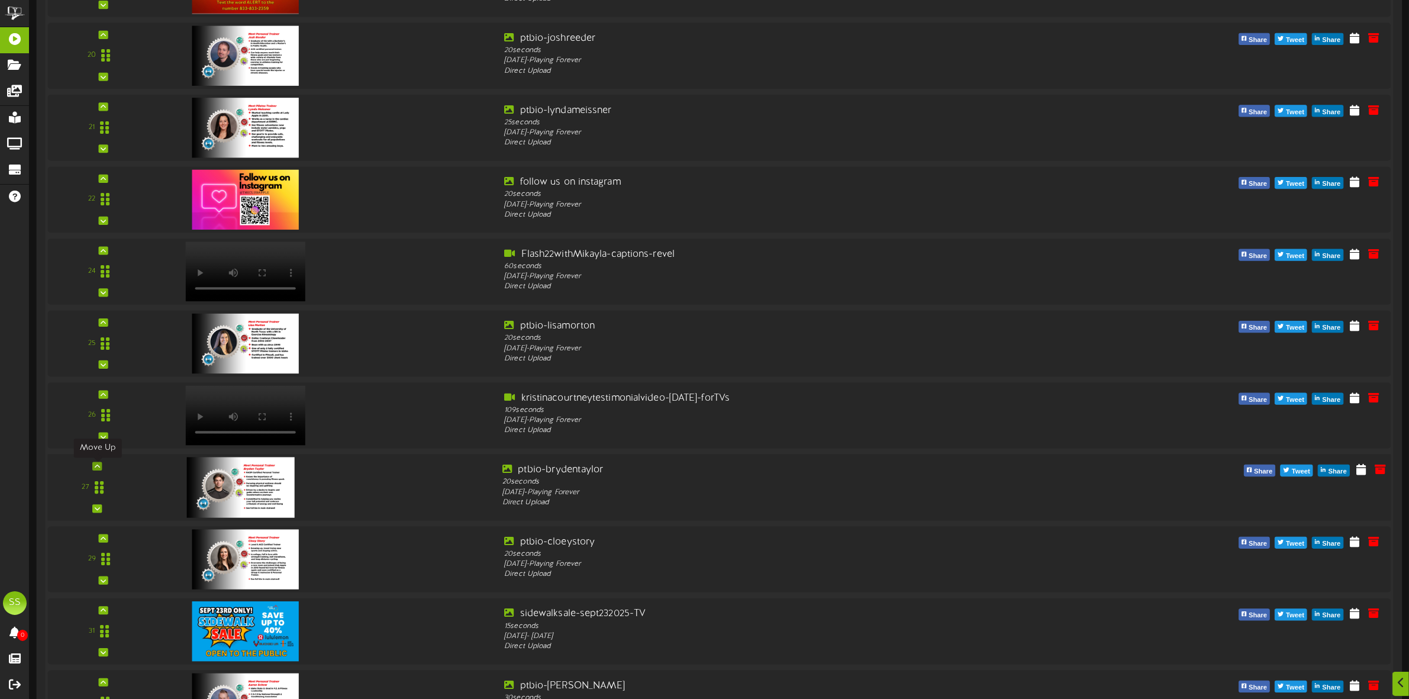
click at [95, 469] on icon at bounding box center [97, 466] width 5 height 6
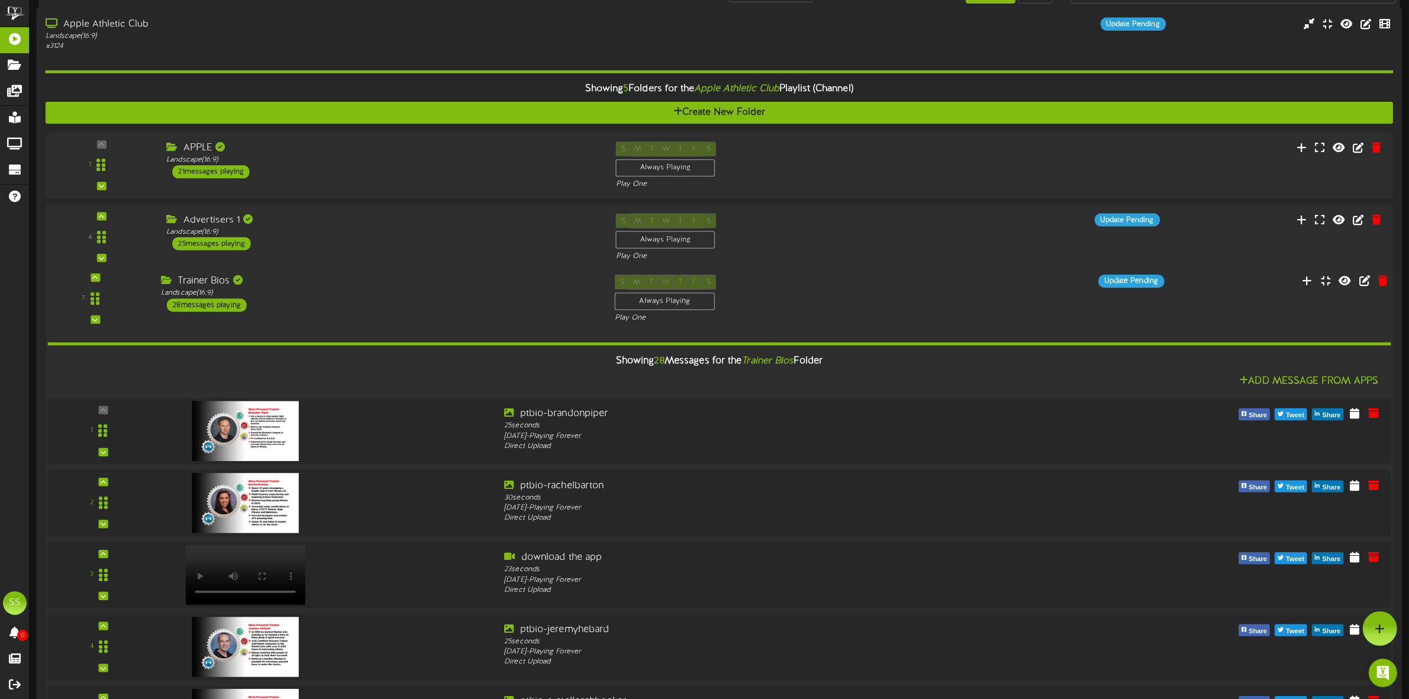
scroll to position [0, 0]
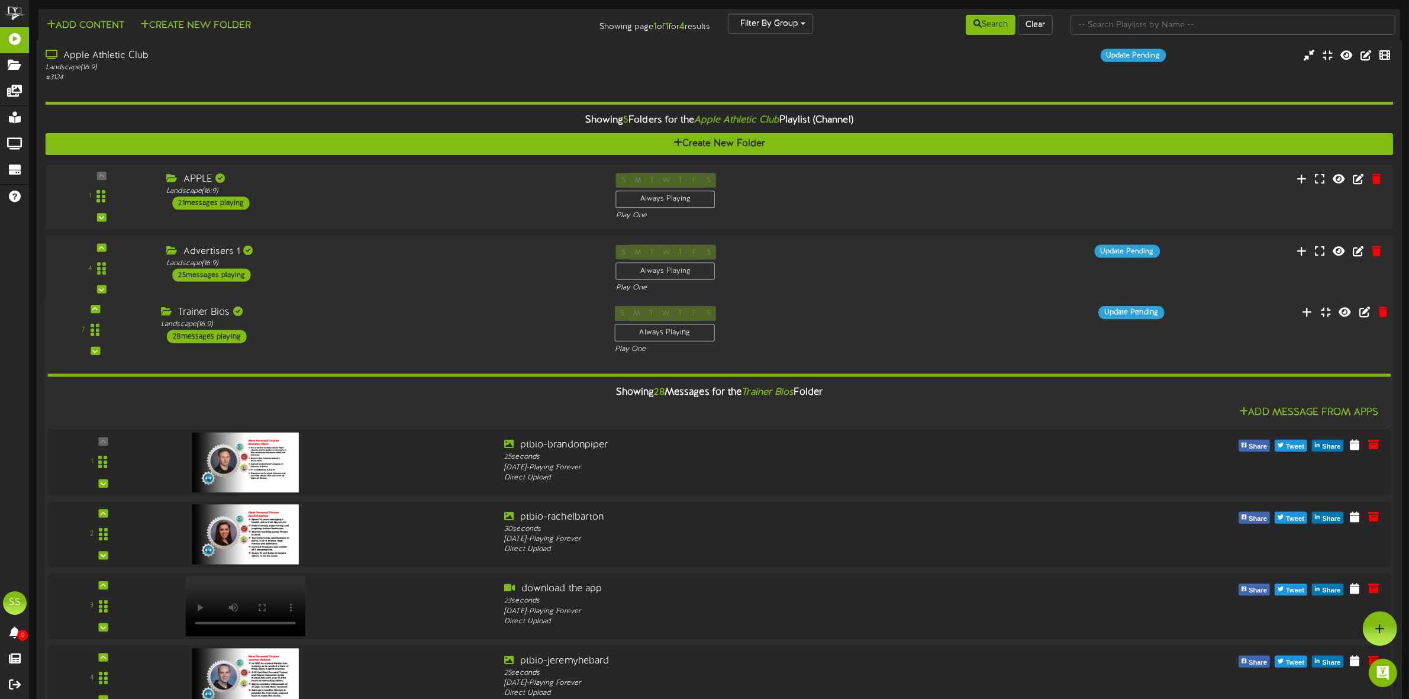
click at [317, 337] on div "Trainer Bios Landscape ( 16:9 ) 28 messages playing" at bounding box center [379, 324] width 454 height 37
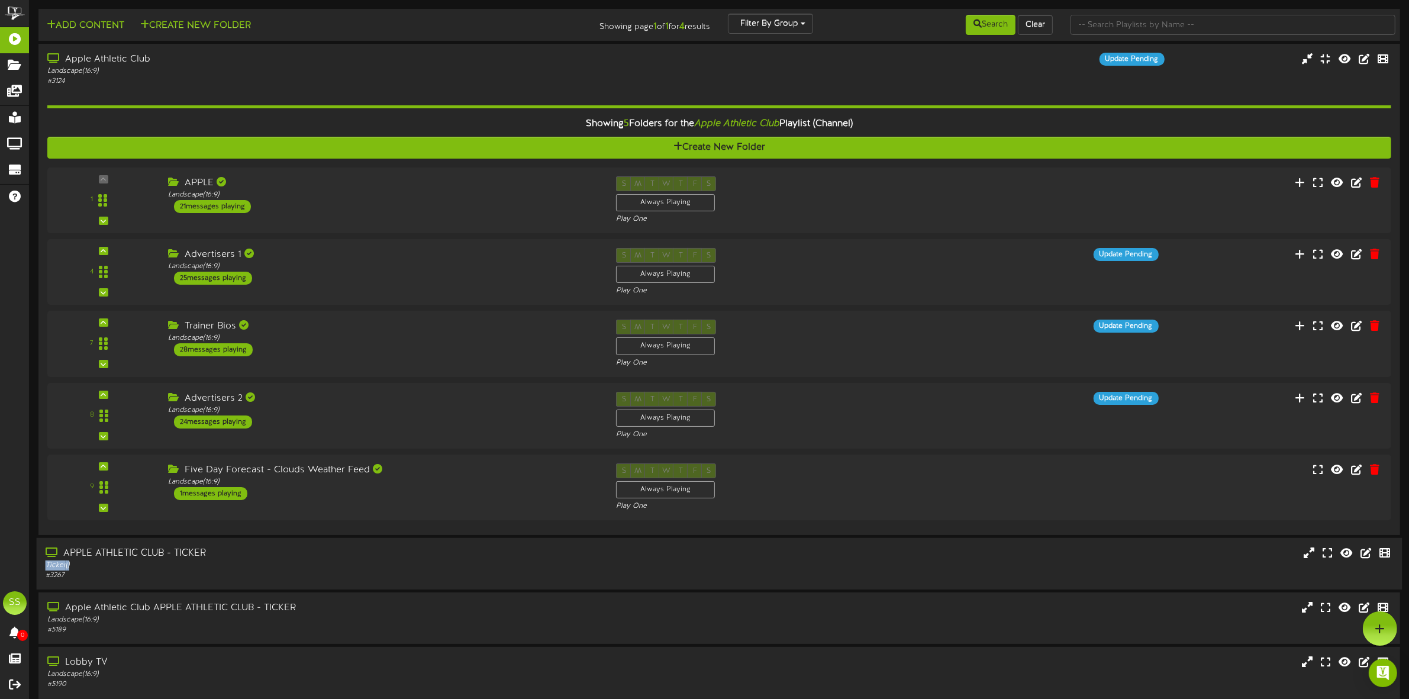
click at [284, 562] on div "APPLE ATHLETIC CLUB - TICKER Ticker ( ) # 3267" at bounding box center [321, 564] width 569 height 34
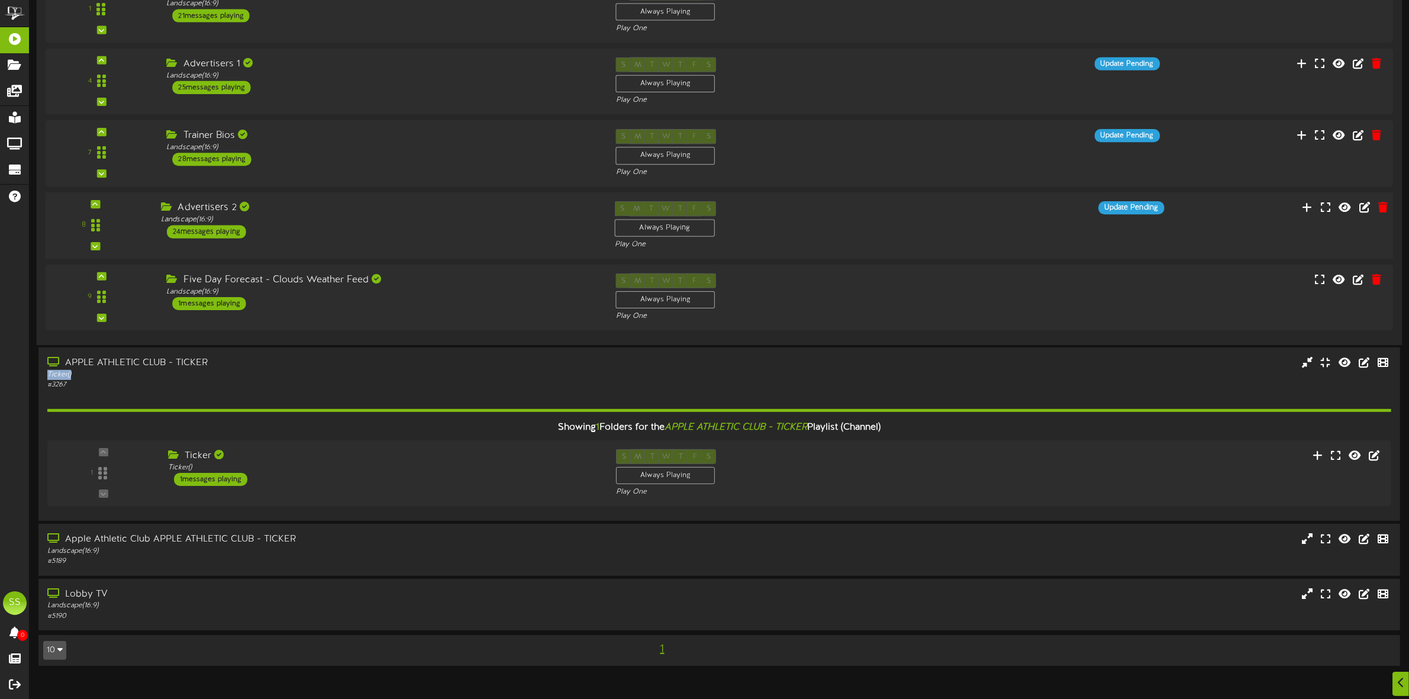
scroll to position [222, 0]
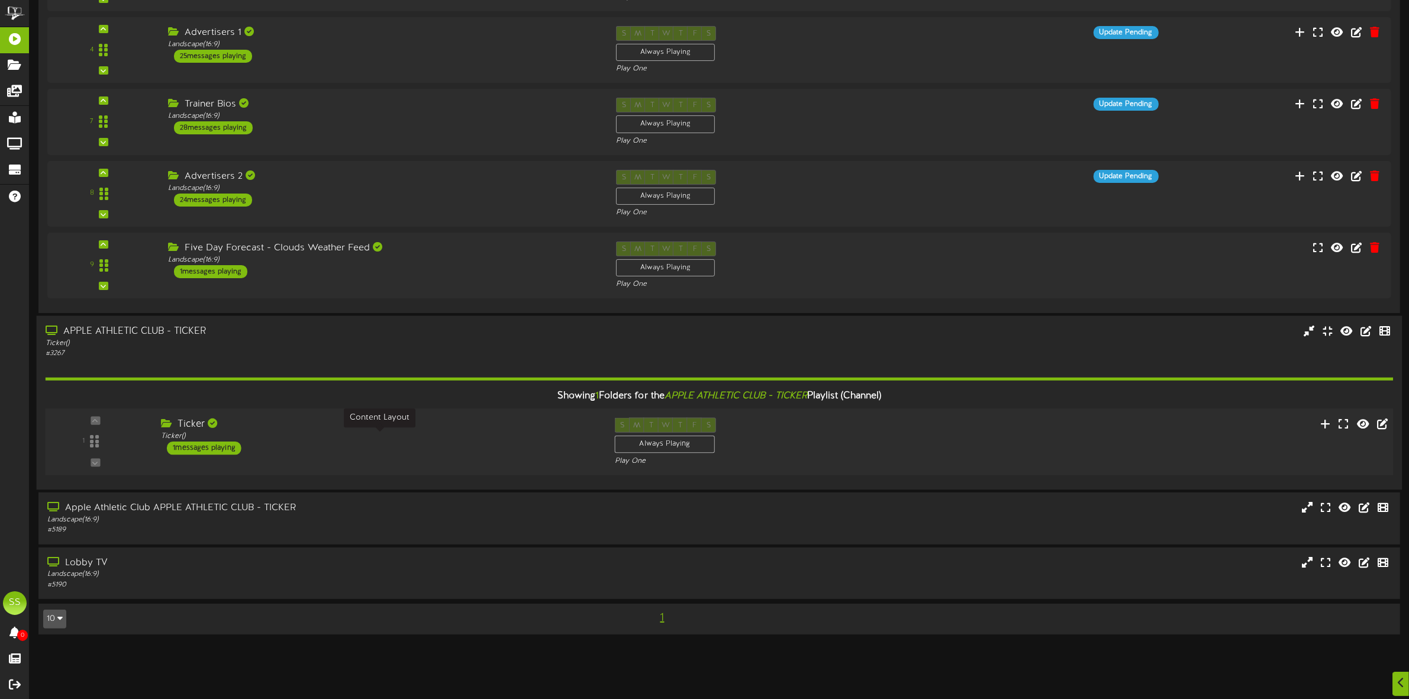
click at [314, 436] on div "Ticker ( )" at bounding box center [379, 437] width 436 height 10
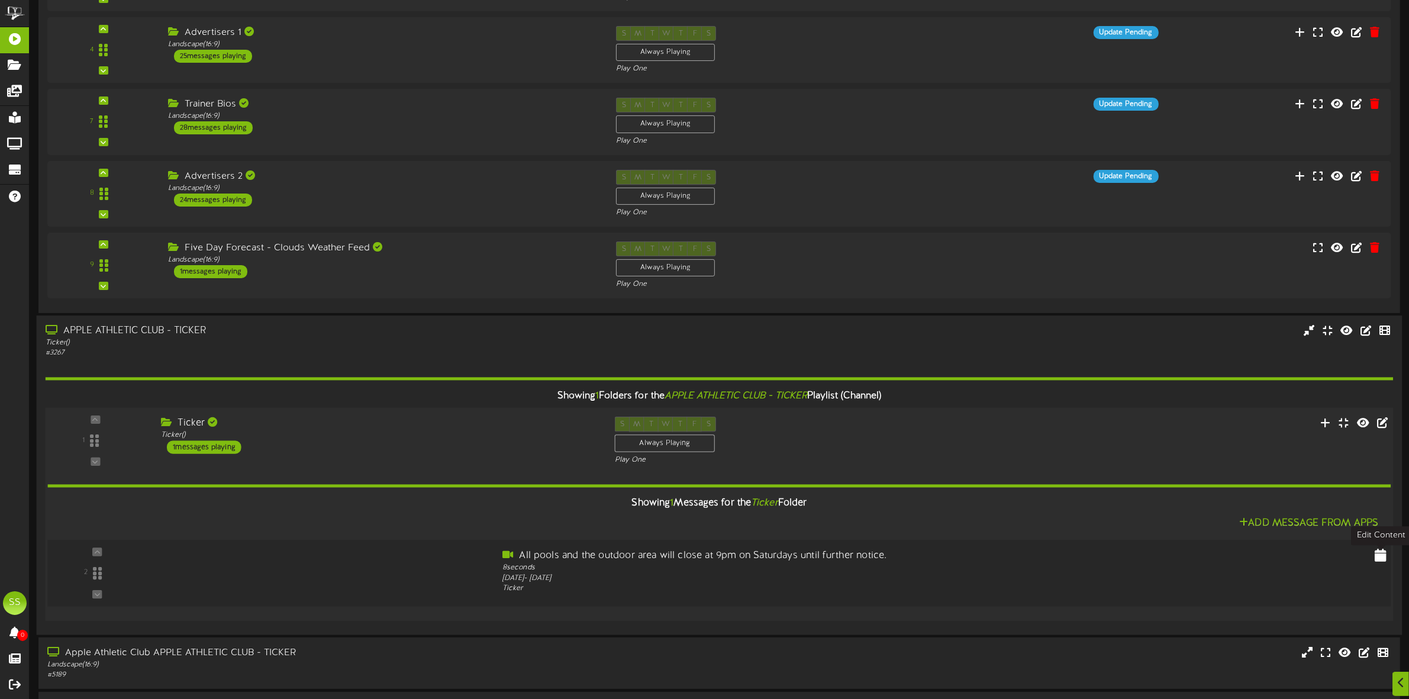
click at [1379, 558] on icon at bounding box center [1381, 554] width 12 height 13
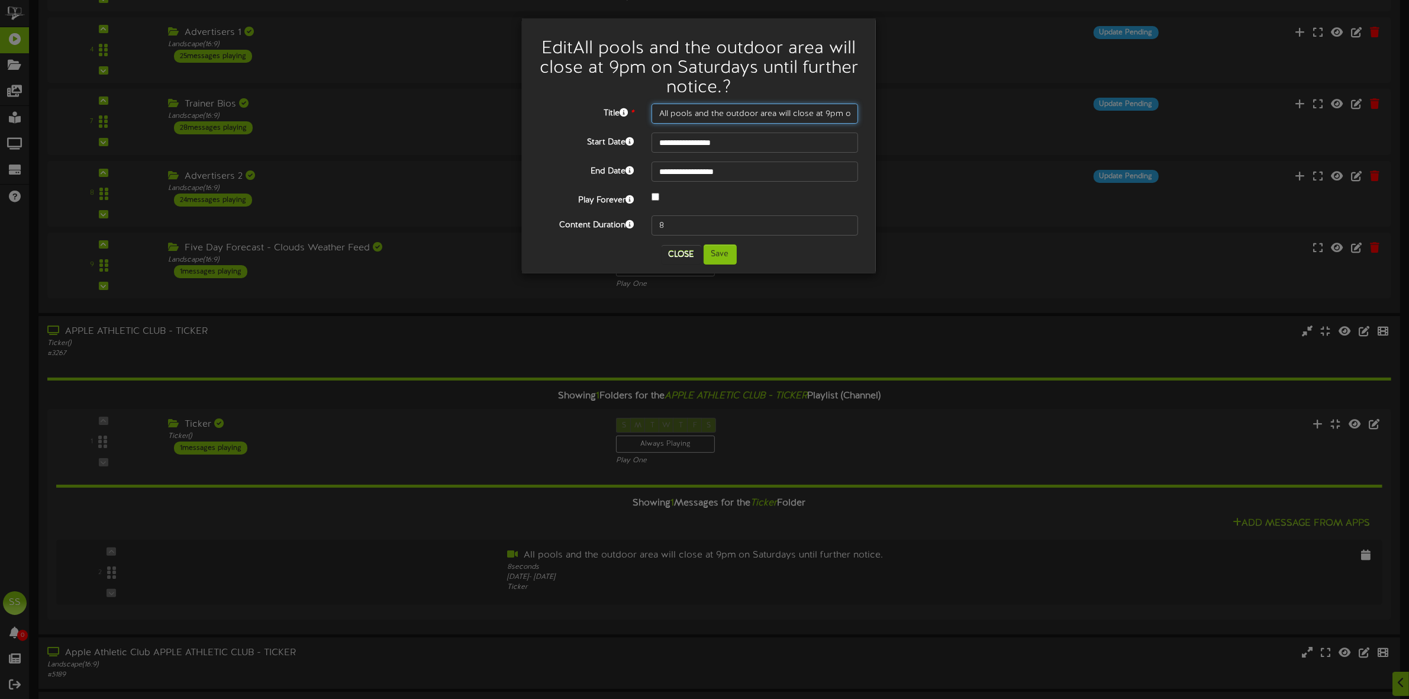
click at [703, 114] on input "All pools and the outdoor area will close at 9pm on Saturdays until further not…" at bounding box center [755, 114] width 207 height 20
type input "Don't miss out on the fun! Subscribe to our event text alerts! Text the word FU…"
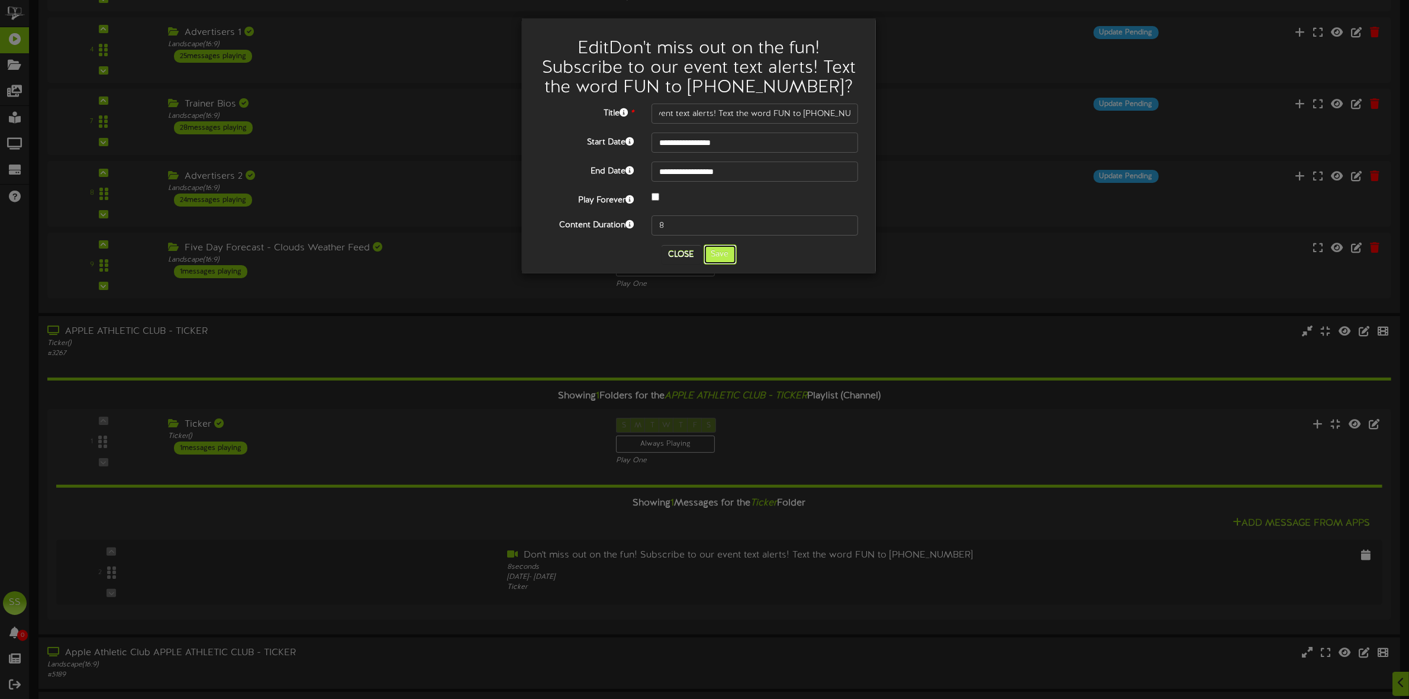
scroll to position [0, 0]
click at [724, 255] on button "Save" at bounding box center [720, 254] width 33 height 20
